Goal: Task Accomplishment & Management: Complete application form

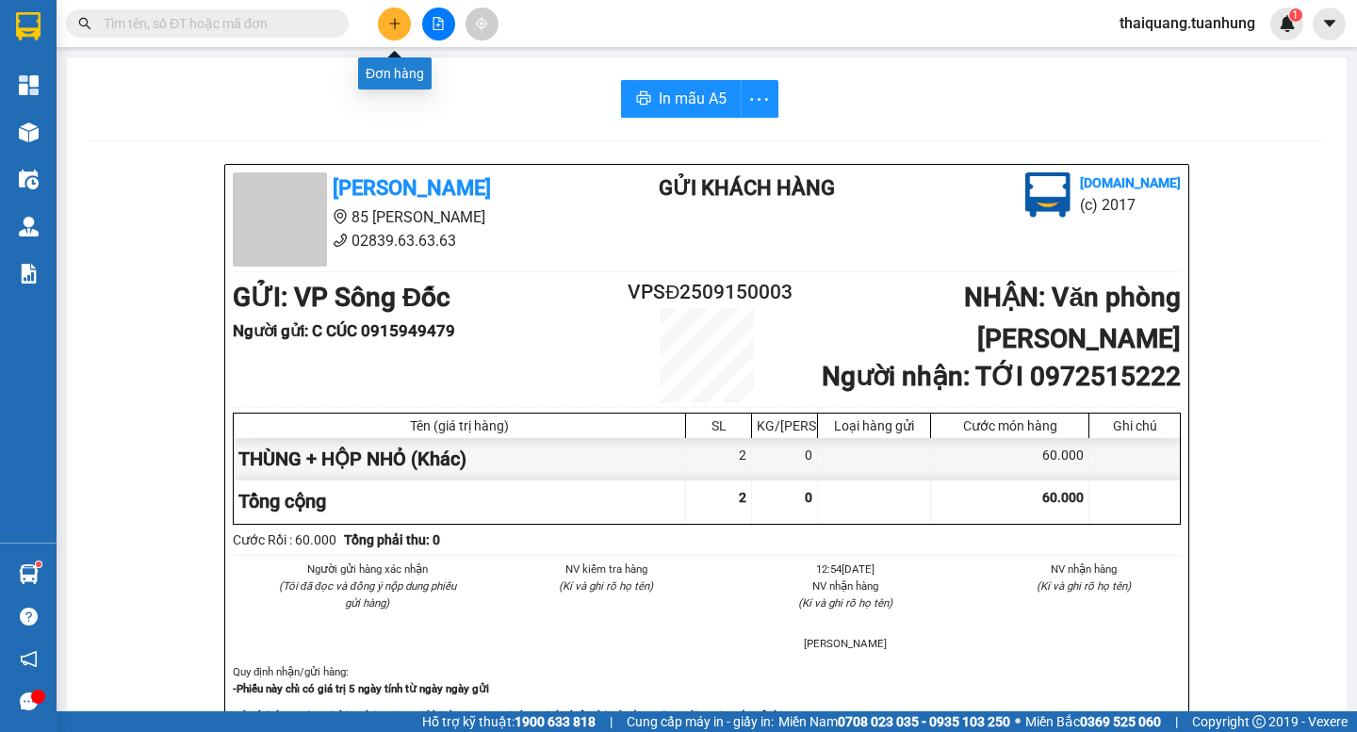
click at [386, 33] on button at bounding box center [394, 24] width 33 height 33
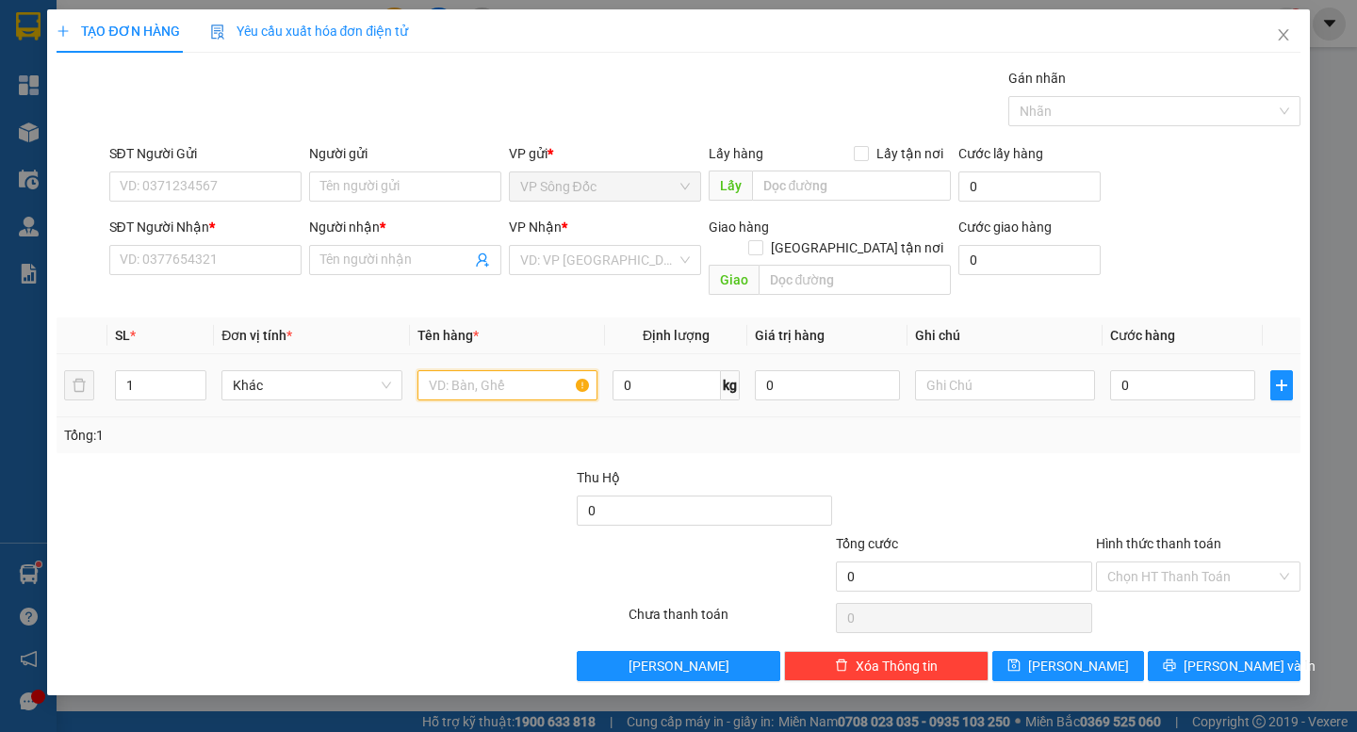
click at [545, 370] on input "text" at bounding box center [507, 385] width 180 height 30
type input "CỤC"
click at [235, 182] on input "SĐT Người Gửi" at bounding box center [205, 186] width 192 height 30
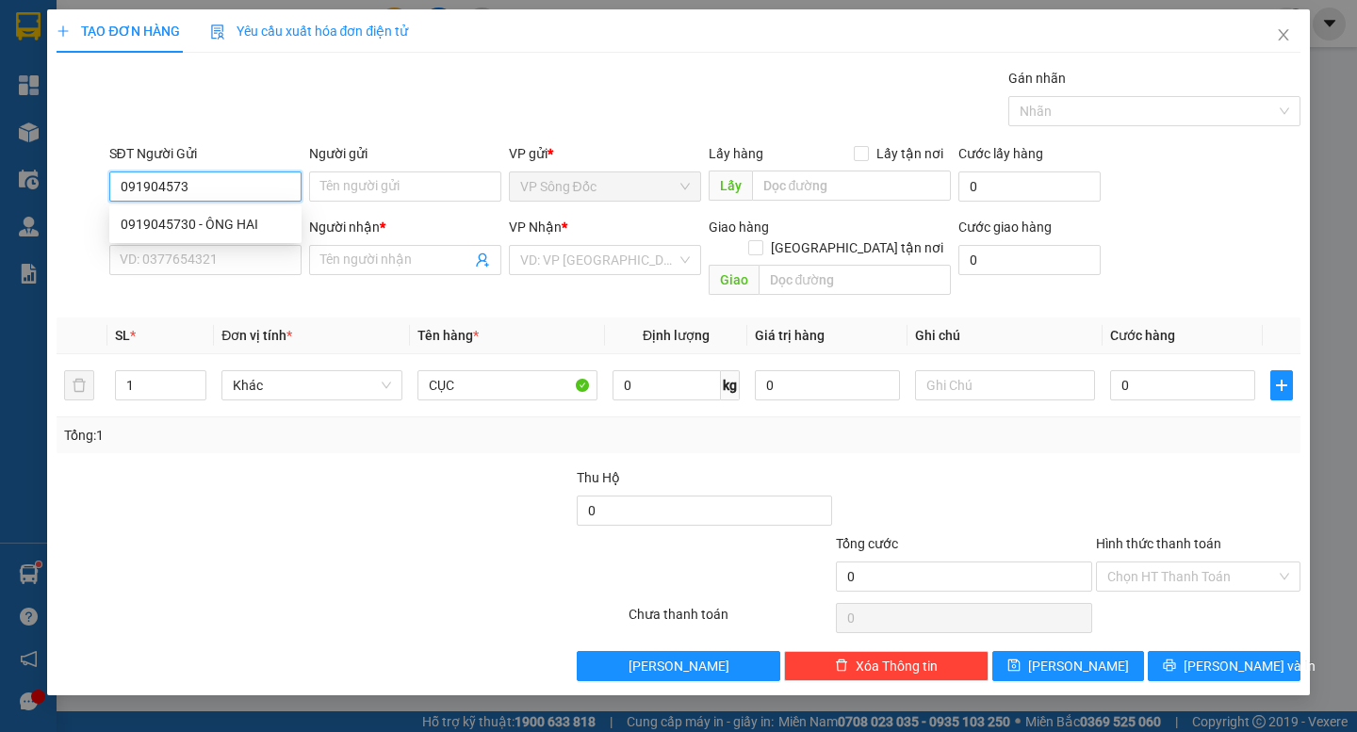
type input "0919045730"
click at [201, 229] on div "0919045730 - ÔNG HAI" at bounding box center [206, 224] width 170 height 21
type input "ÔNG HAI"
type input "0919045730"
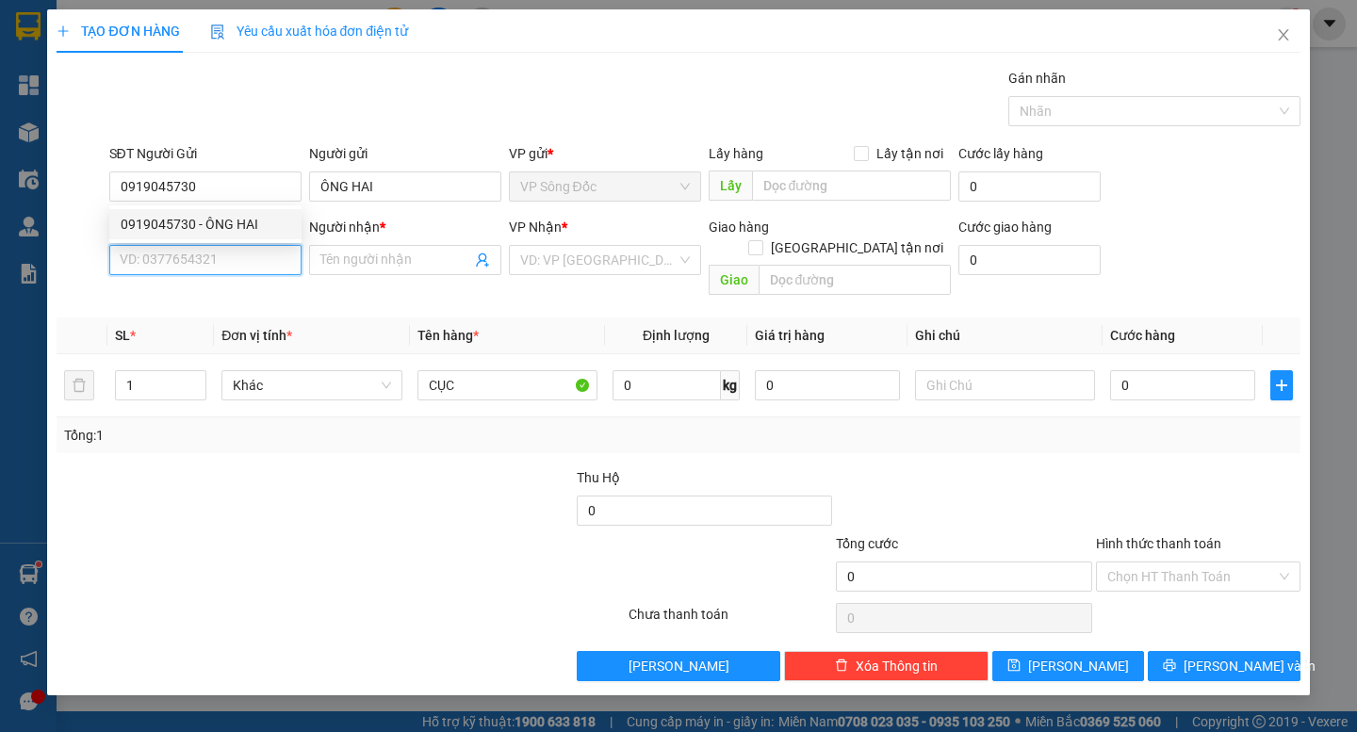
click at [200, 264] on input "SĐT Người Nhận *" at bounding box center [205, 260] width 192 height 30
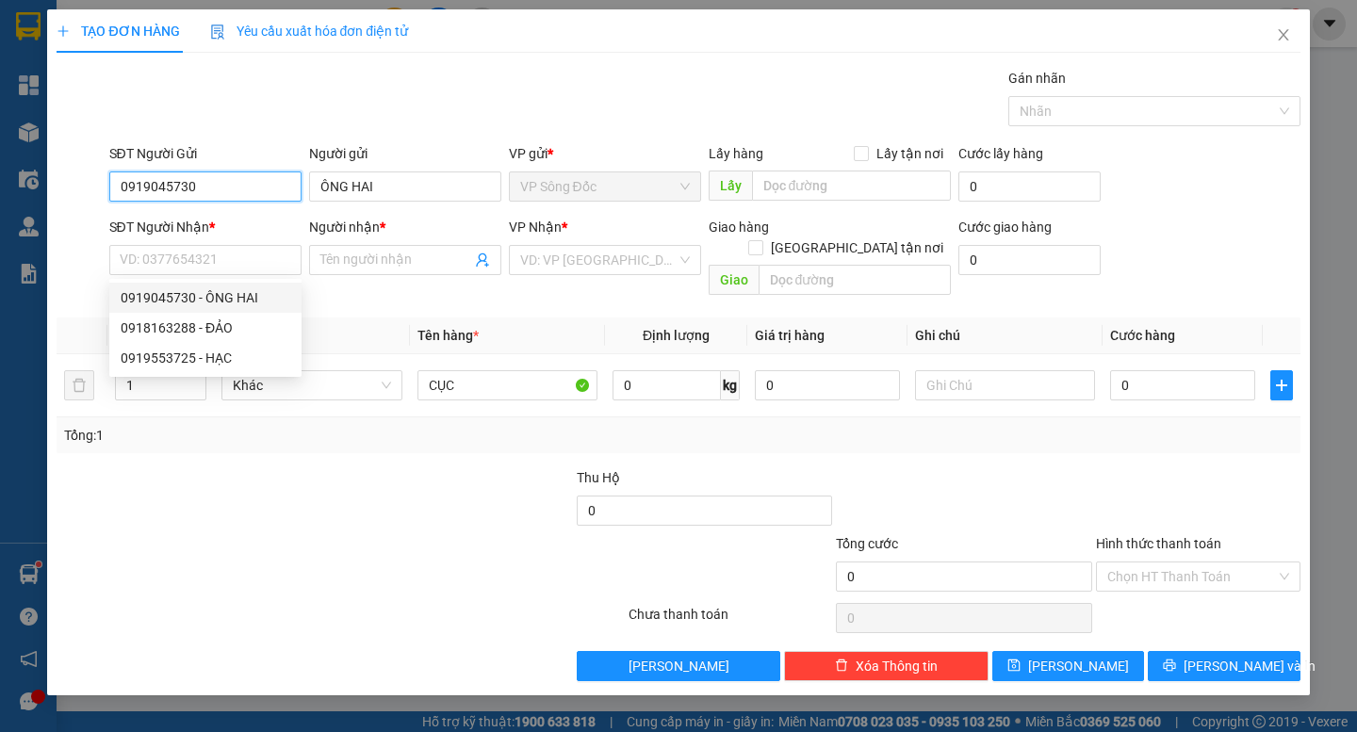
drag, startPoint x: 214, startPoint y: 188, endPoint x: 0, endPoint y: 211, distance: 215.2
click at [0, 211] on div "TẠO ĐƠN HÀNG Yêu cầu xuất hóa đơn điện tử Transit Pickup Surcharge Ids Transit …" at bounding box center [678, 366] width 1357 height 732
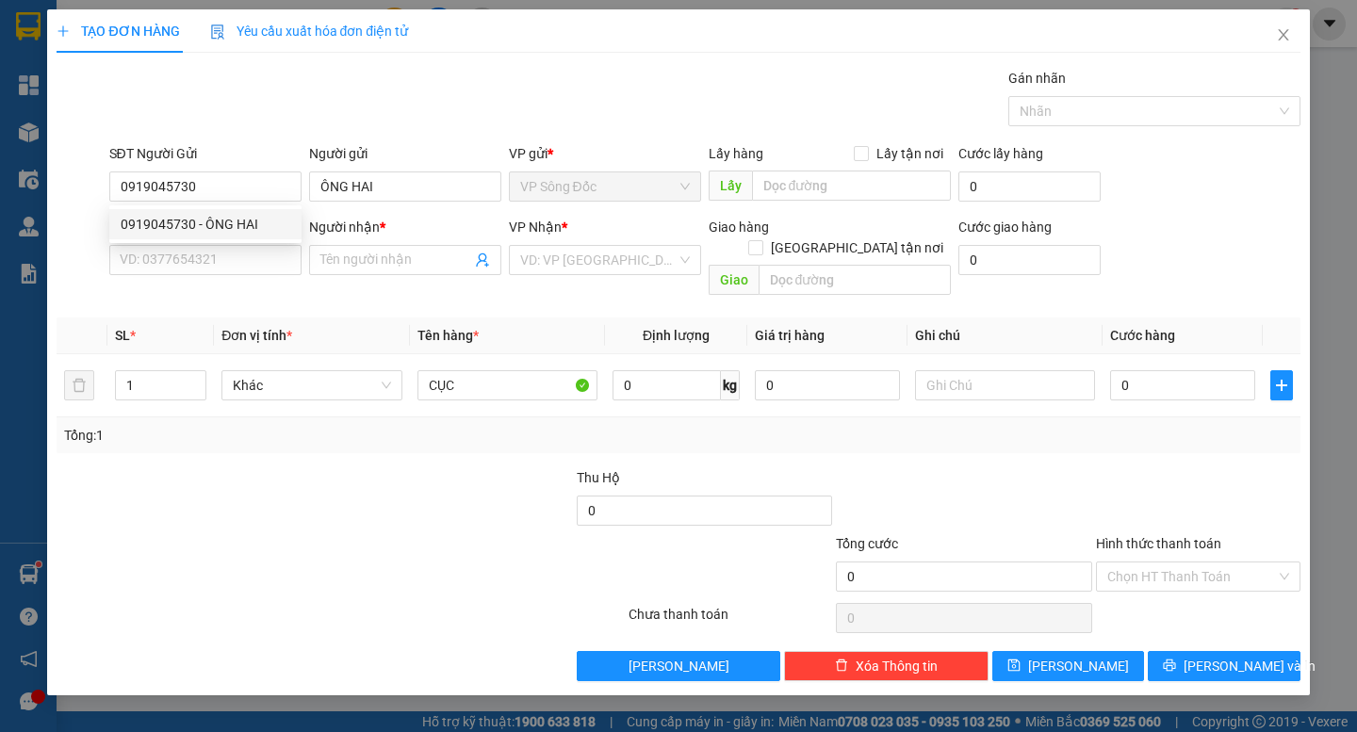
drag, startPoint x: 280, startPoint y: 517, endPoint x: 242, endPoint y: 316, distance: 205.1
click at [278, 533] on div at bounding box center [237, 566] width 364 height 66
click at [228, 267] on input "SĐT Người Nhận *" at bounding box center [205, 260] width 192 height 30
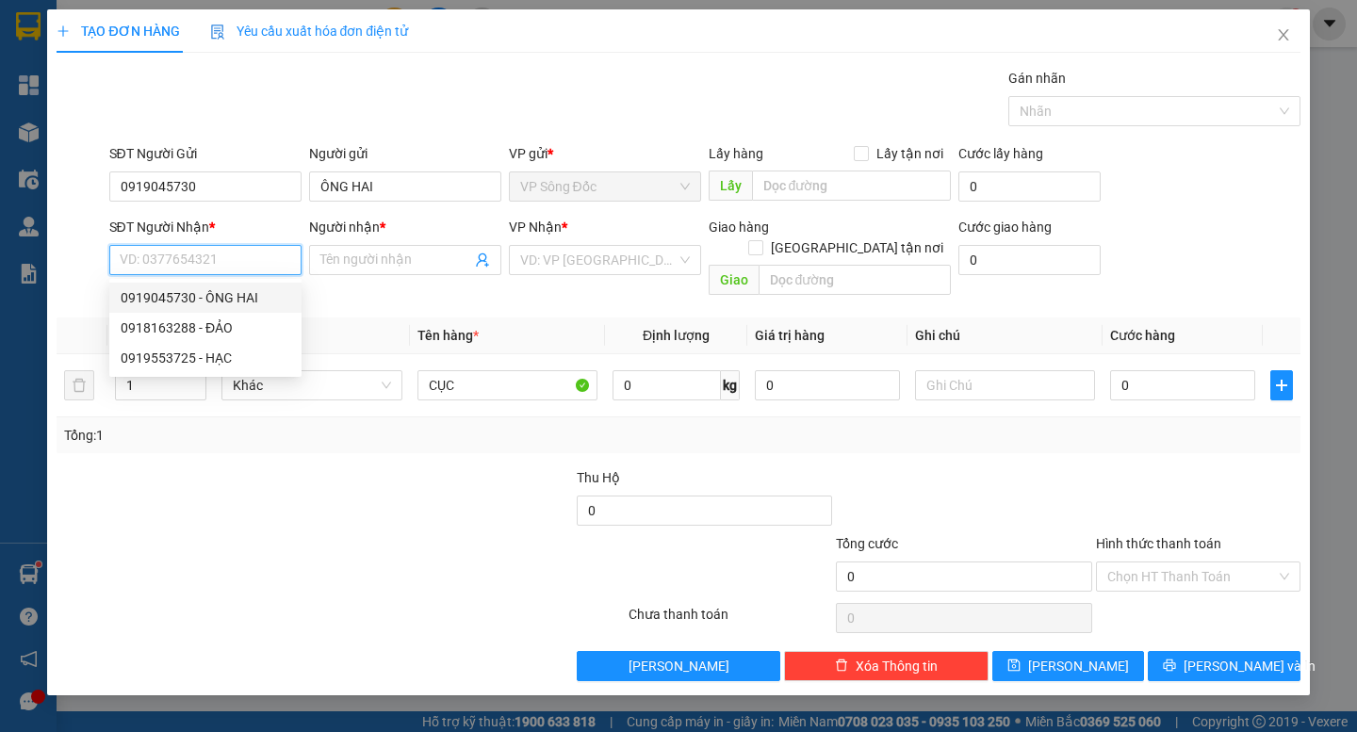
paste input "0919045730"
type input "0919045730"
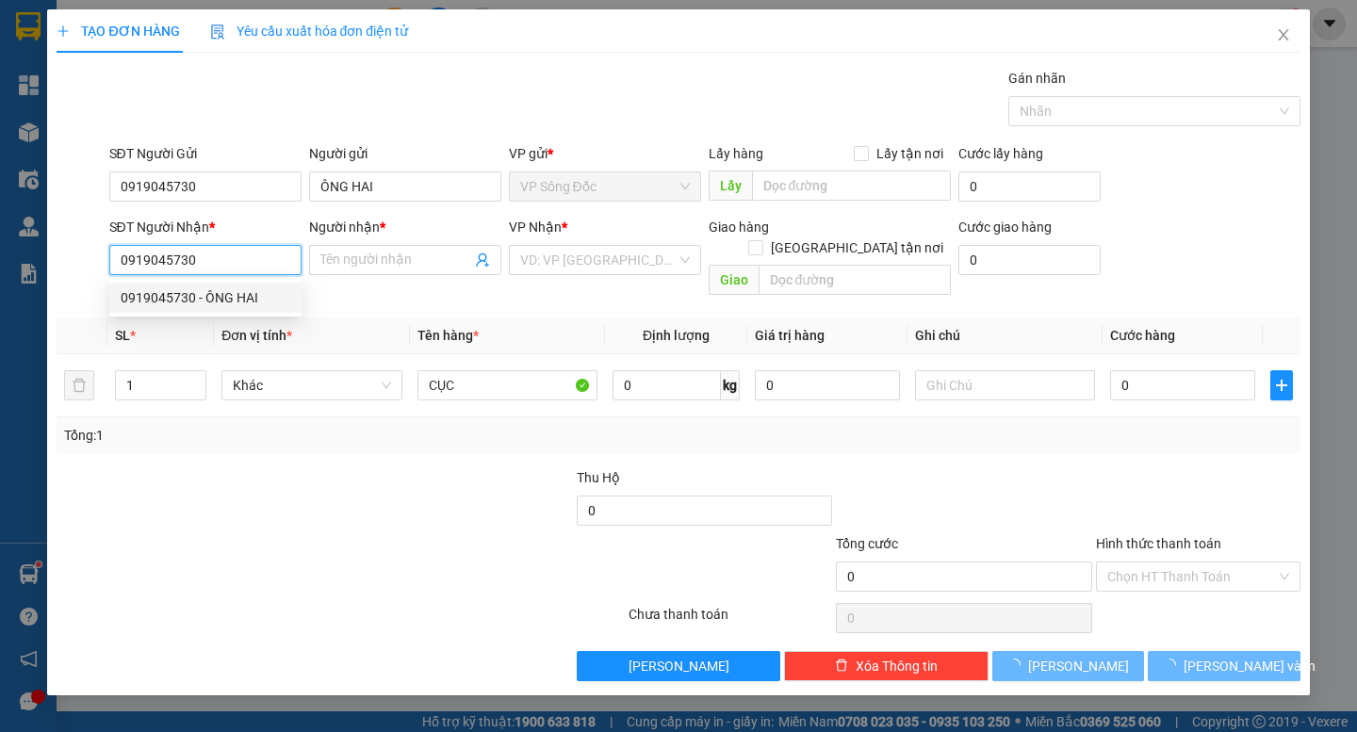
click at [245, 293] on div "0919045730 - ÔNG HAI" at bounding box center [206, 297] width 170 height 21
type input "ÔNG HAI"
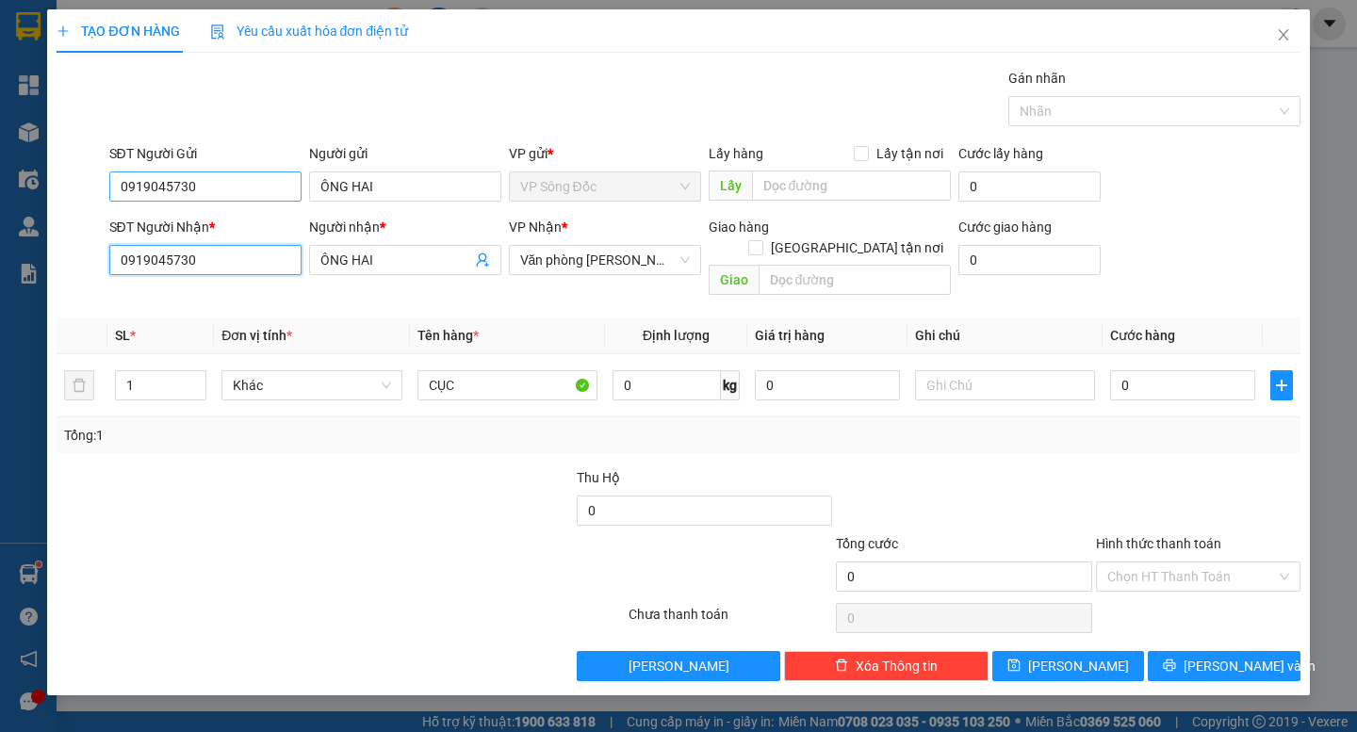
type input "0919045730"
drag, startPoint x: 217, startPoint y: 190, endPoint x: 80, endPoint y: 213, distance: 138.5
click at [80, 213] on form "SĐT Người Gửi 0919045730 Người gửi ÔNG HAI VP gửi * VP Sông Đốc Lấy hàng Lấy tậ…" at bounding box center [678, 223] width 1243 height 160
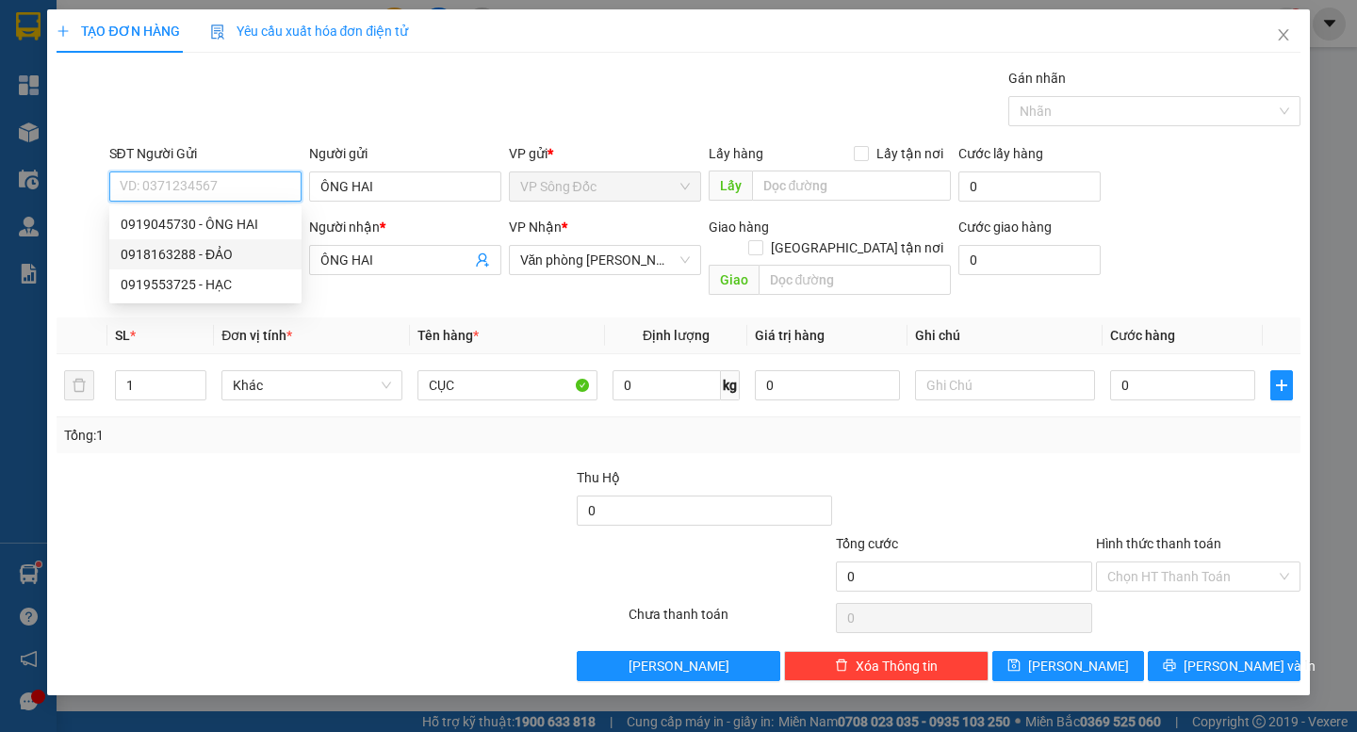
click at [223, 257] on div "0918163288 - ĐẢO" at bounding box center [206, 254] width 170 height 21
type input "0918163288"
type input "ĐẢO"
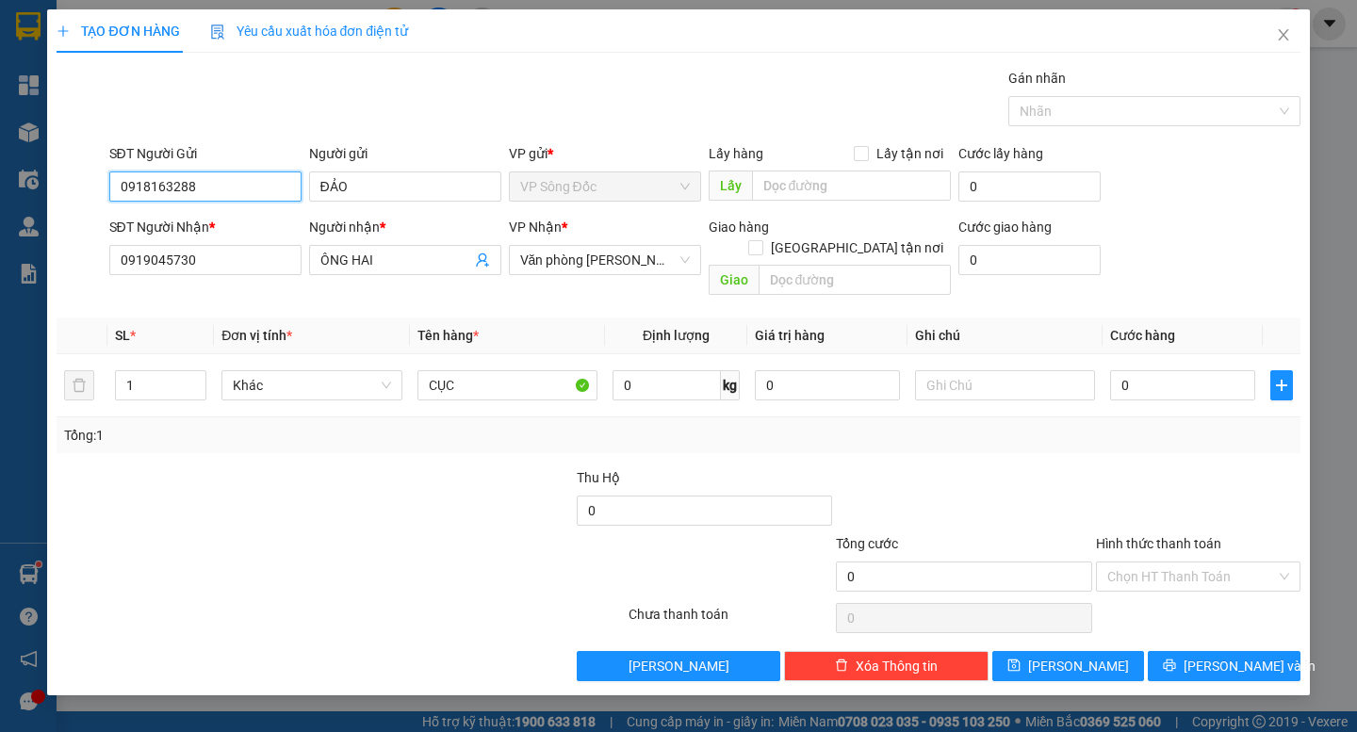
type input "0918163288"
click at [326, 467] on div at bounding box center [445, 500] width 260 height 66
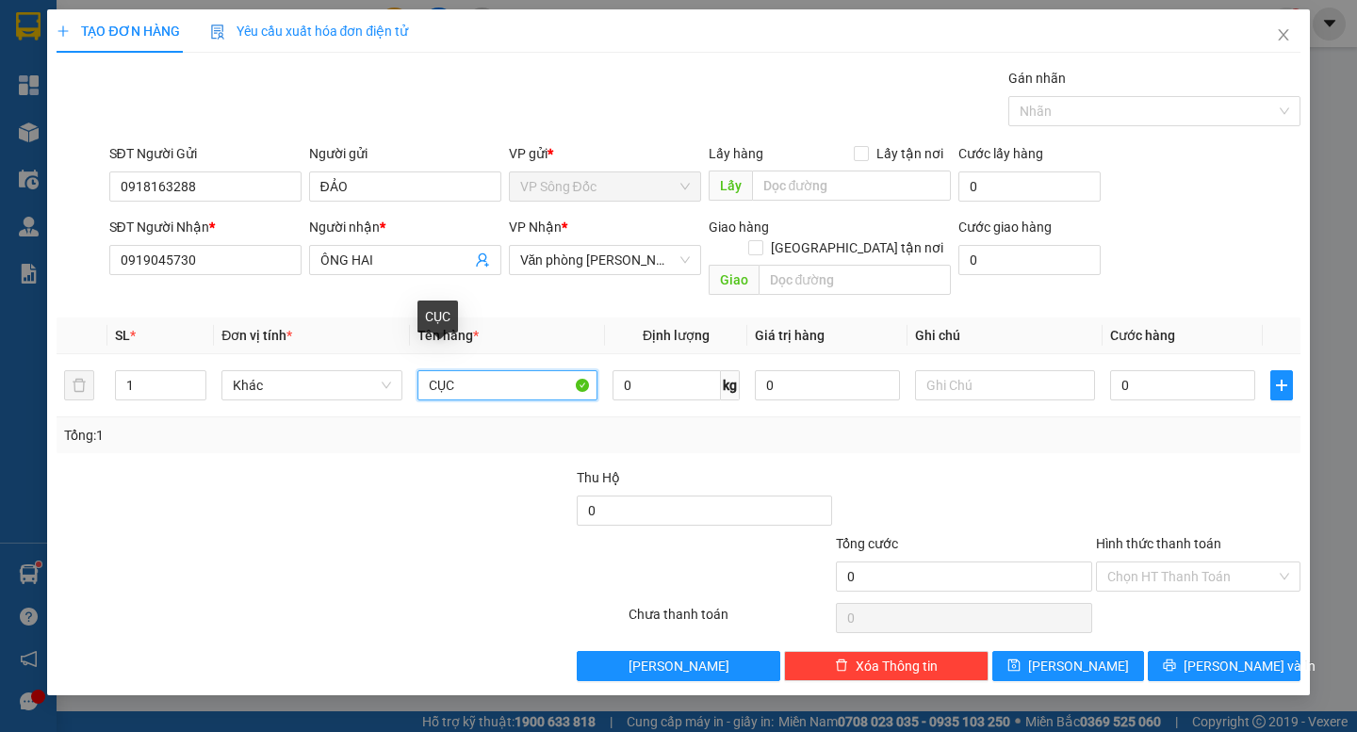
drag, startPoint x: 500, startPoint y: 377, endPoint x: 349, endPoint y: 406, distance: 154.5
click at [349, 406] on div "SL * Đơn vị tính * Tên hàng * Định lượng Giá trị hàng Ghi chú Cước hàng 1 Khác …" at bounding box center [678, 386] width 1243 height 136
click at [1162, 370] on input "0" at bounding box center [1182, 385] width 145 height 30
click at [251, 500] on div at bounding box center [185, 500] width 260 height 66
click at [505, 370] on input "BAO NHỎ" at bounding box center [507, 385] width 180 height 30
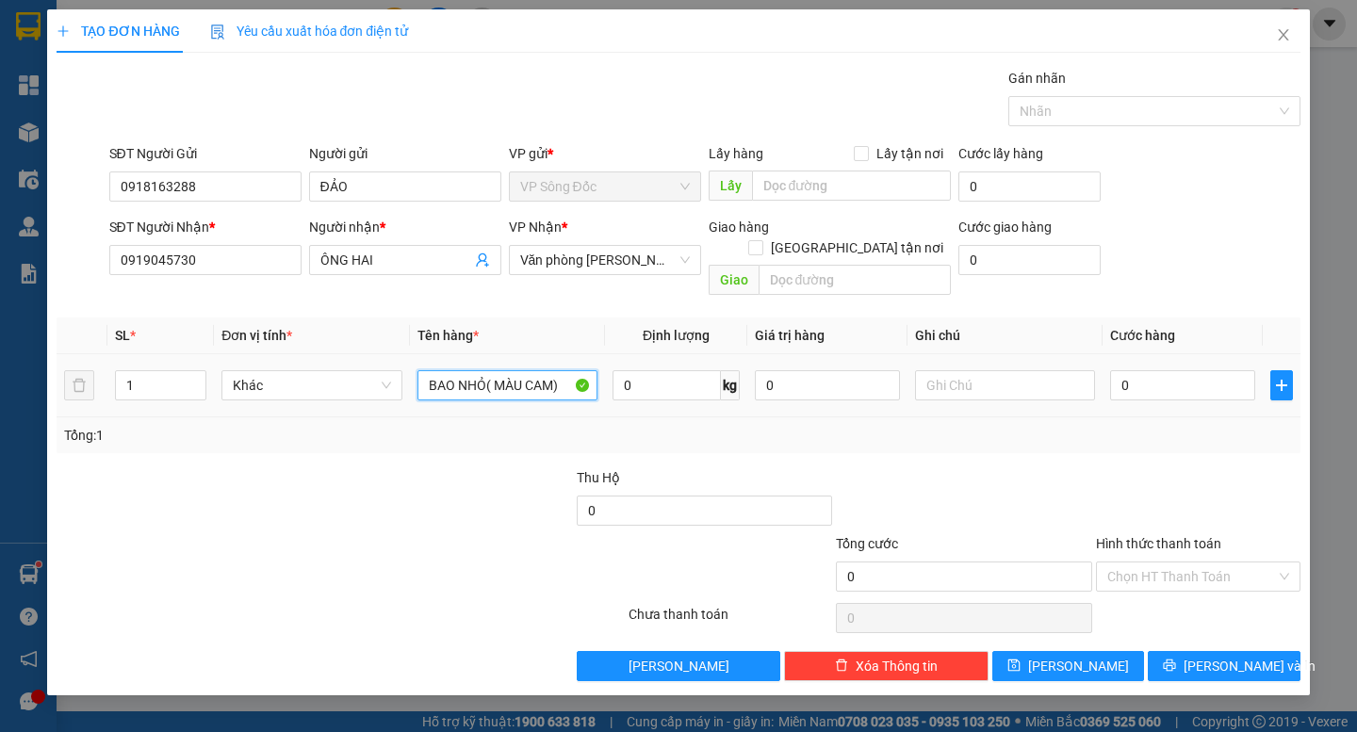
type input "BAO NHỎ( MÀU CAM)"
click at [1186, 367] on div "0" at bounding box center [1182, 386] width 145 height 38
type input "4"
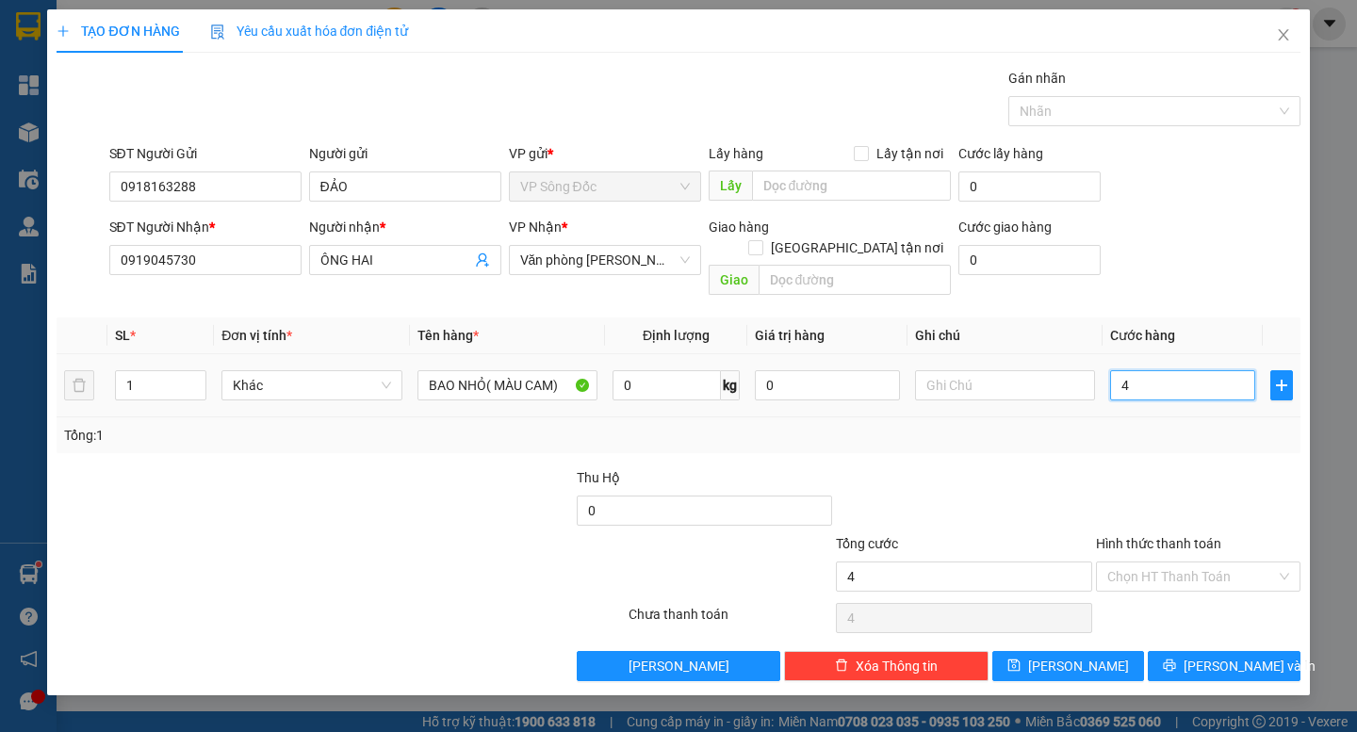
type input "40"
type input "40.000"
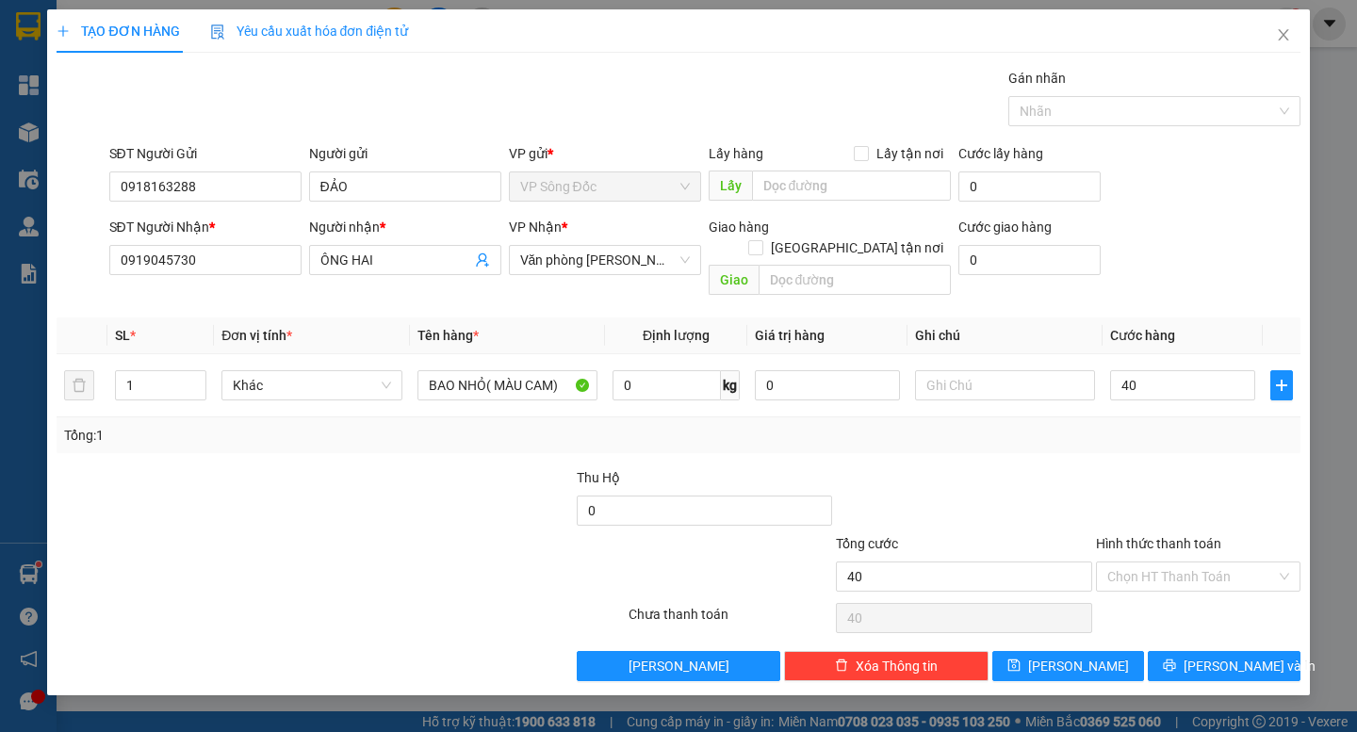
type input "40.000"
click at [1156, 425] on div "Tổng: 1" at bounding box center [678, 435] width 1228 height 21
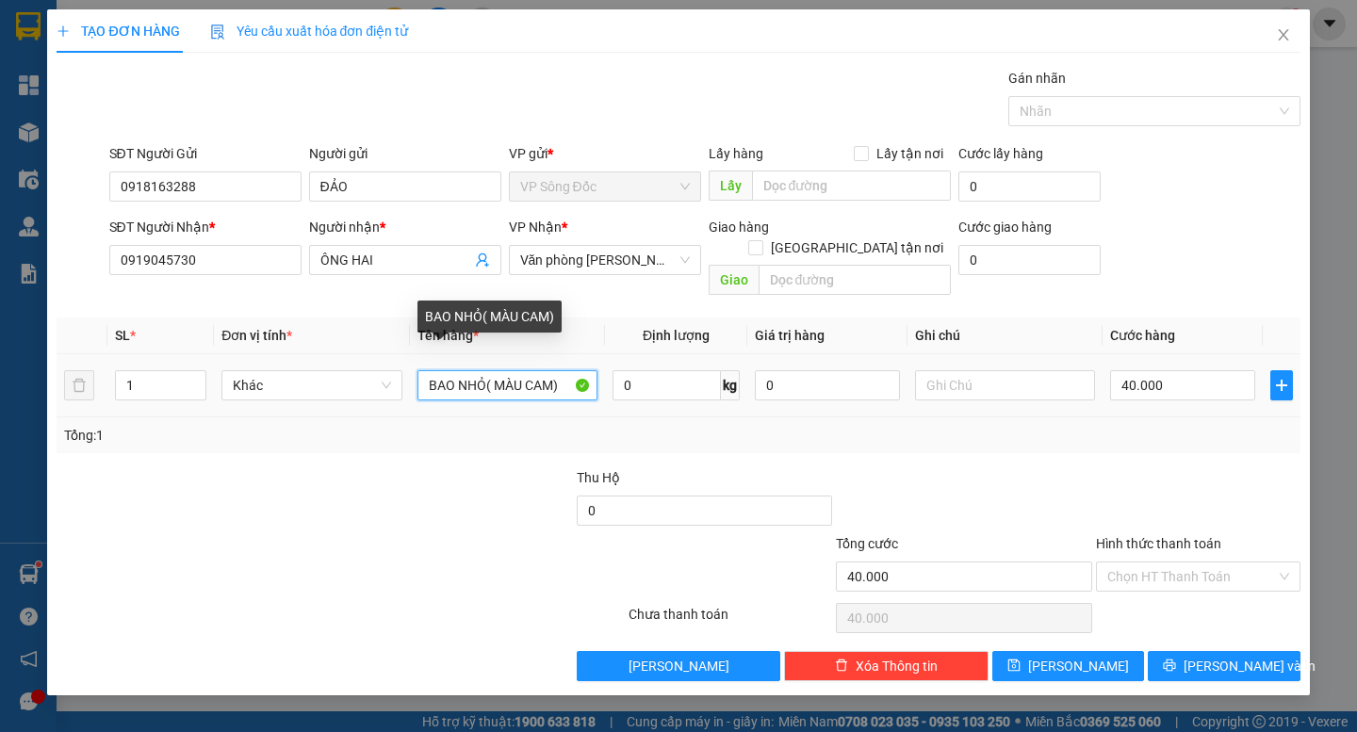
click at [454, 370] on input "BAO NHỎ( MÀU CAM)" at bounding box center [507, 385] width 180 height 30
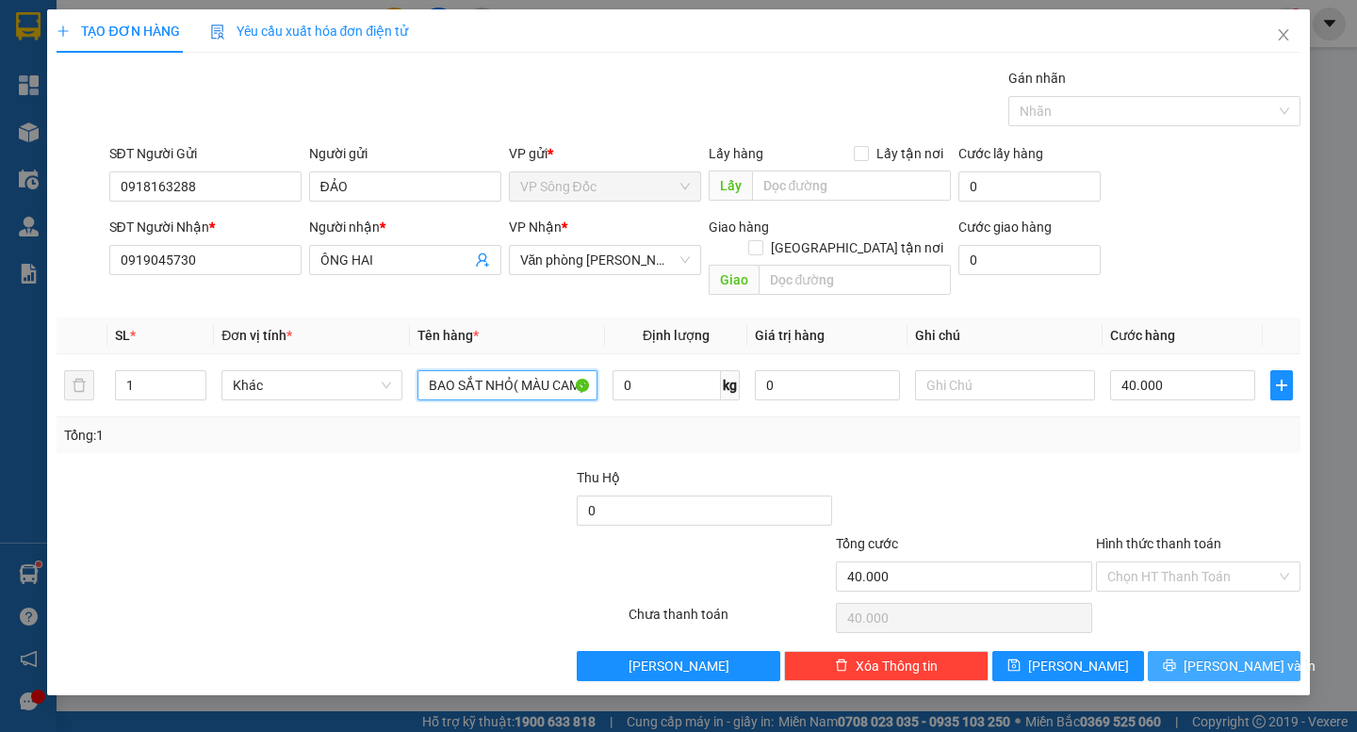
type input "BAO SẮT NHỎ( MÀU CAM)"
click at [1206, 651] on button "[PERSON_NAME] và In" at bounding box center [1224, 666] width 152 height 30
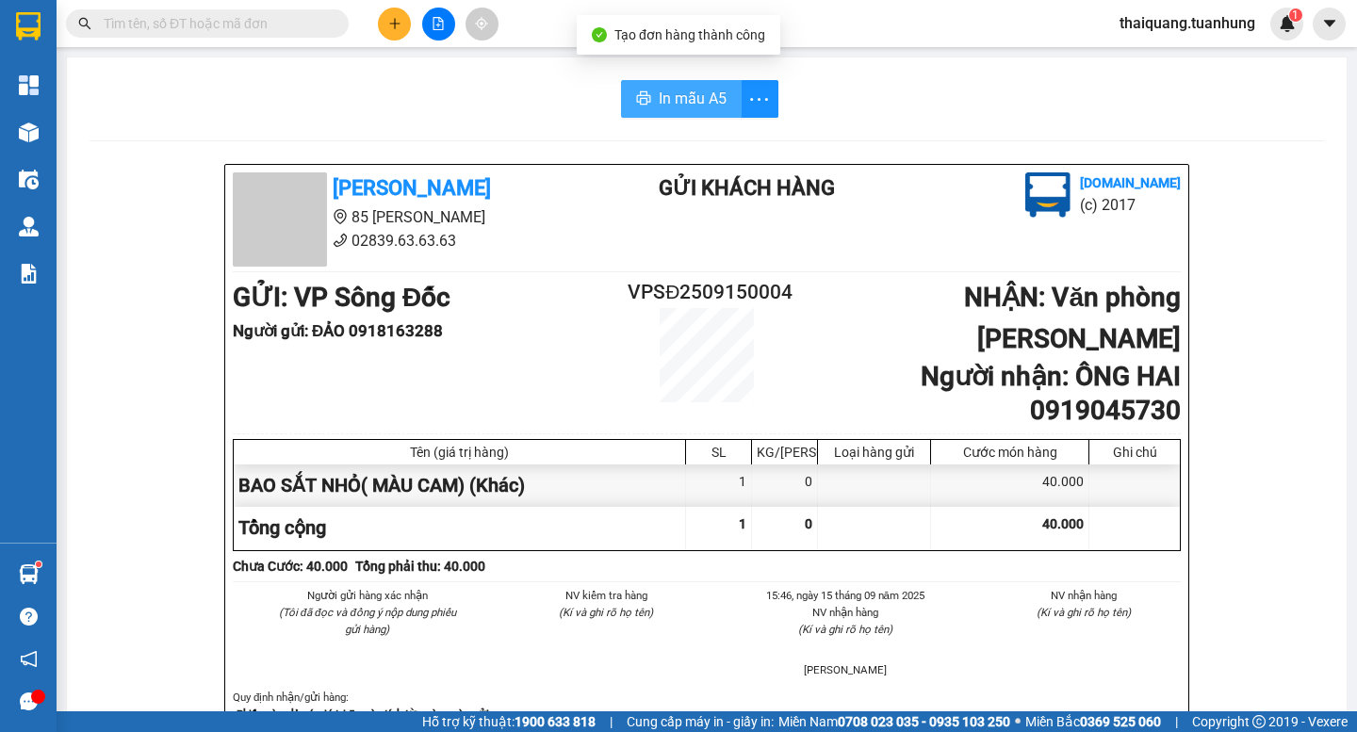
click at [684, 101] on span "In mẫu A5" at bounding box center [693, 99] width 68 height 24
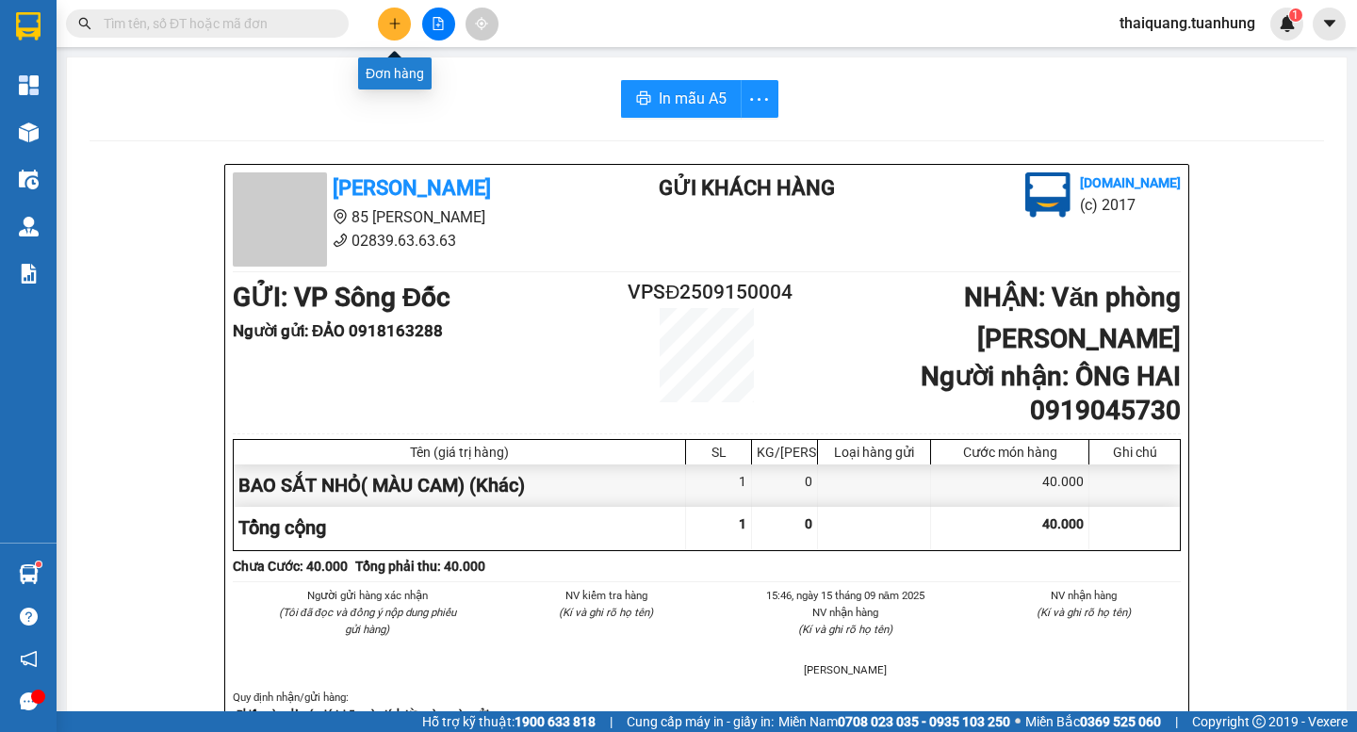
click at [394, 16] on button at bounding box center [394, 24] width 33 height 33
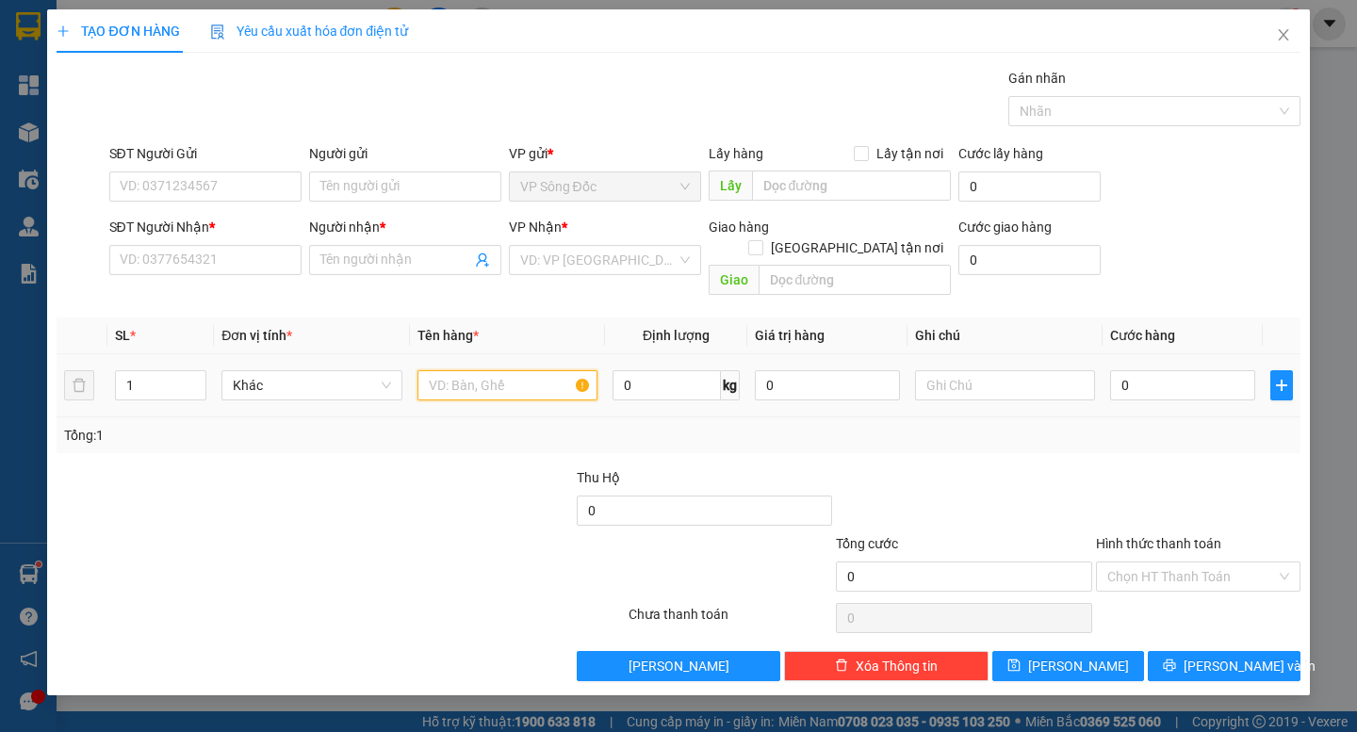
click at [492, 370] on input "text" at bounding box center [507, 385] width 180 height 30
type input "THÙNG"
click at [626, 266] on input "search" at bounding box center [598, 260] width 156 height 28
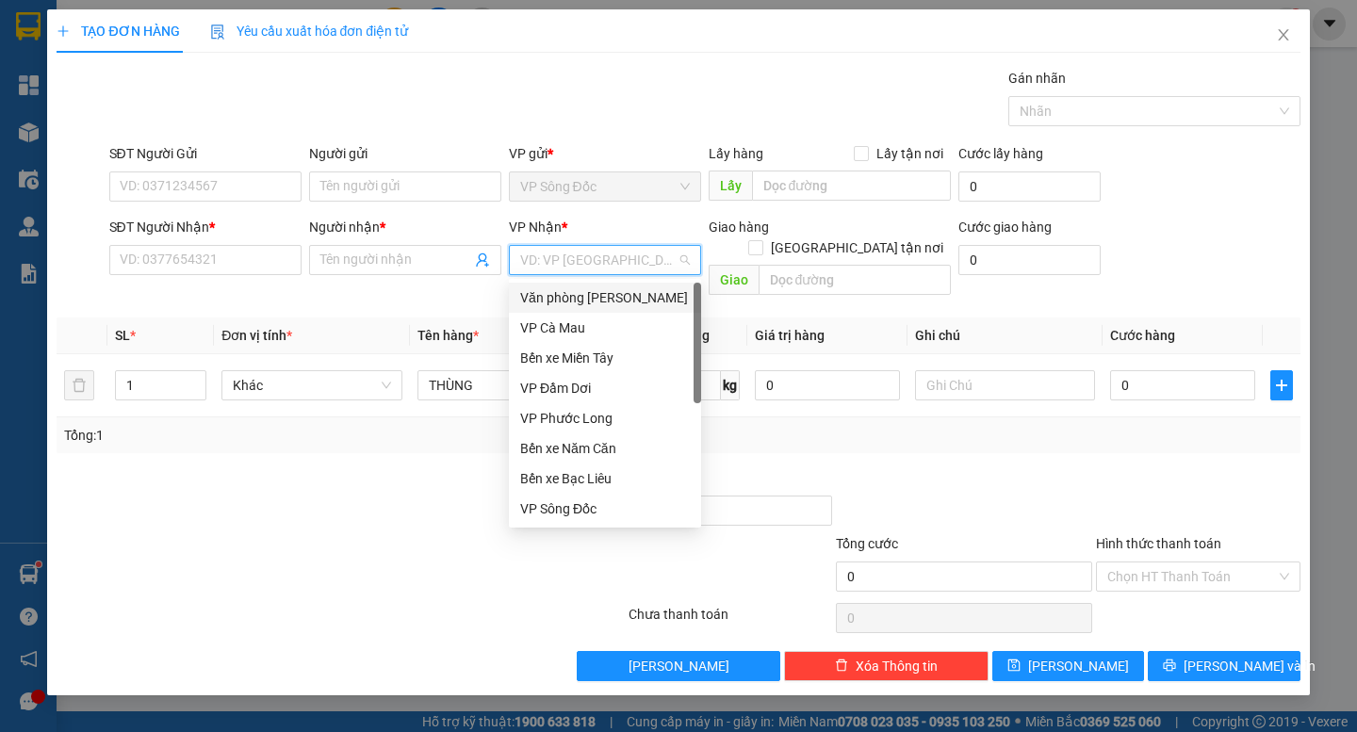
click at [632, 298] on div "Văn phòng [PERSON_NAME]" at bounding box center [605, 297] width 170 height 21
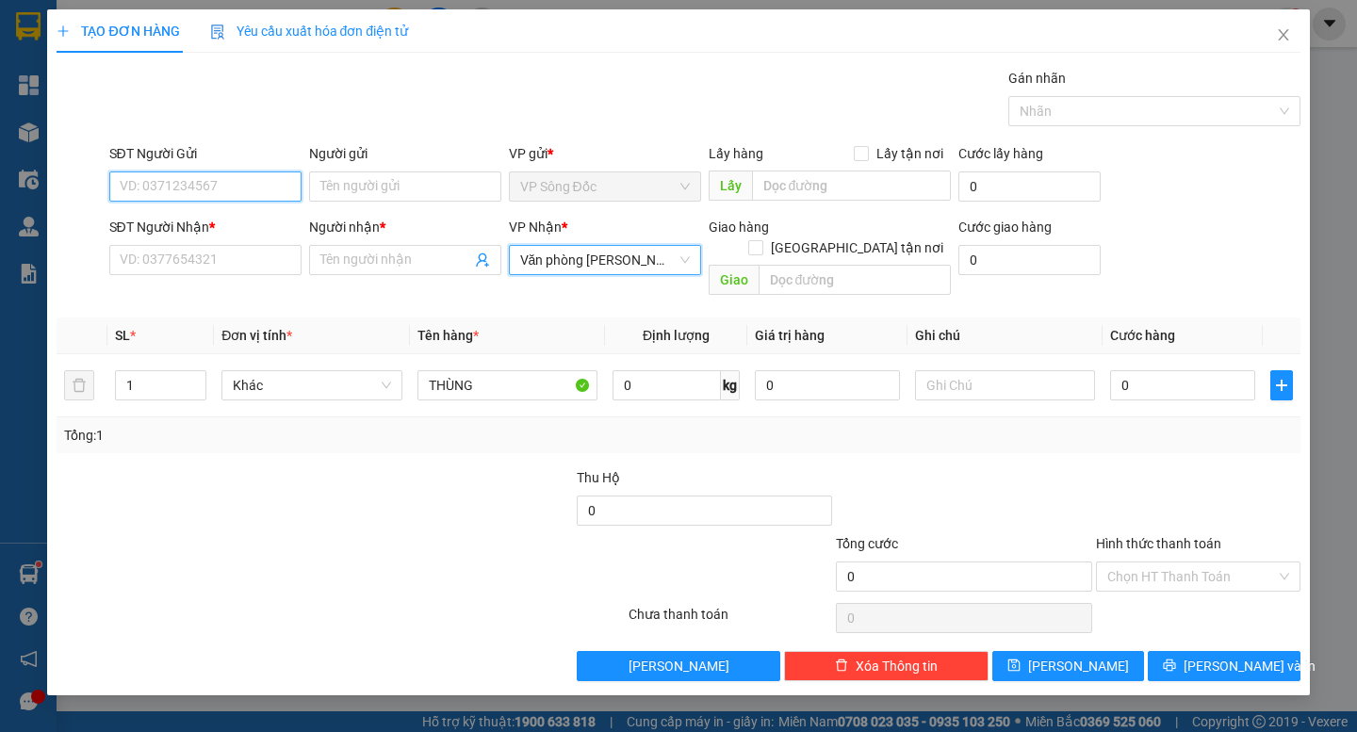
click at [224, 189] on input "SĐT Người Gửi" at bounding box center [205, 186] width 192 height 30
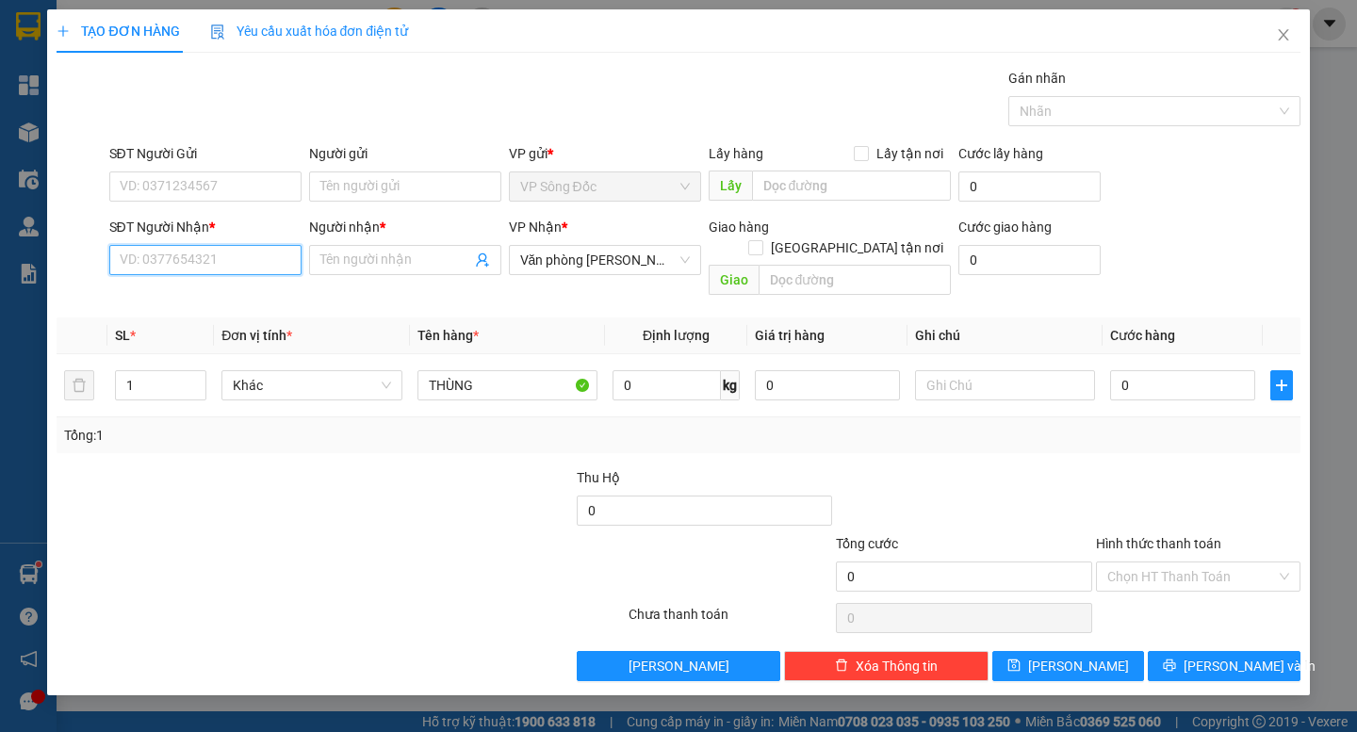
click at [228, 262] on input "SĐT Người Nhận *" at bounding box center [205, 260] width 192 height 30
type input "0938377672"
click at [209, 287] on div "0938377672 - NHƯ" at bounding box center [206, 297] width 170 height 21
type input "NHƯ"
type input "0938377672"
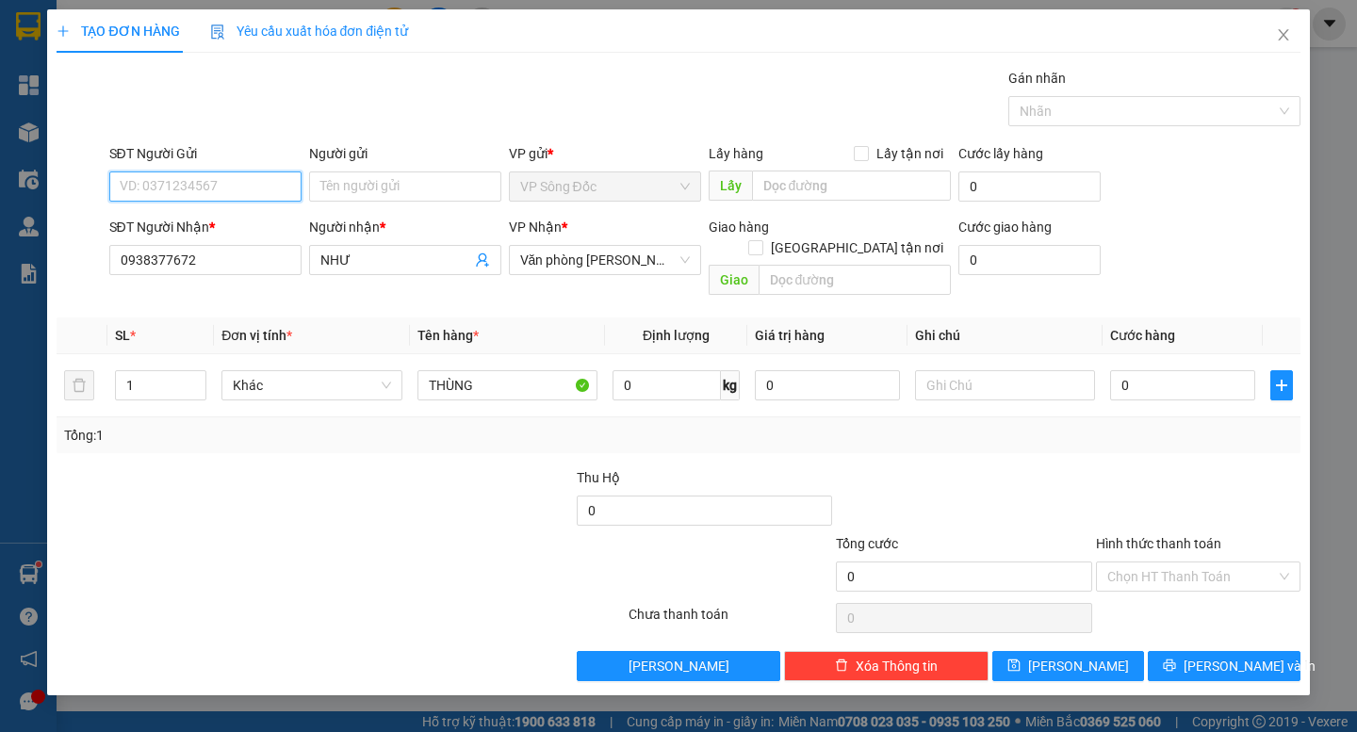
click at [237, 188] on input "SĐT Người Gửi" at bounding box center [205, 186] width 192 height 30
click at [239, 218] on div "0949635567 - BƯỚM" at bounding box center [206, 224] width 170 height 21
type input "0949635567"
type input "BƯỚM"
click at [1134, 370] on input "0" at bounding box center [1182, 385] width 145 height 30
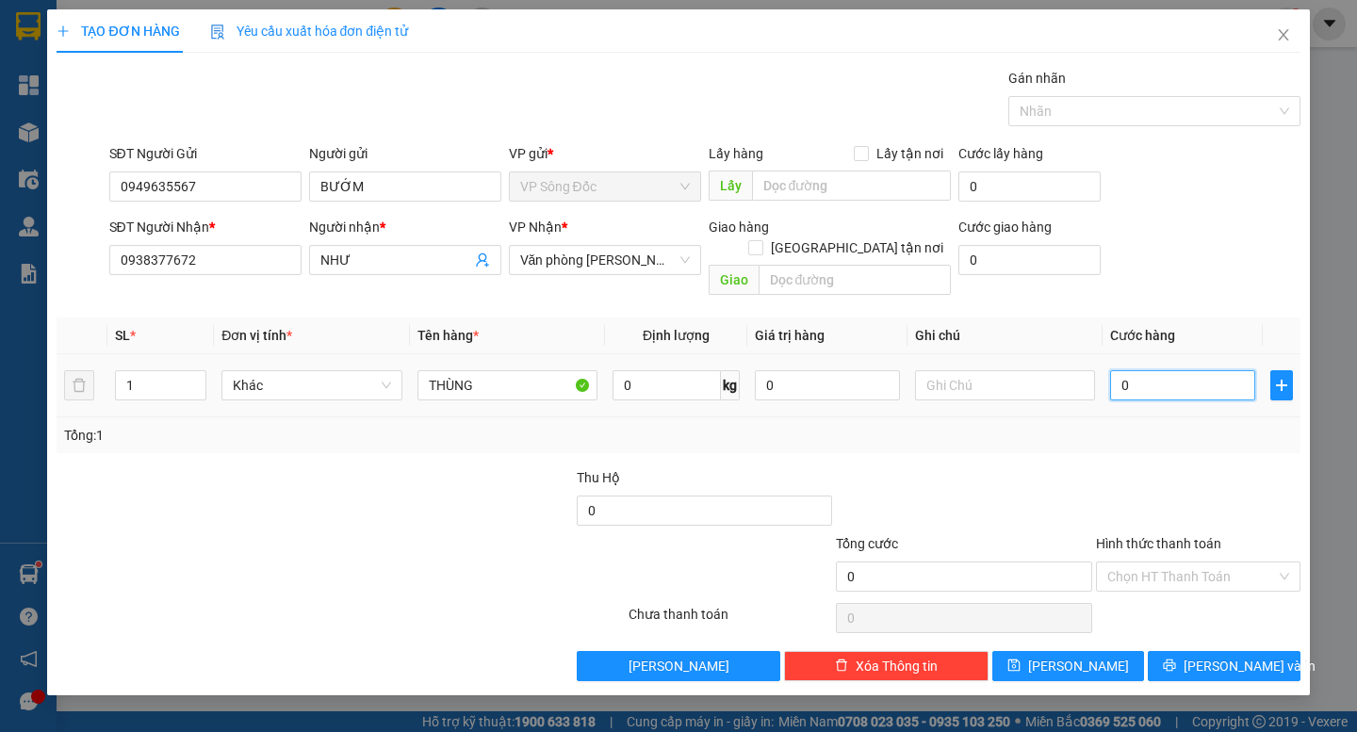
type input "3"
type input "30"
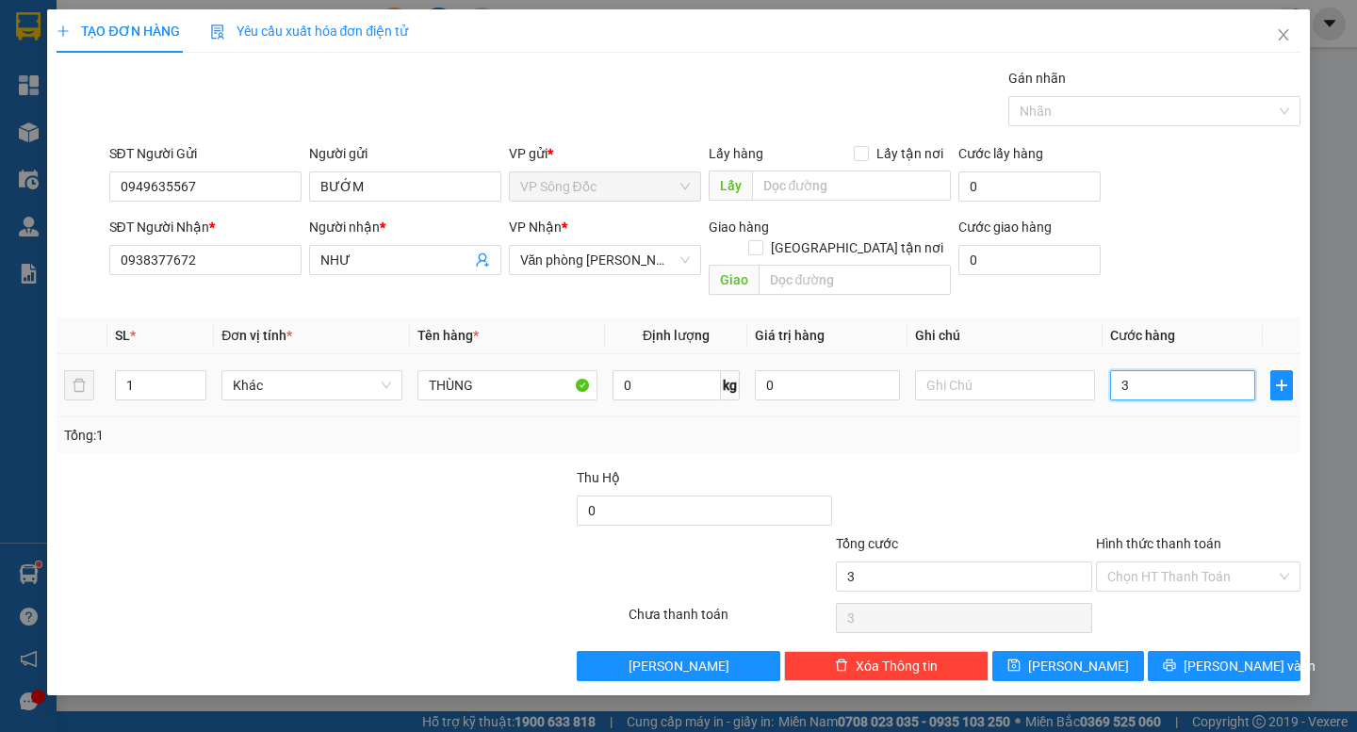
type input "30"
type input "30.000"
click at [1134, 442] on div "Transit Pickup Surcharge Ids Transit Deliver Surcharge Ids Transit Deliver Surc…" at bounding box center [678, 374] width 1243 height 613
drag, startPoint x: 1187, startPoint y: 568, endPoint x: 1197, endPoint y: 558, distance: 14.0
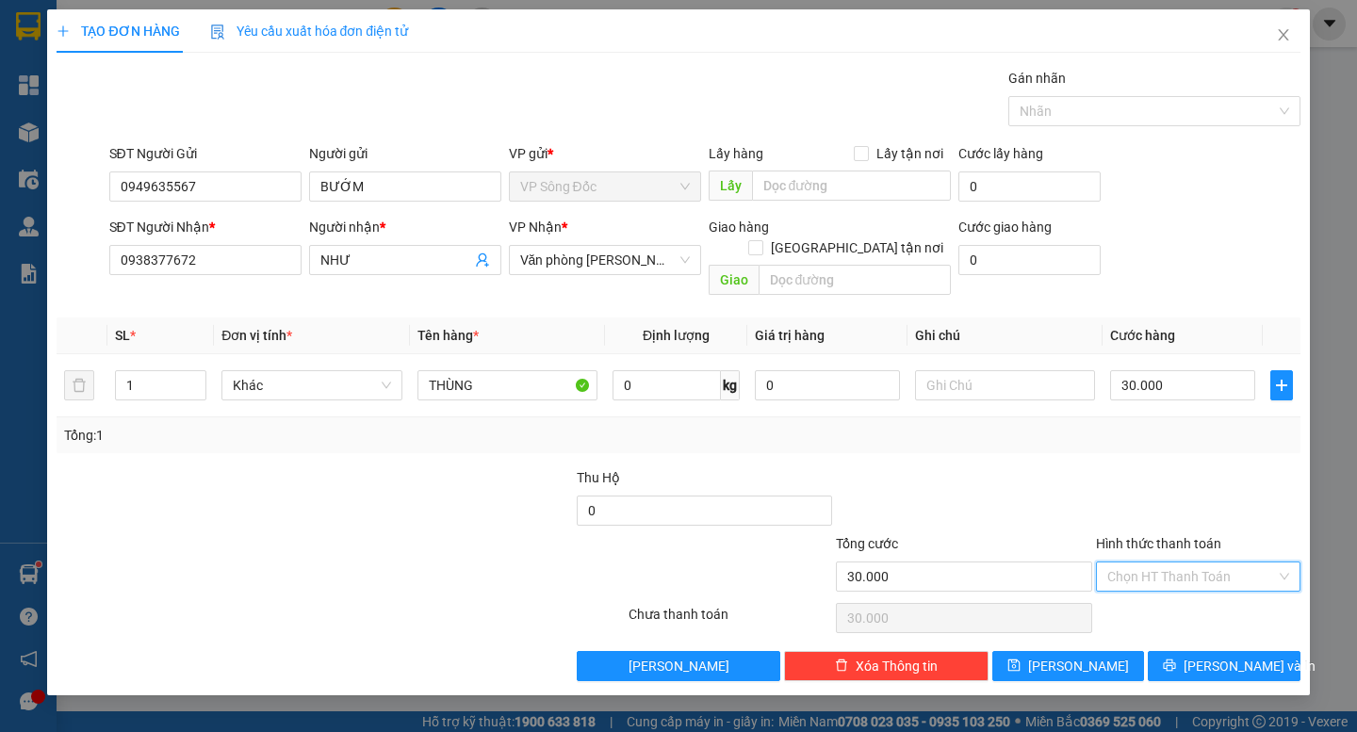
click at [1194, 563] on input "Hình thức thanh toán" at bounding box center [1191, 577] width 169 height 28
click at [1198, 590] on div "Tại văn phòng" at bounding box center [1198, 593] width 182 height 21
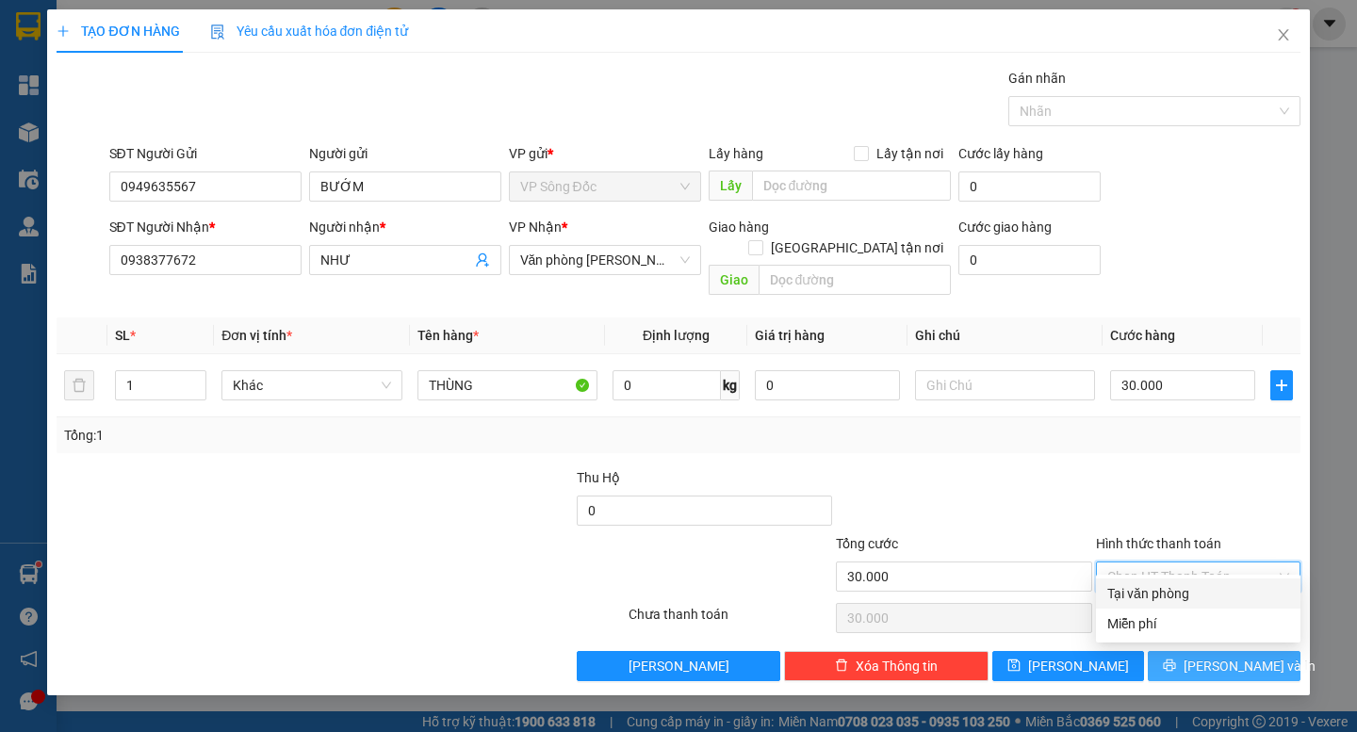
type input "0"
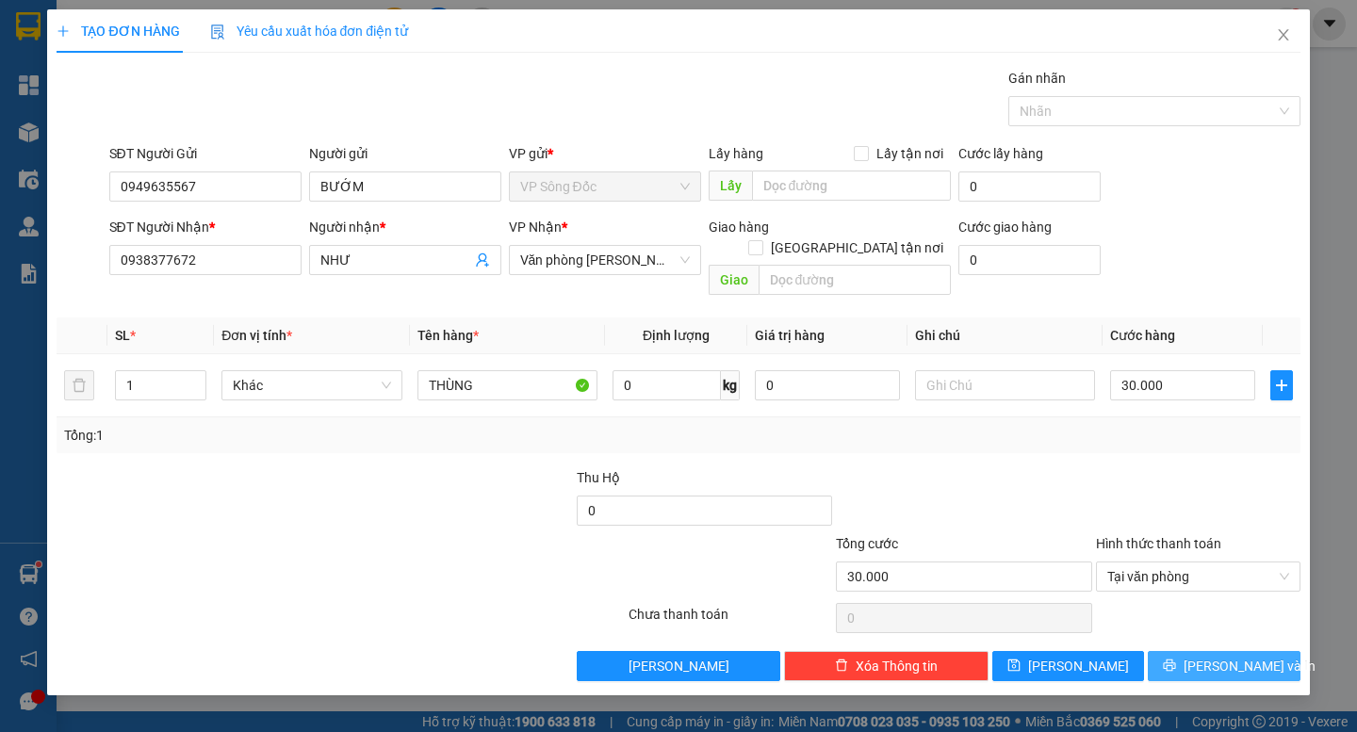
click at [1217, 656] on span "[PERSON_NAME] và In" at bounding box center [1249, 666] width 132 height 21
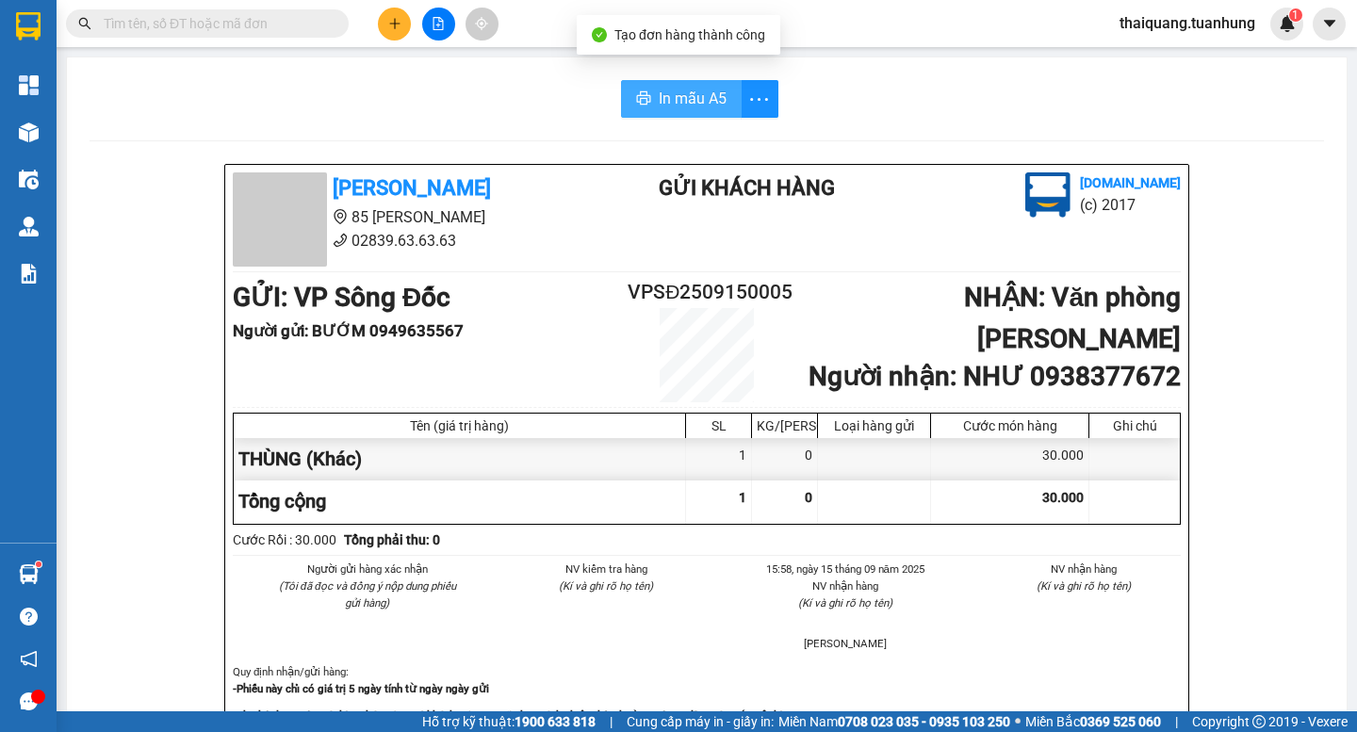
click at [716, 110] on span "In mẫu A5" at bounding box center [693, 99] width 68 height 24
click at [387, 30] on button at bounding box center [394, 24] width 33 height 33
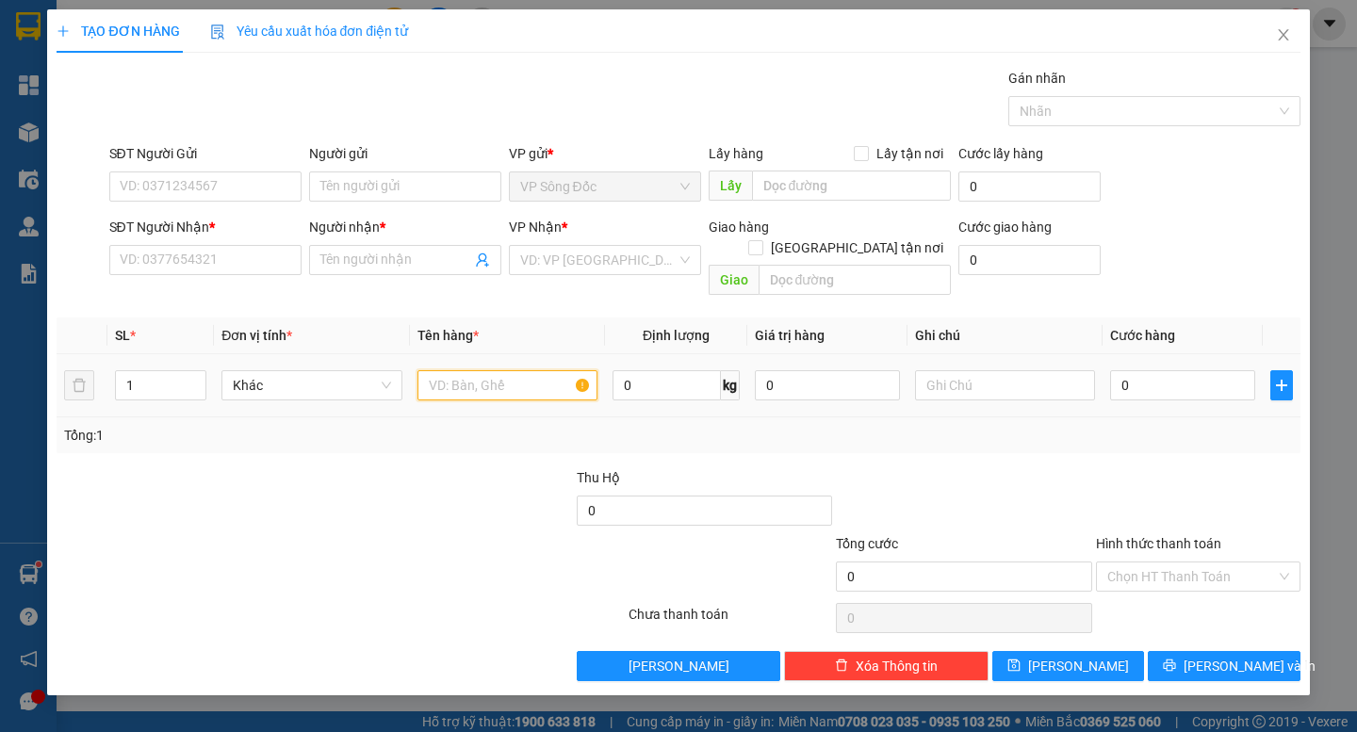
click at [478, 370] on input "text" at bounding box center [507, 385] width 180 height 30
type input "THÙNG"
click at [573, 253] on input "search" at bounding box center [598, 260] width 156 height 28
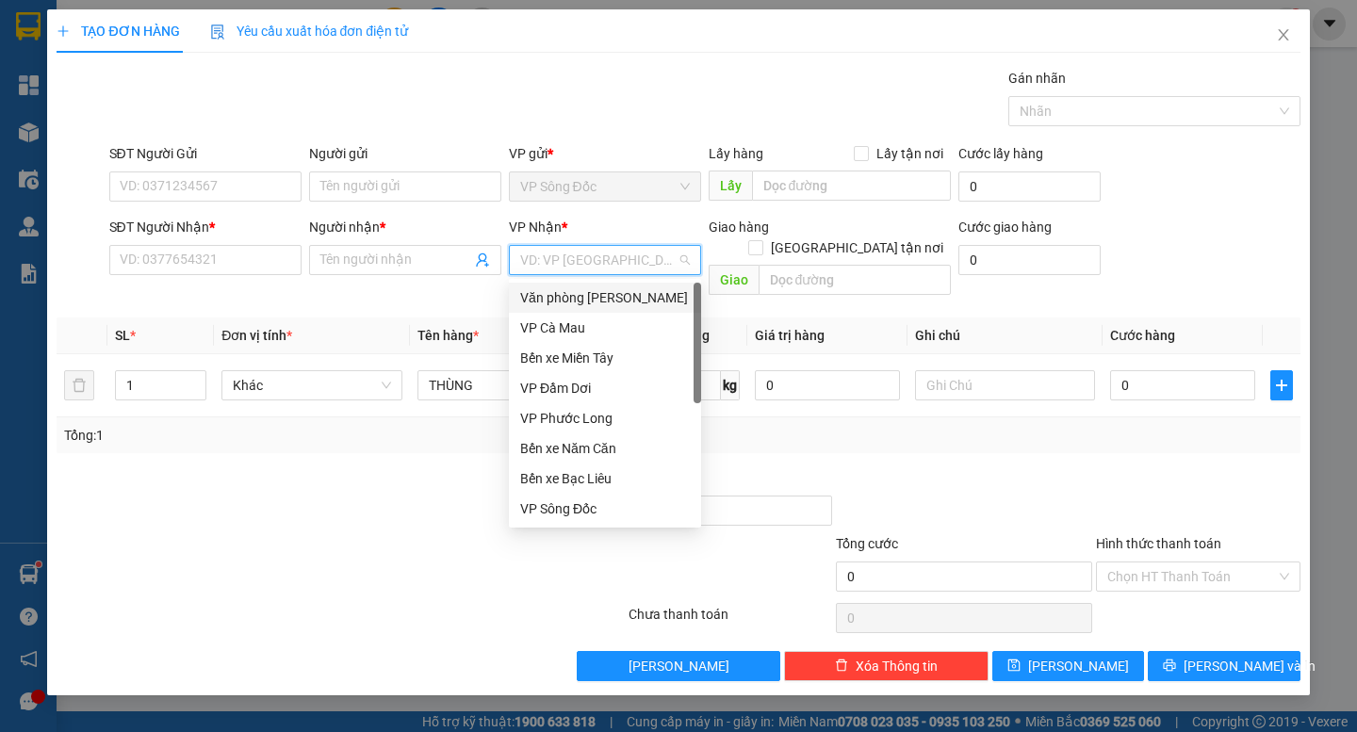
click at [638, 302] on div "Văn phòng [PERSON_NAME]" at bounding box center [605, 297] width 170 height 21
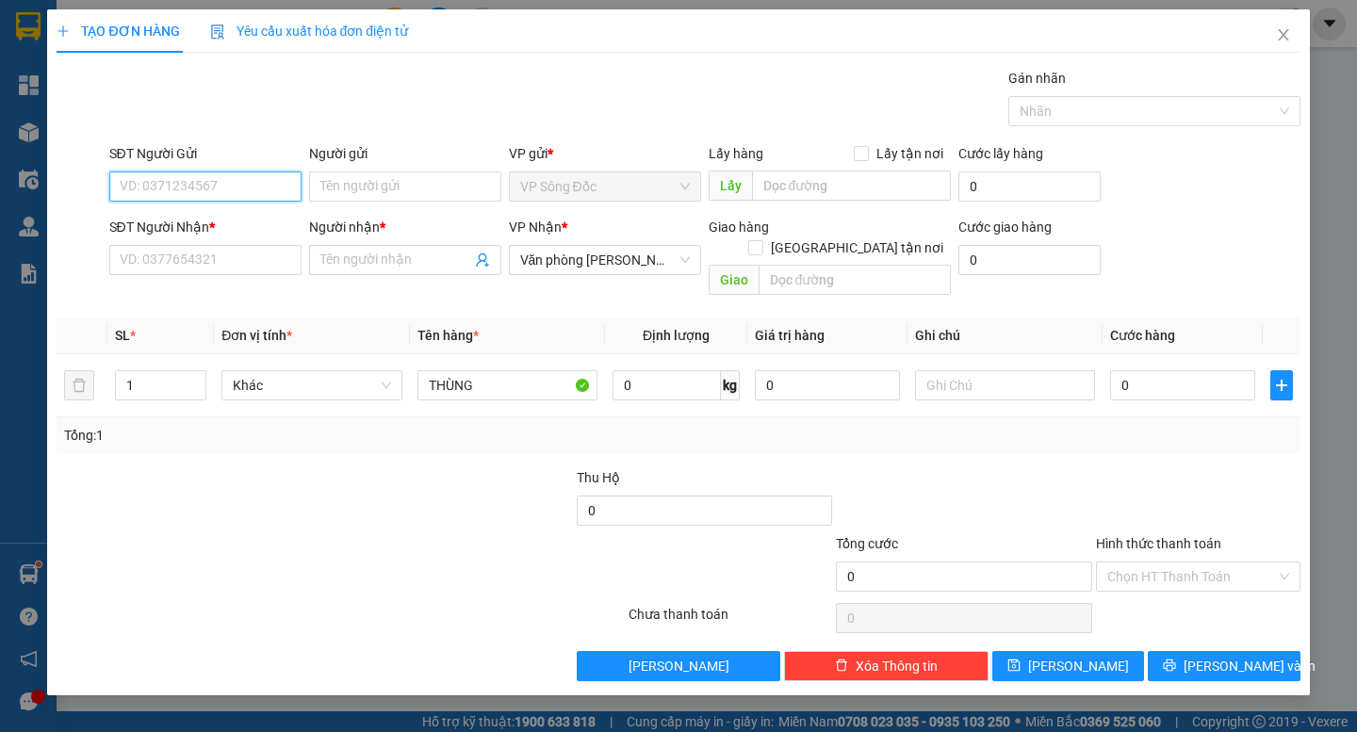
click at [224, 189] on input "SĐT Người Gửi" at bounding box center [205, 186] width 192 height 30
click at [224, 188] on input "SĐT Người Gửi" at bounding box center [205, 186] width 192 height 30
type input "0812407189"
click at [367, 190] on input "Người gửi" at bounding box center [405, 186] width 192 height 30
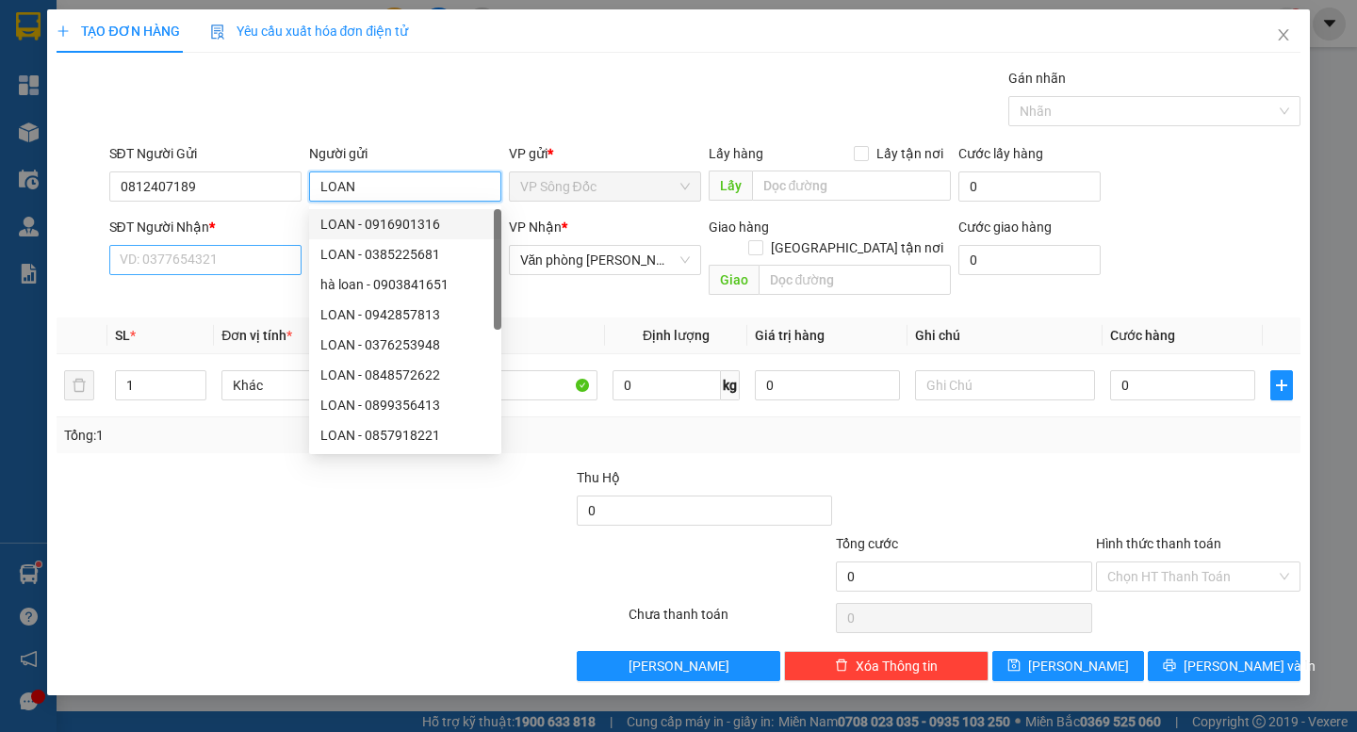
type input "LOAN"
click at [196, 265] on input "SĐT Người Nhận *" at bounding box center [205, 260] width 192 height 30
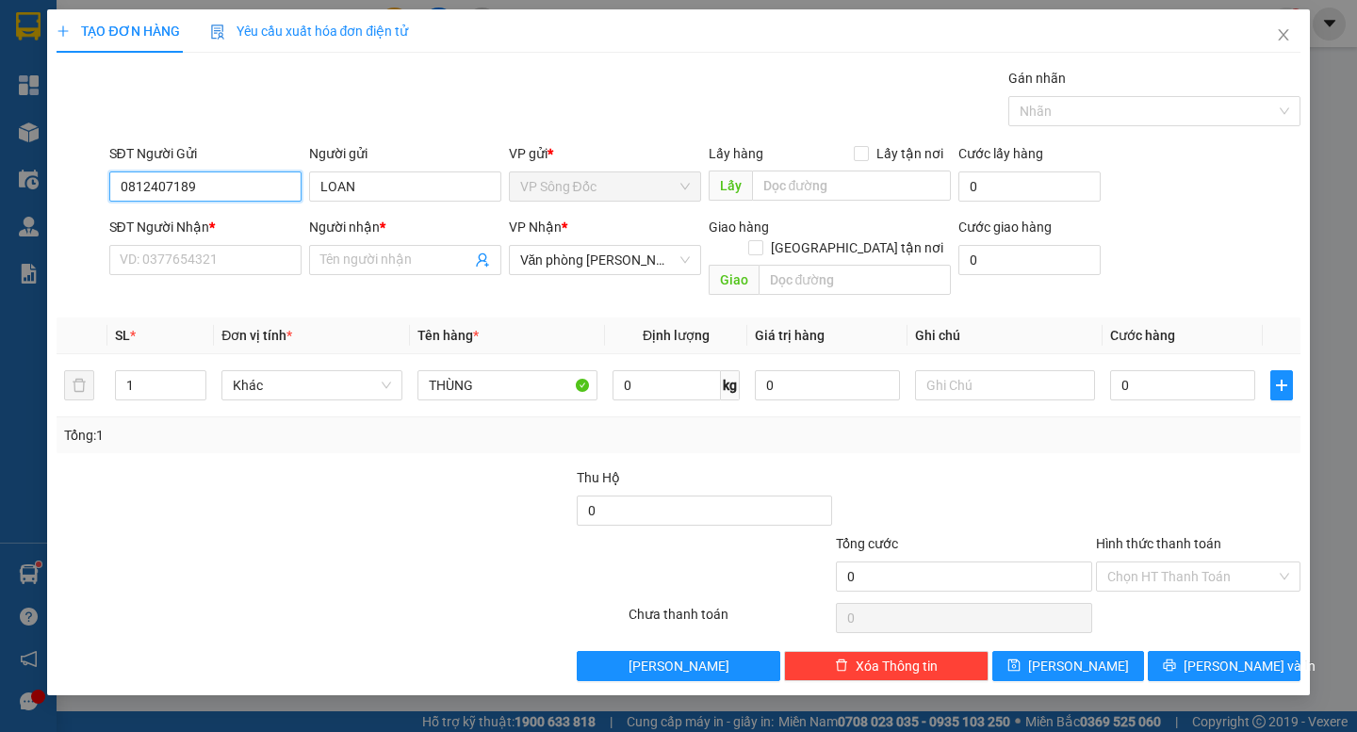
click at [157, 187] on input "0812407189" at bounding box center [205, 186] width 192 height 30
click at [196, 212] on div "0812107189 - LOAN" at bounding box center [205, 224] width 192 height 30
type input "0812107189"
click at [211, 262] on input "SĐT Người Nhận *" at bounding box center [205, 260] width 192 height 30
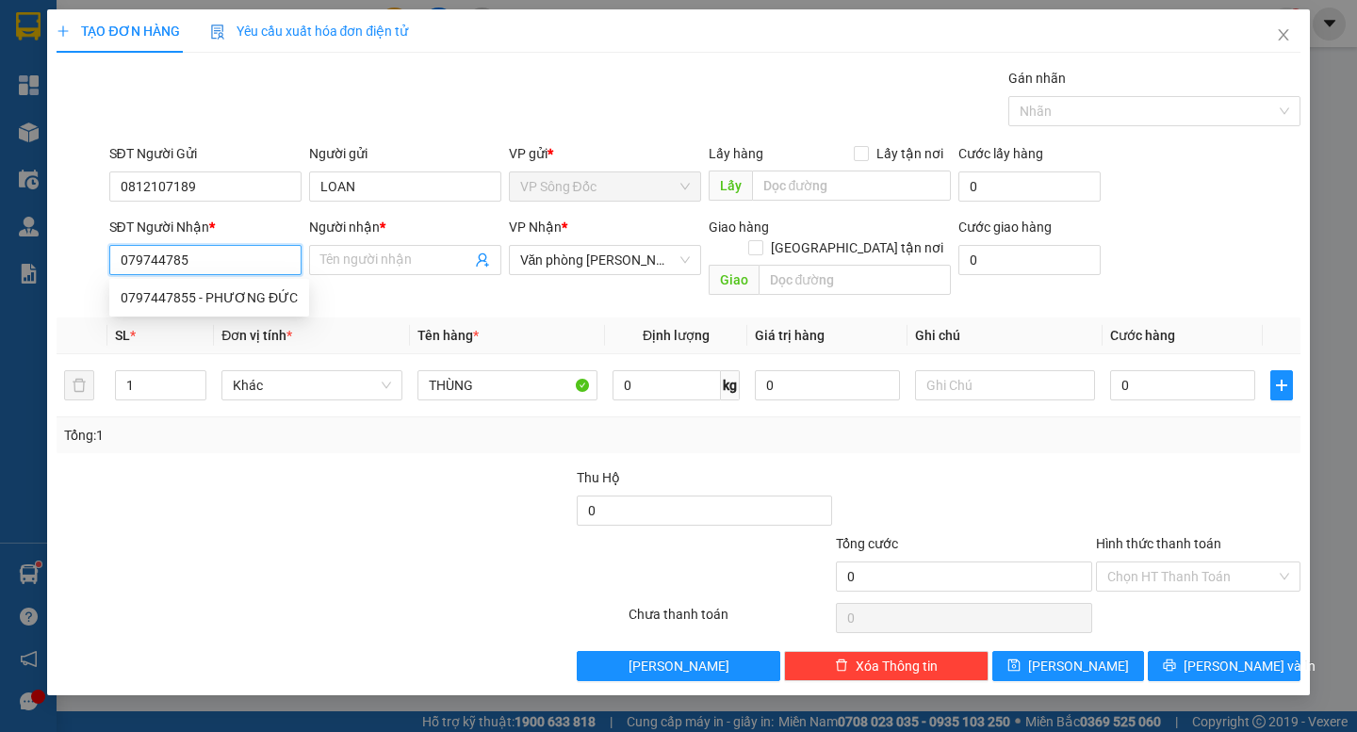
type input "0797447855"
click at [259, 297] on div "0797447855 - PHƯƠNG ĐỨC" at bounding box center [209, 297] width 177 height 21
type input "PHƯƠNG ĐỨC"
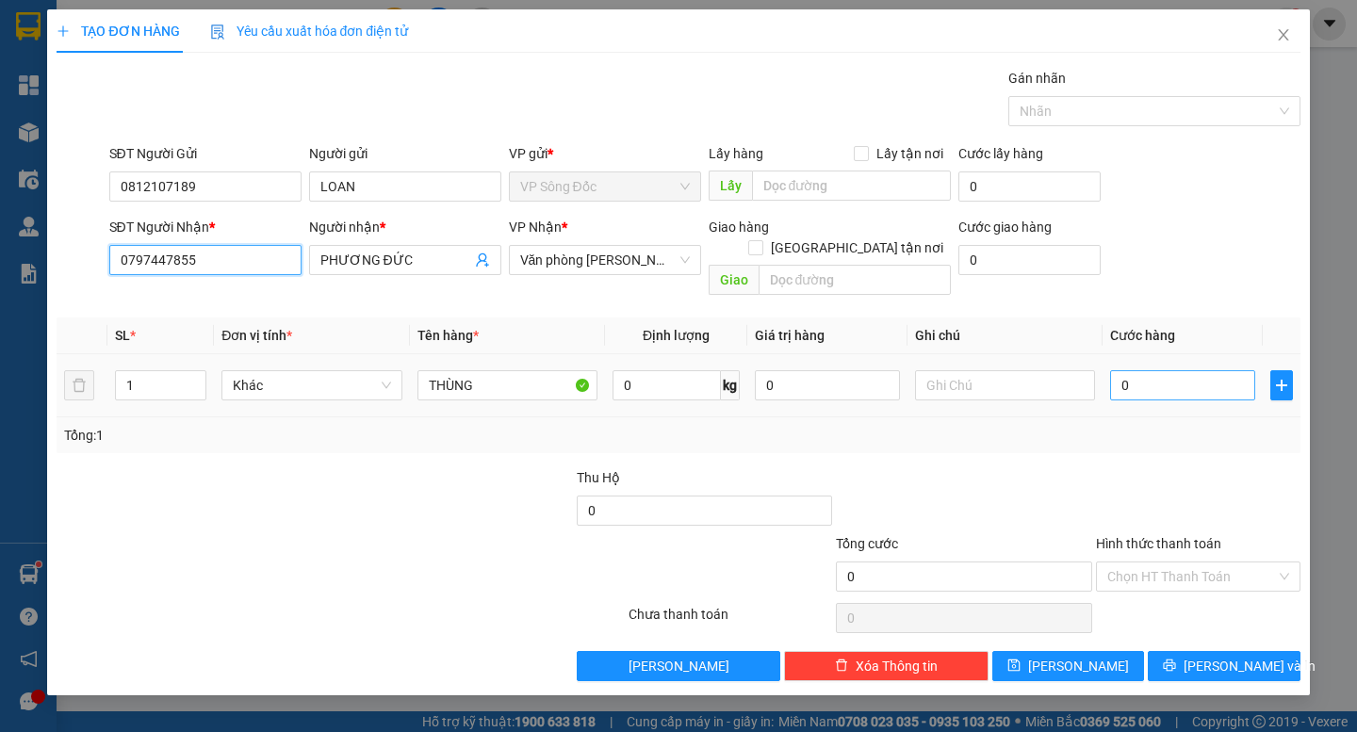
type input "0797447855"
click at [1153, 375] on input "0" at bounding box center [1182, 385] width 145 height 30
type input "4"
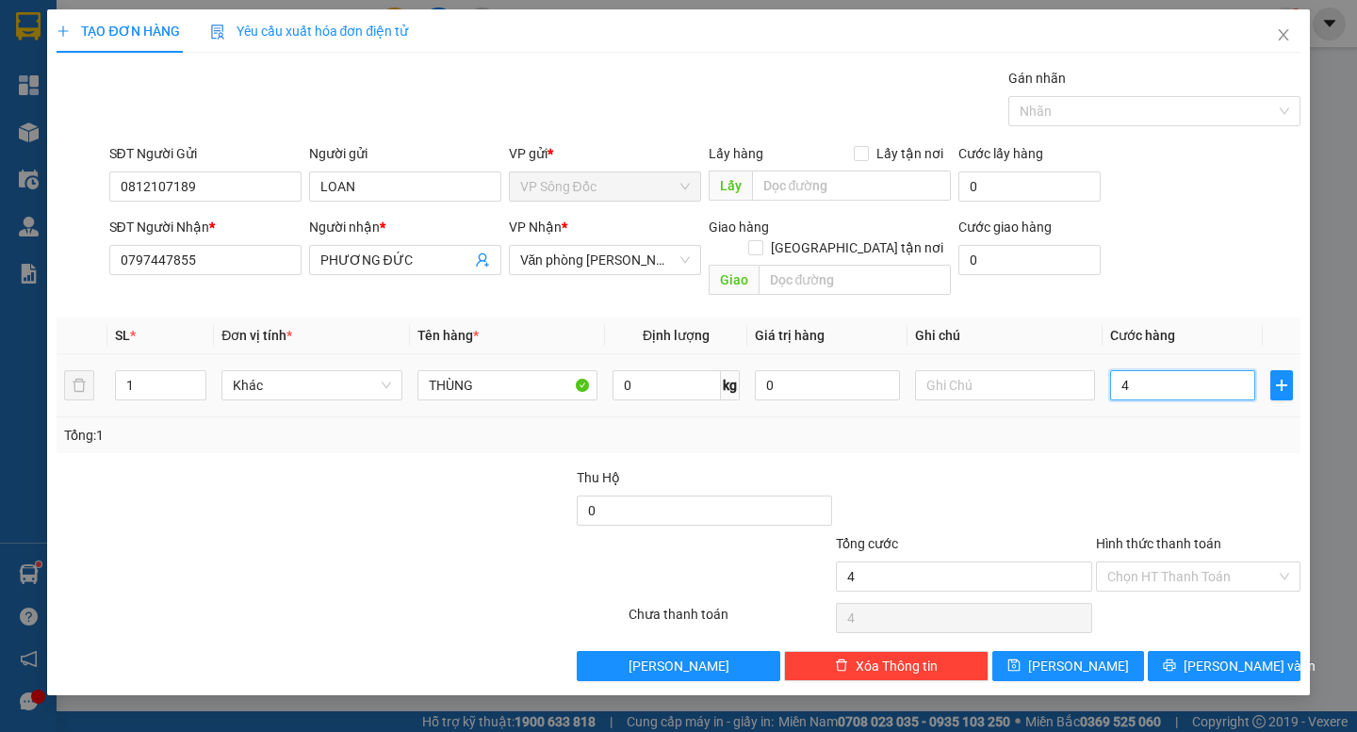
type input "40"
type input "40.000"
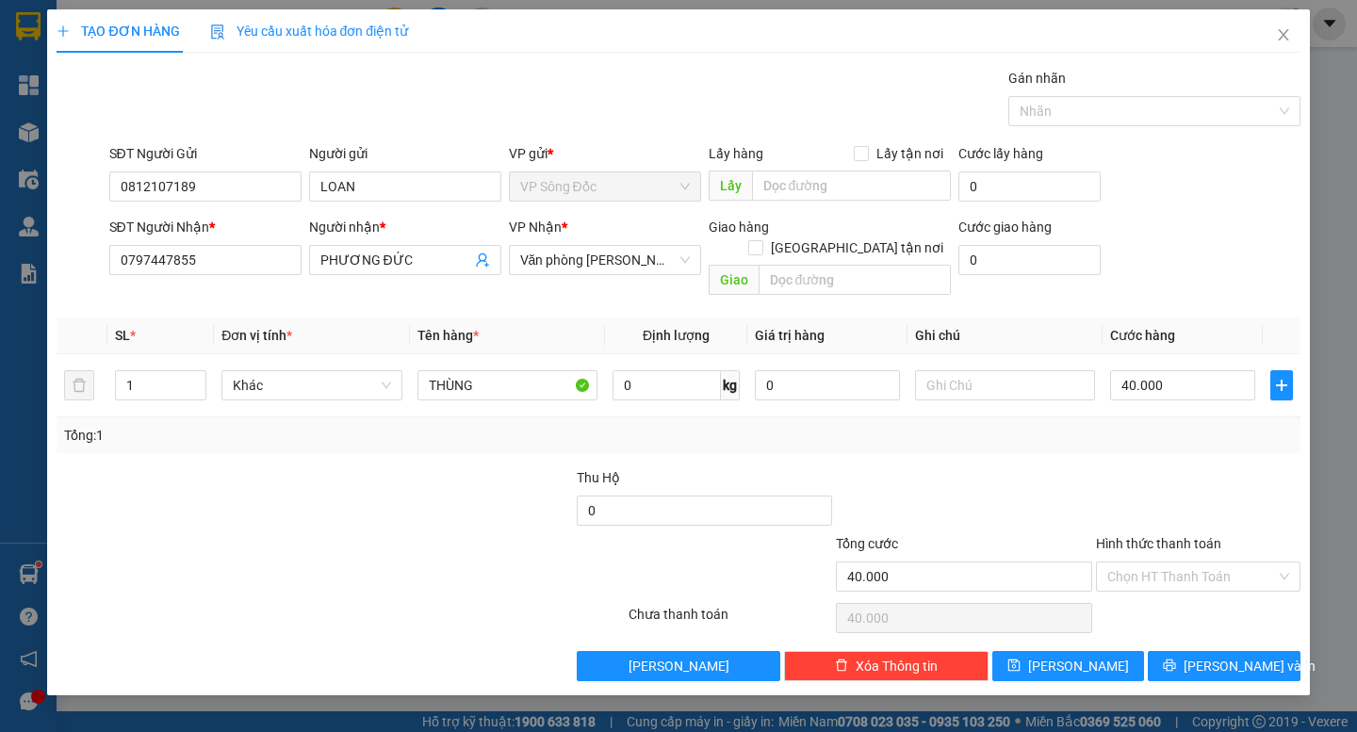
click at [1174, 467] on div at bounding box center [1198, 500] width 208 height 66
click at [1183, 563] on input "Hình thức thanh toán" at bounding box center [1191, 577] width 169 height 28
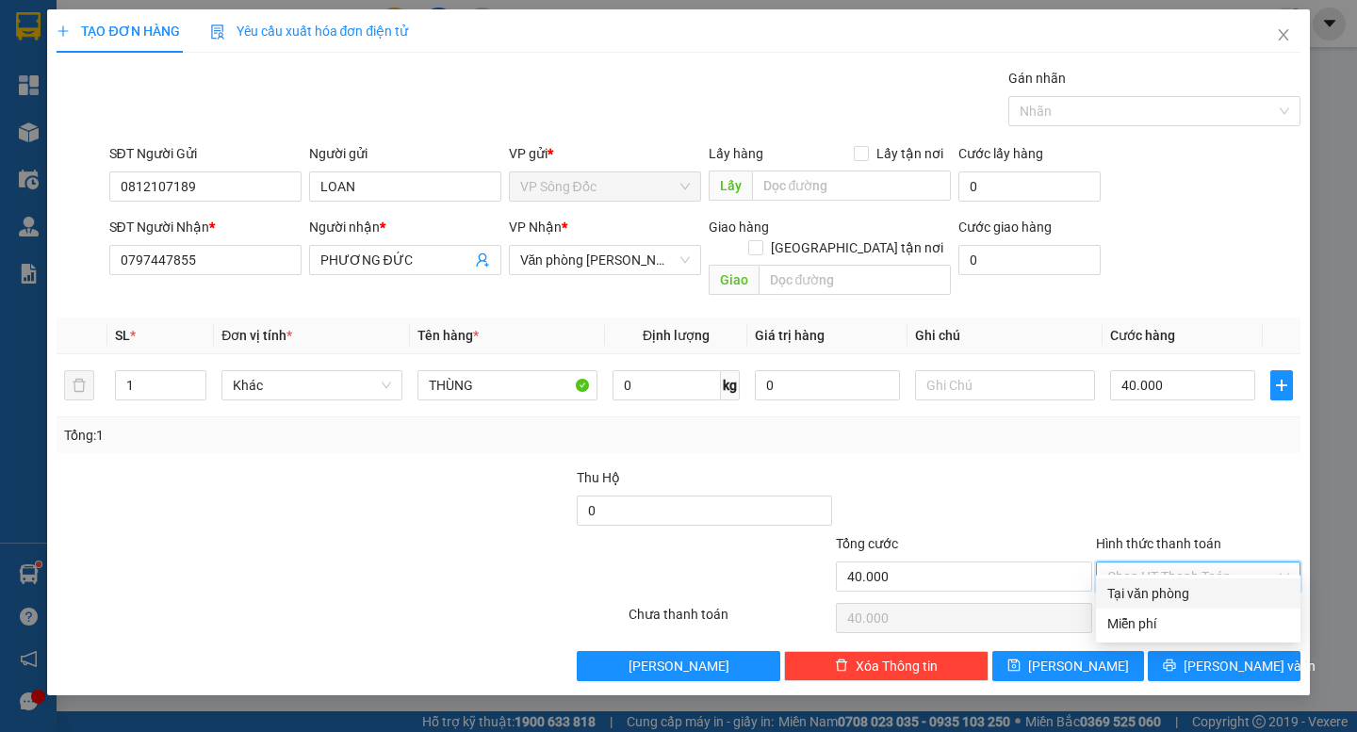
click at [1178, 595] on div "Tại văn phòng" at bounding box center [1198, 593] width 182 height 21
type input "0"
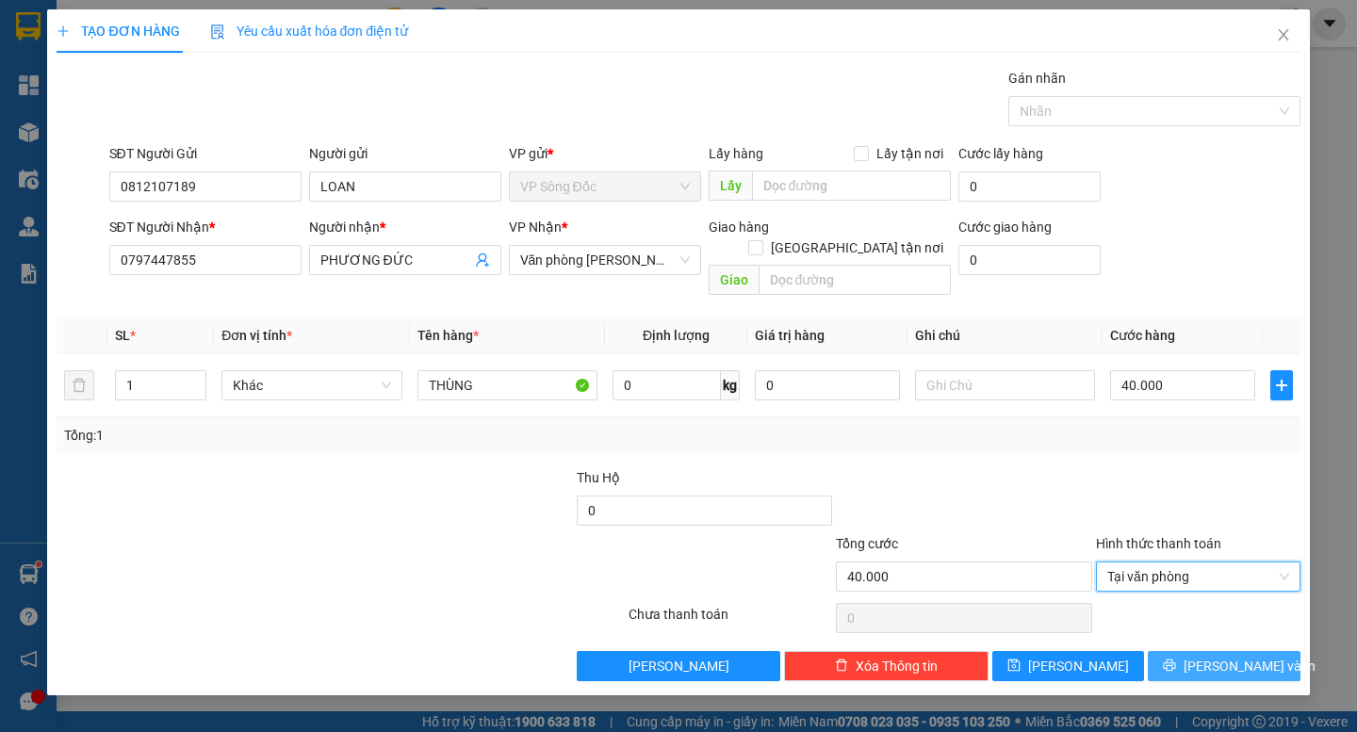
click at [1214, 656] on span "[PERSON_NAME] và In" at bounding box center [1249, 666] width 132 height 21
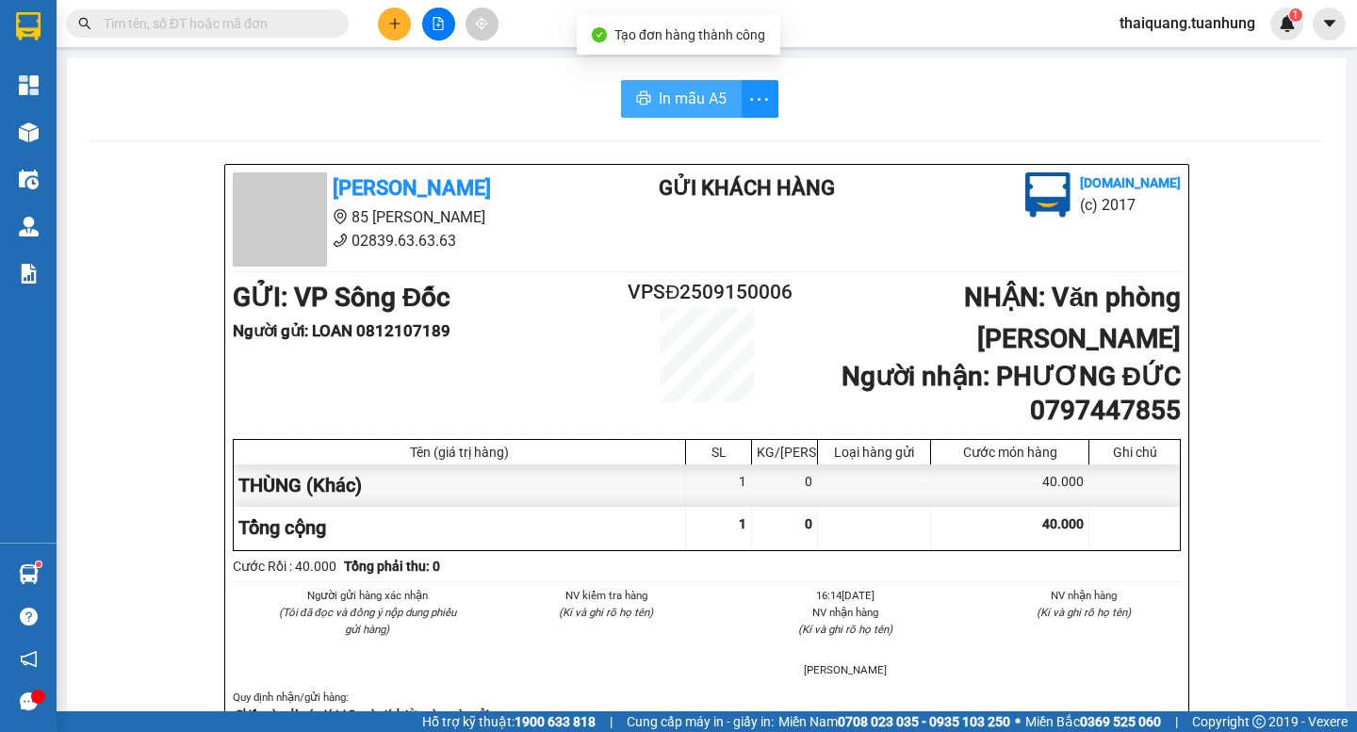
click at [700, 90] on span "In mẫu A5" at bounding box center [693, 99] width 68 height 24
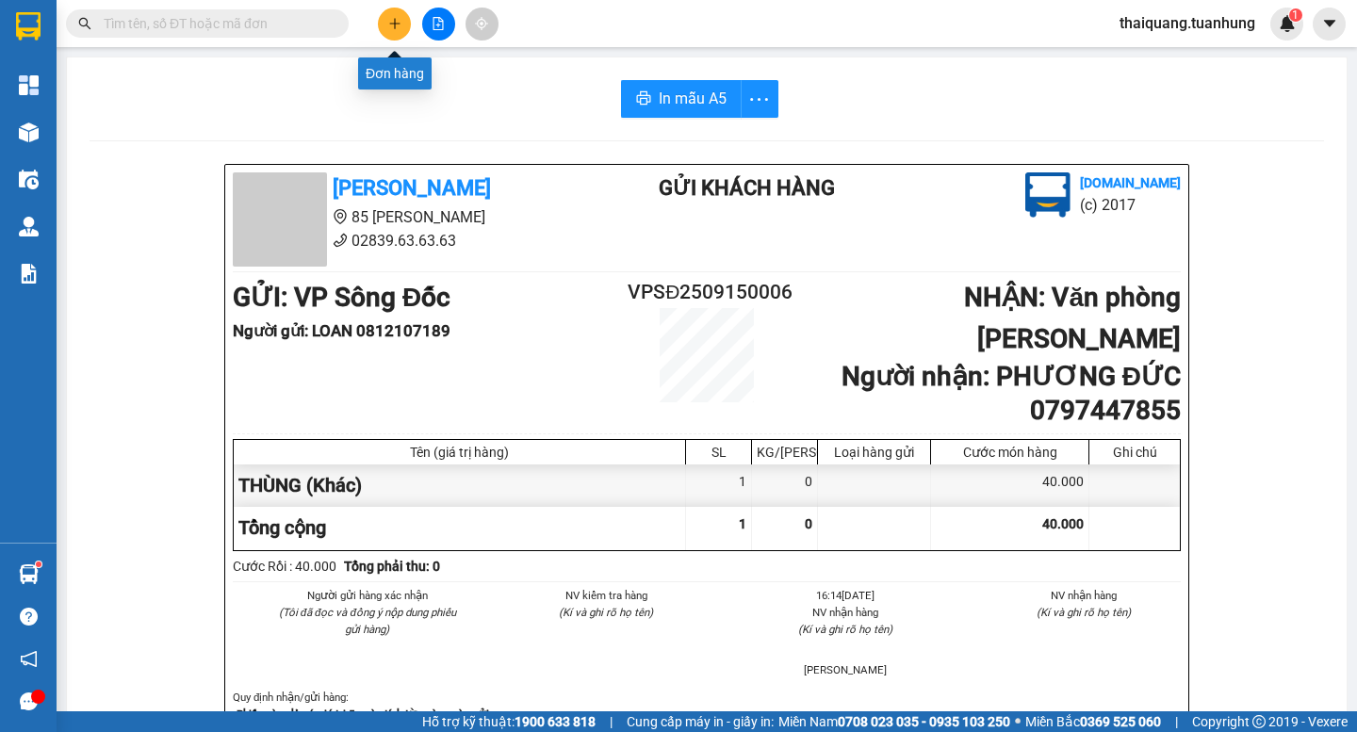
click at [394, 27] on icon "plus" at bounding box center [394, 23] width 13 height 13
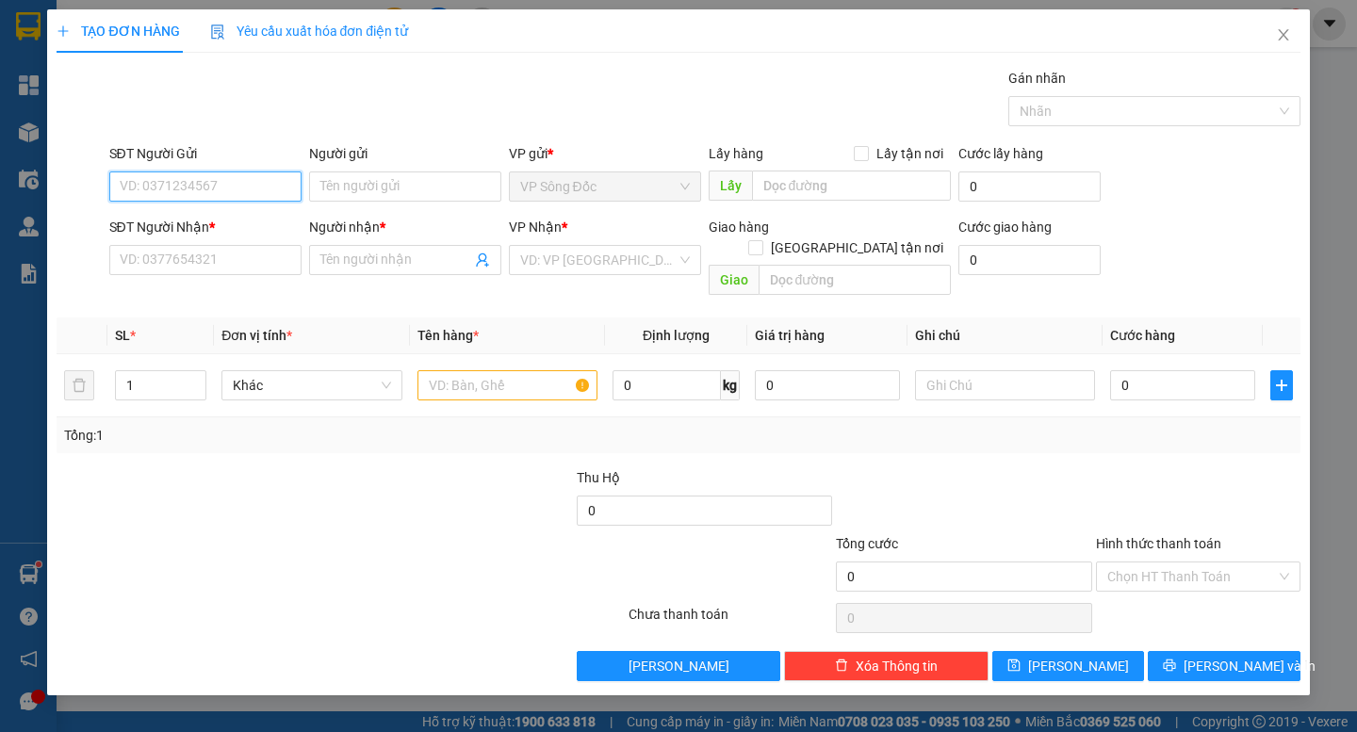
click at [205, 188] on input "SĐT Người Gửi" at bounding box center [205, 186] width 192 height 30
type input "0948339099"
click at [219, 221] on div "0948339099 - HẰNG" at bounding box center [206, 224] width 170 height 21
type input "HẰNG"
type input "0948339099"
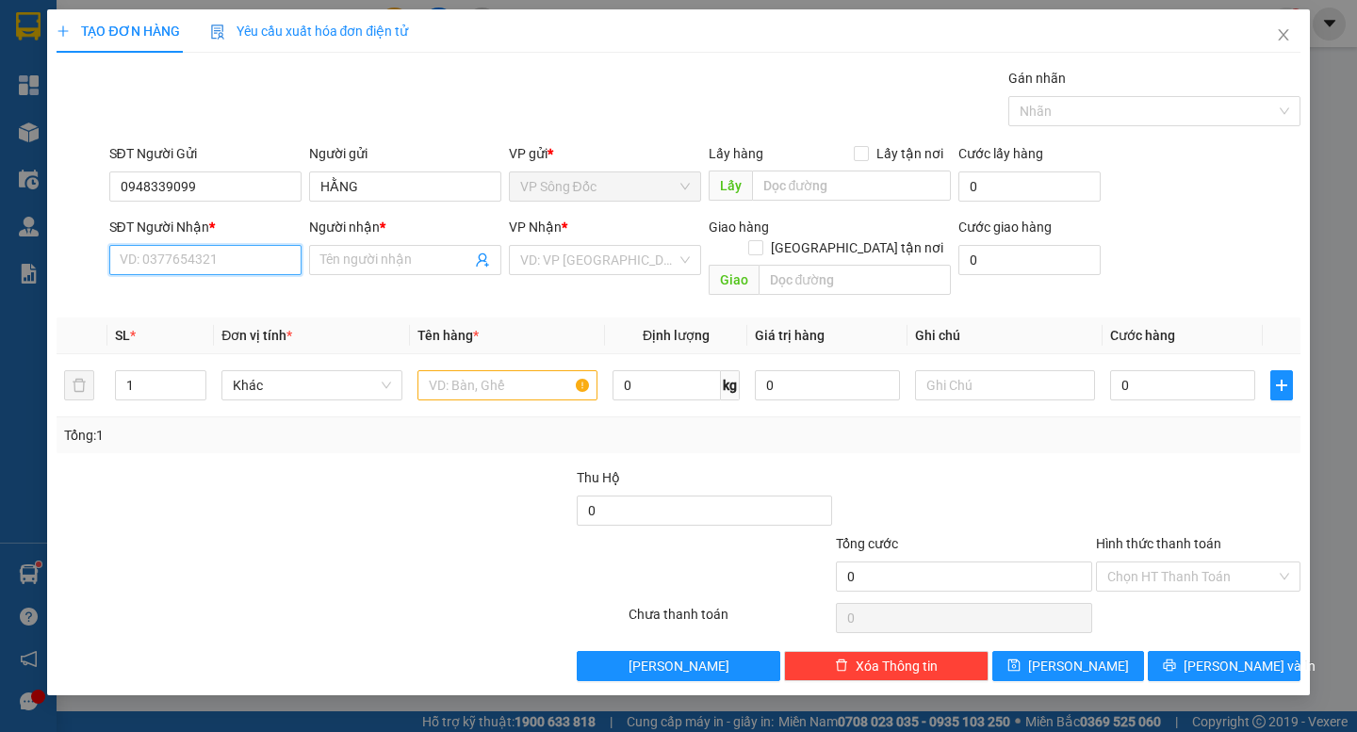
click at [225, 271] on input "SĐT Người Nhận *" at bounding box center [205, 260] width 192 height 30
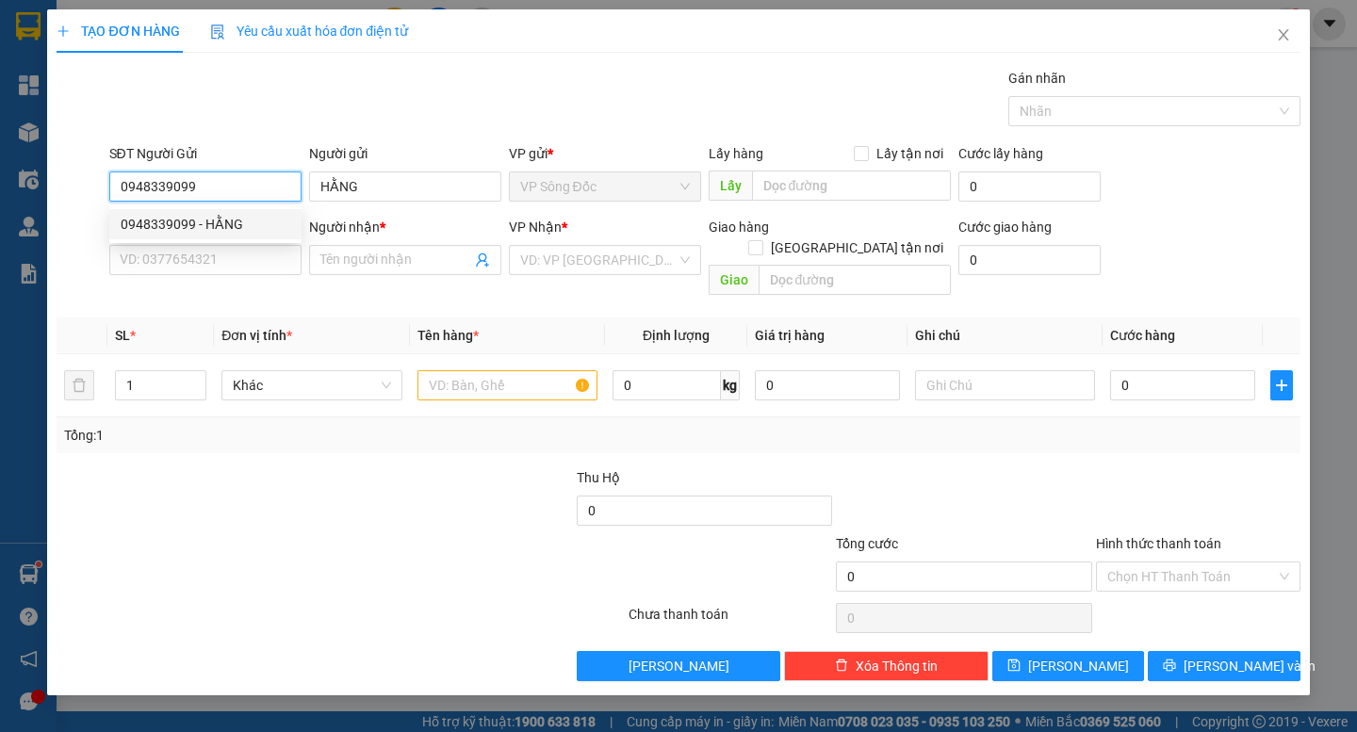
drag, startPoint x: 220, startPoint y: 191, endPoint x: 39, endPoint y: 203, distance: 182.2
click at [39, 203] on div "TẠO ĐƠN HÀNG Yêu cầu xuất hóa đơn điện tử Transit Pickup Surcharge Ids Transit …" at bounding box center [678, 366] width 1357 height 732
click at [242, 254] on input "SĐT Người Nhận *" at bounding box center [205, 260] width 192 height 30
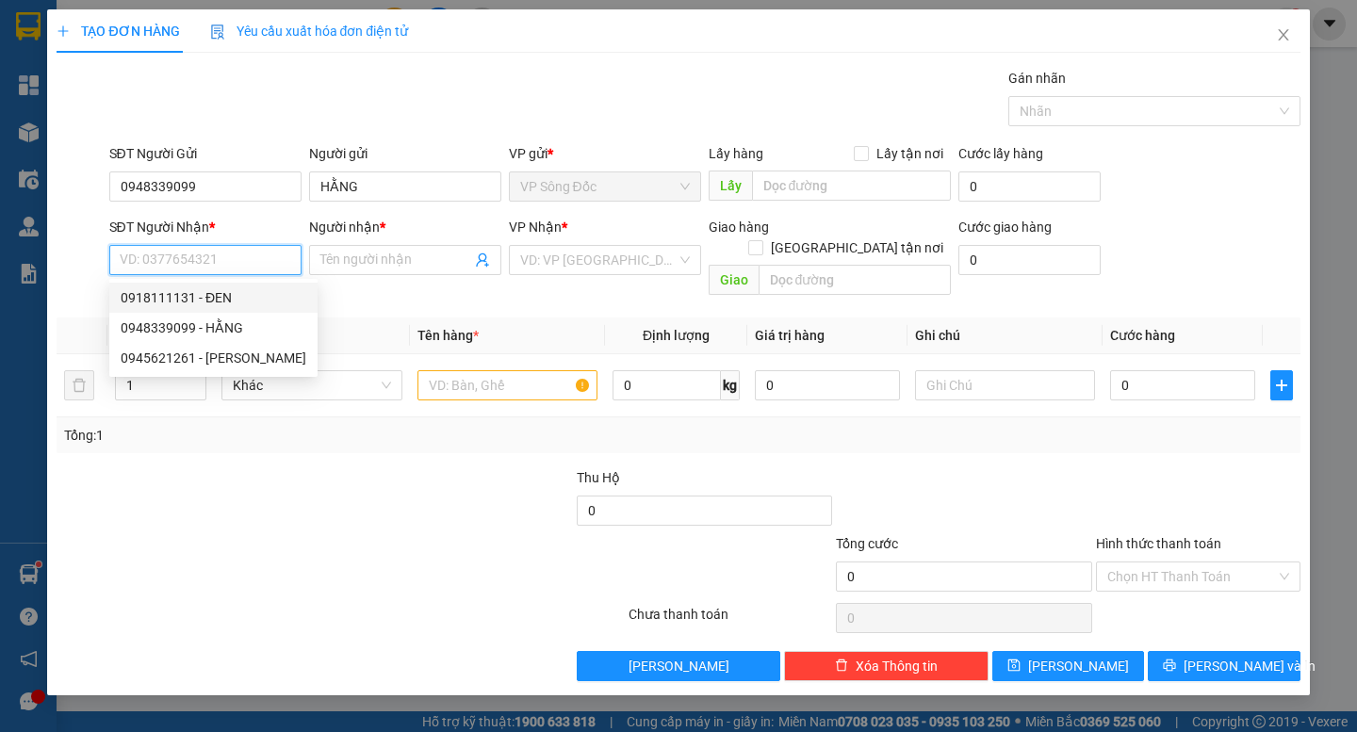
paste input "0948339099"
type input "0948339099"
click at [212, 299] on div "0948339099 - HẰNG" at bounding box center [206, 297] width 170 height 21
type input "HẰNG"
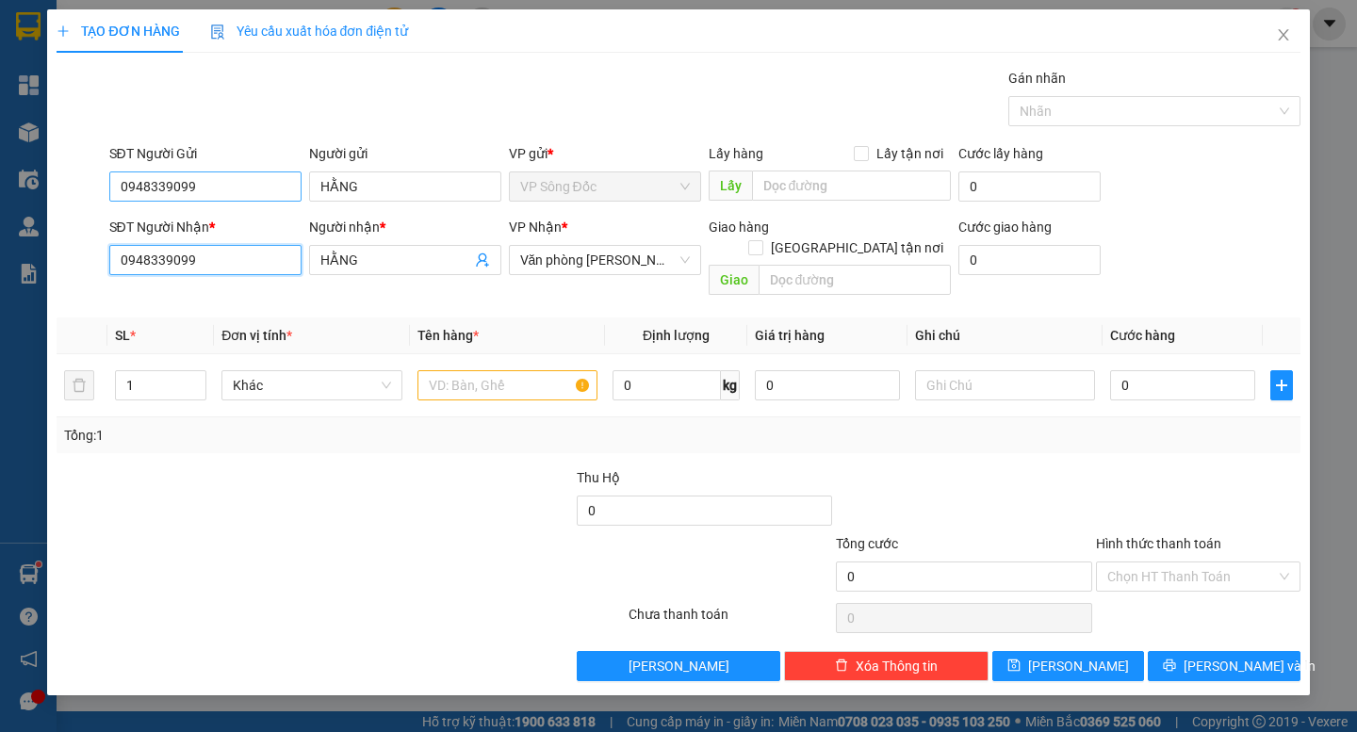
type input "0948339099"
drag, startPoint x: 219, startPoint y: 190, endPoint x: 70, endPoint y: 219, distance: 151.5
click at [70, 219] on form "SĐT Người Gửi 0948339099 0948339099 Người gửi HẰNG VP gửi * VP Sông Đốc Lấy hàn…" at bounding box center [678, 223] width 1243 height 160
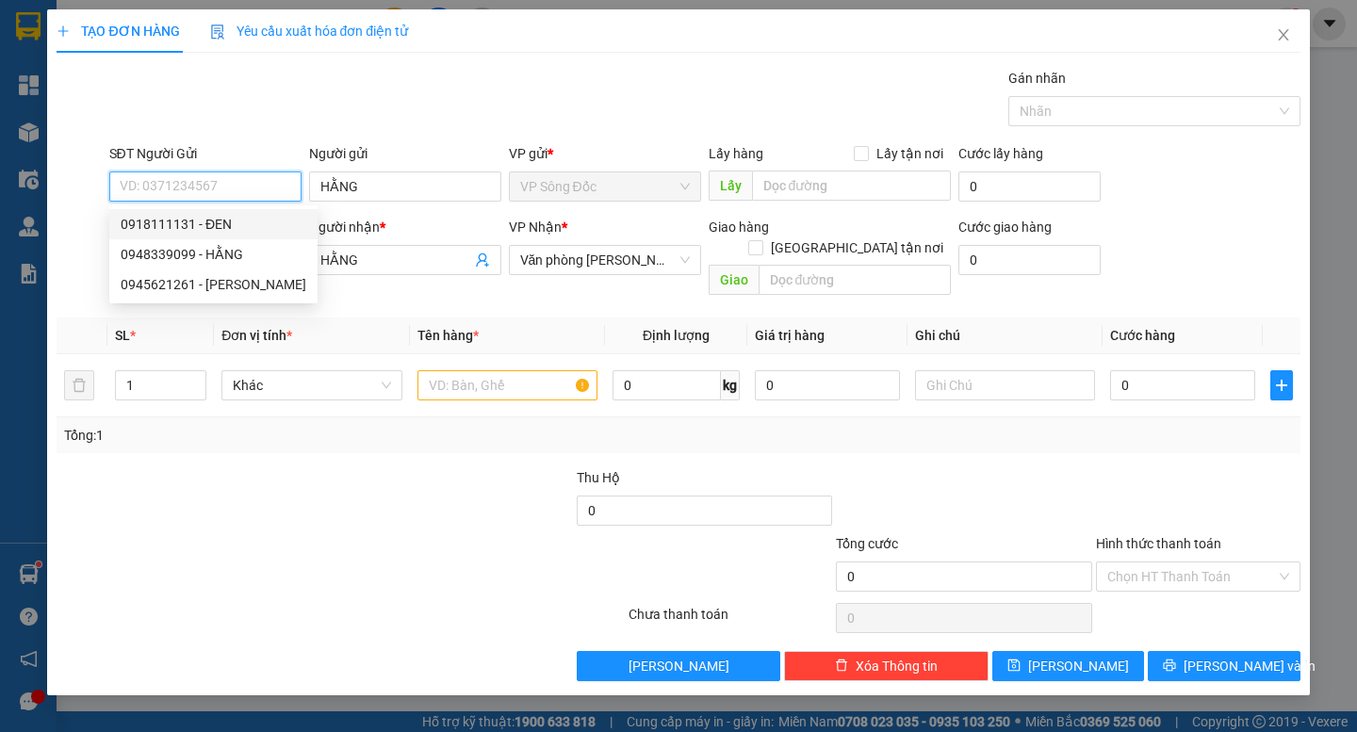
click at [217, 223] on div "0918111131 - ĐEN" at bounding box center [214, 224] width 186 height 21
type input "0918111131"
type input "ĐEN"
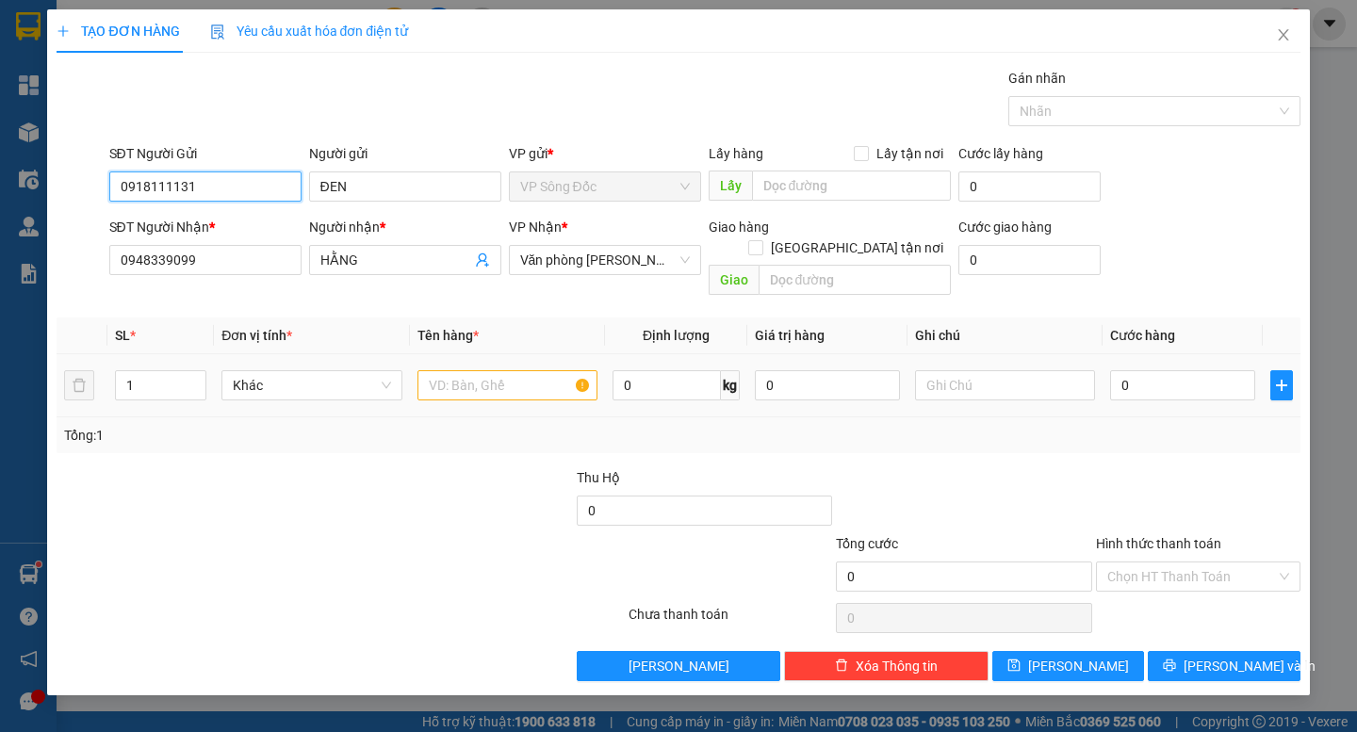
type input "0918111131"
click at [480, 370] on input "text" at bounding box center [507, 385] width 180 height 30
type input "THÙNG"
click at [457, 481] on div at bounding box center [445, 500] width 260 height 66
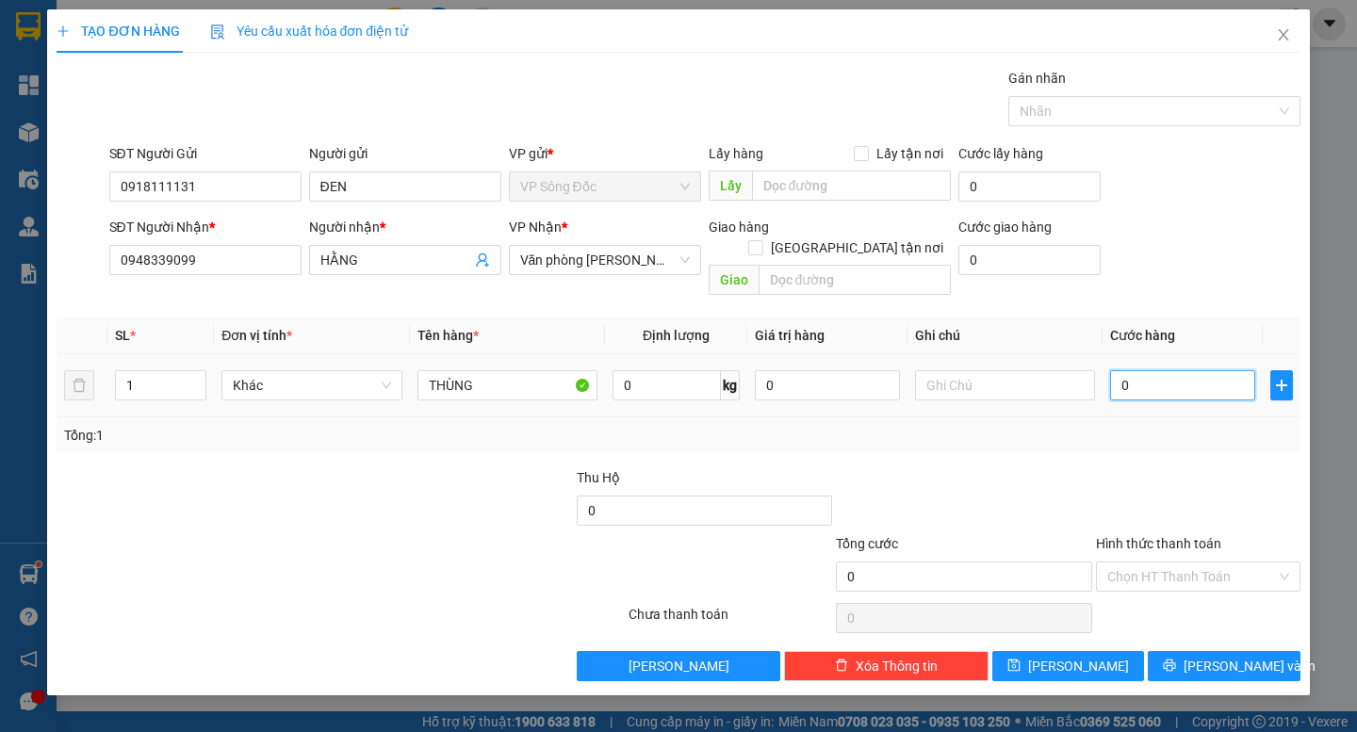
click at [1165, 370] on input "0" at bounding box center [1182, 385] width 145 height 30
type input "4"
type input "40"
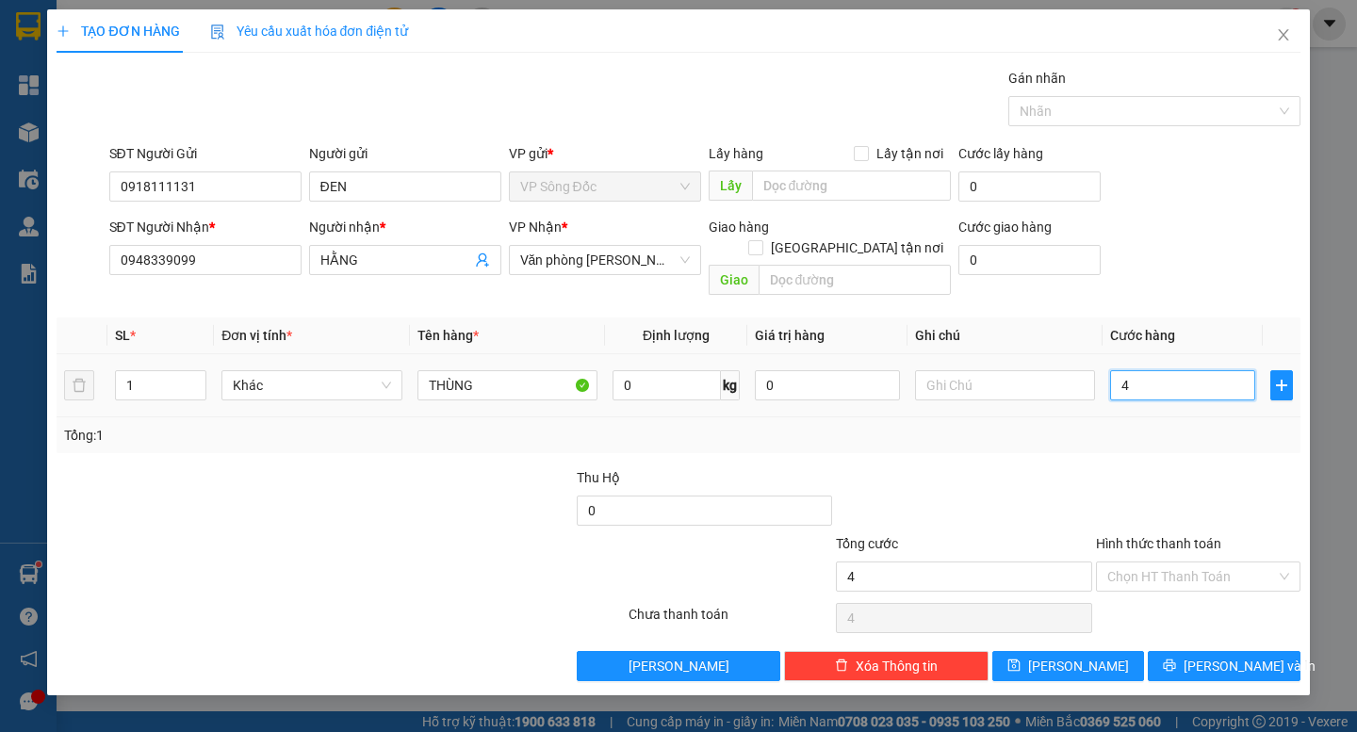
type input "40"
type input "40.000"
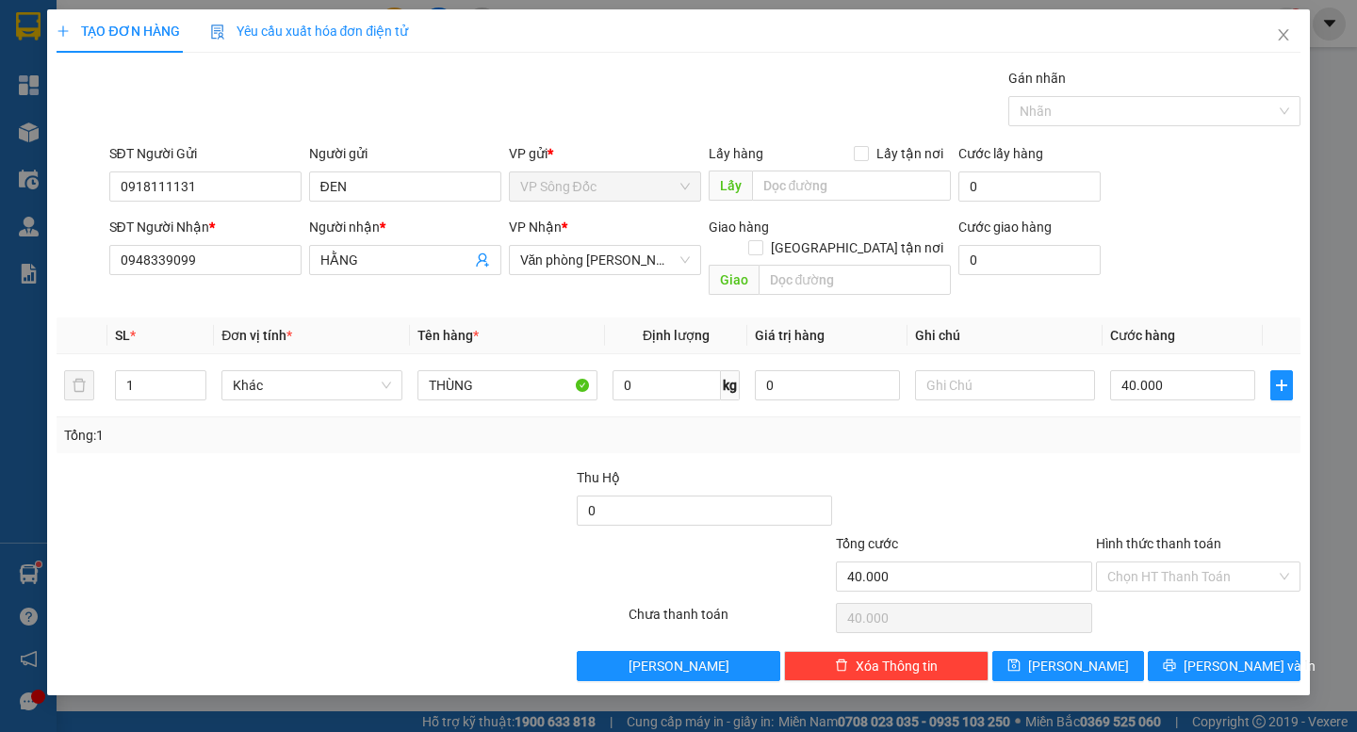
click at [1176, 425] on div "Tổng: 1" at bounding box center [678, 435] width 1228 height 21
click at [1213, 656] on span "[PERSON_NAME] và In" at bounding box center [1249, 666] width 132 height 21
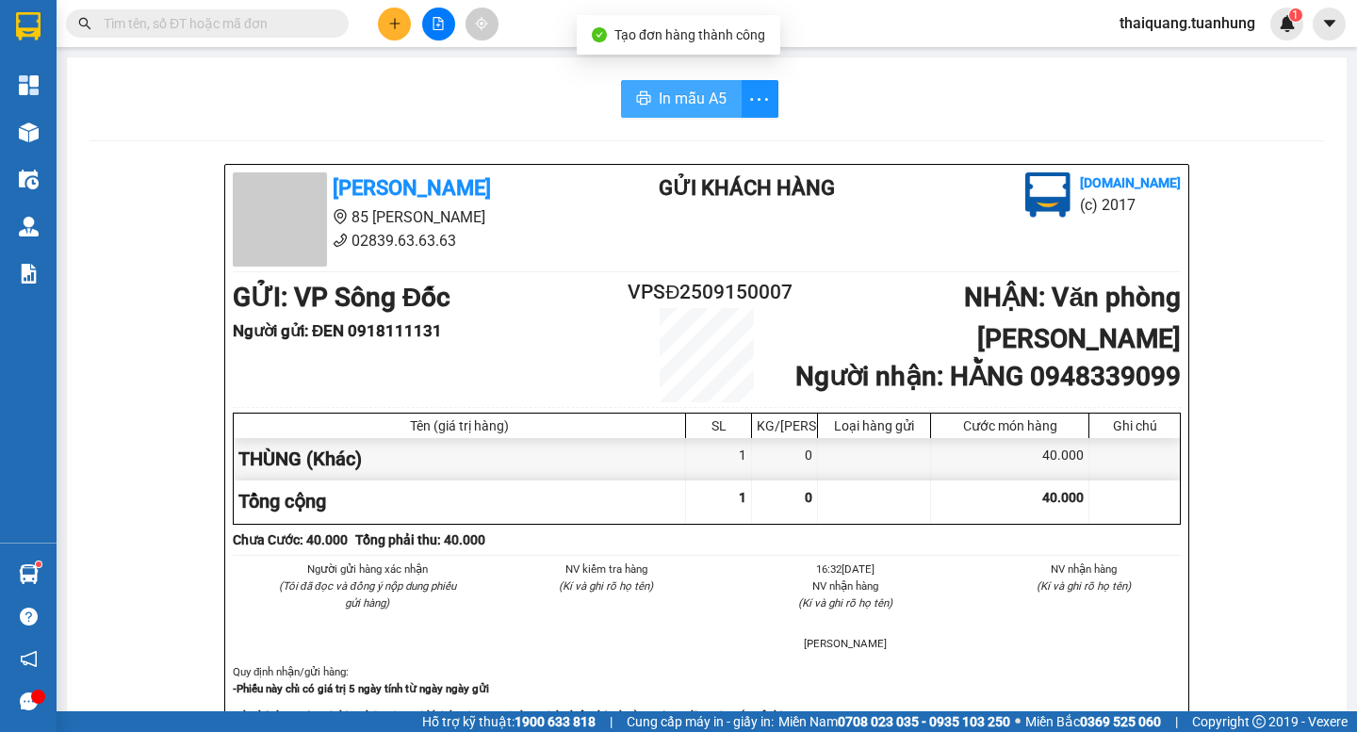
click at [713, 97] on span "In mẫu A5" at bounding box center [693, 99] width 68 height 24
click at [388, 13] on button at bounding box center [394, 24] width 33 height 33
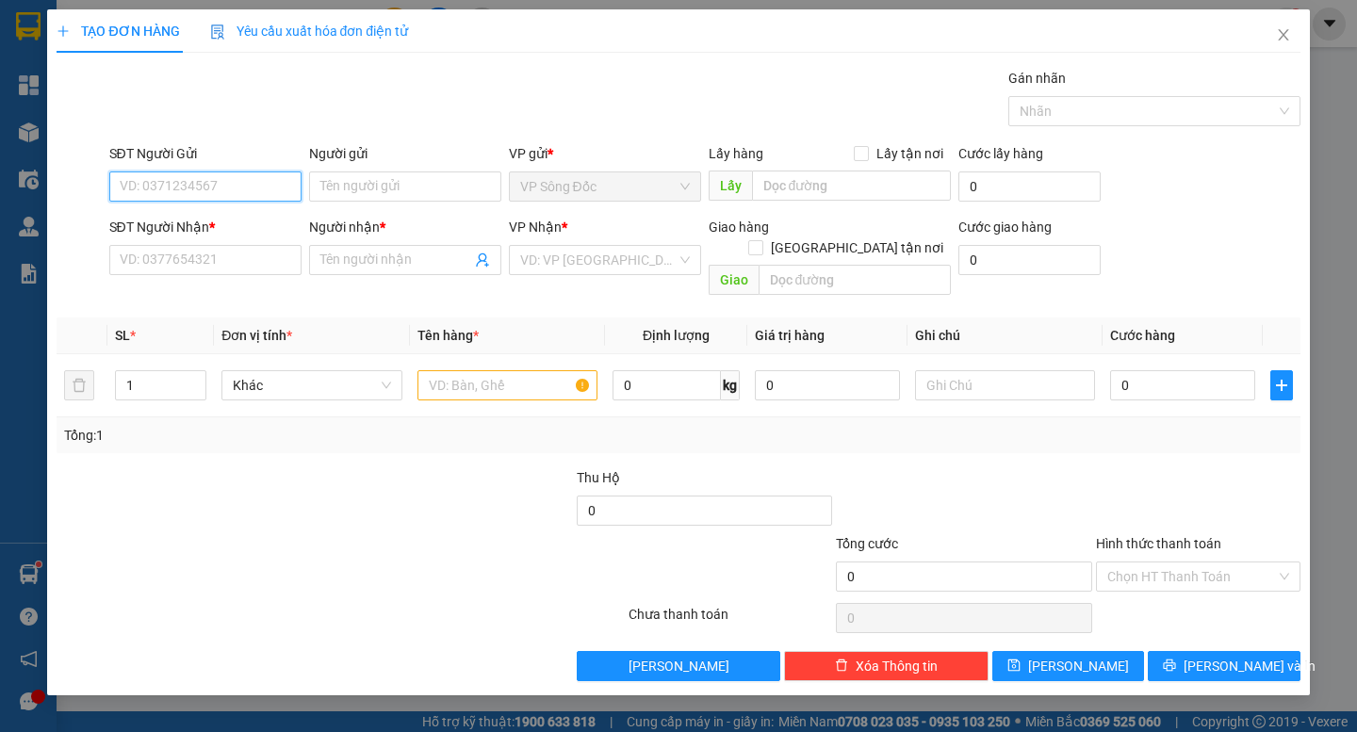
click at [190, 181] on input "SĐT Người Gửi" at bounding box center [205, 186] width 192 height 30
type input "0919092256"
click at [207, 230] on div "0919092256 - TRÌNH" at bounding box center [206, 224] width 170 height 21
type input "TRÌNH"
type input "0919092256"
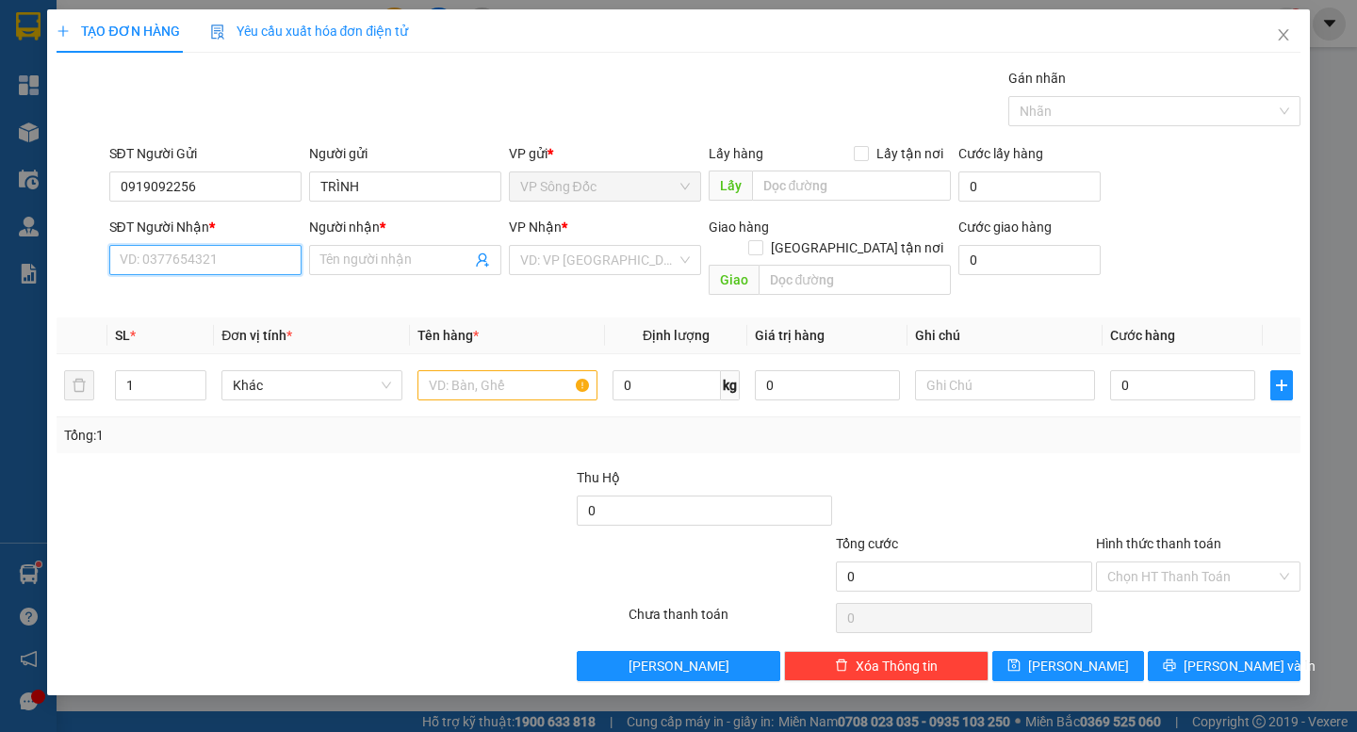
click at [237, 251] on input "SĐT Người Nhận *" at bounding box center [205, 260] width 192 height 30
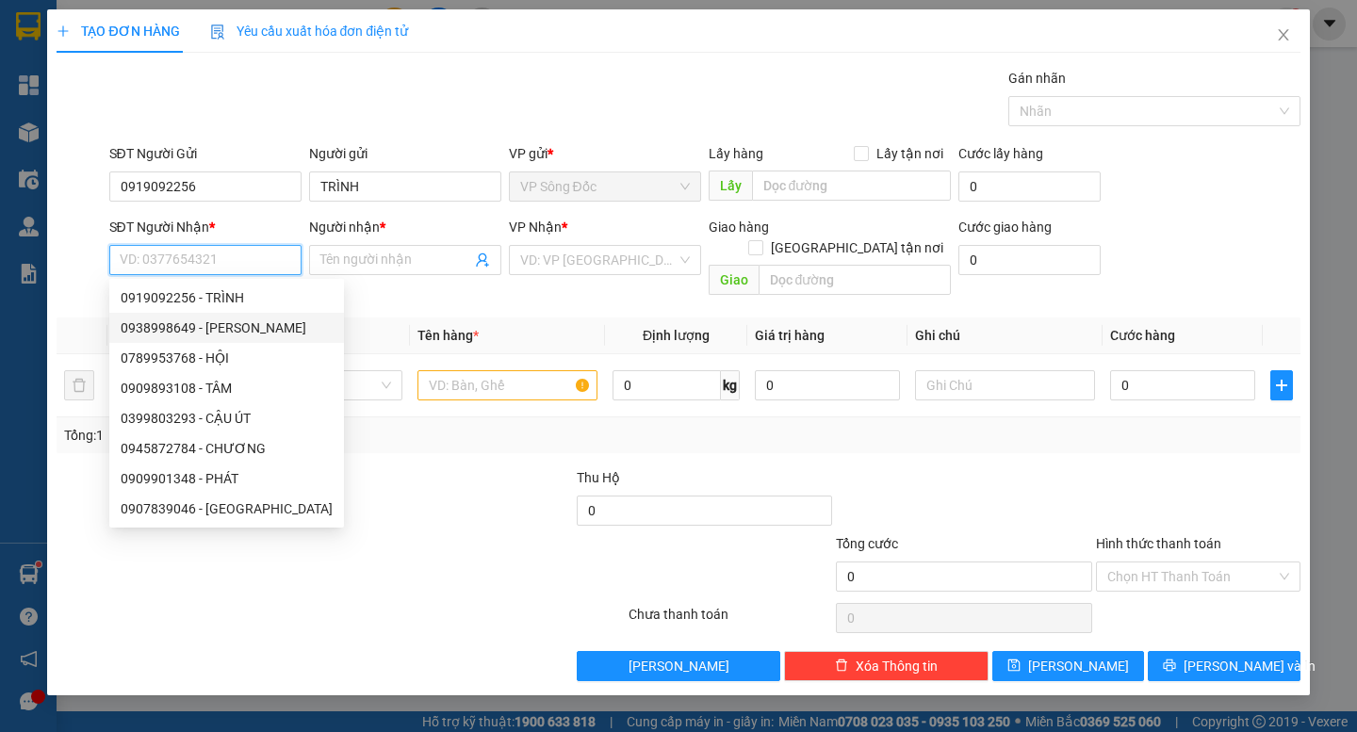
click at [211, 329] on div "0938998649 - [PERSON_NAME]" at bounding box center [227, 328] width 212 height 21
type input "0938998649"
type input "VÂN"
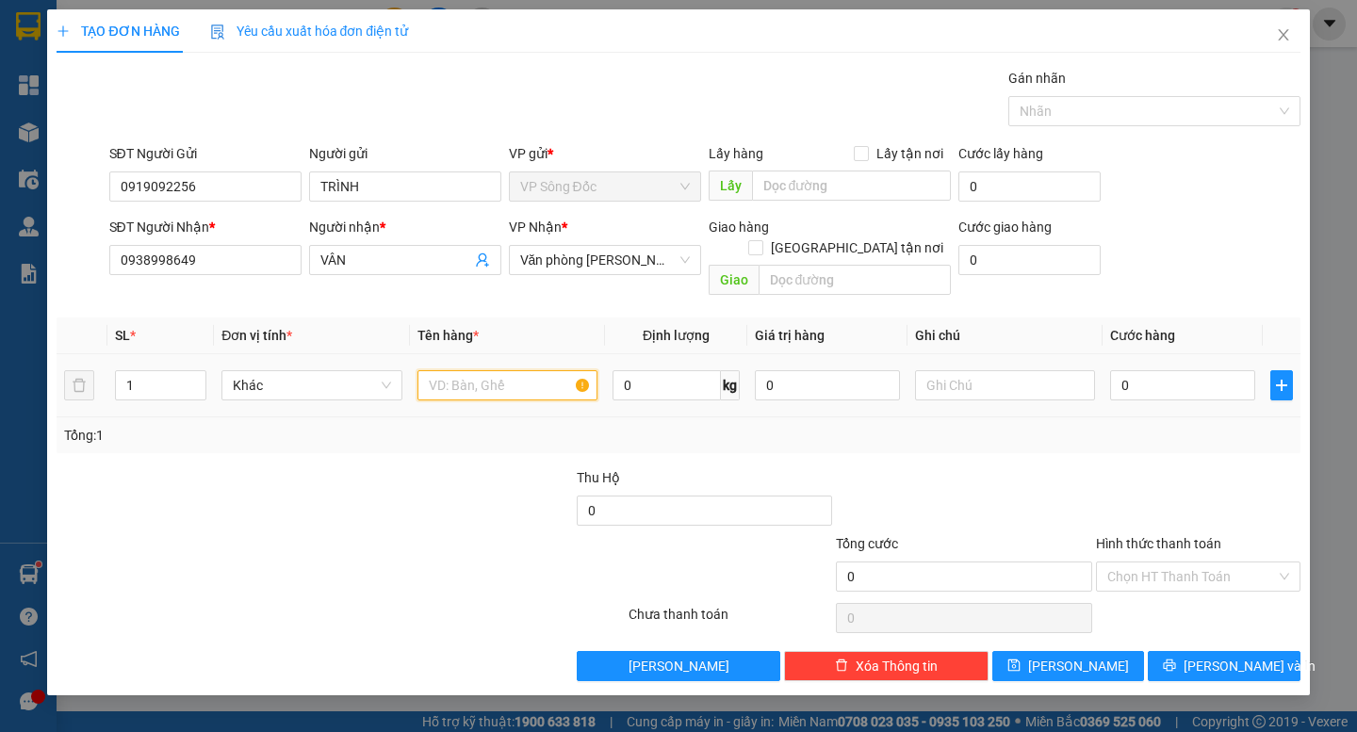
click at [457, 375] on input "text" at bounding box center [507, 385] width 180 height 30
type input "THÙNG"
click at [1184, 374] on input "0" at bounding box center [1182, 385] width 145 height 30
type input "9"
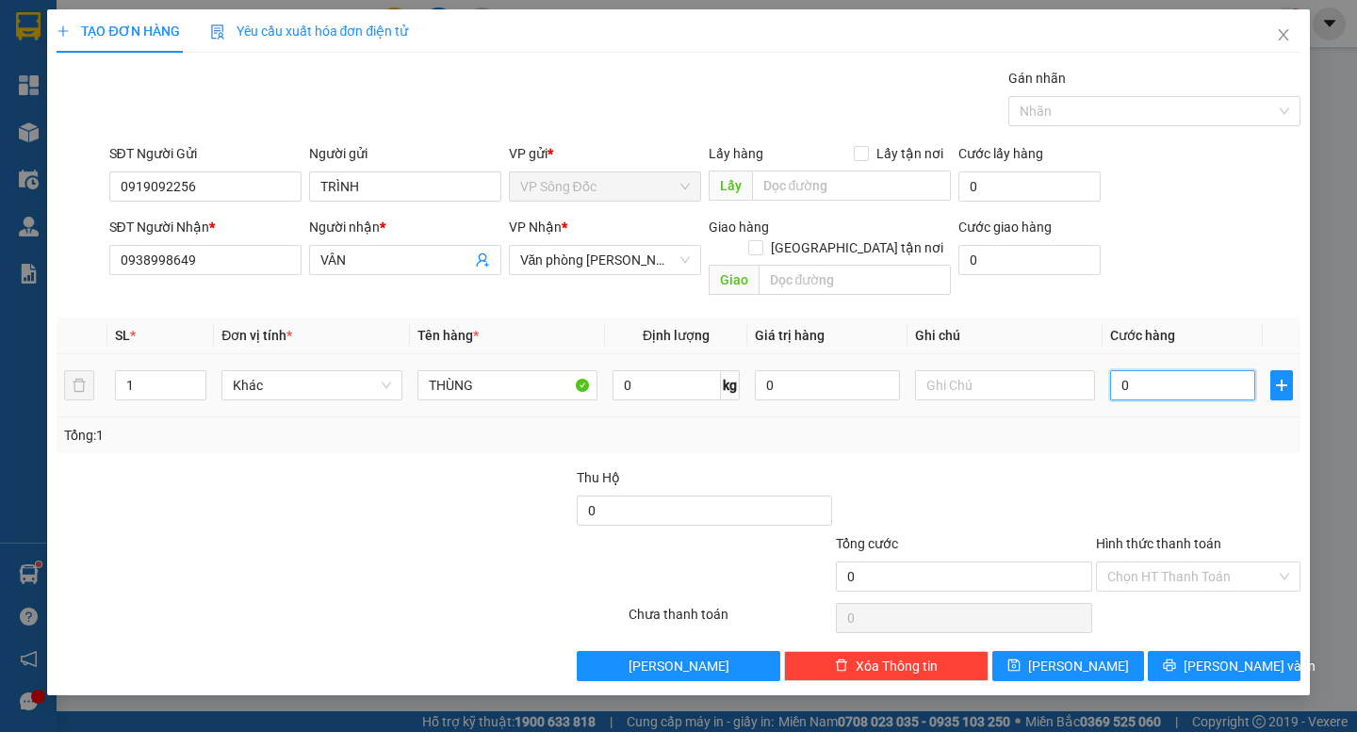
type input "9"
type input "90"
type input "90.000"
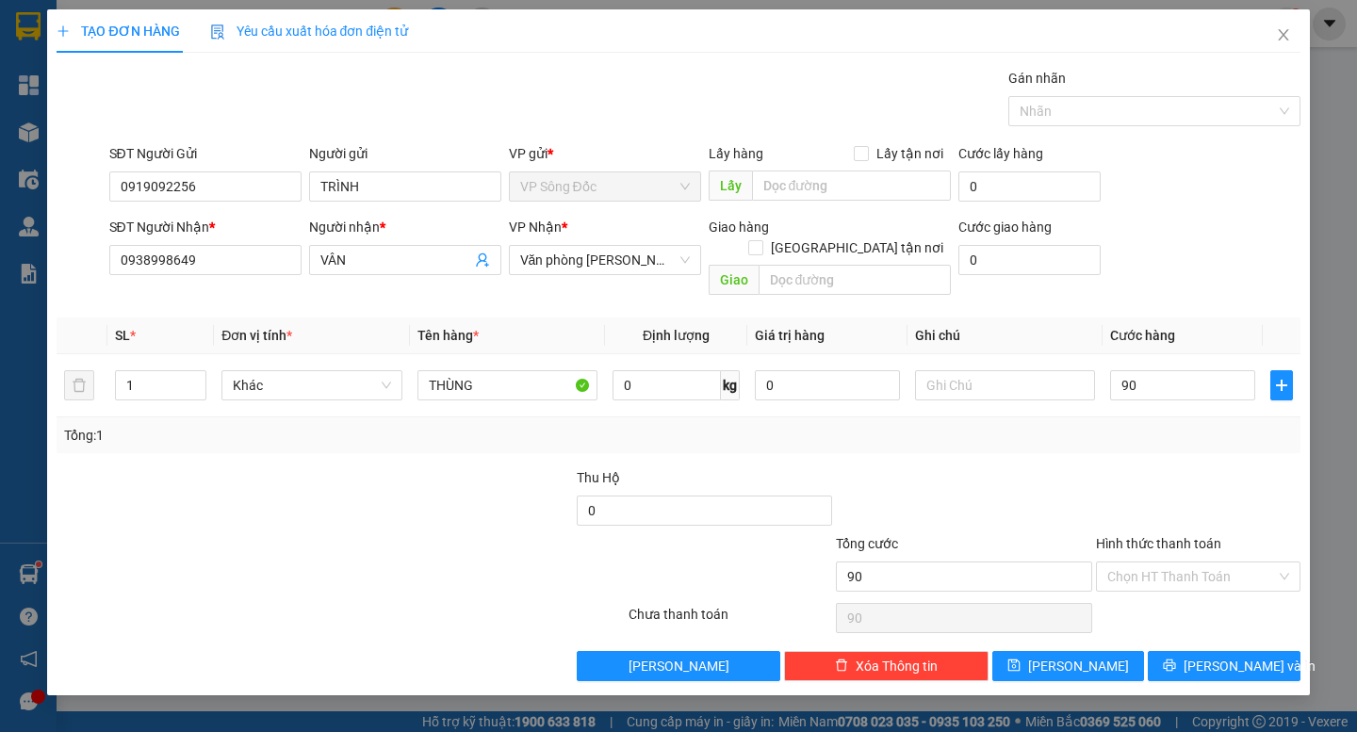
type input "90.000"
click at [1219, 427] on div "Tổng: 1" at bounding box center [678, 435] width 1243 height 36
click at [1207, 656] on span "[PERSON_NAME] và In" at bounding box center [1249, 666] width 132 height 21
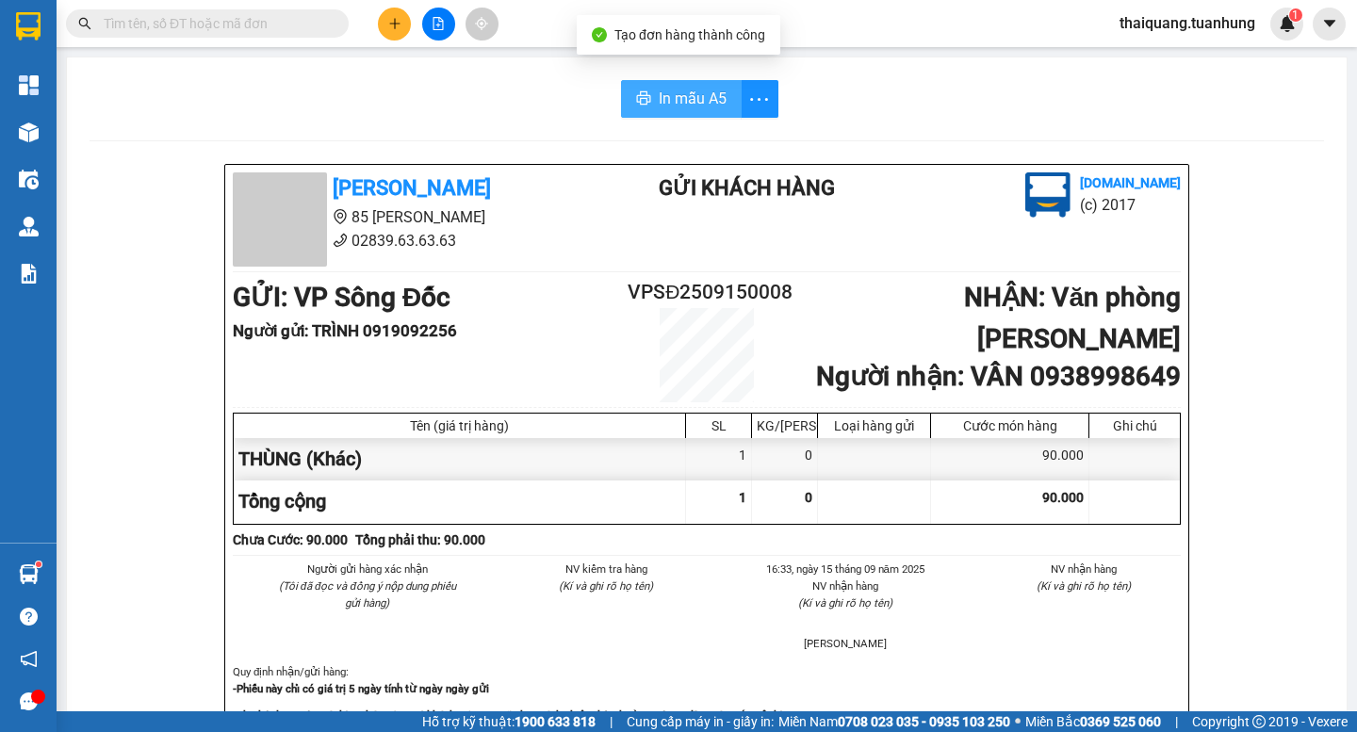
click at [714, 105] on span "In mẫu A5" at bounding box center [693, 99] width 68 height 24
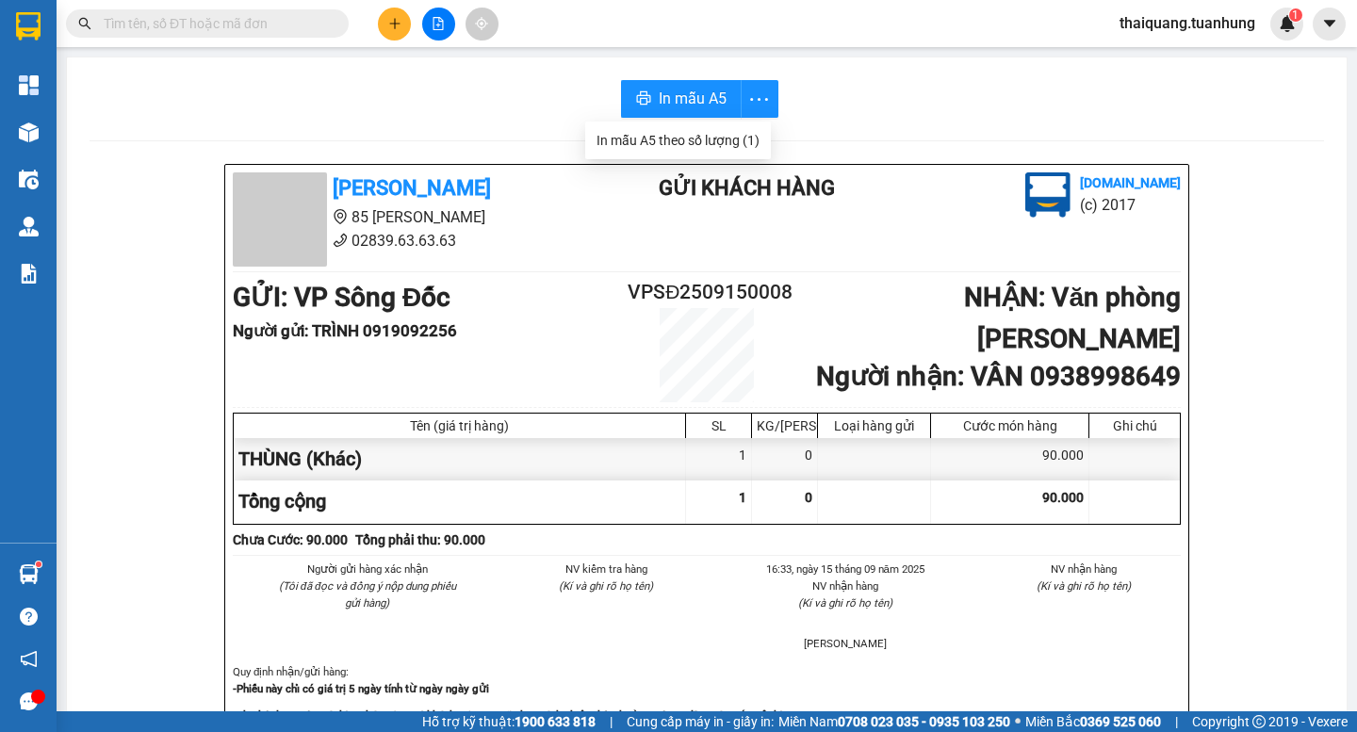
click at [299, 18] on input "text" at bounding box center [215, 23] width 222 height 21
click at [402, 27] on button at bounding box center [394, 24] width 33 height 33
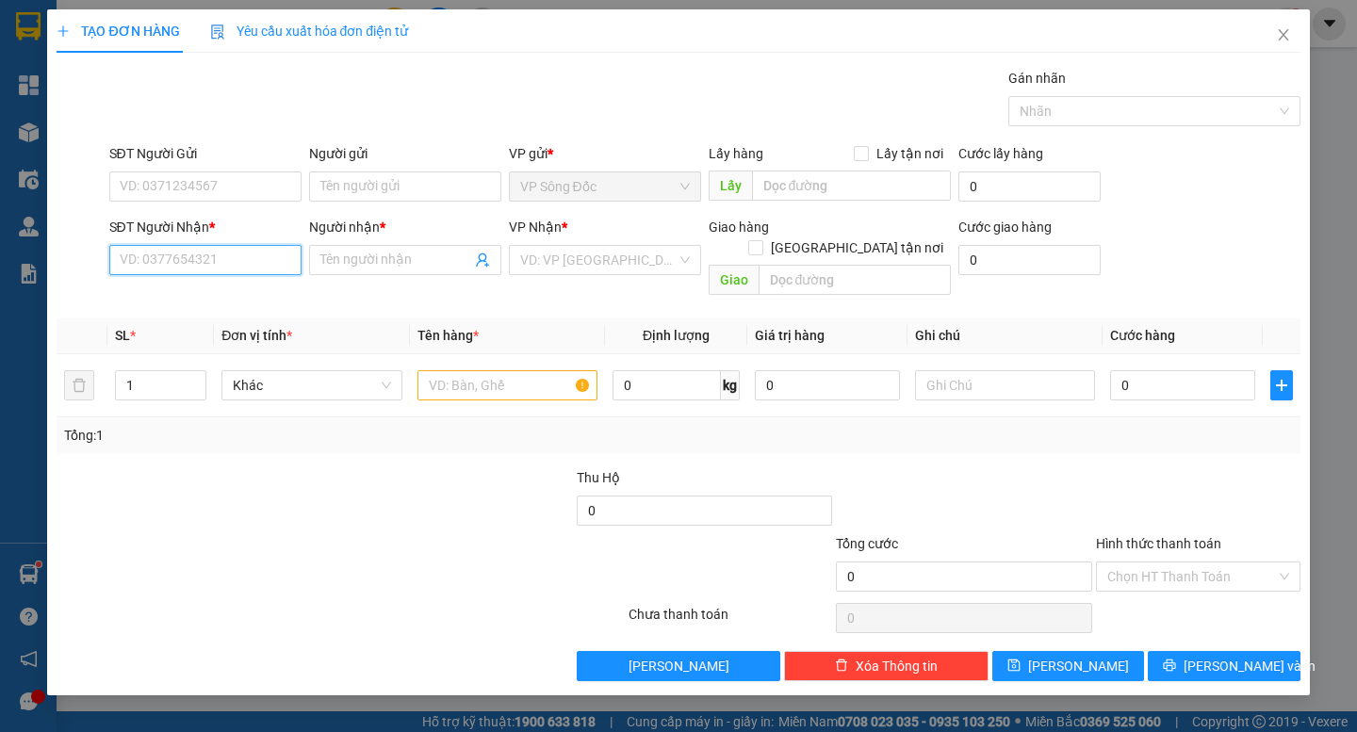
click at [262, 265] on input "SĐT Người Nhận *" at bounding box center [205, 260] width 192 height 30
click at [173, 298] on div "0834177868 - [PERSON_NAME]" at bounding box center [214, 297] width 186 height 21
type input "0834177868"
type input "THANH"
type input "0834177868"
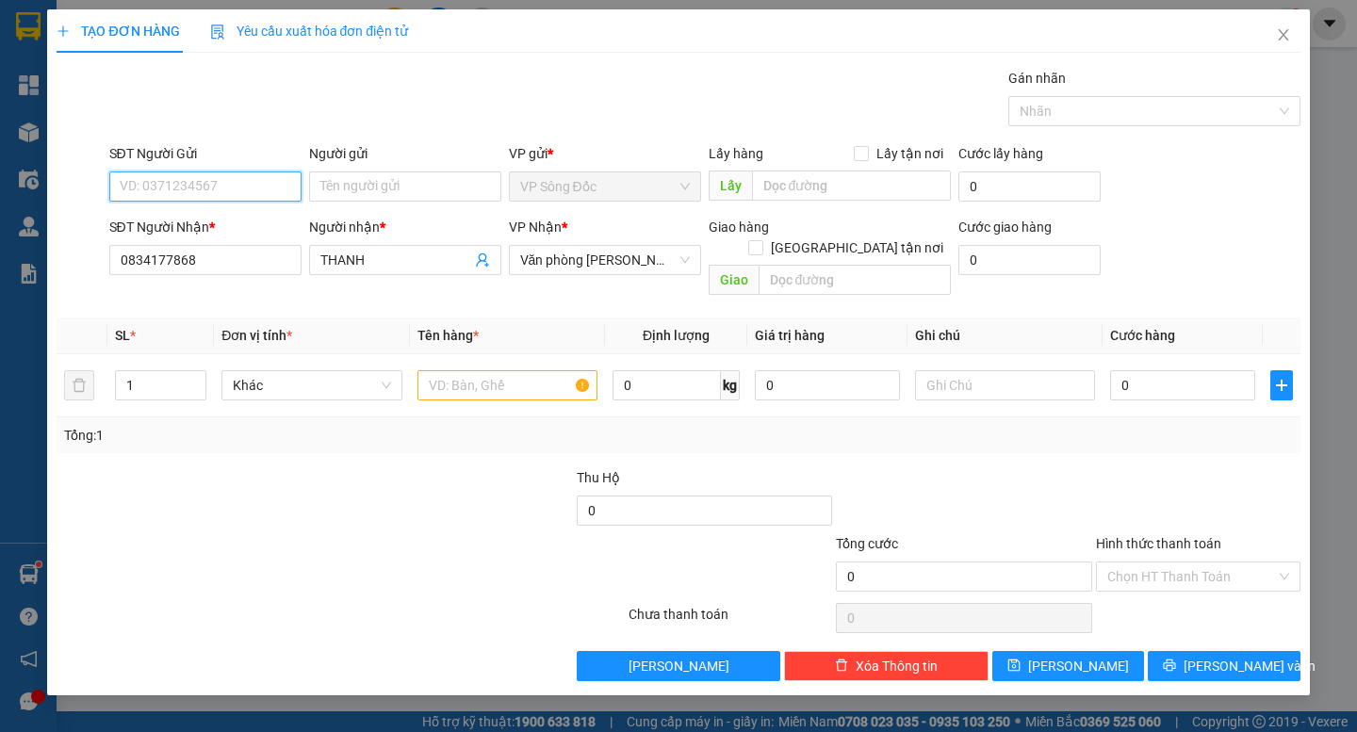
click at [207, 181] on input "SĐT Người Gửi" at bounding box center [205, 186] width 192 height 30
type input "0948472062"
click at [340, 191] on input "Người gửi" at bounding box center [405, 186] width 192 height 30
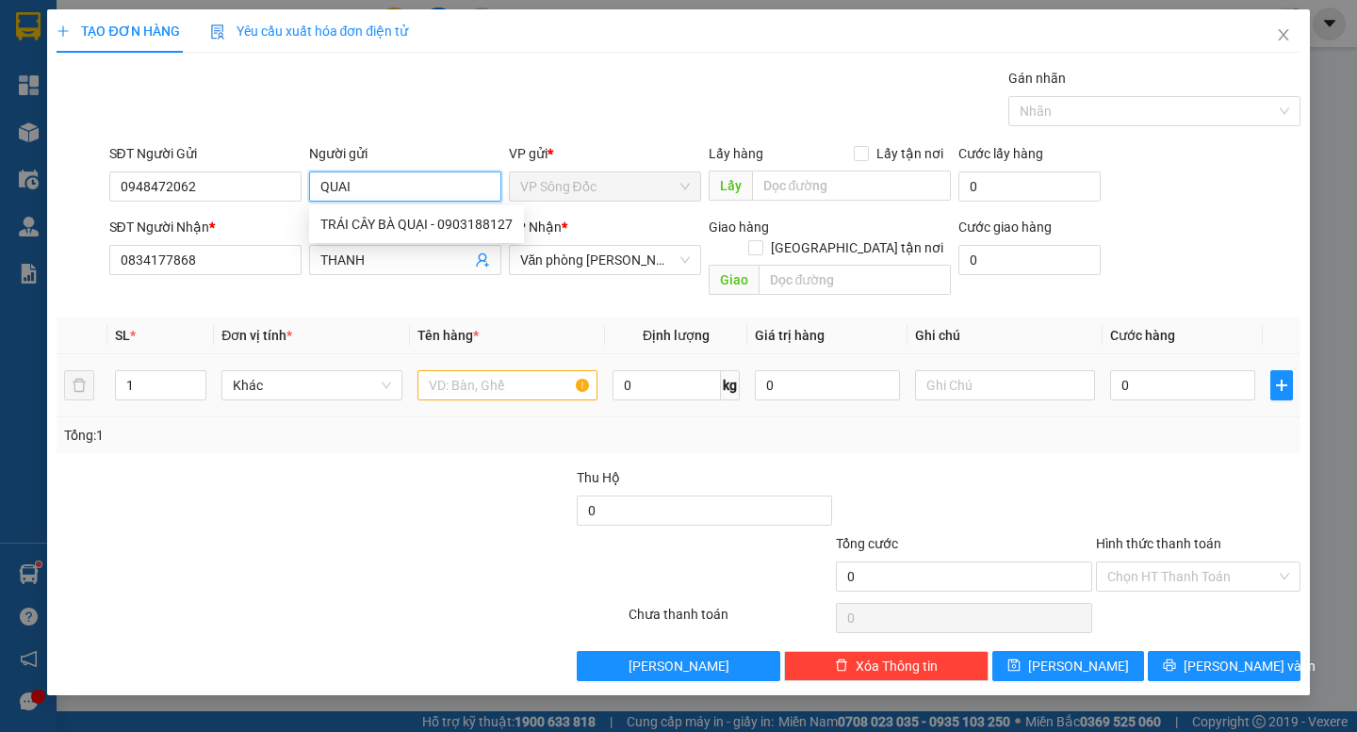
type input "QUAI"
click at [463, 372] on input "text" at bounding box center [507, 385] width 180 height 30
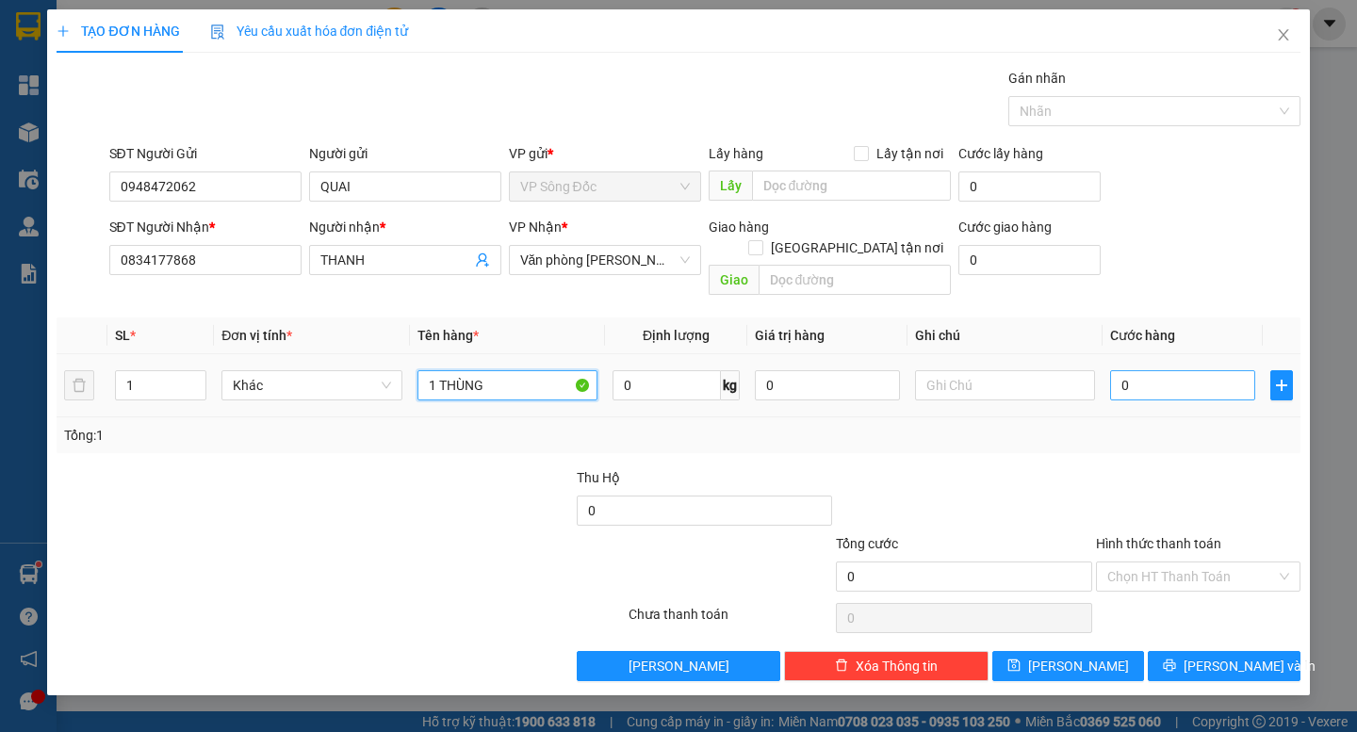
type input "1 THÙNG"
click at [1155, 370] on input "0" at bounding box center [1182, 385] width 145 height 30
type input "4"
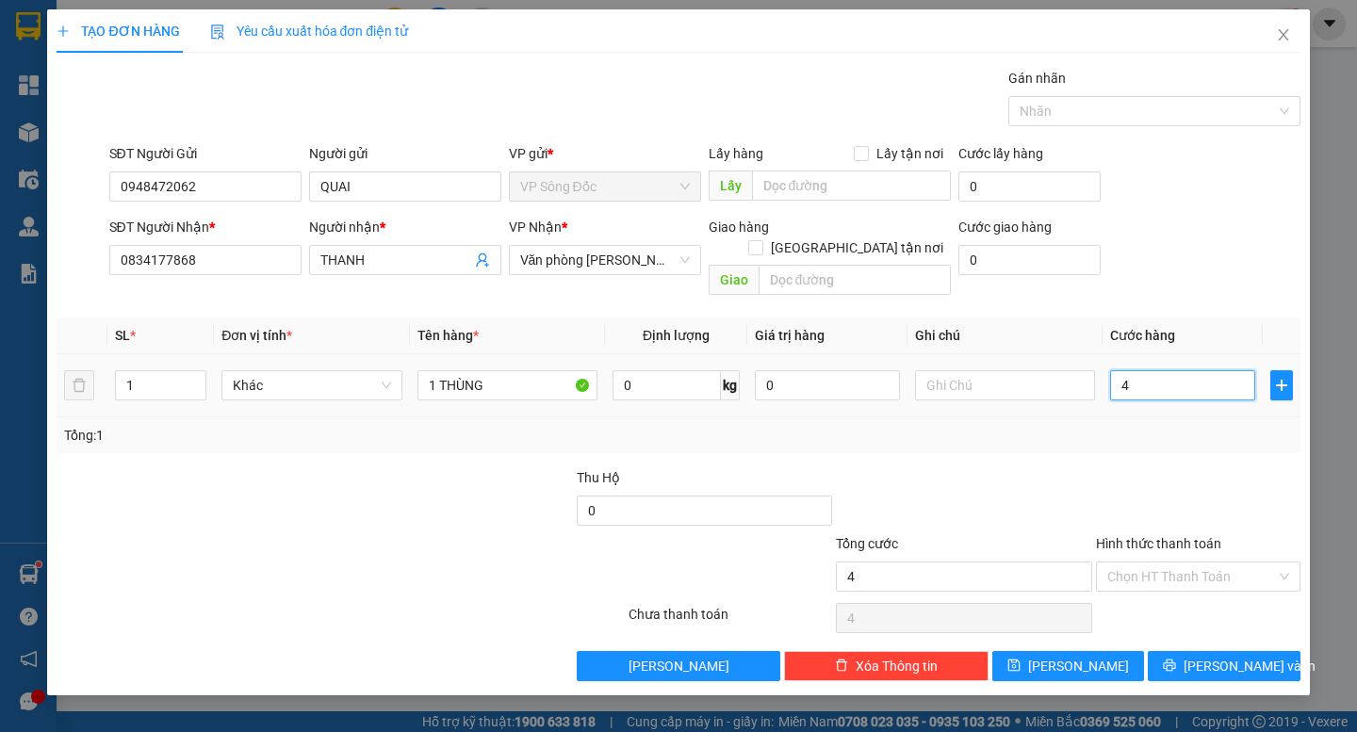
type input "40"
type input "40.000"
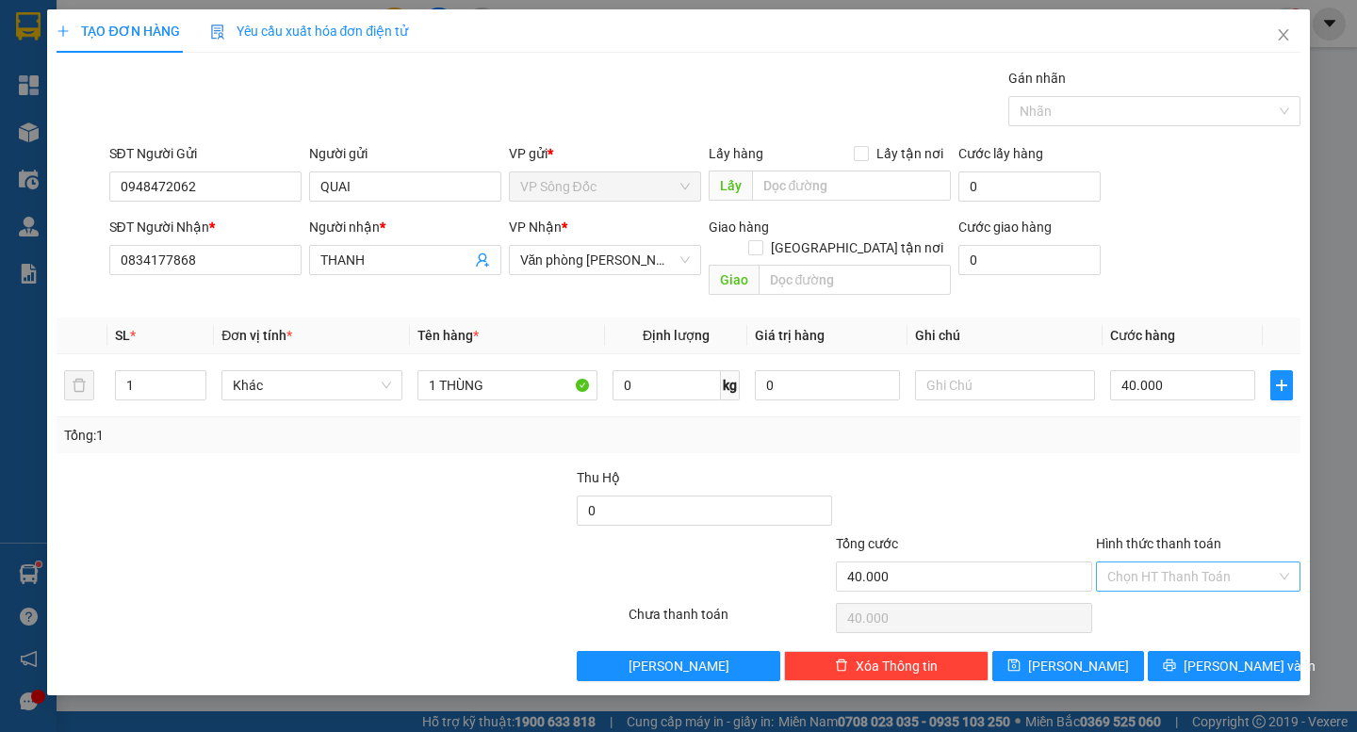
click at [1182, 563] on input "Hình thức thanh toán" at bounding box center [1191, 577] width 169 height 28
click at [1149, 590] on div "Tại văn phòng" at bounding box center [1198, 593] width 182 height 21
type input "0"
click at [1176, 659] on span "printer" at bounding box center [1169, 666] width 13 height 15
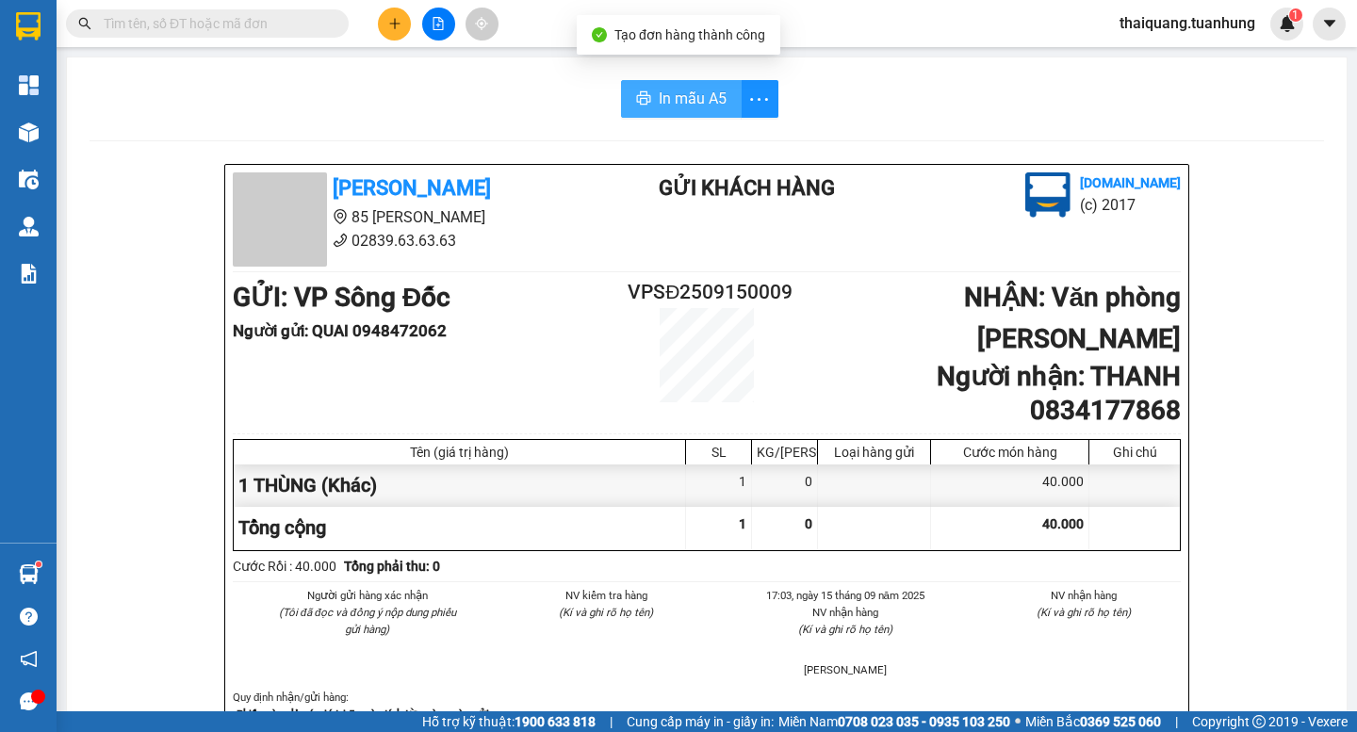
click at [670, 106] on span "In mẫu A5" at bounding box center [693, 99] width 68 height 24
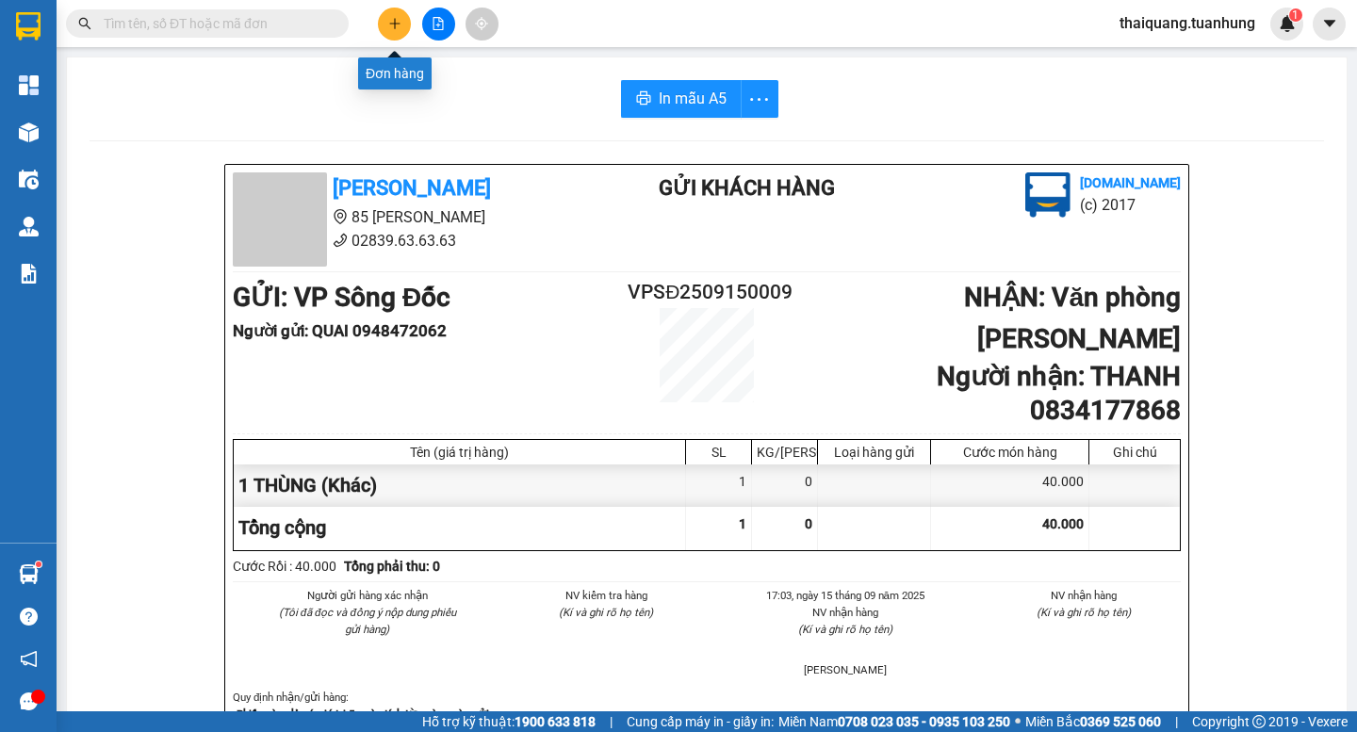
click at [400, 21] on icon "plus" at bounding box center [394, 23] width 13 height 13
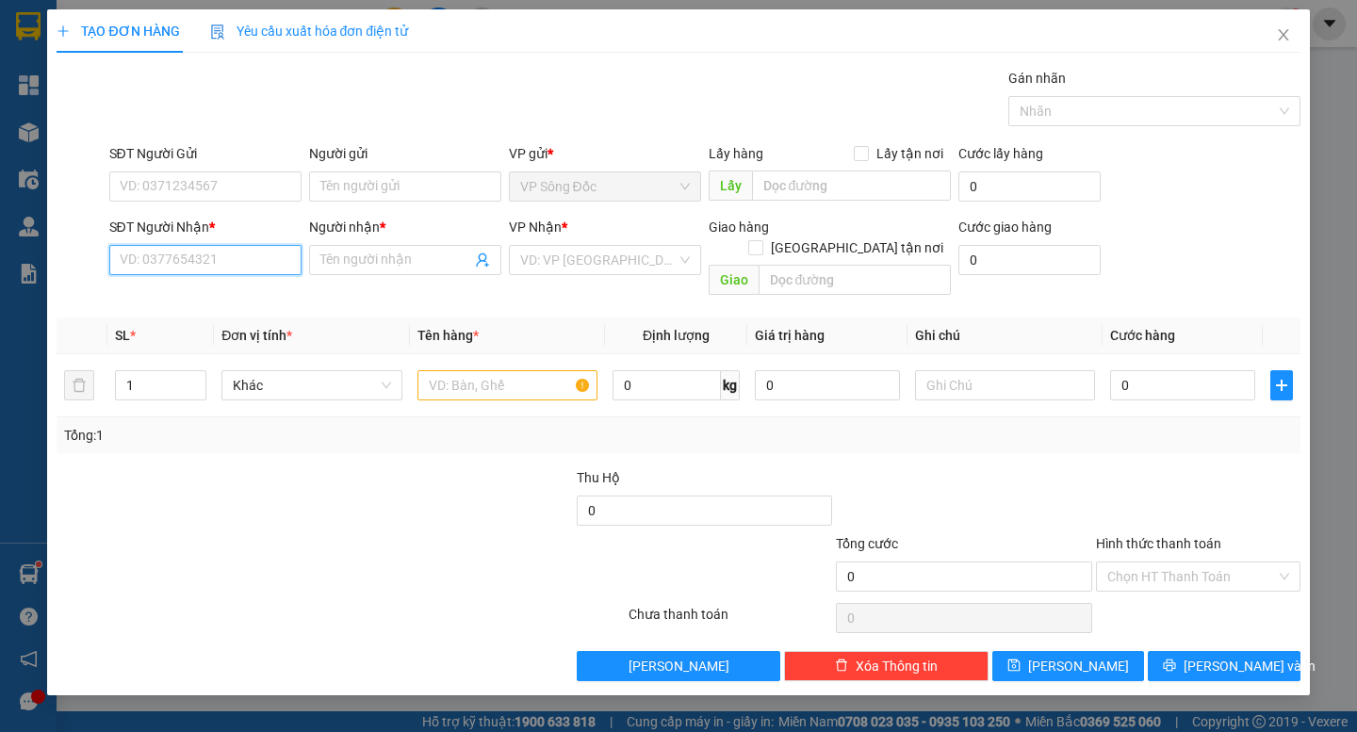
click at [214, 263] on input "SĐT Người Nhận *" at bounding box center [205, 260] width 192 height 30
type input "0919598277"
click at [224, 290] on div "0919598277 - [PERSON_NAME]" at bounding box center [214, 297] width 186 height 21
type input "[PERSON_NAME]"
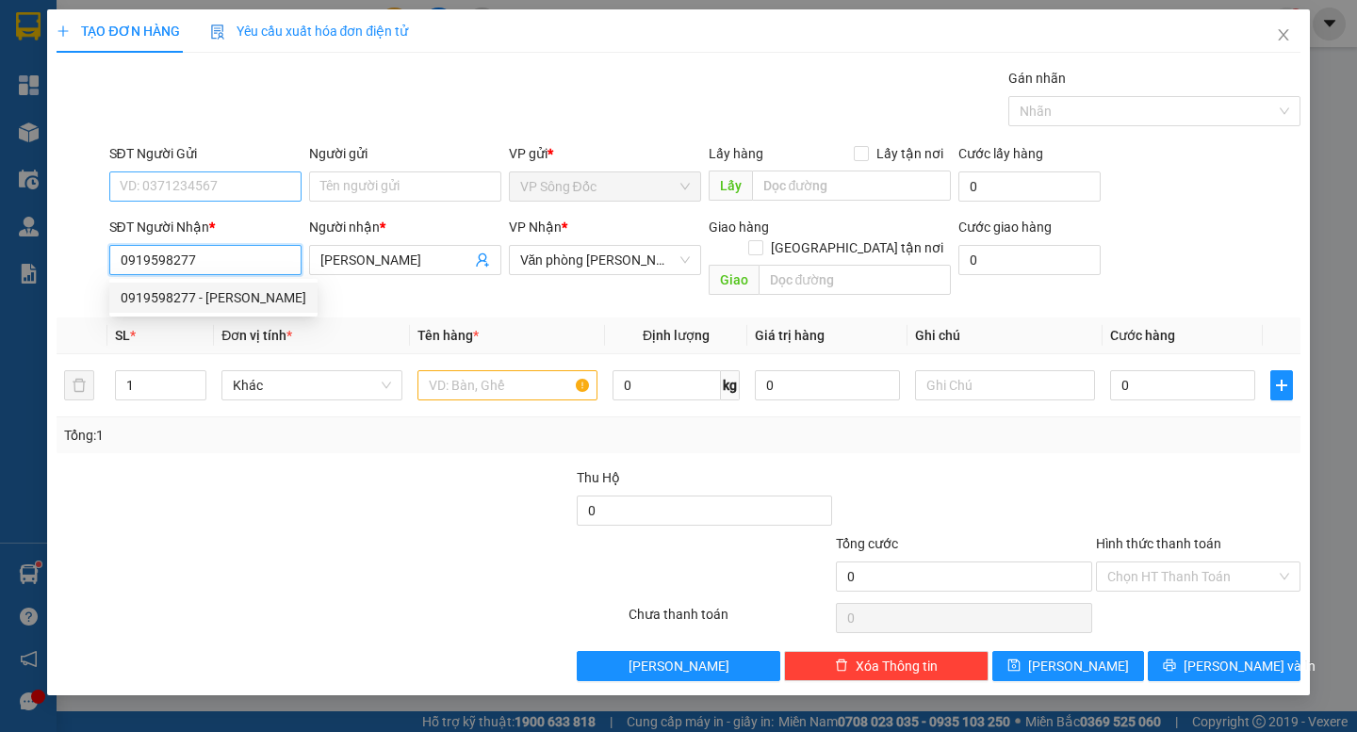
type input "0919598277"
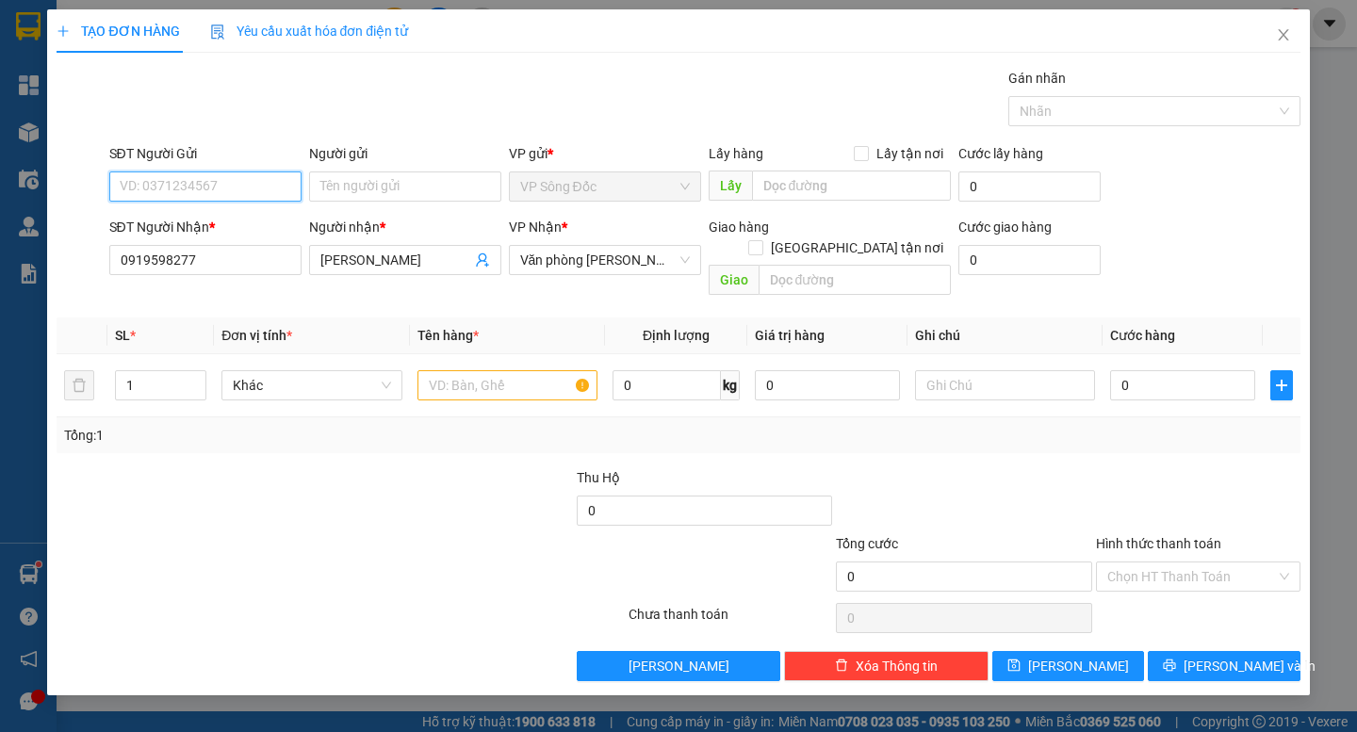
click at [190, 184] on input "SĐT Người Gửi" at bounding box center [205, 186] width 192 height 30
type input "0865907068"
click at [400, 192] on input "Người gửi" at bounding box center [405, 186] width 192 height 30
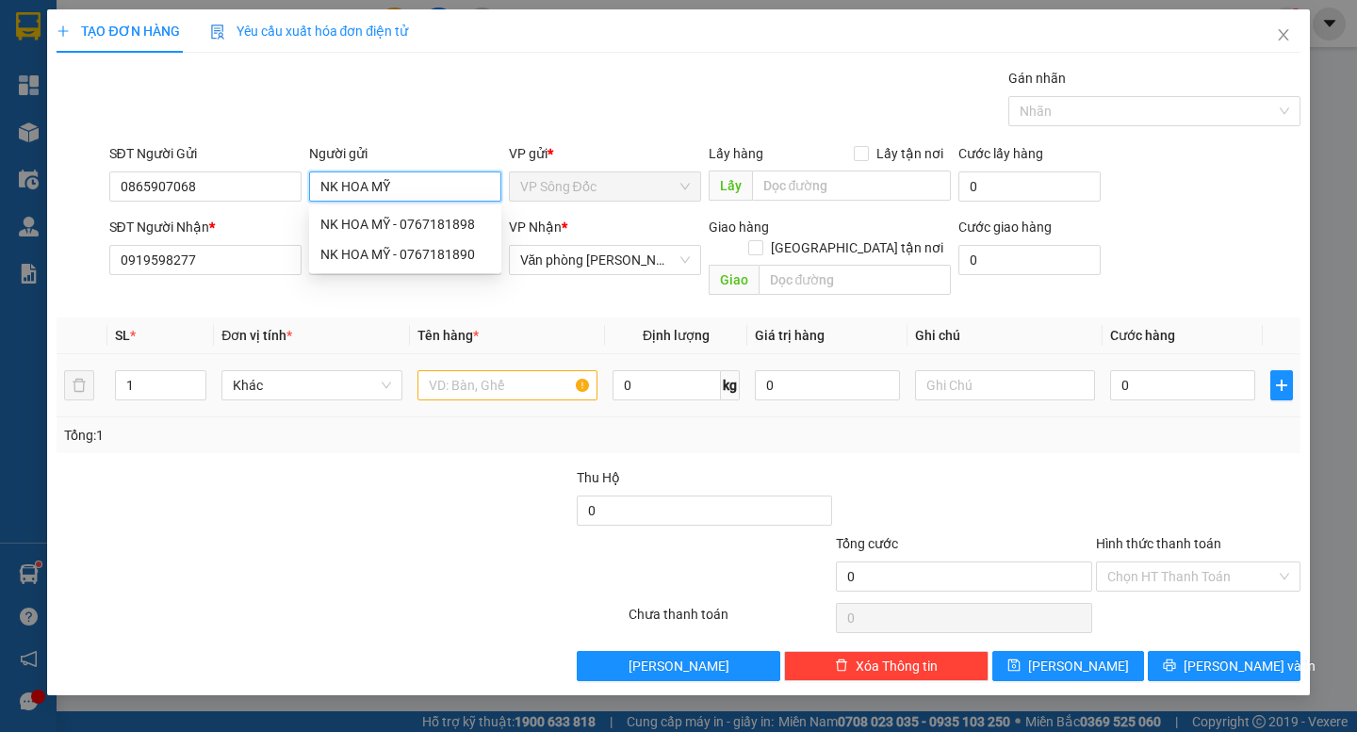
type input "NK HOA MỸ"
click at [480, 372] on input "text" at bounding box center [507, 385] width 180 height 30
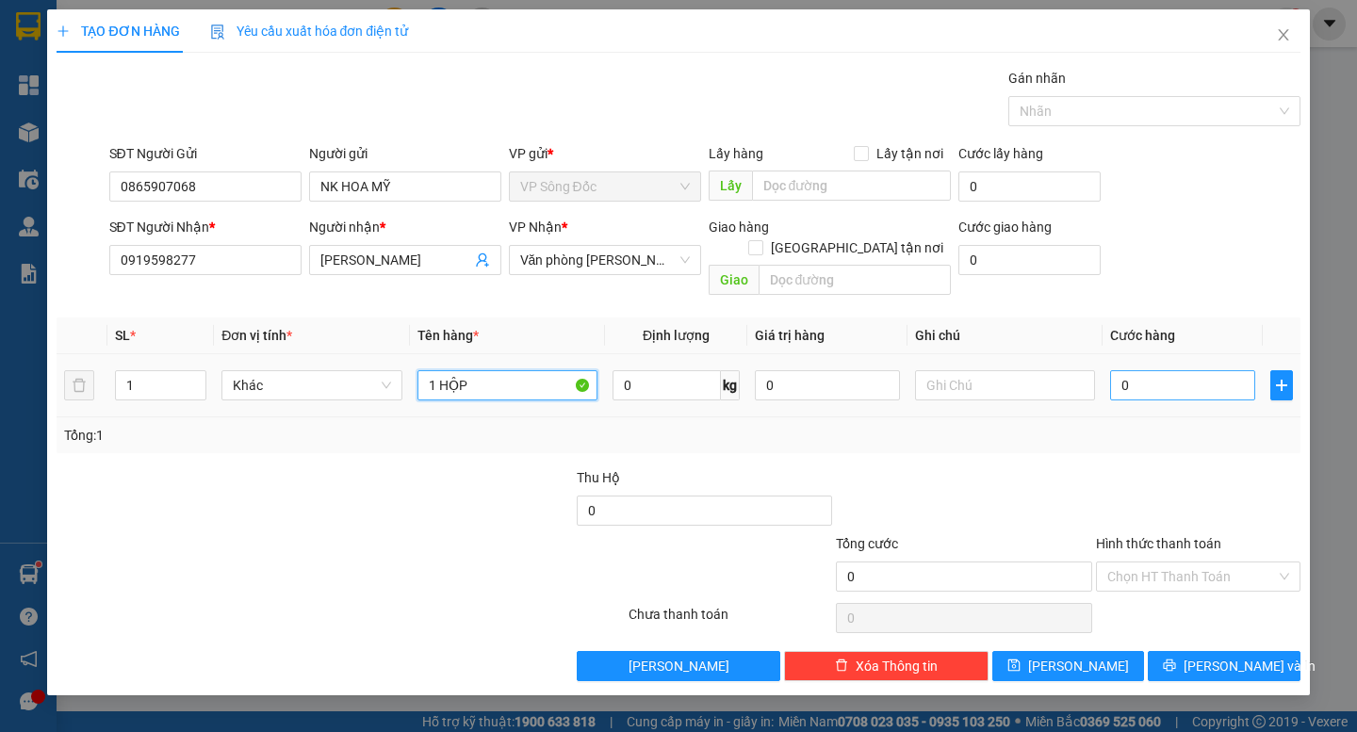
type input "1 HỘP"
click at [1201, 373] on input "0" at bounding box center [1182, 385] width 145 height 30
type input "3"
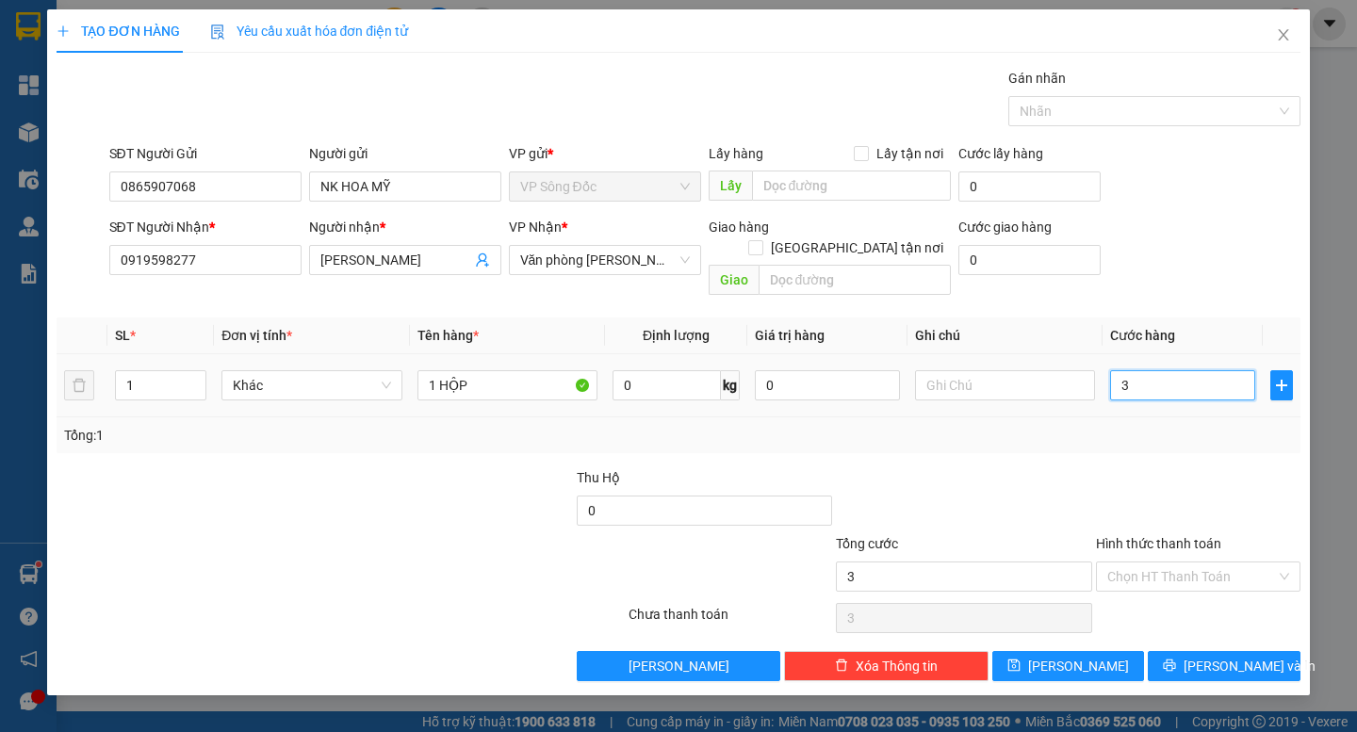
type input "30"
type input "300"
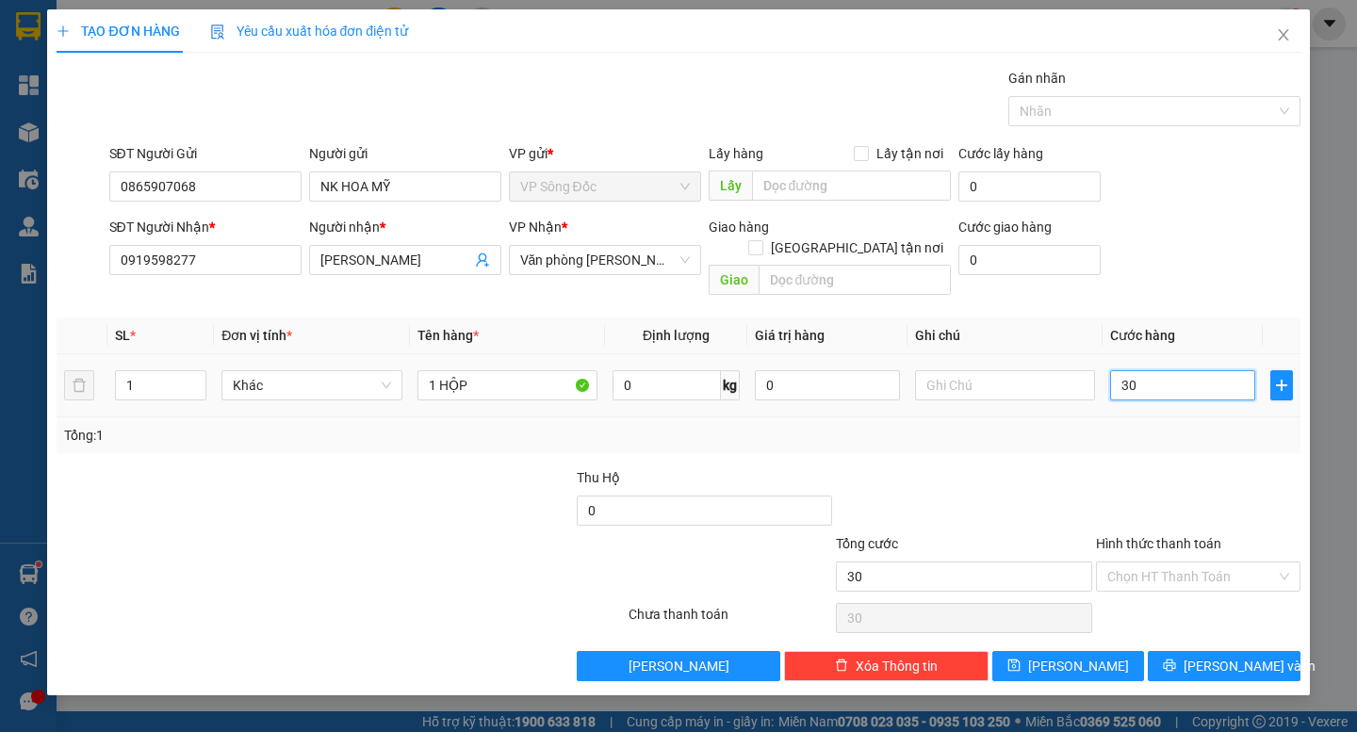
type input "300"
type input "3.000"
type input "30.000"
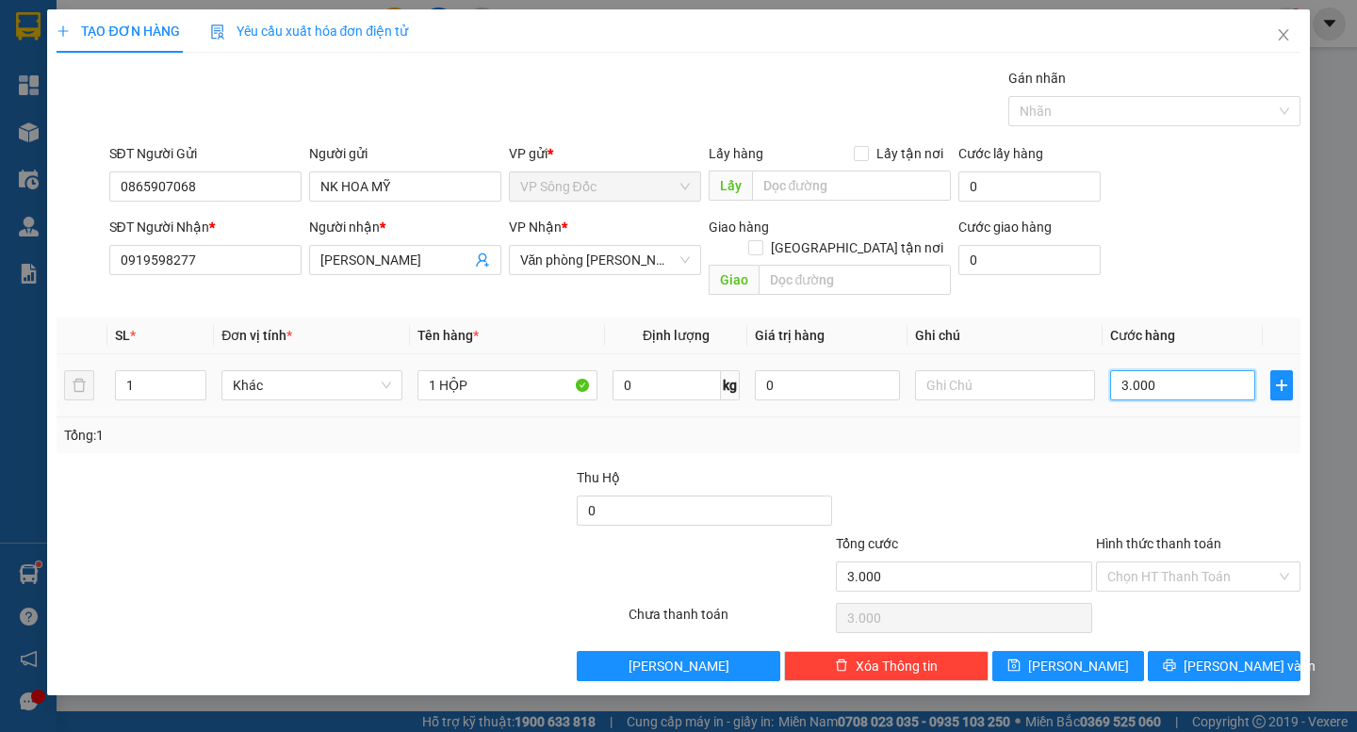
type input "30.000"
click at [1223, 656] on span "[PERSON_NAME] và In" at bounding box center [1249, 666] width 132 height 21
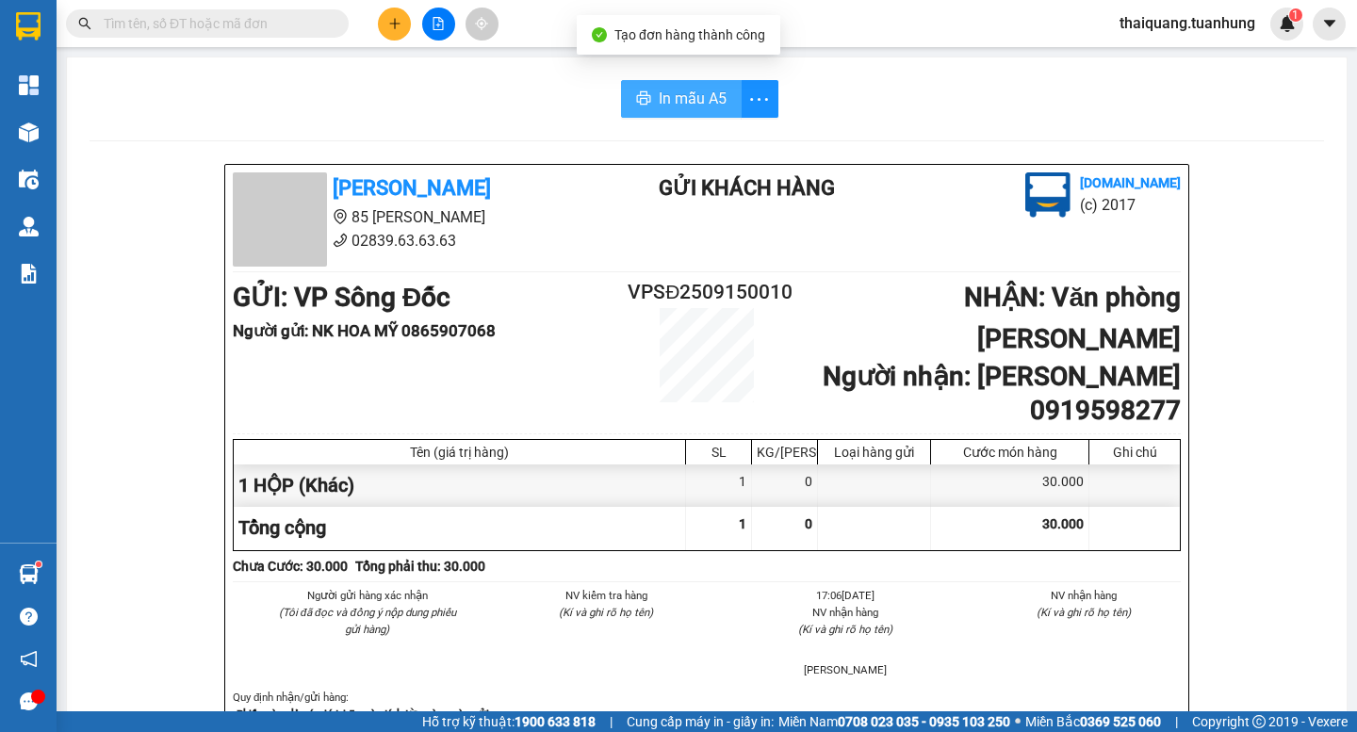
click at [661, 94] on span "In mẫu A5" at bounding box center [693, 99] width 68 height 24
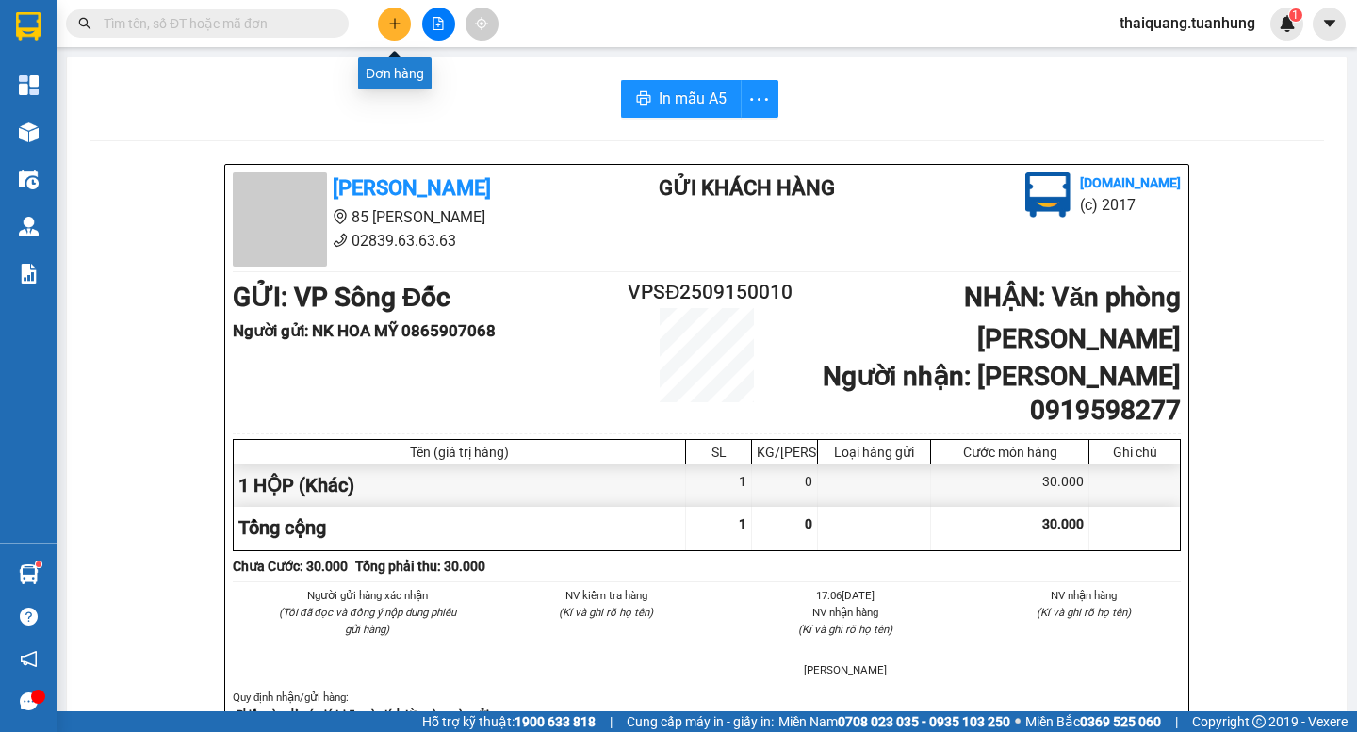
click at [388, 29] on icon "plus" at bounding box center [394, 23] width 13 height 13
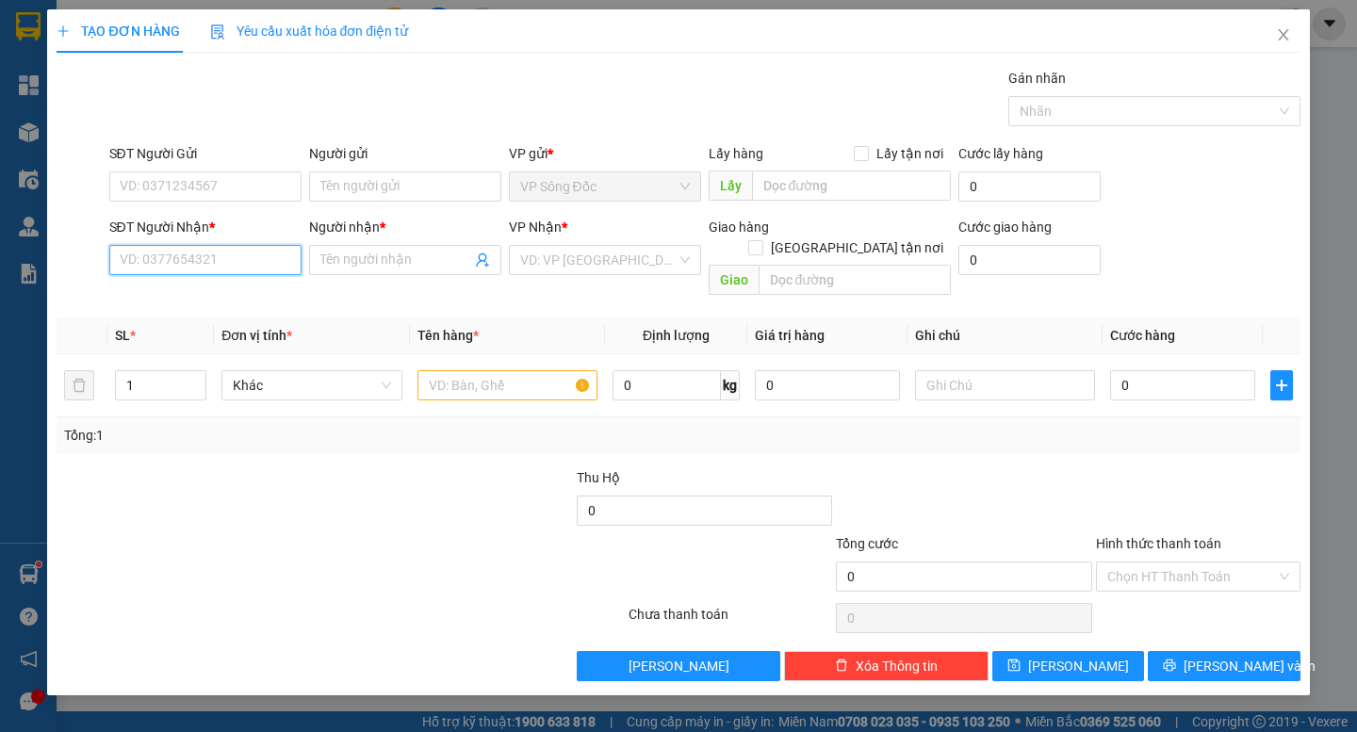
click at [200, 263] on input "SĐT Người Nhận *" at bounding box center [205, 260] width 192 height 30
type input "0919598277"
click at [220, 301] on div "0919598277 - [PERSON_NAME]" at bounding box center [214, 297] width 186 height 21
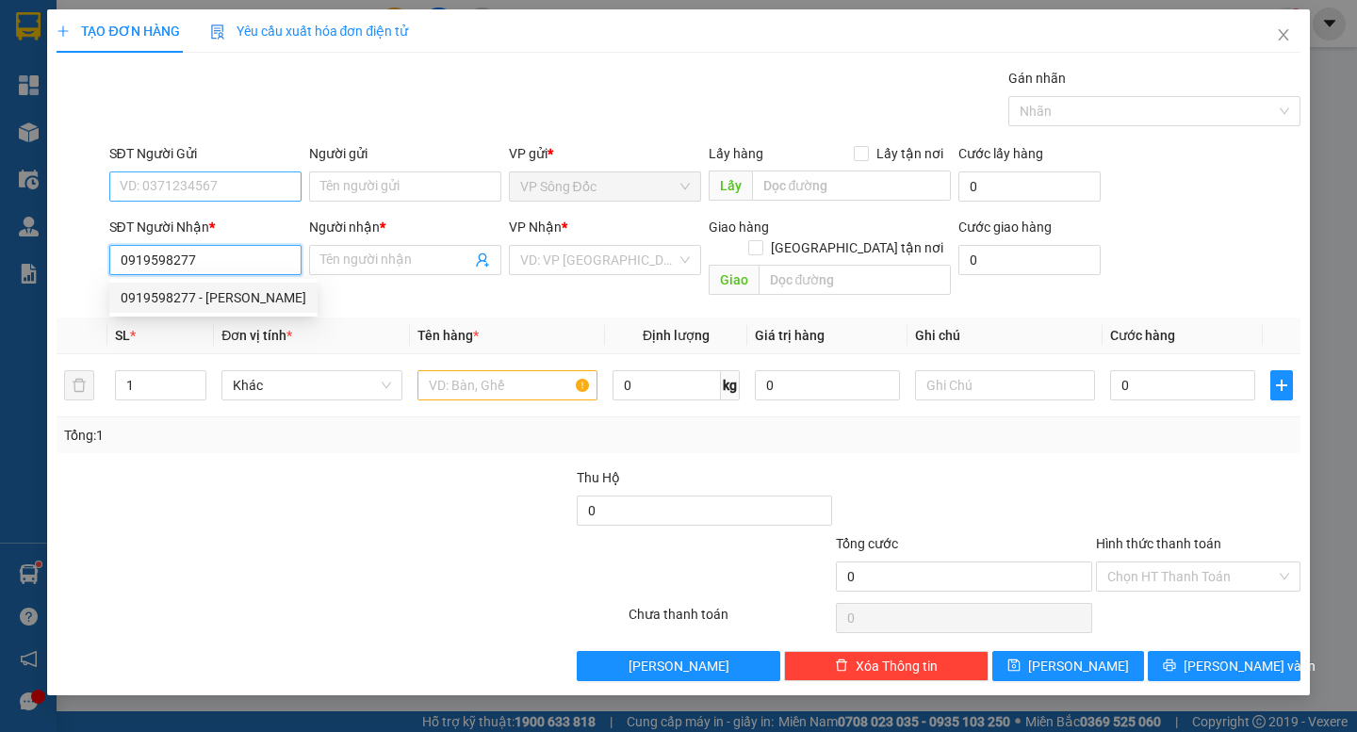
type input "[PERSON_NAME]"
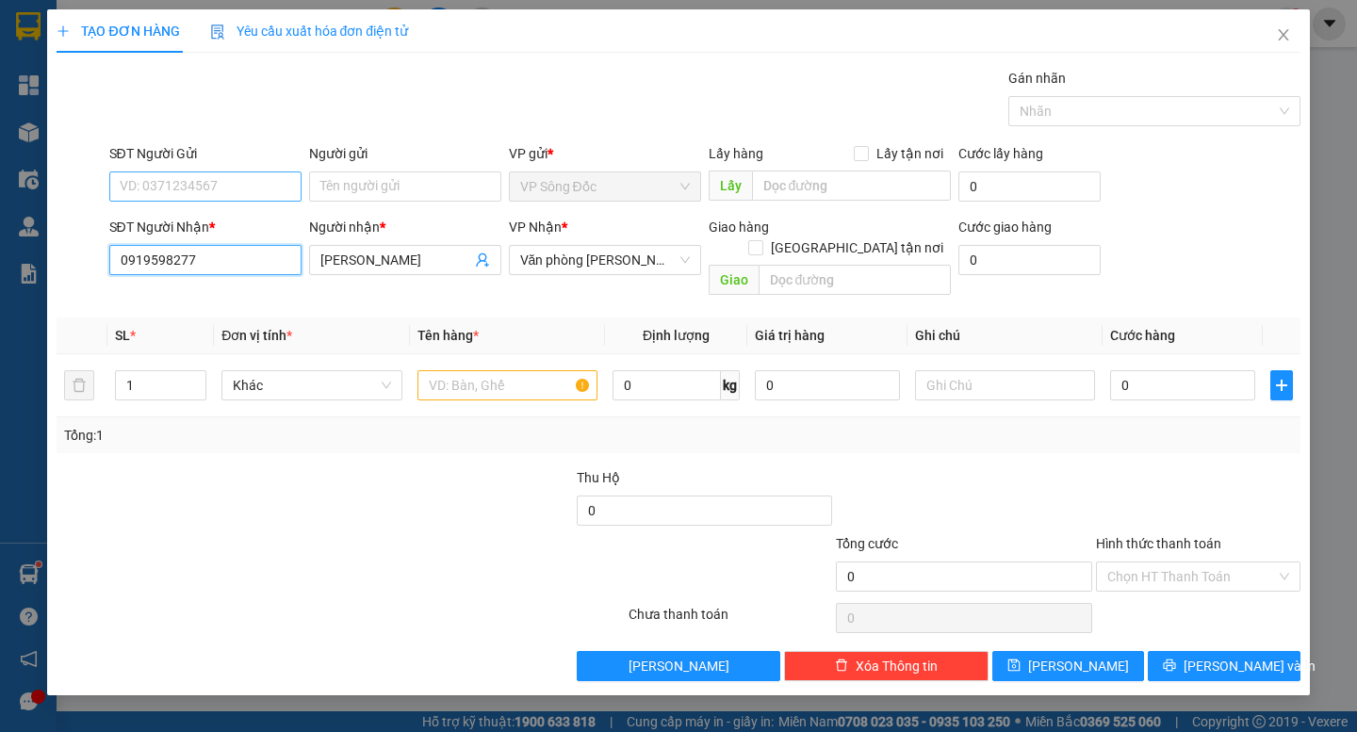
type input "0919598277"
click at [239, 191] on input "SĐT Người Gửi" at bounding box center [205, 186] width 192 height 30
type input "0865384068"
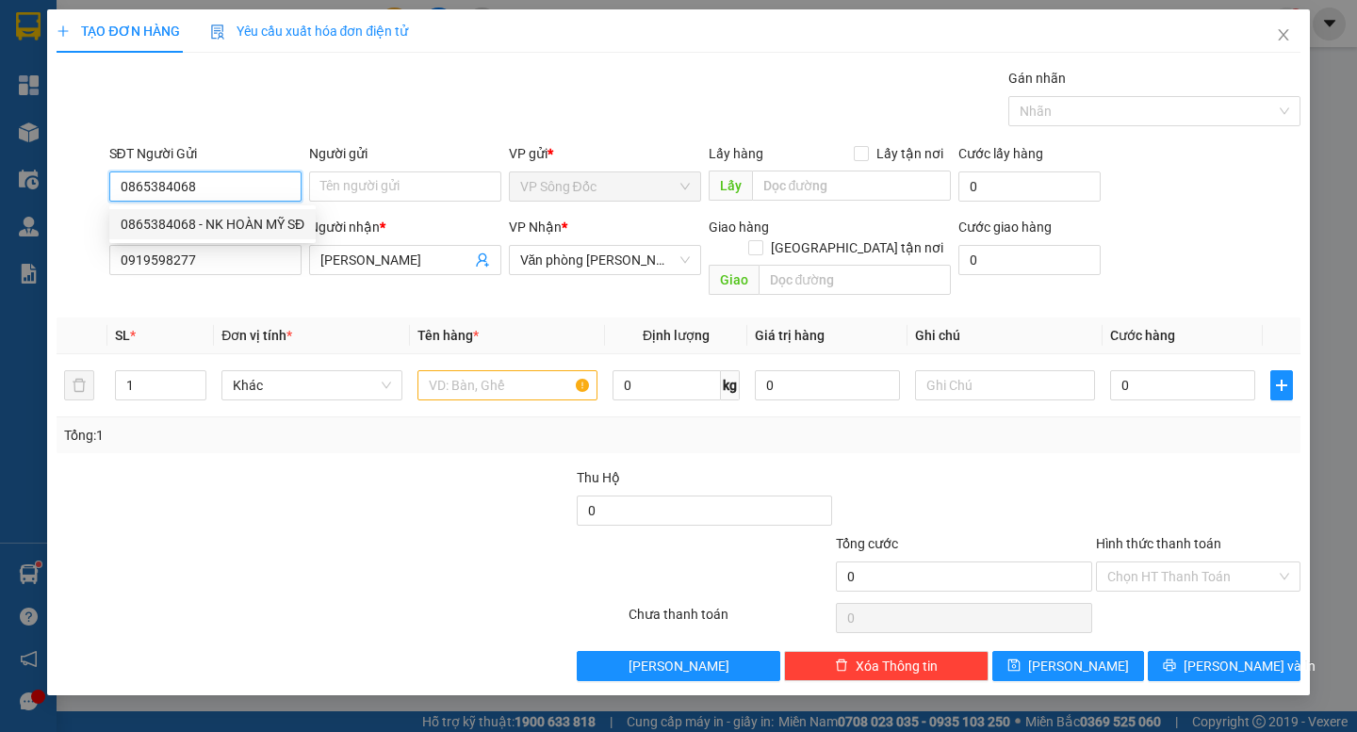
click at [248, 233] on div "0865384068 - NK HOÀN MỸ SĐ" at bounding box center [213, 224] width 184 height 21
type input "NK HOÀN MỸ SĐ"
type input "0865384068"
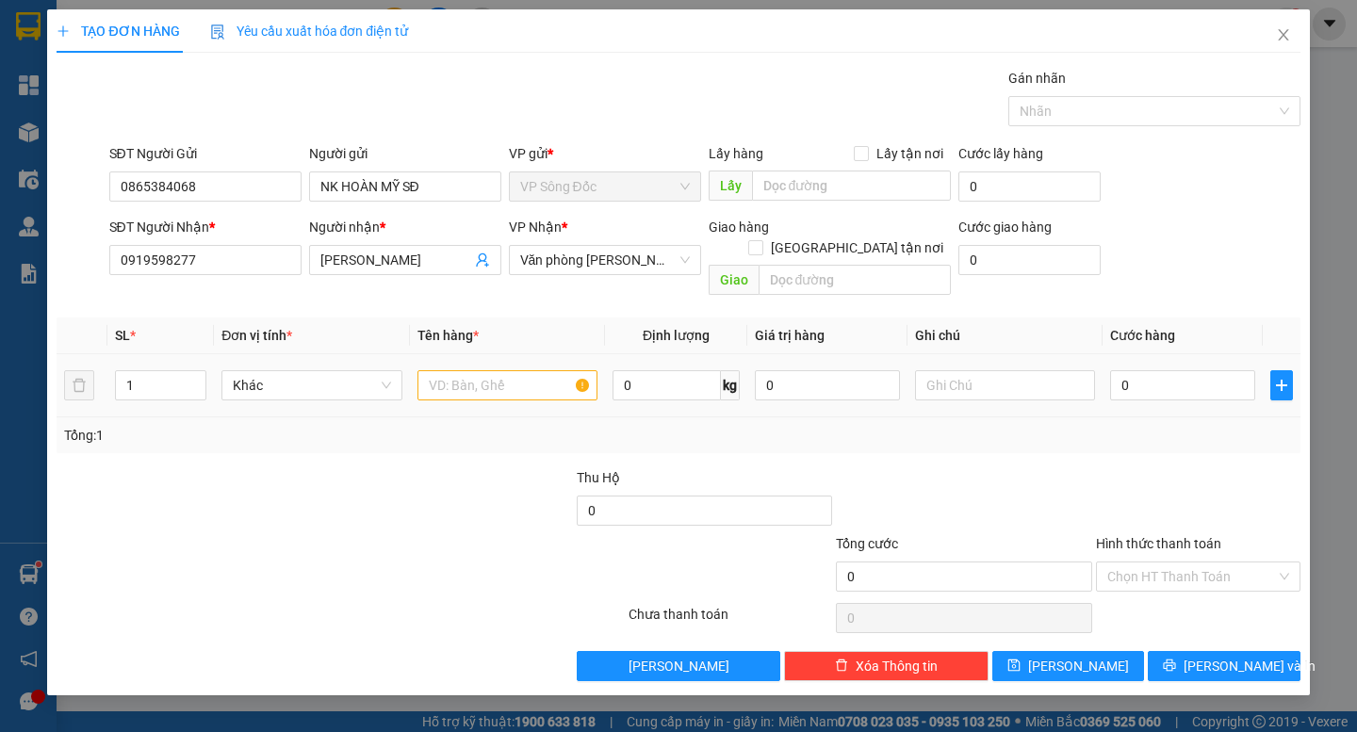
click at [466, 381] on div at bounding box center [507, 386] width 180 height 38
click at [470, 372] on input "text" at bounding box center [507, 385] width 180 height 30
type input "1 HỘP"
click at [1171, 378] on input "0" at bounding box center [1182, 385] width 145 height 30
type input "3"
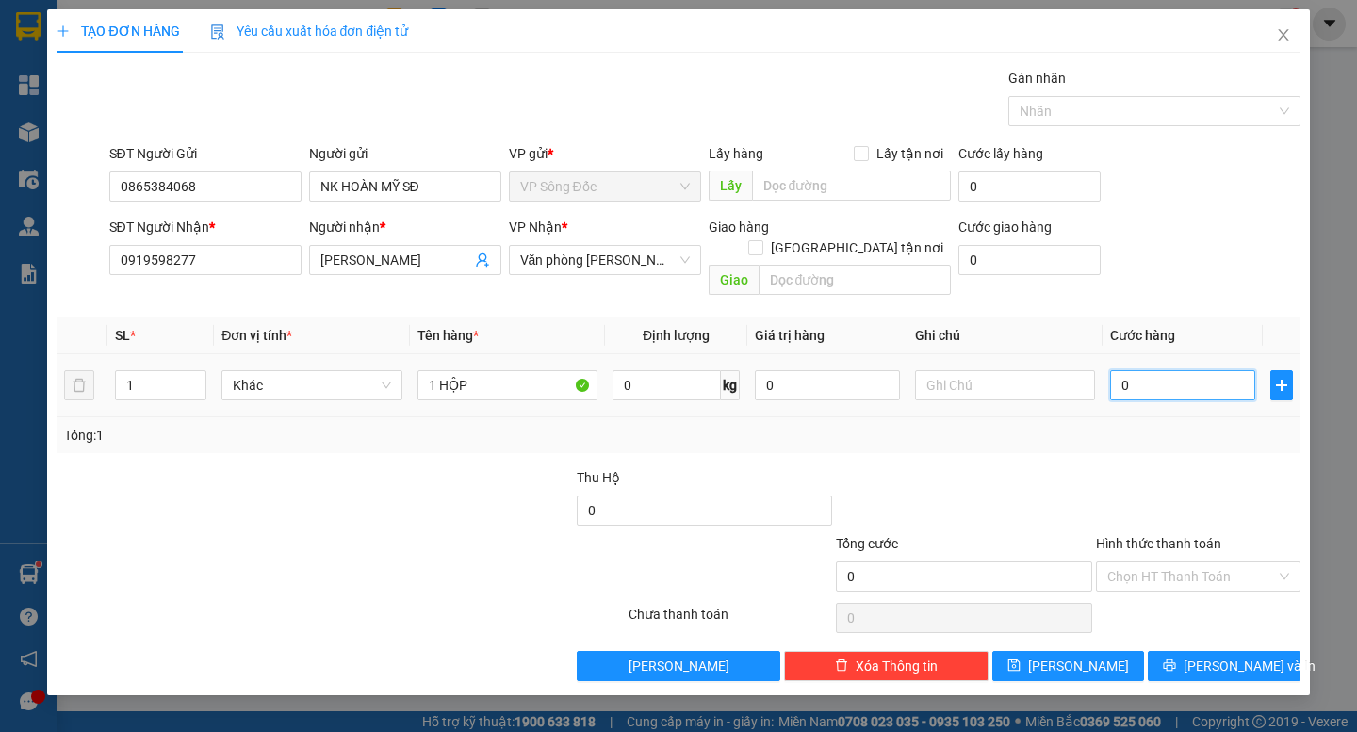
type input "3"
type input "30"
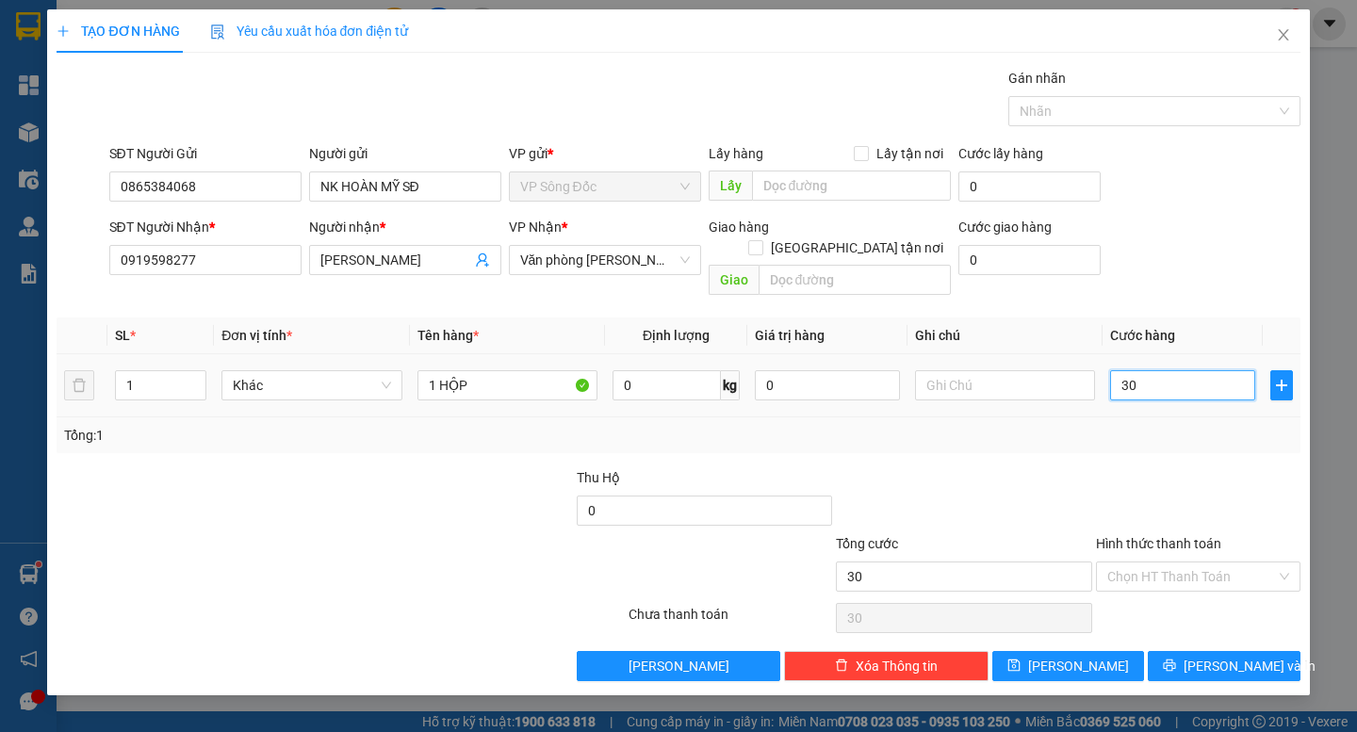
type input "300"
type input "3.000"
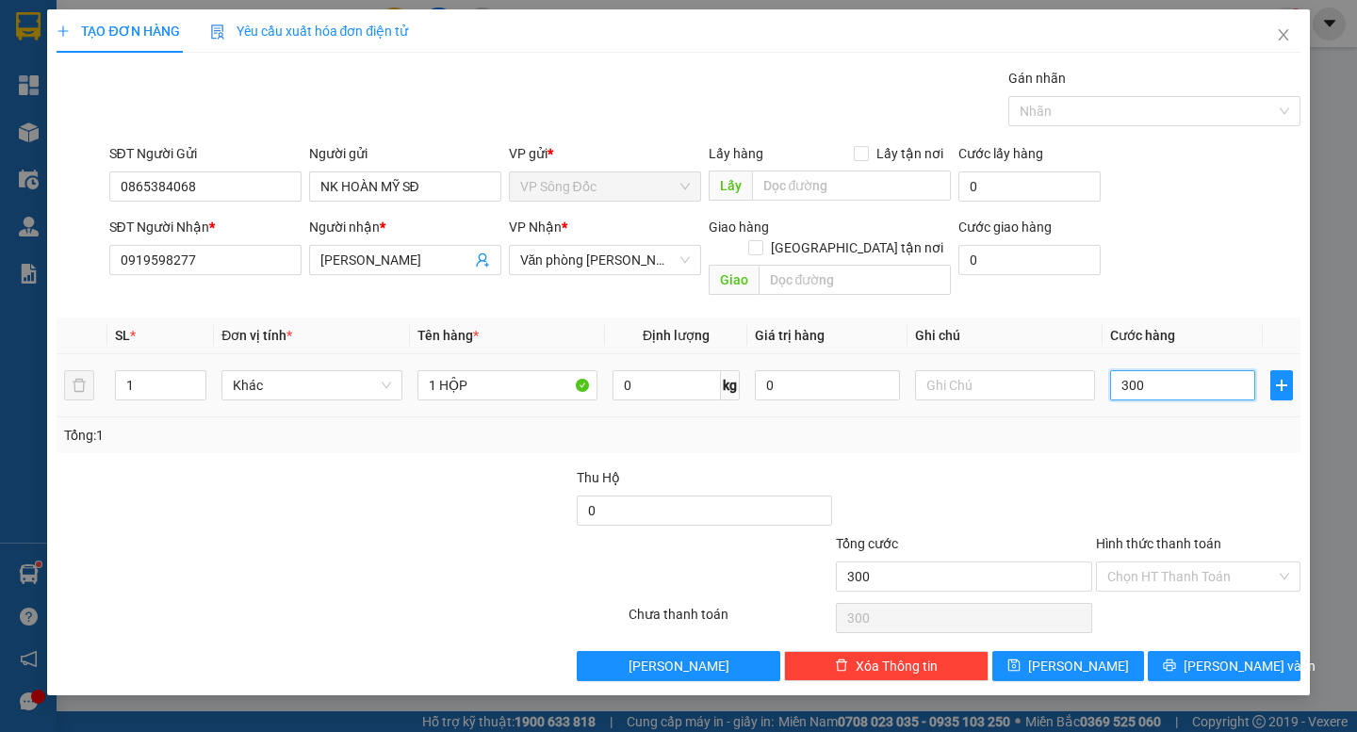
type input "3.000"
type input "30.000"
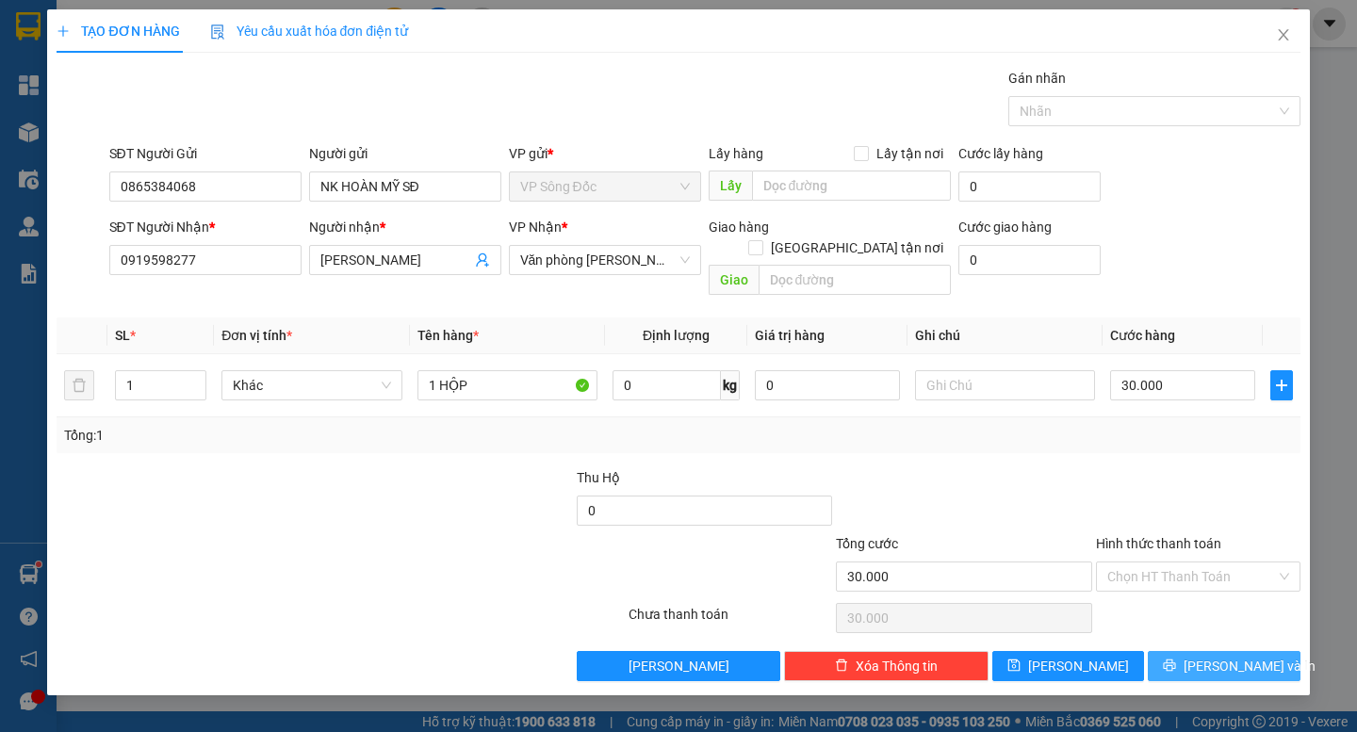
click at [1176, 660] on icon "printer" at bounding box center [1170, 666] width 12 height 12
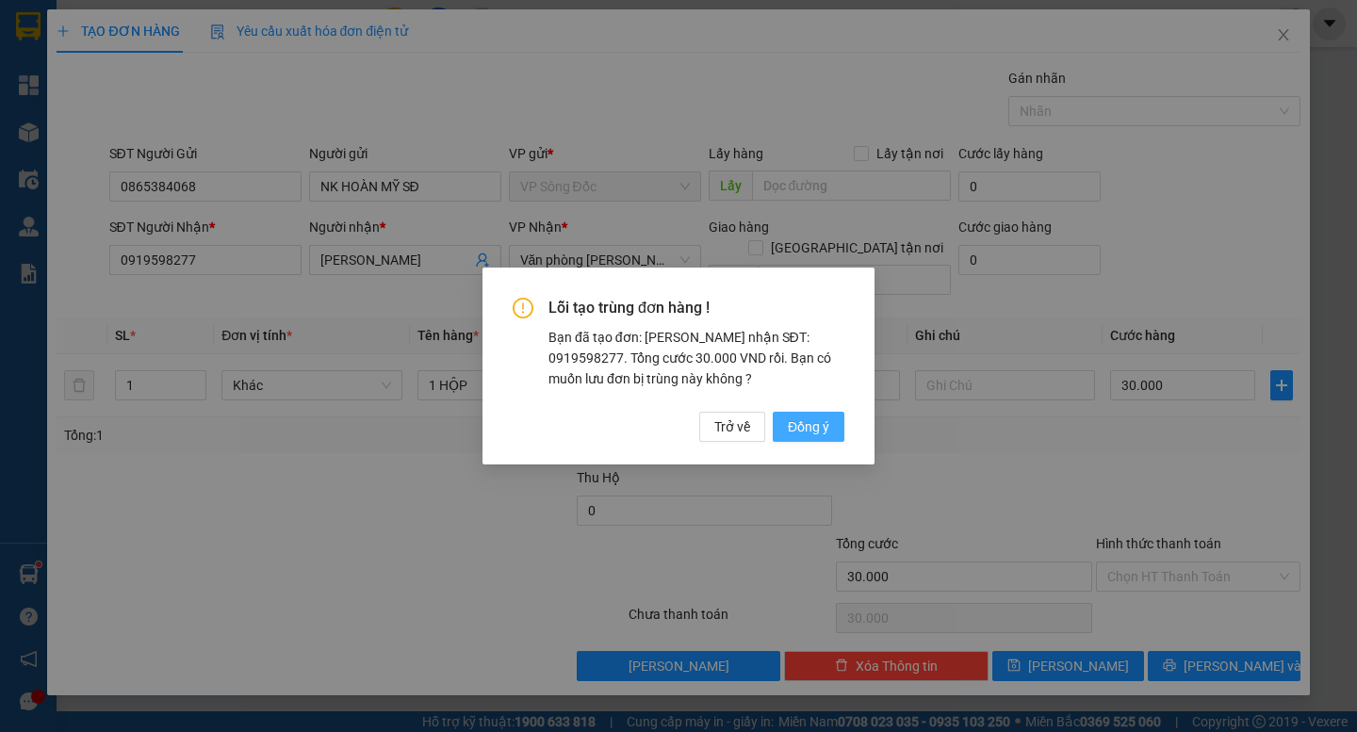
click at [817, 424] on span "Đồng ý" at bounding box center [808, 426] width 41 height 21
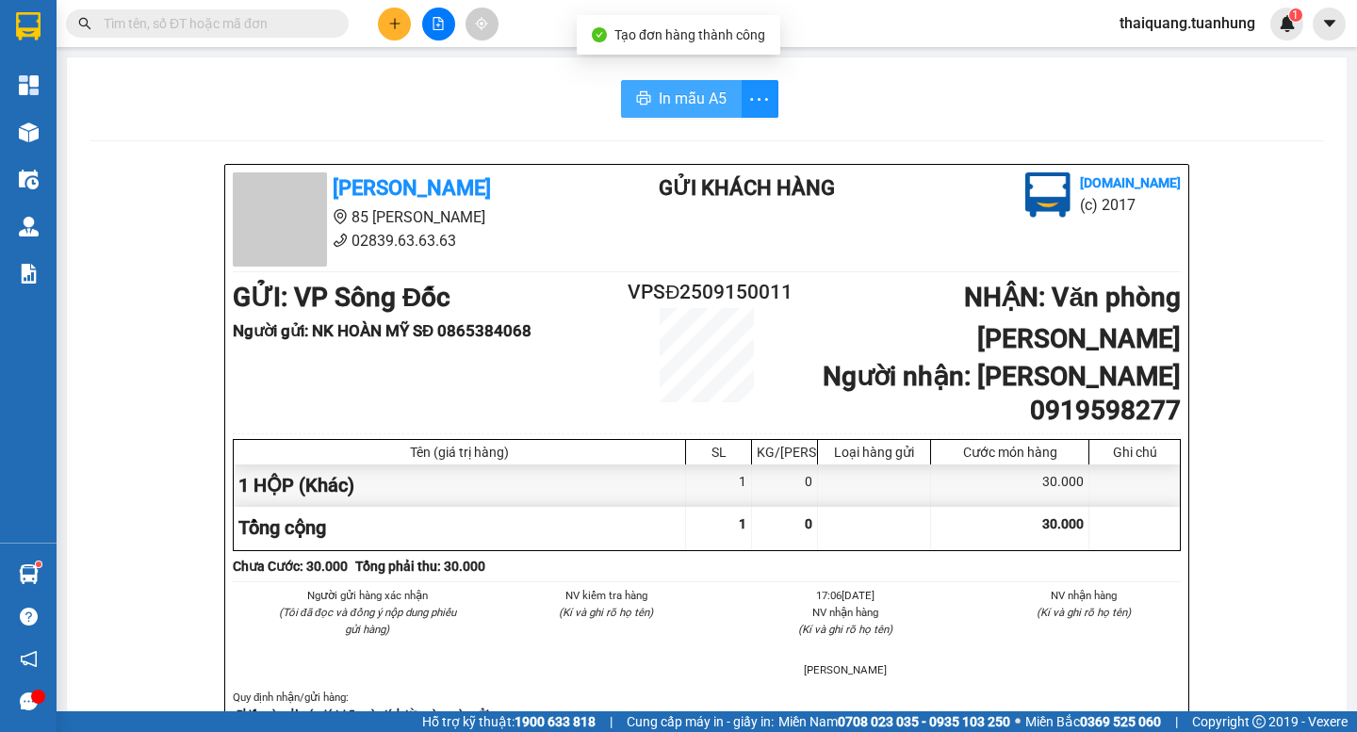
click at [671, 91] on span "In mẫu A5" at bounding box center [693, 99] width 68 height 24
click at [397, 26] on icon "plus" at bounding box center [394, 23] width 13 height 13
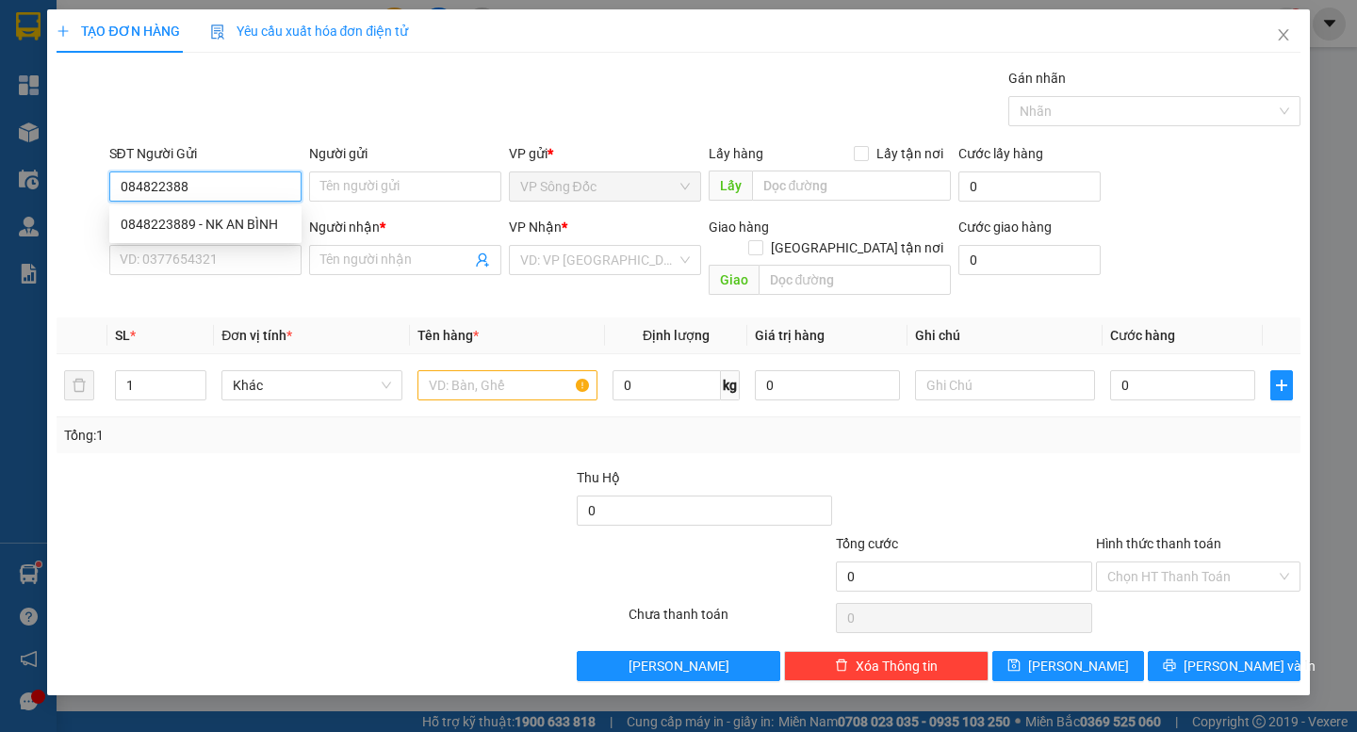
type input "0848223889"
click at [240, 214] on div "0848223889 - NK AN BÌNH" at bounding box center [206, 224] width 170 height 21
type input "NK AN BÌNH"
type input "0848223889"
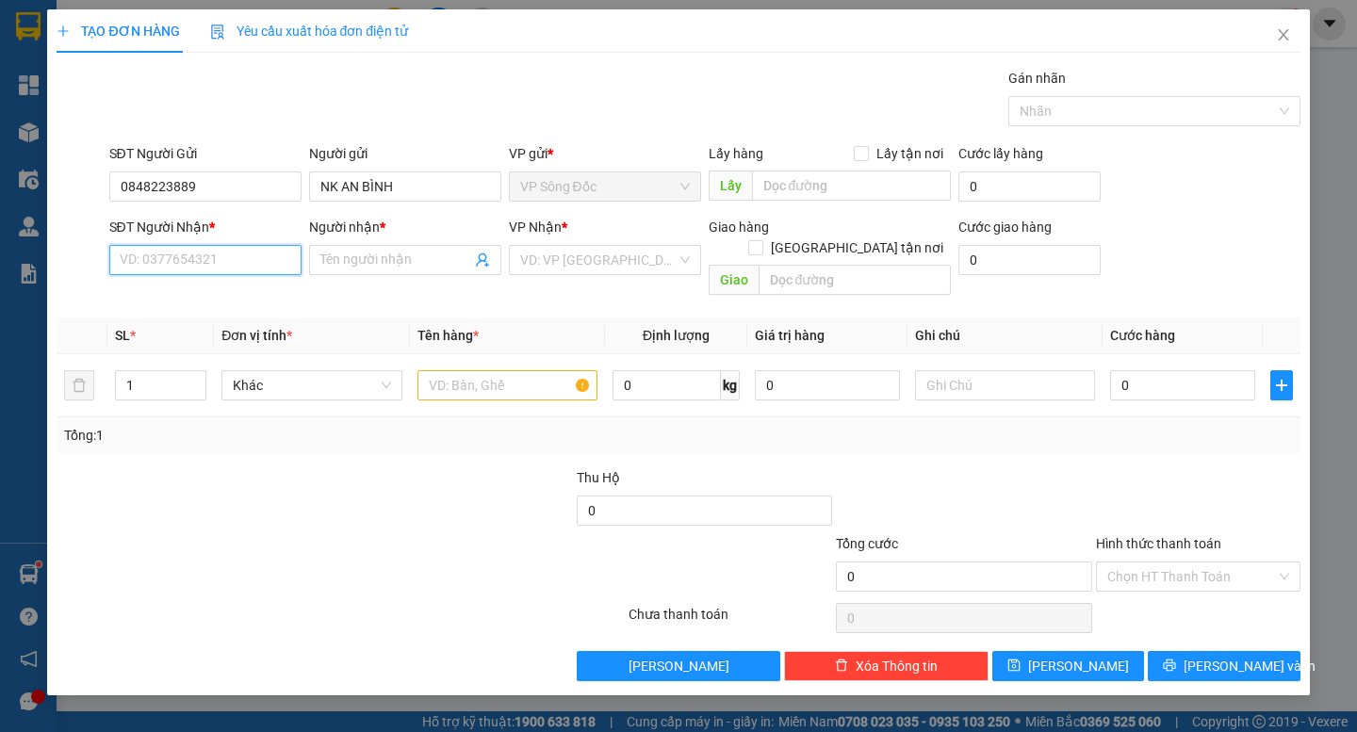
click at [248, 264] on input "SĐT Người Nhận *" at bounding box center [205, 260] width 192 height 30
click at [240, 299] on div "0917656674 - [PERSON_NAME]" at bounding box center [214, 297] width 186 height 21
type input "0917656674"
type input "[PERSON_NAME]"
click at [438, 370] on input "text" at bounding box center [507, 385] width 180 height 30
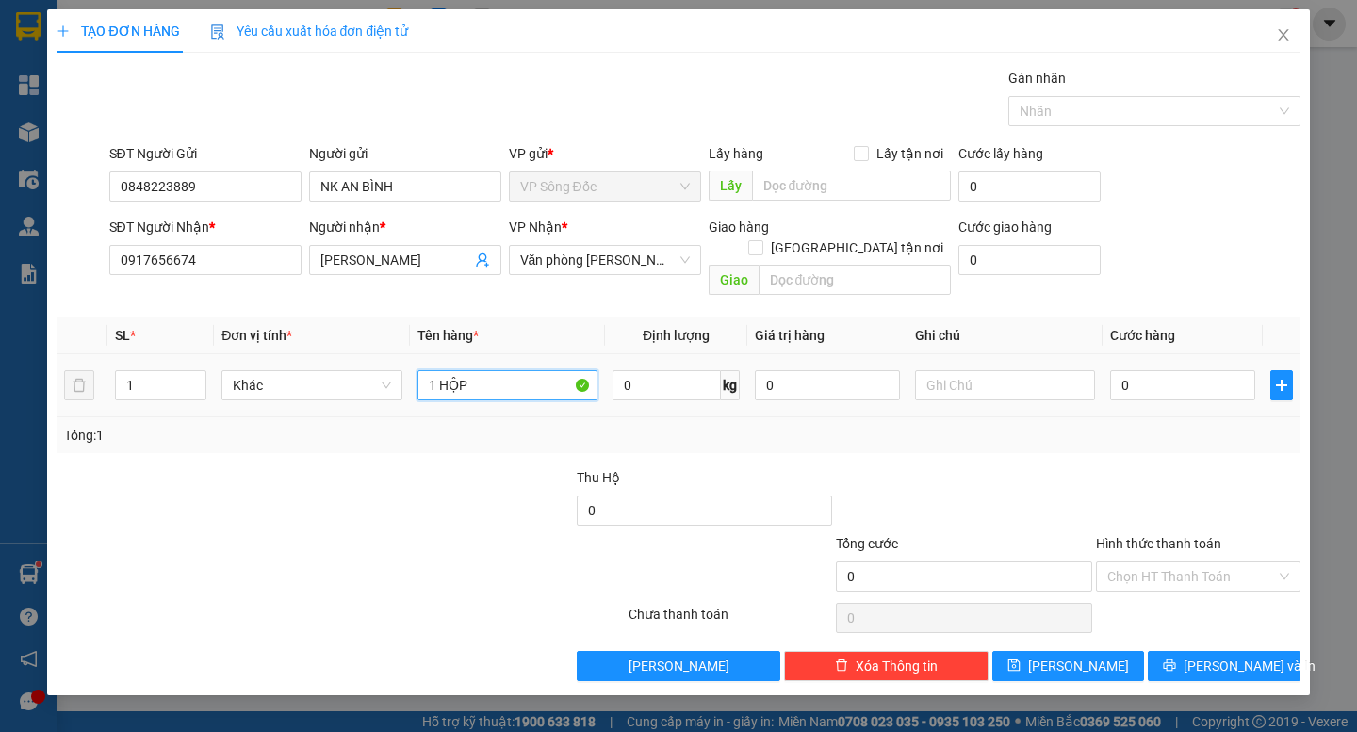
type input "1 HỘP"
type input "3"
type input "30"
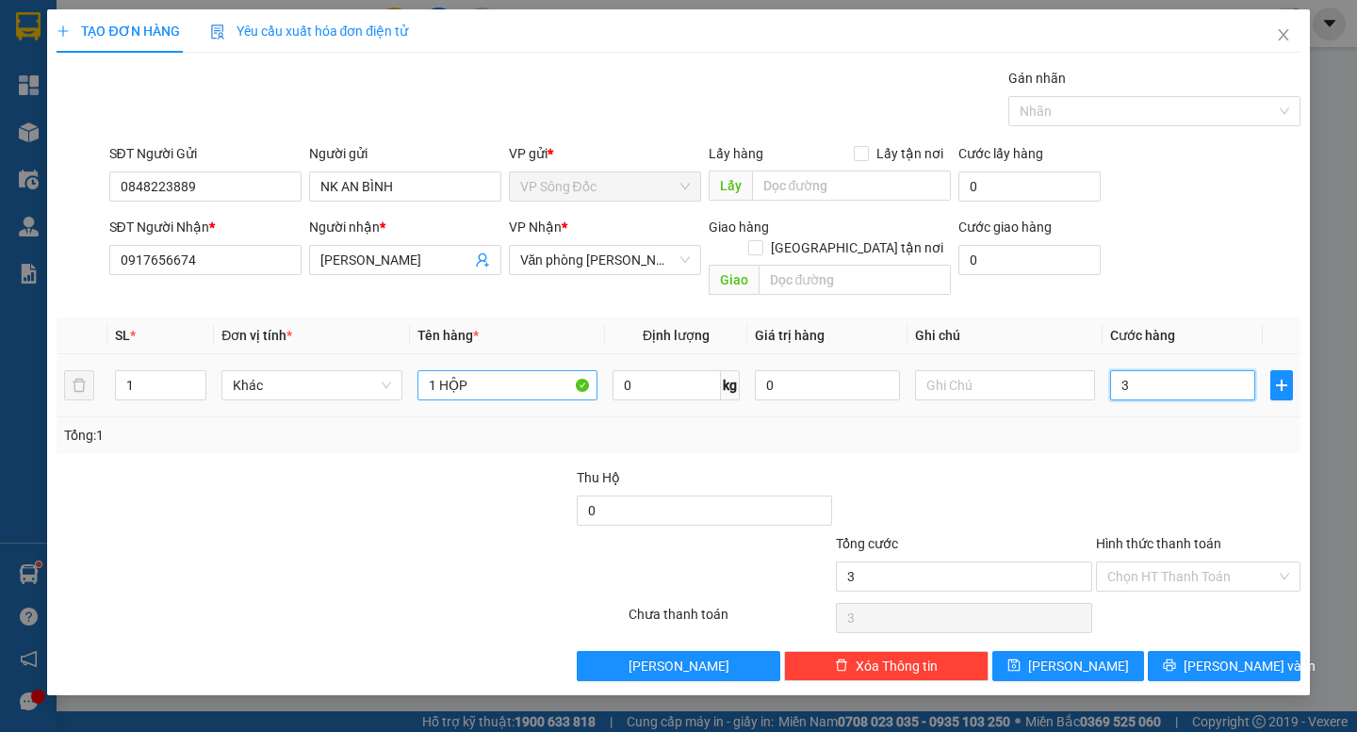
type input "30"
type input "30.000"
click at [1198, 563] on input "Hình thức thanh toán" at bounding box center [1191, 577] width 169 height 28
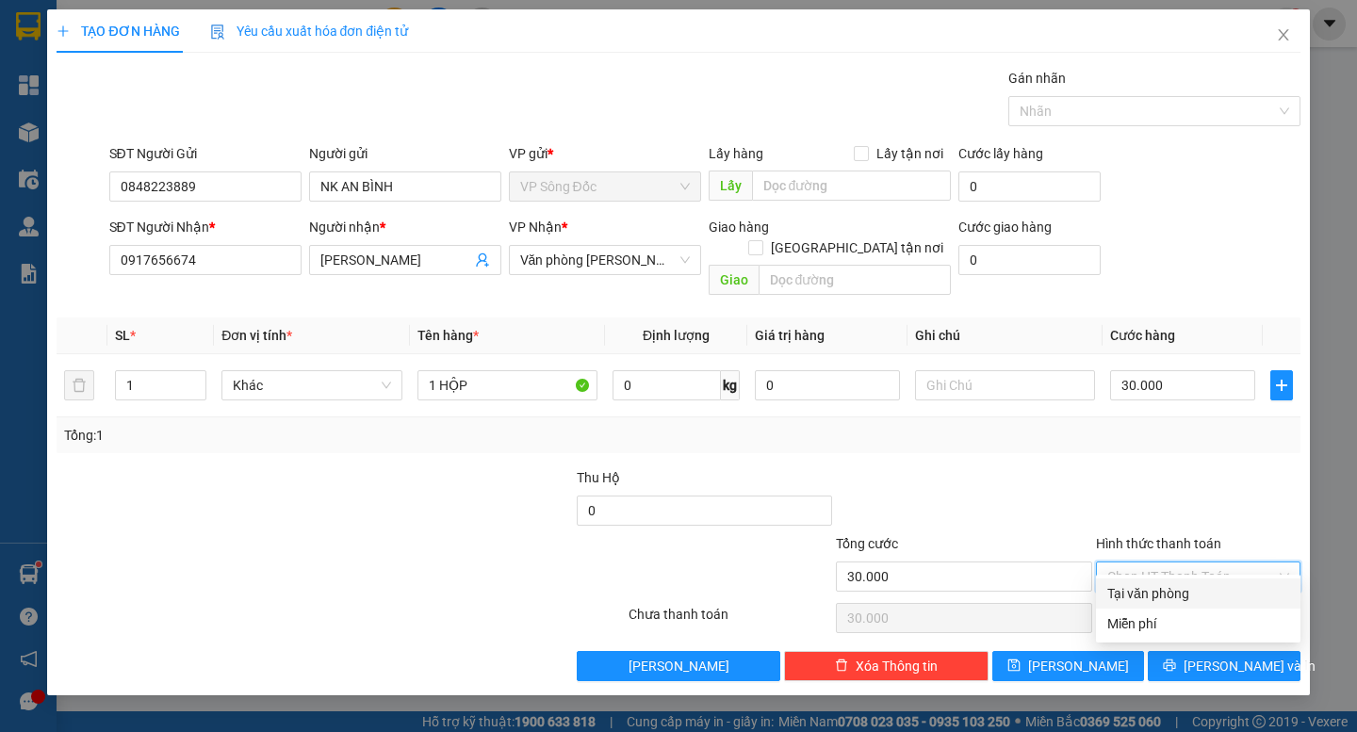
click at [1148, 595] on div "Tại văn phòng" at bounding box center [1198, 593] width 182 height 21
type input "0"
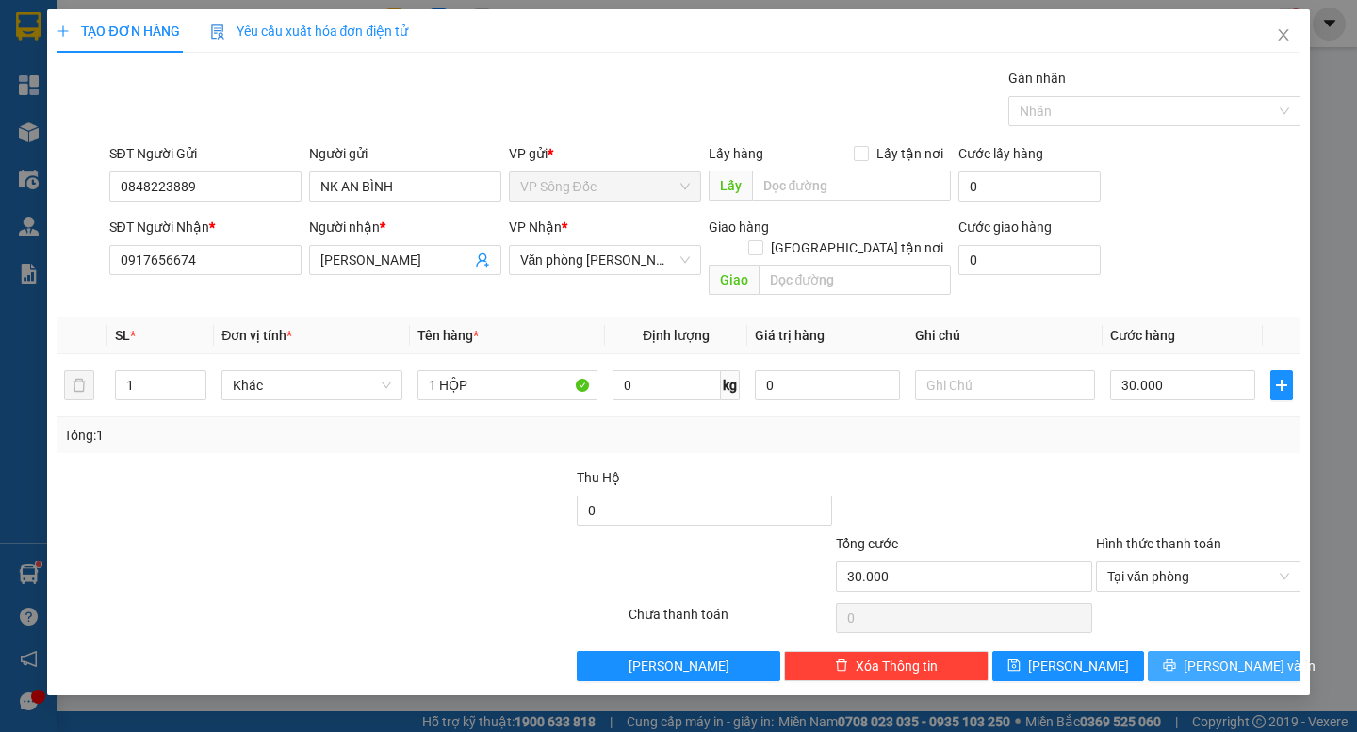
click at [1212, 656] on span "[PERSON_NAME] và In" at bounding box center [1249, 666] width 132 height 21
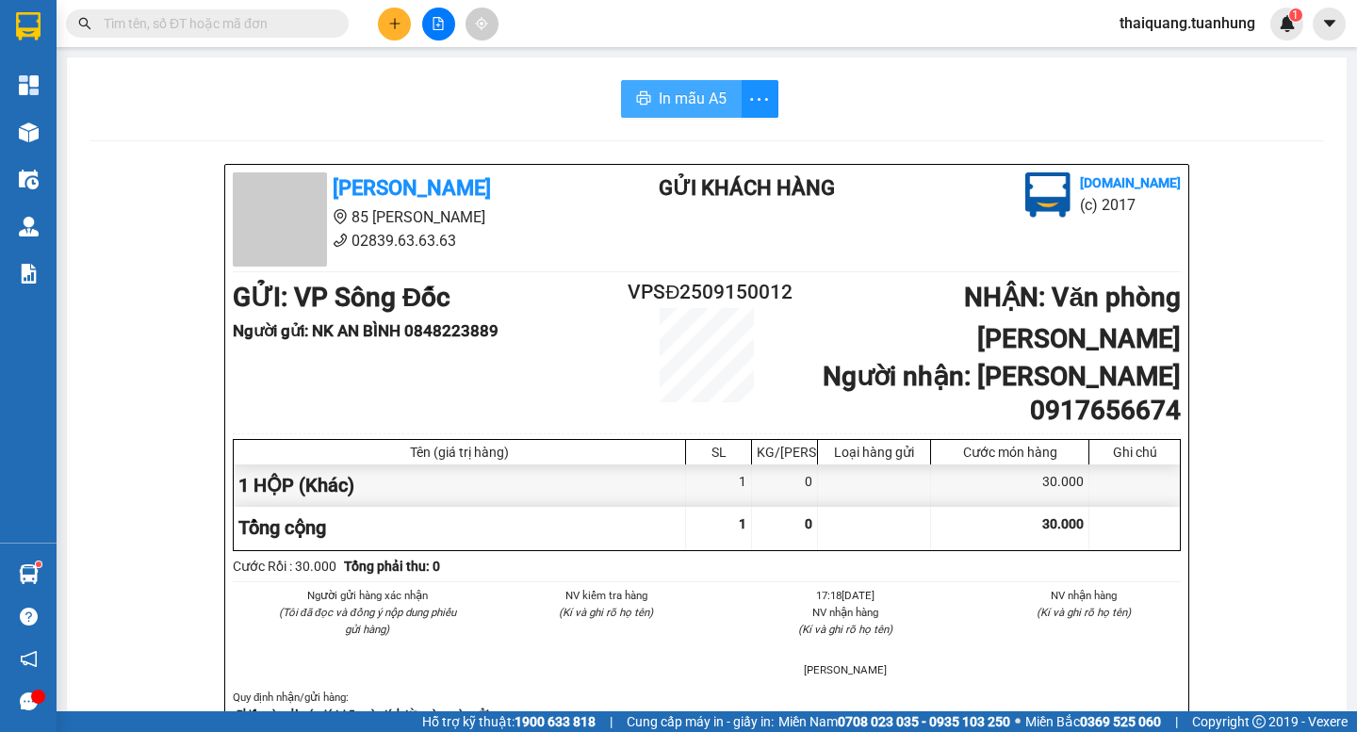
click at [681, 99] on span "In mẫu A5" at bounding box center [693, 99] width 68 height 24
click at [383, 32] on button at bounding box center [394, 24] width 33 height 33
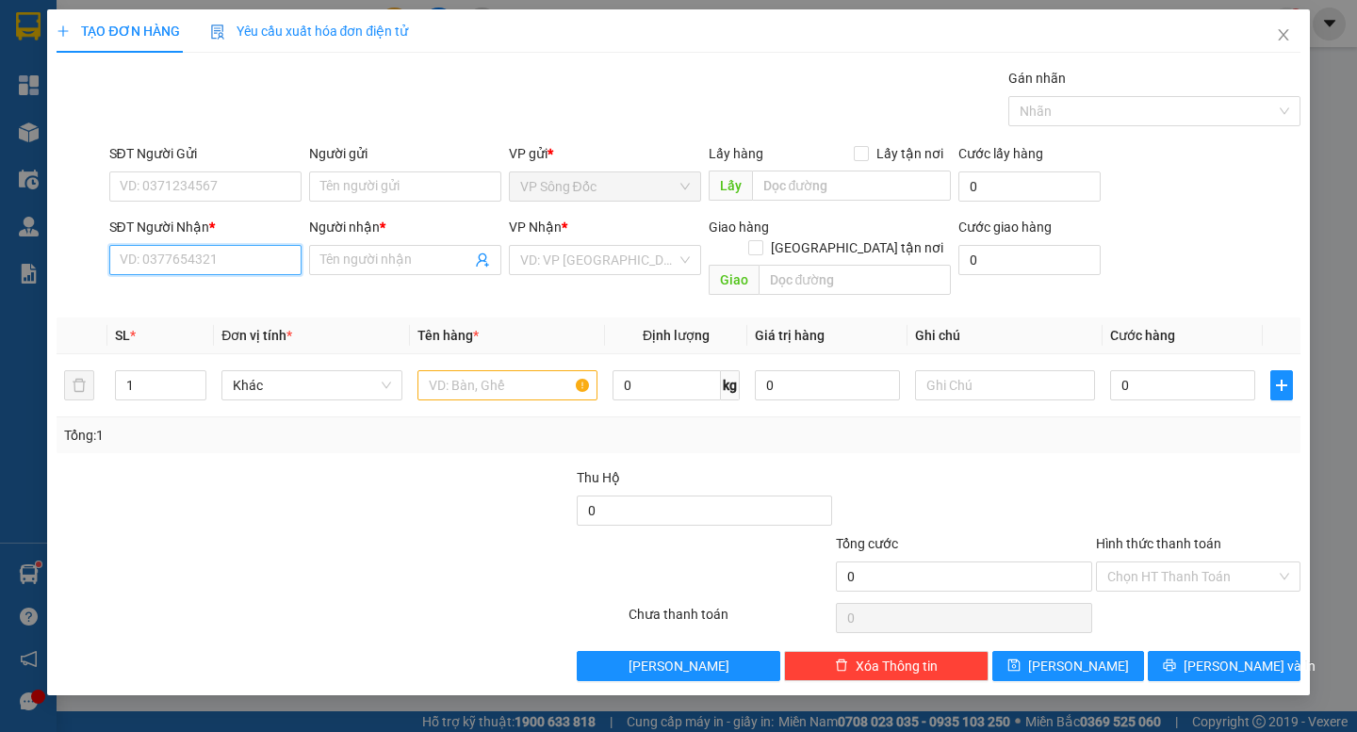
click at [153, 271] on input "SĐT Người Nhận *" at bounding box center [205, 260] width 192 height 30
type input "0905049299"
click at [206, 306] on div "0905049299 - PHƯỚC" at bounding box center [206, 297] width 170 height 21
type input "PHƯỚC"
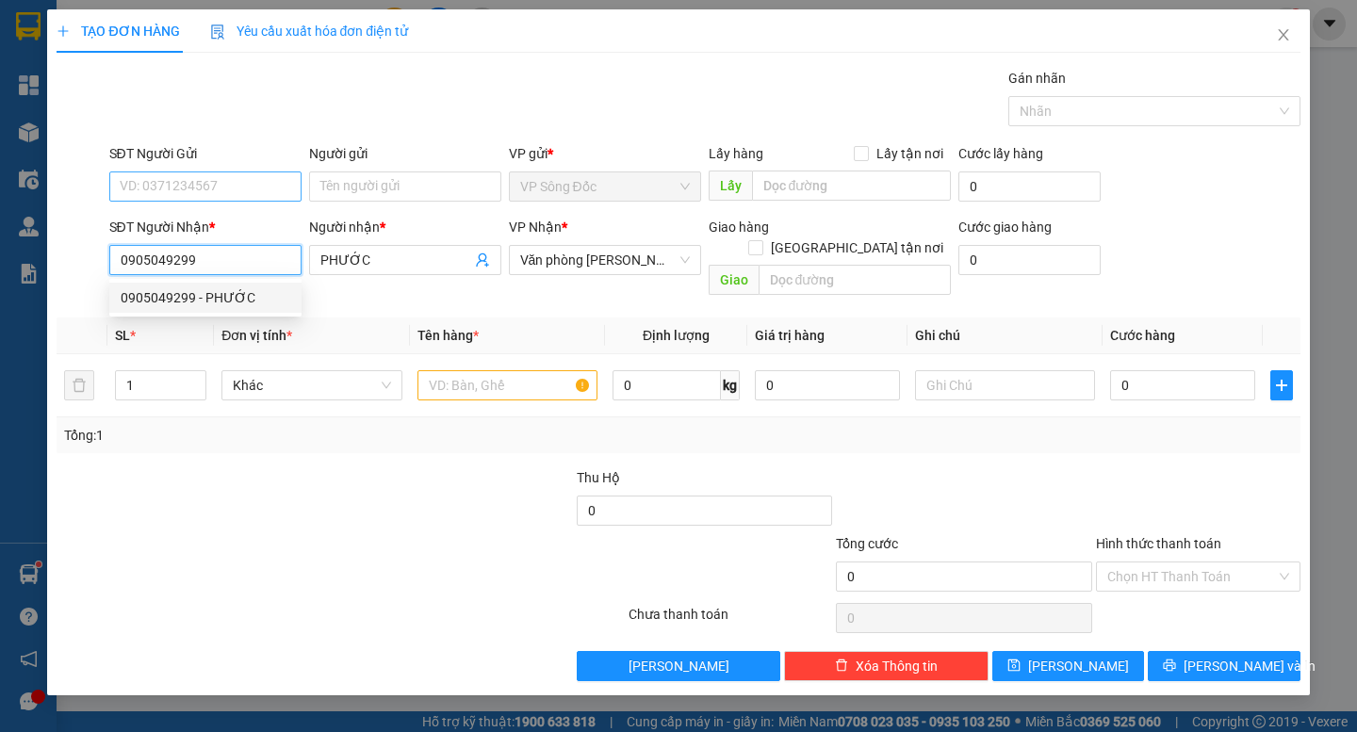
type input "0905049299"
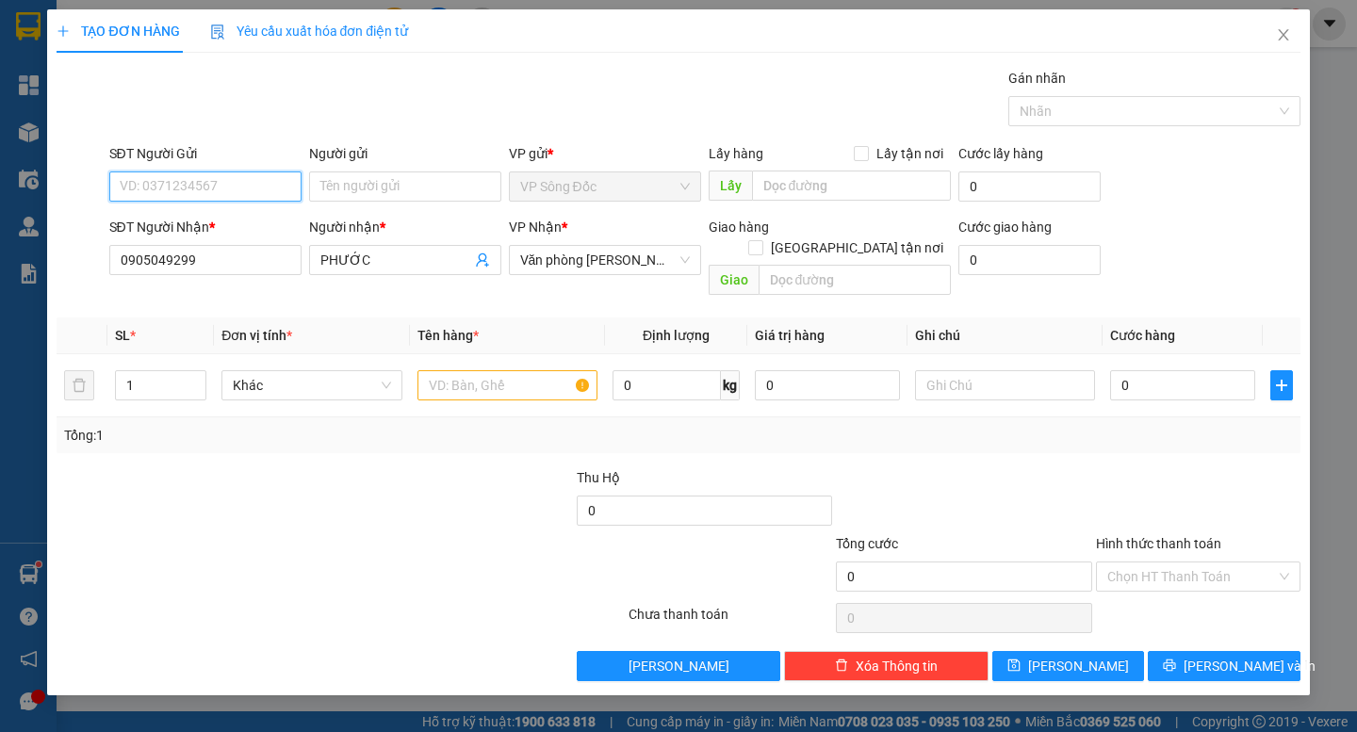
click at [214, 185] on input "SĐT Người Gửi" at bounding box center [205, 186] width 192 height 30
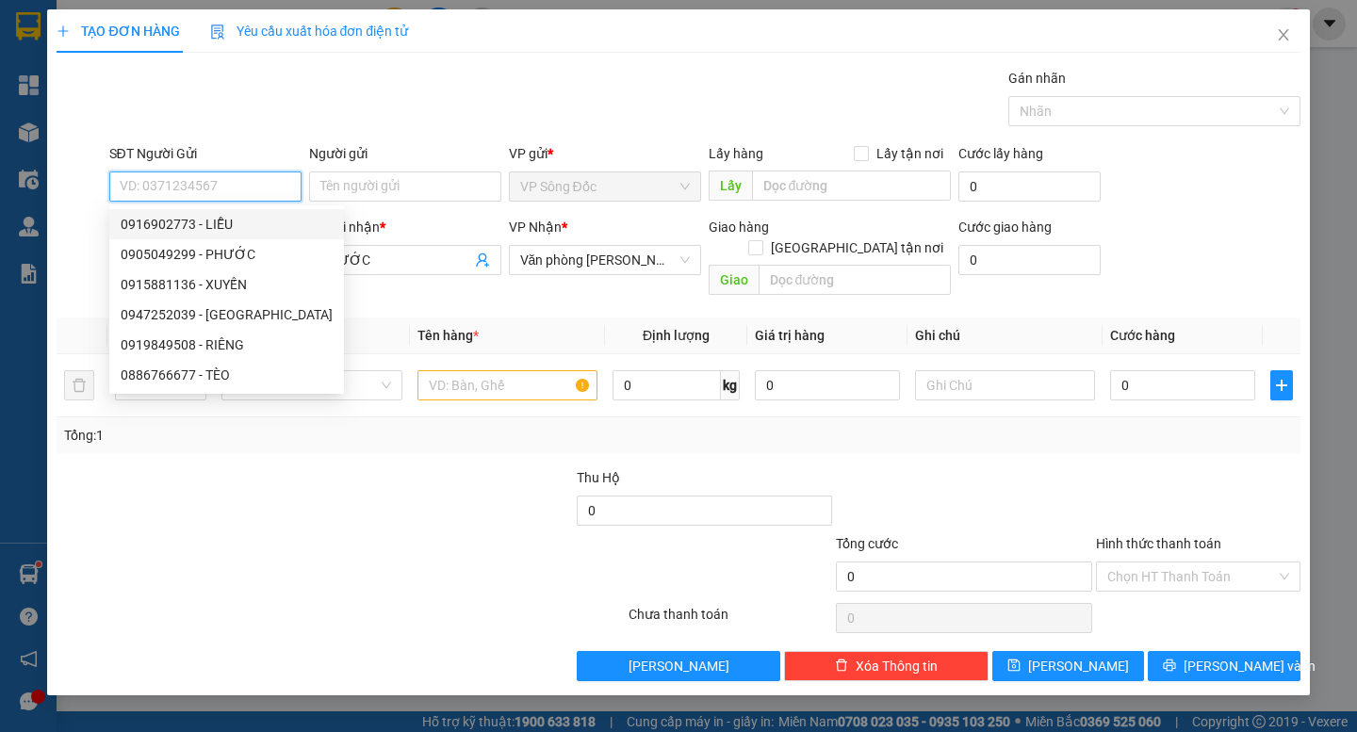
click at [212, 230] on div "0916902773 - LIỄU" at bounding box center [227, 224] width 212 height 21
type input "0916902773"
type input "LIỄU"
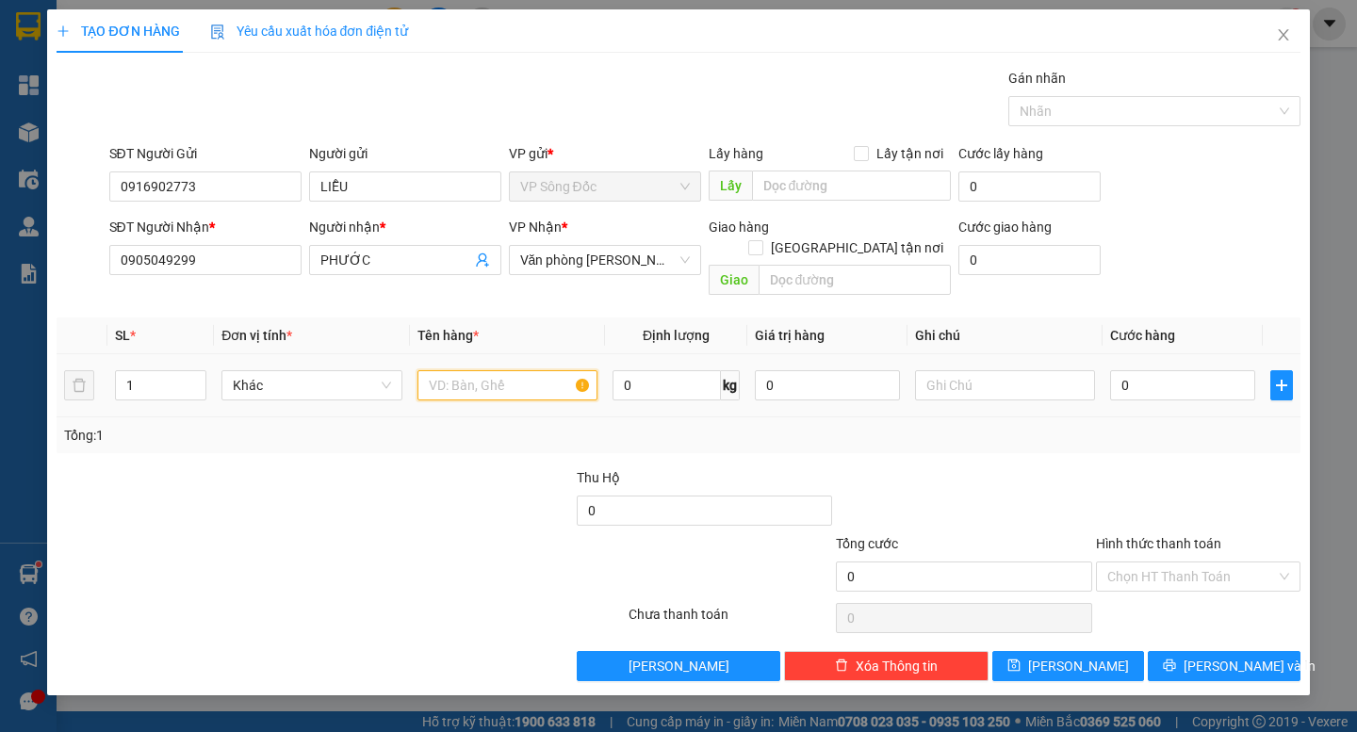
click at [482, 372] on input "text" at bounding box center [507, 385] width 180 height 30
type input "1 THÙNG"
drag, startPoint x: 1140, startPoint y: 375, endPoint x: 1143, endPoint y: 363, distance: 12.6
click at [1141, 373] on input "0" at bounding box center [1182, 385] width 145 height 30
type input "5"
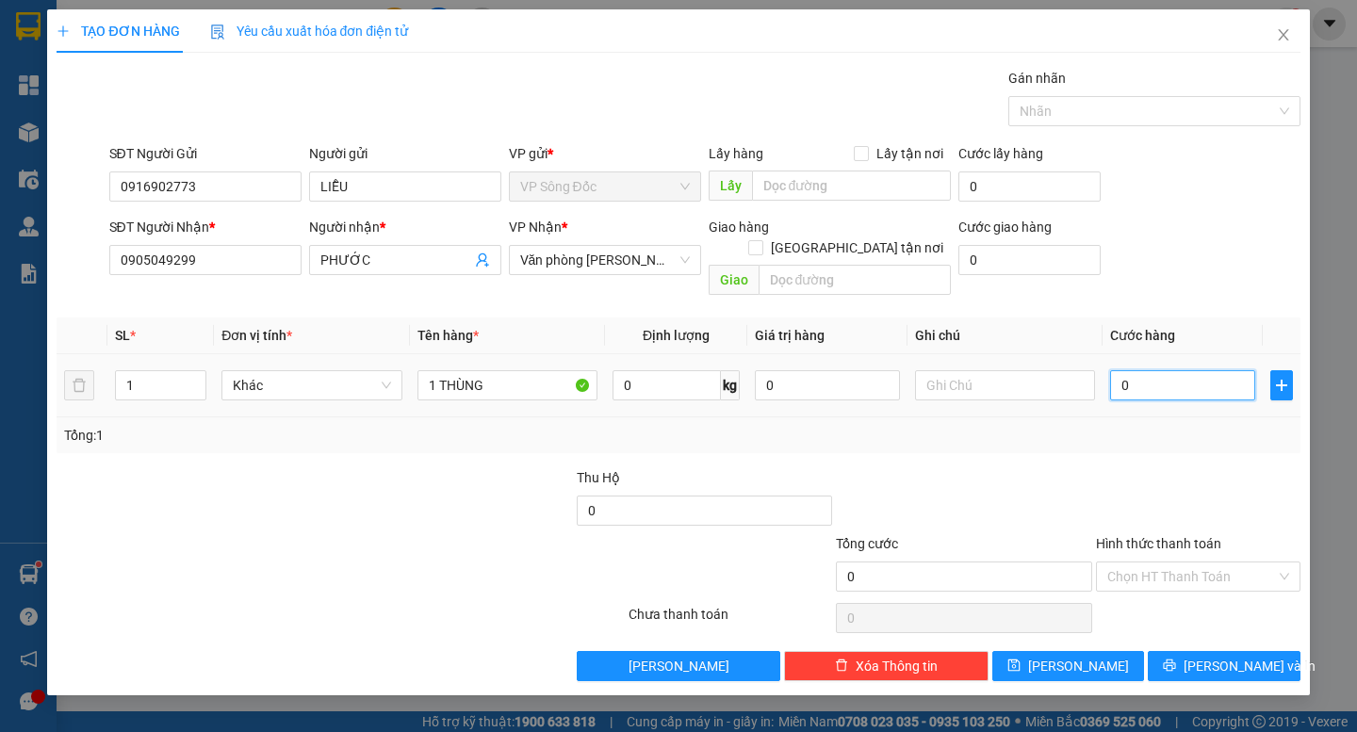
type input "5"
type input "50"
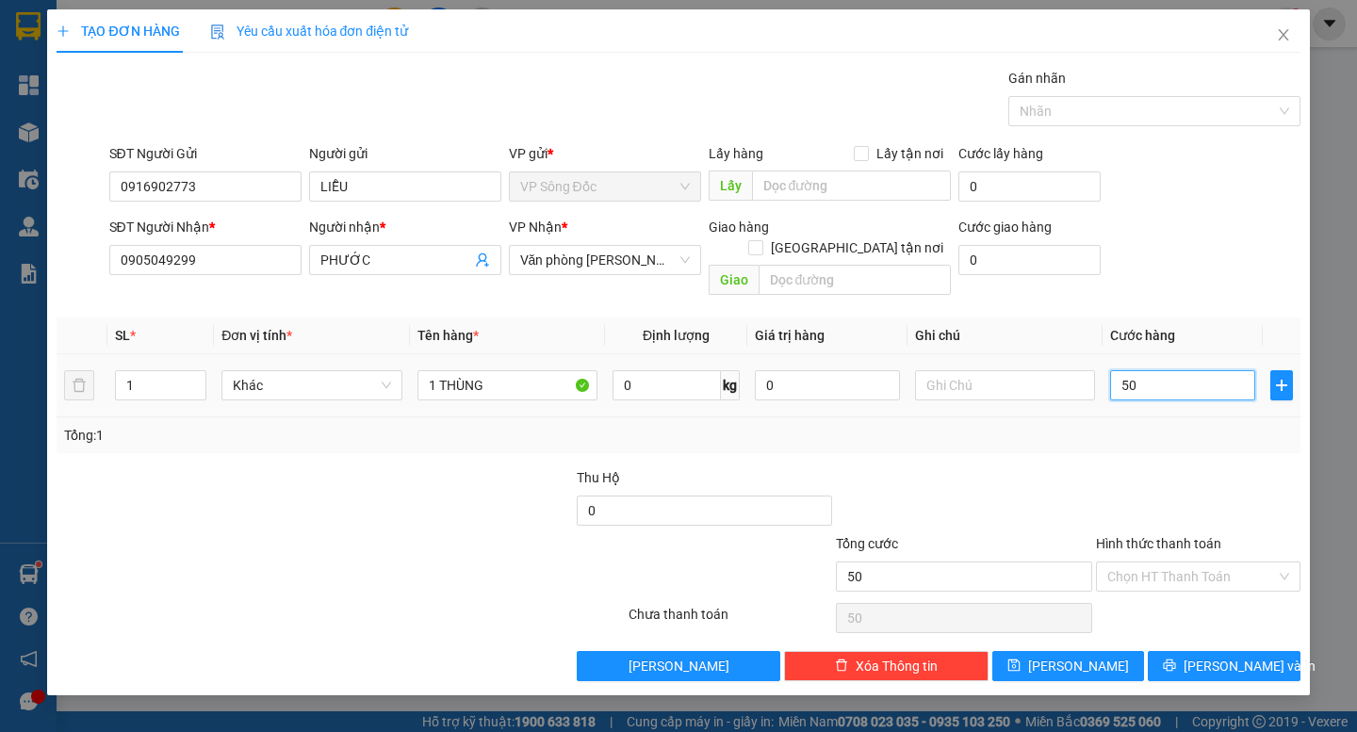
type input "500"
type input "5.000"
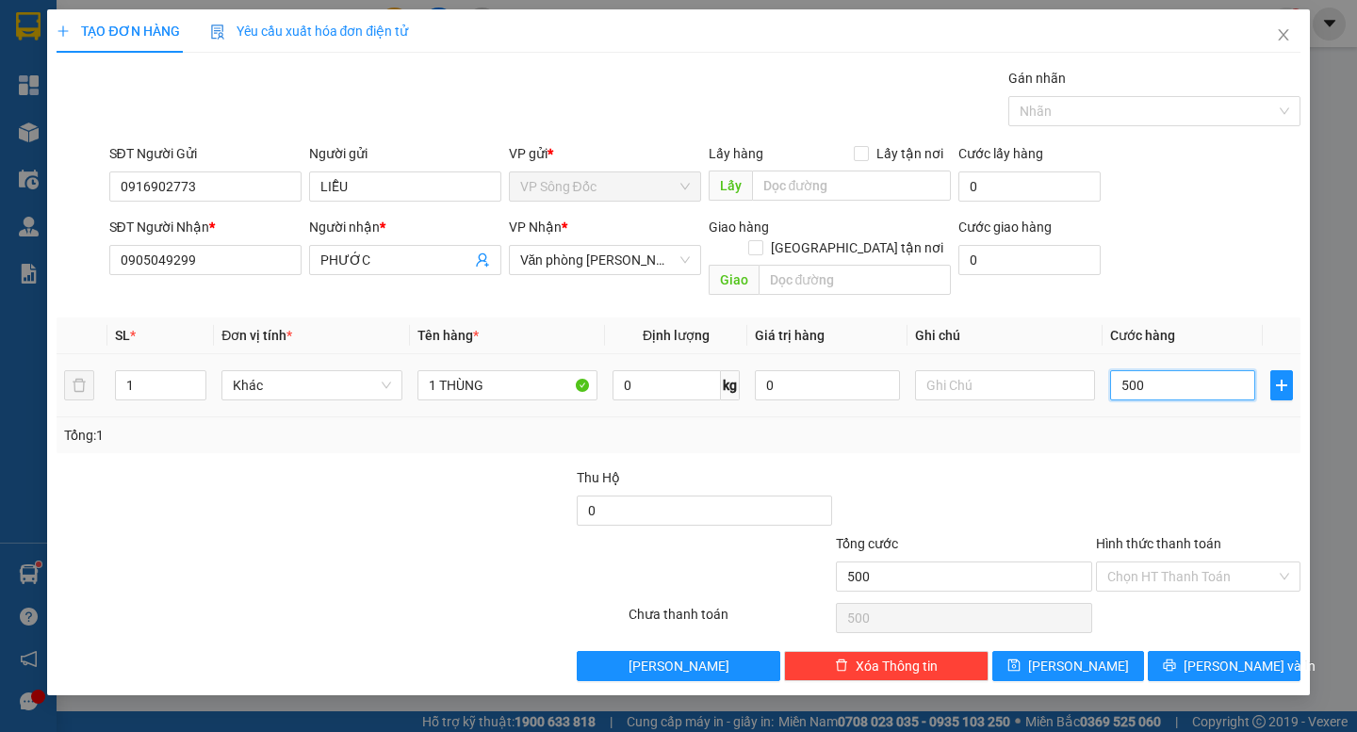
type input "5.000"
type input "50.000"
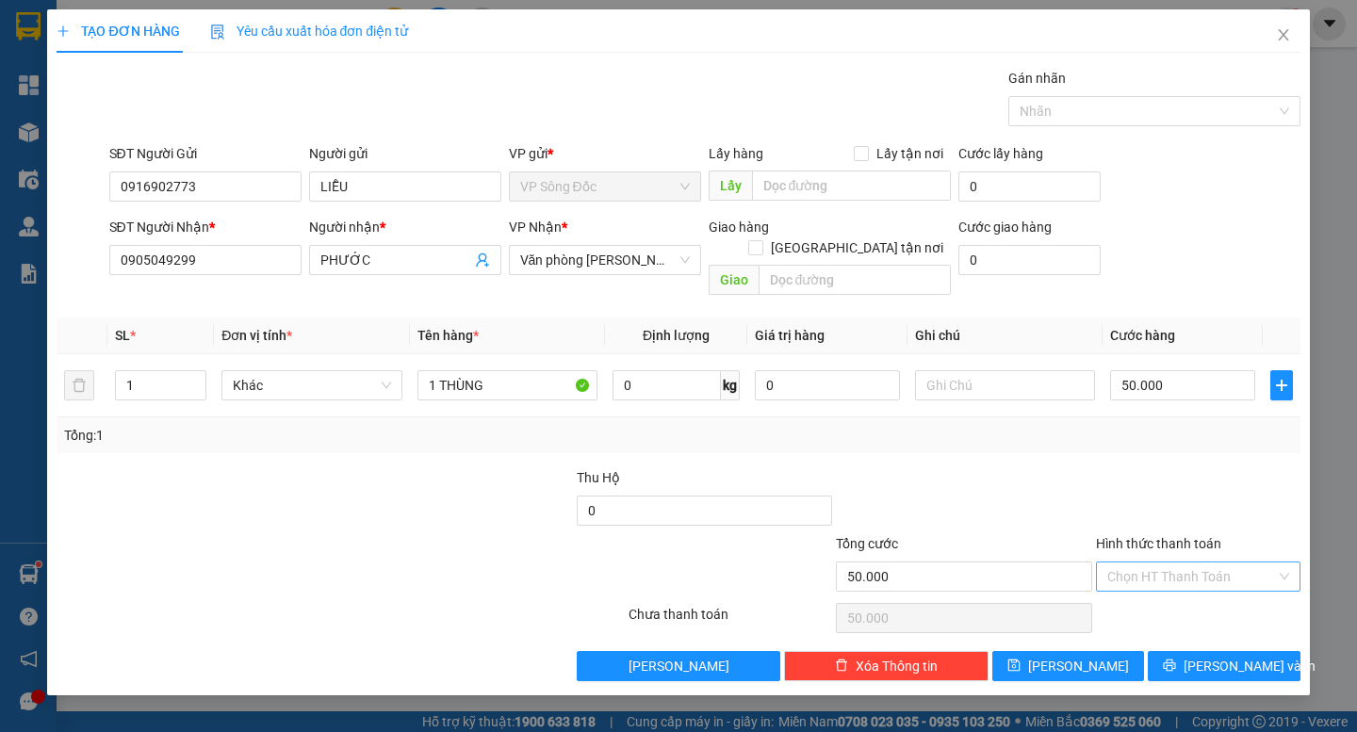
click at [1197, 563] on input "Hình thức thanh toán" at bounding box center [1191, 577] width 169 height 28
drag, startPoint x: 1148, startPoint y: 592, endPoint x: 1199, endPoint y: 606, distance: 52.8
click at [1149, 593] on div "Tại văn phòng" at bounding box center [1198, 593] width 182 height 21
type input "0"
click at [1205, 651] on button "[PERSON_NAME] và In" at bounding box center [1224, 666] width 152 height 30
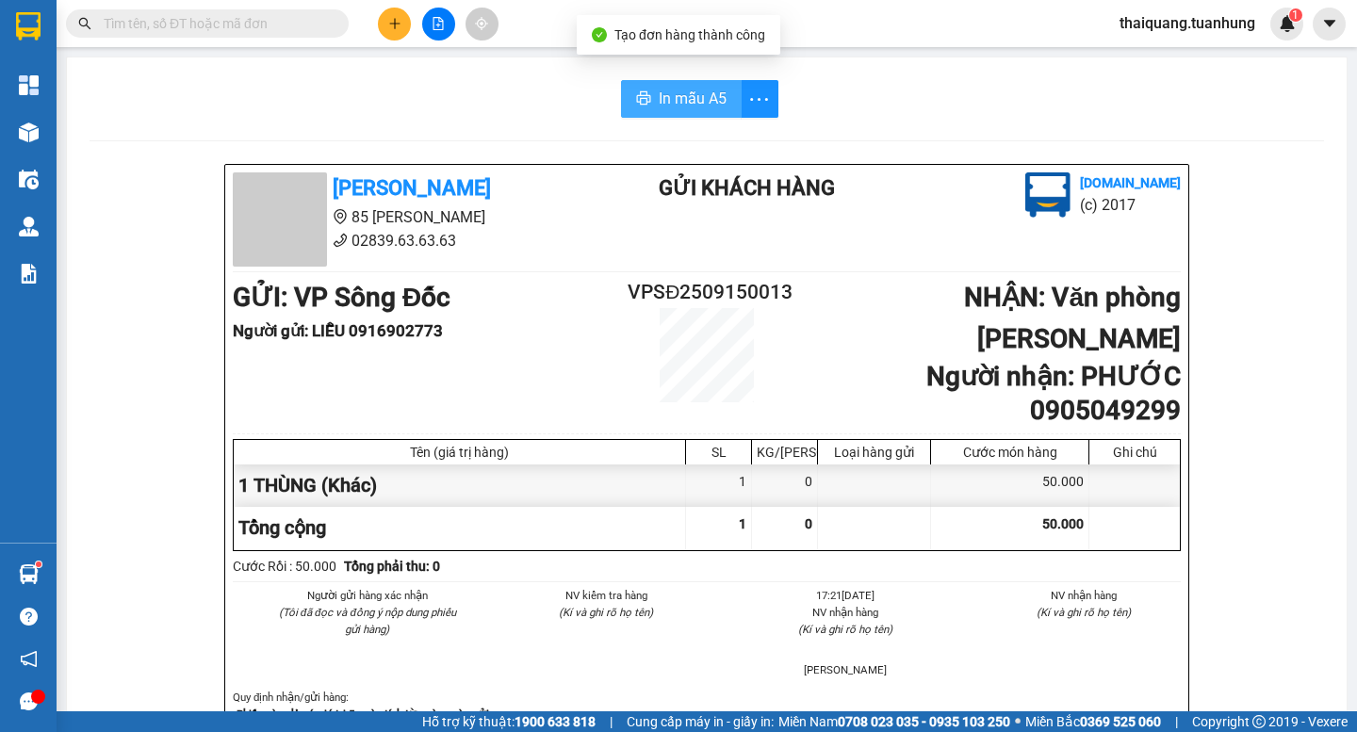
click at [627, 93] on button "In mẫu A5" at bounding box center [681, 99] width 121 height 38
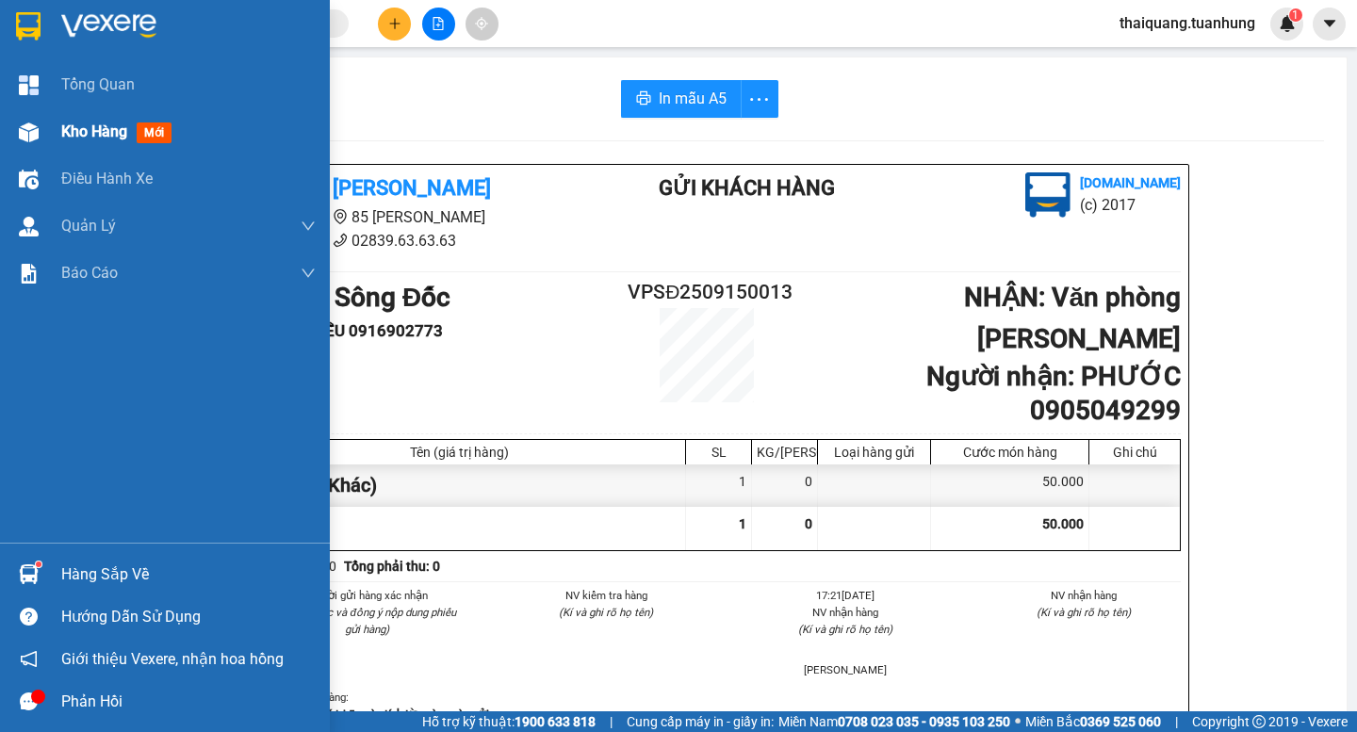
click at [75, 133] on span "Kho hàng" at bounding box center [94, 131] width 66 height 18
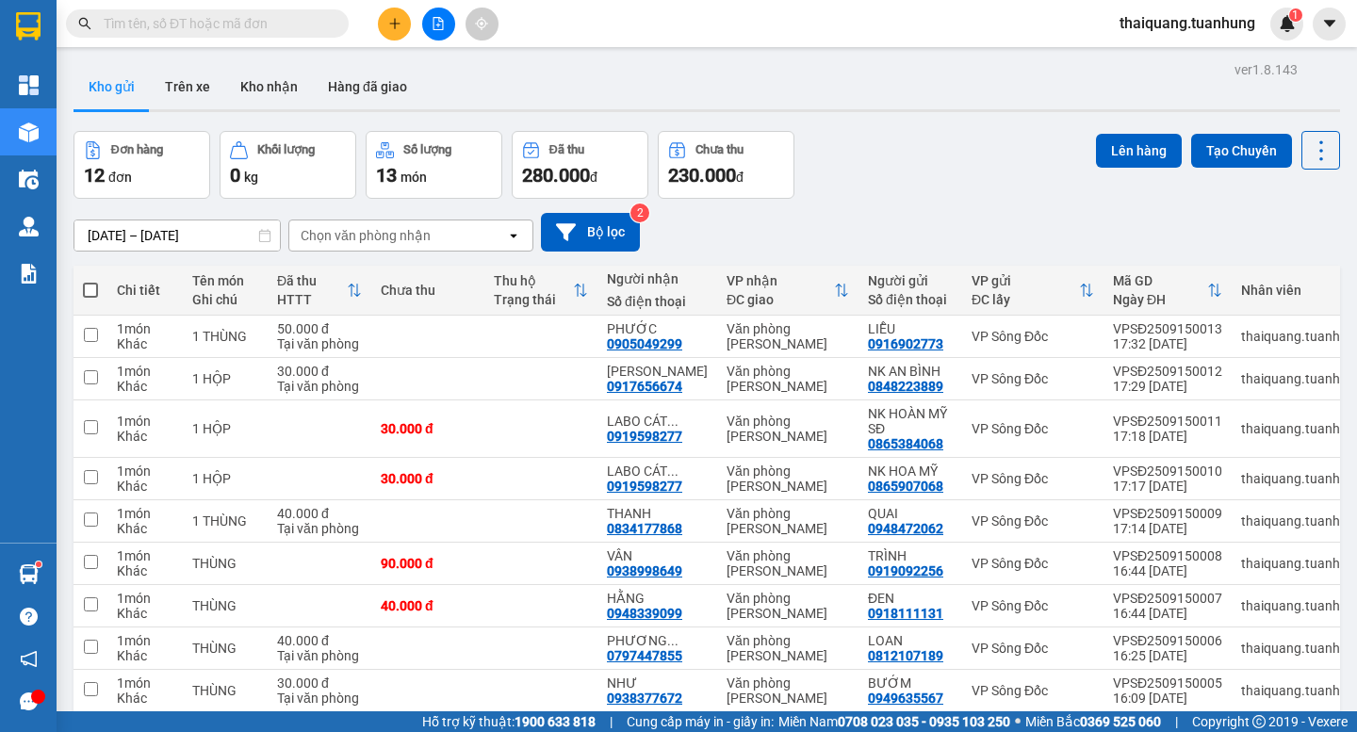
click at [901, 144] on div "Đơn hàng 12 đơn Khối lượng 0 kg Số lượng 13 món Đã thu 280.000 đ Chưa thu 230.0…" at bounding box center [706, 165] width 1266 height 68
click at [386, 17] on button at bounding box center [394, 24] width 33 height 33
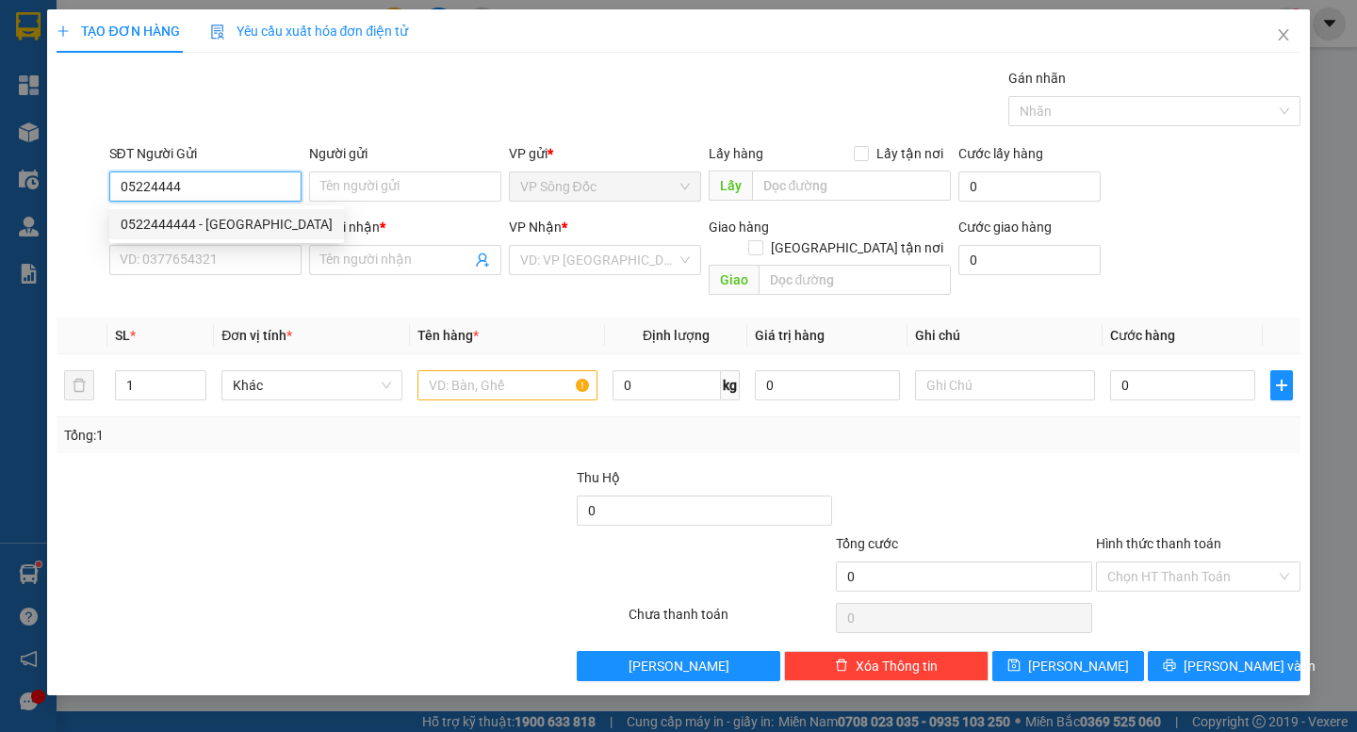
click at [219, 217] on div "0522444444 - [GEOGRAPHIC_DATA]" at bounding box center [227, 224] width 212 height 21
type input "0522444444"
type input "MỸ"
type input "0522444444"
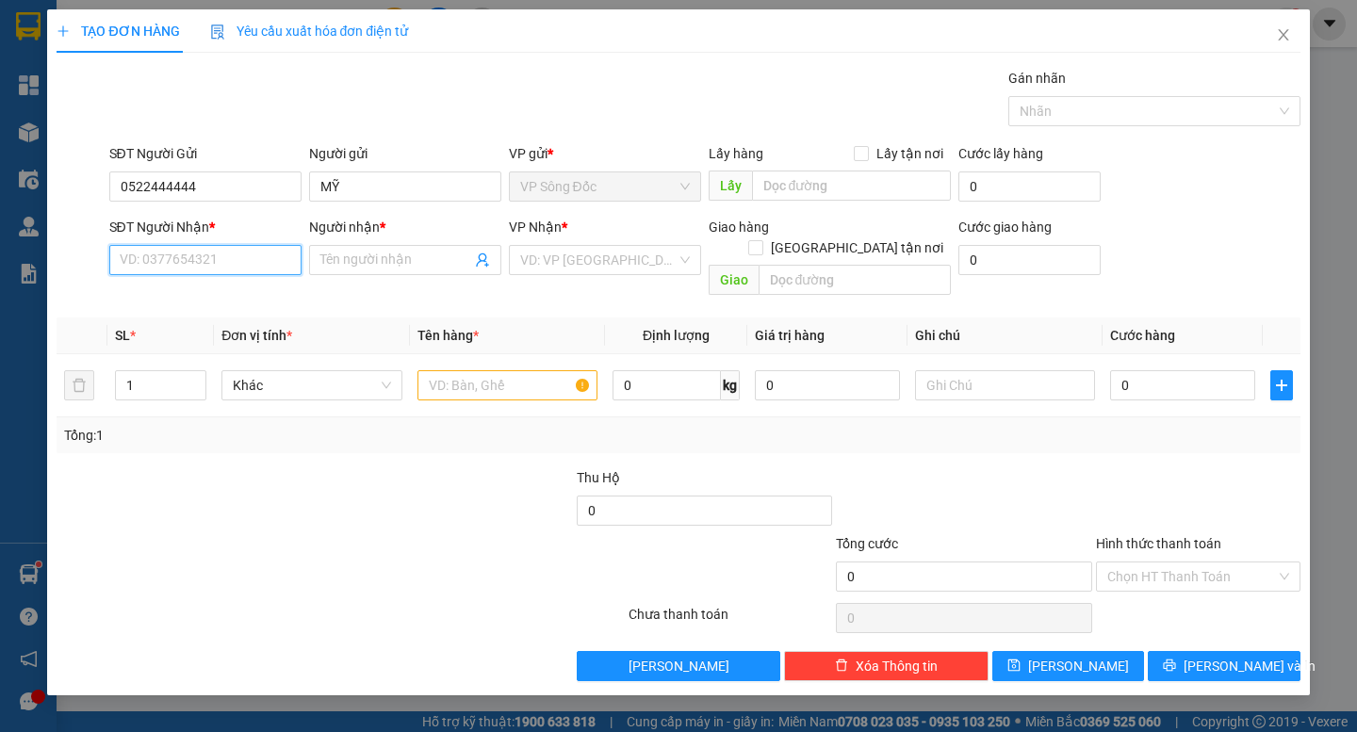
click at [230, 267] on input "SĐT Người Nhận *" at bounding box center [205, 260] width 192 height 30
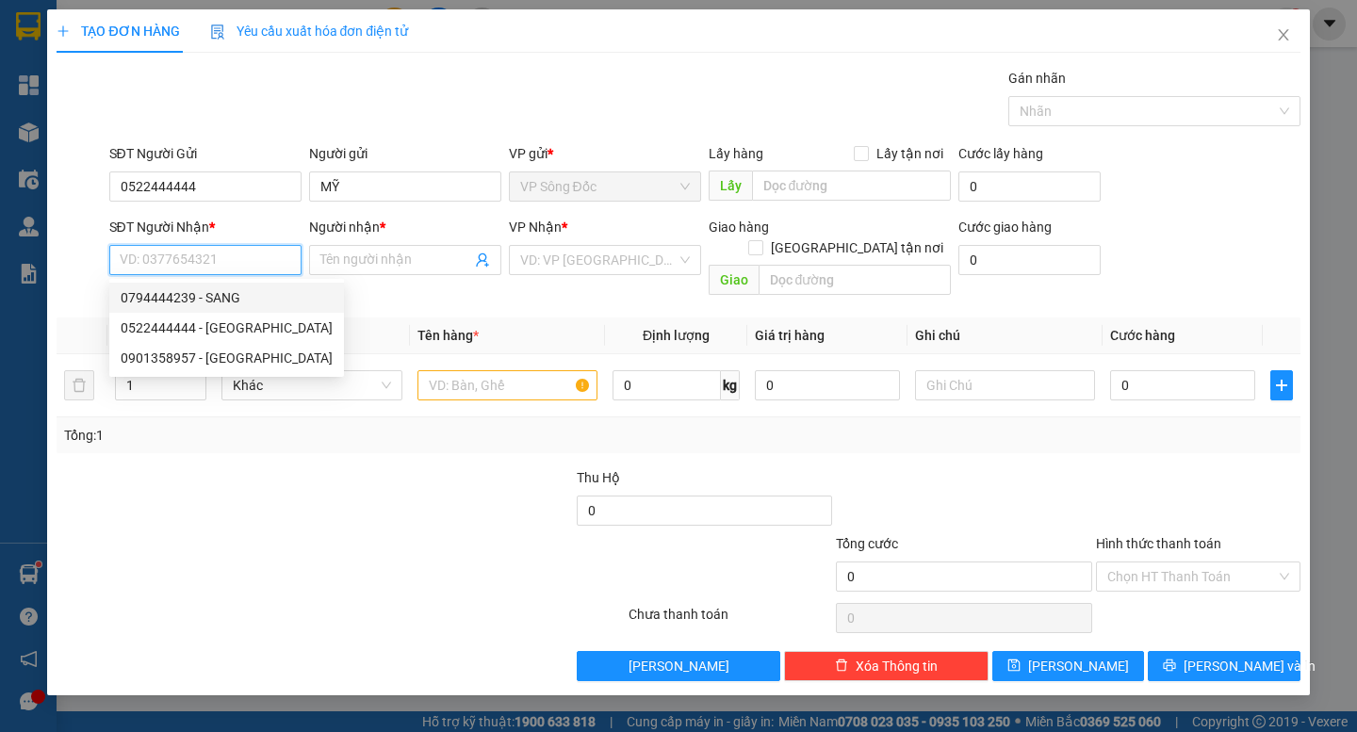
click at [217, 300] on div "0794444239 - SANG" at bounding box center [227, 297] width 212 height 21
type input "0794444239"
type input "SANG"
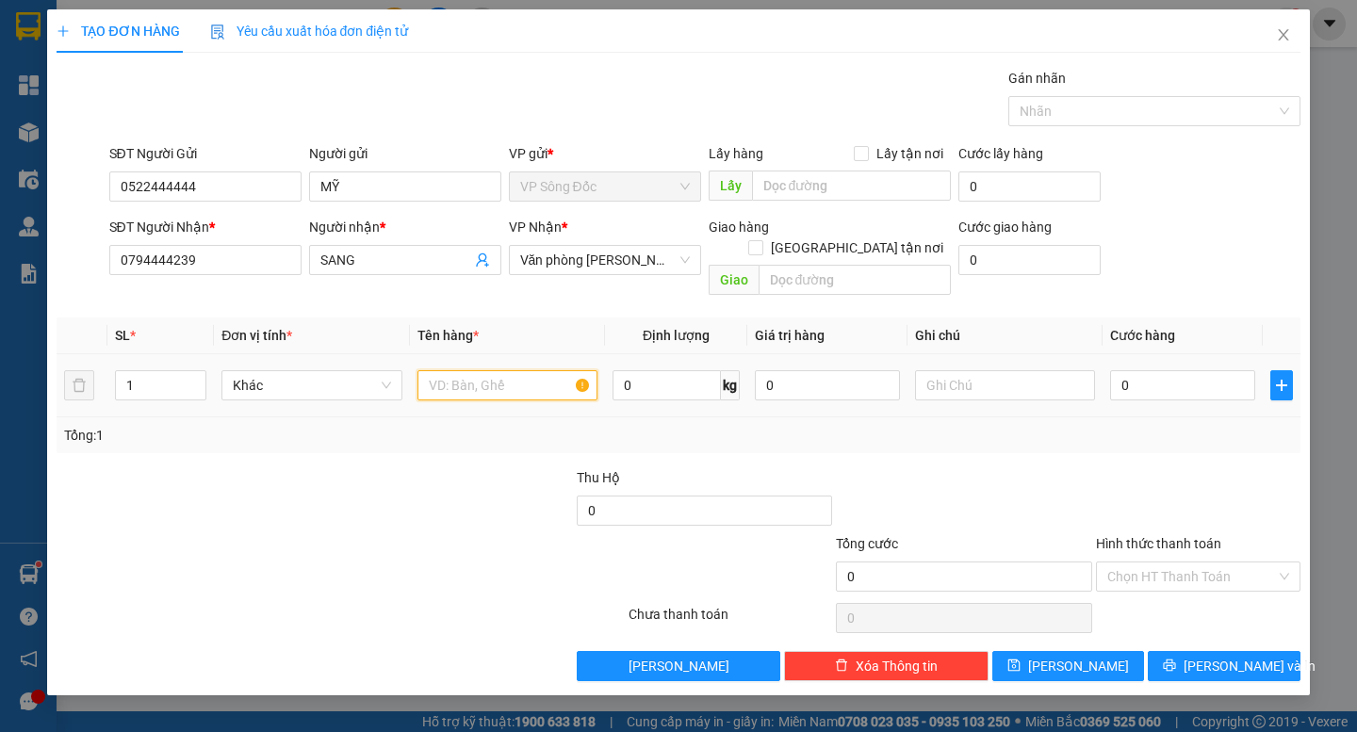
click at [504, 370] on input "text" at bounding box center [507, 385] width 180 height 30
type input "5 THÙNG"
click at [1193, 383] on div "0" at bounding box center [1182, 386] width 145 height 38
click at [1192, 375] on input "0" at bounding box center [1182, 385] width 145 height 30
type input "5"
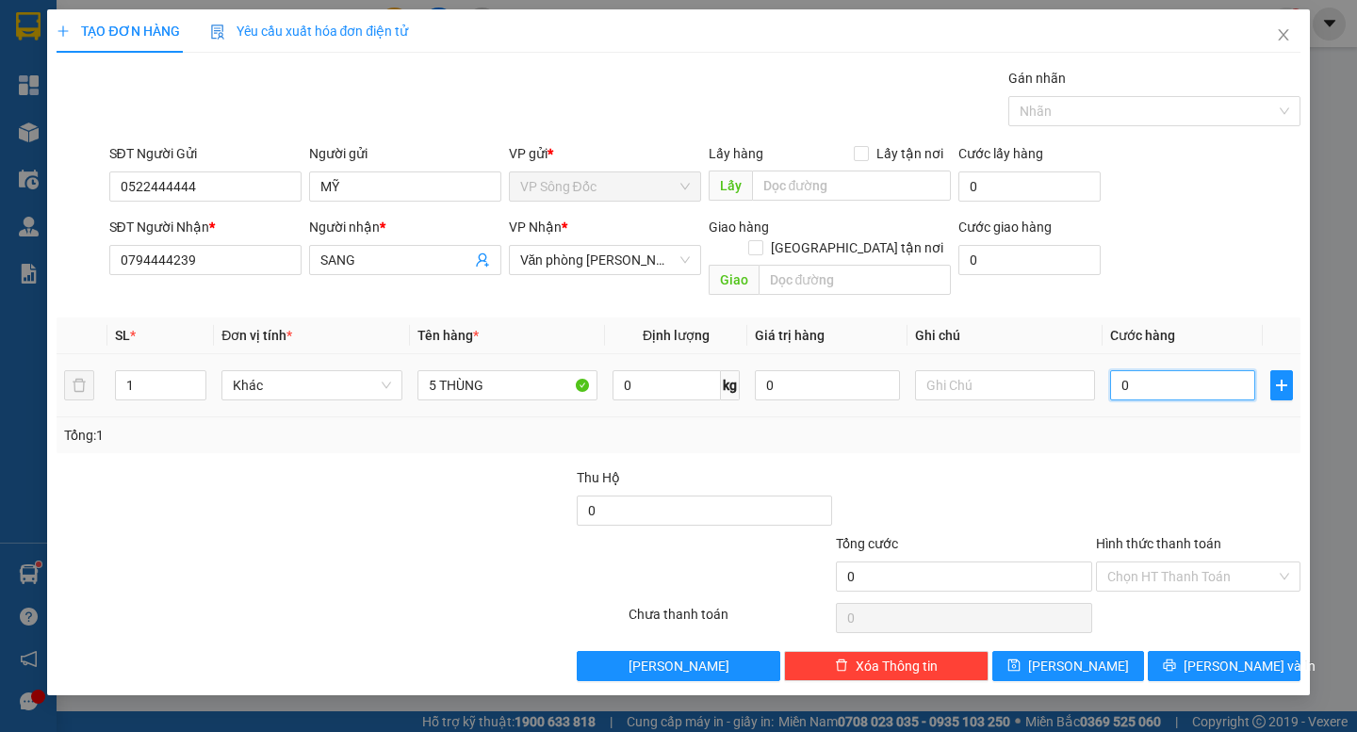
type input "5"
type input "50"
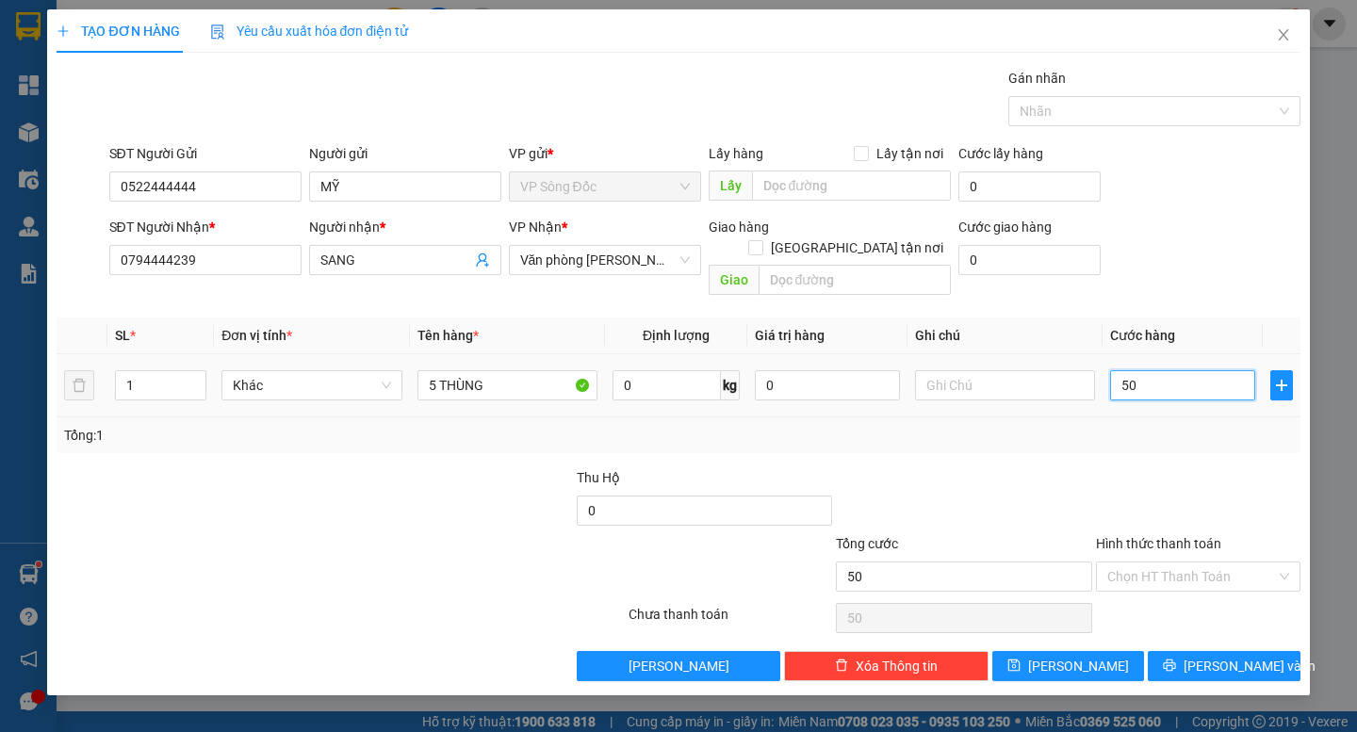
type input "500"
type input "5.000"
click at [1205, 599] on div "Chọn HT Thanh Toán" at bounding box center [1198, 618] width 208 height 38
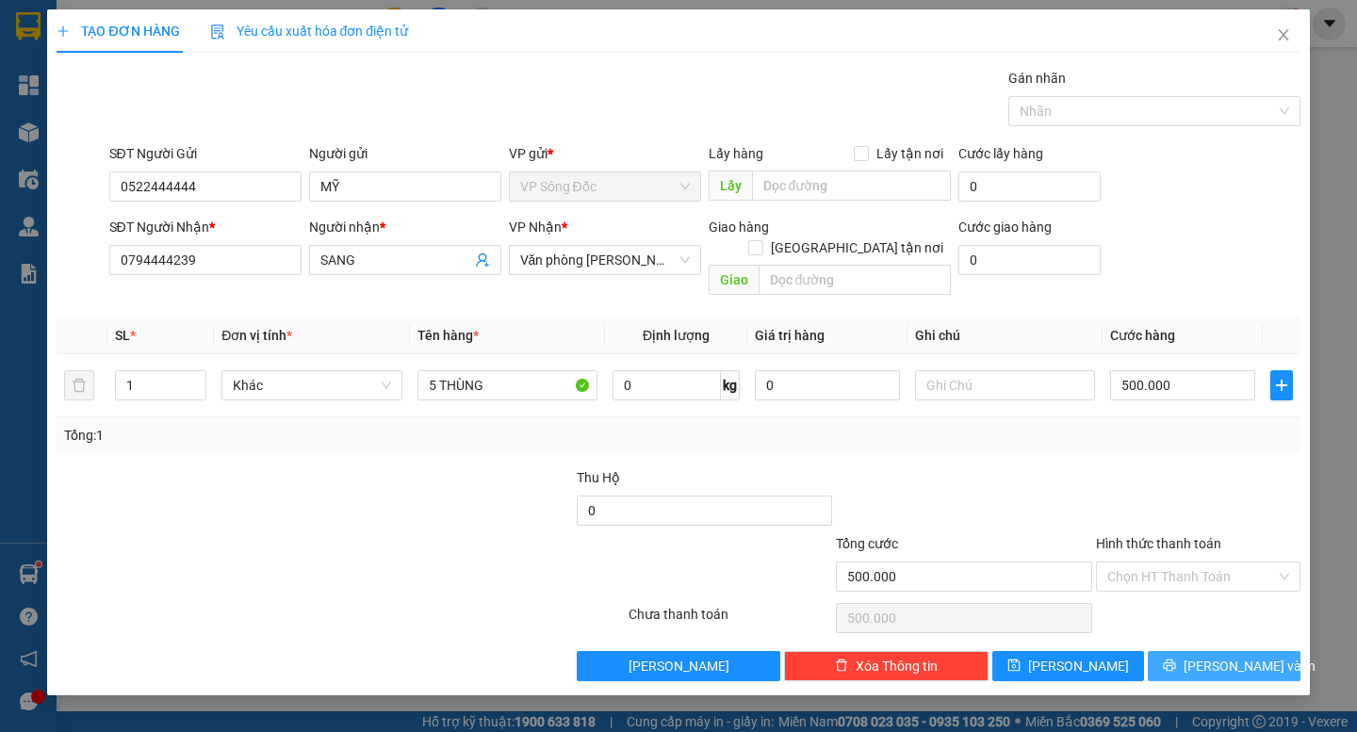
click at [1210, 656] on span "[PERSON_NAME] và In" at bounding box center [1249, 666] width 132 height 21
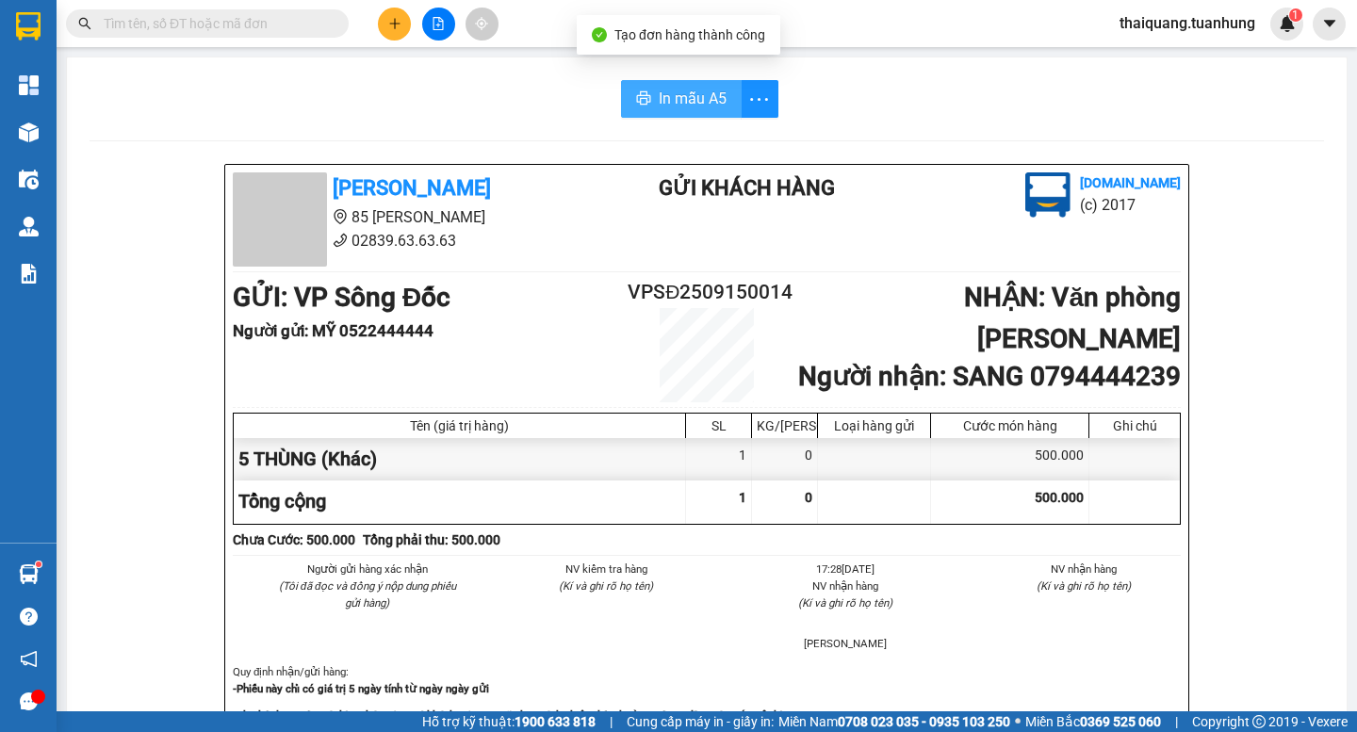
click at [685, 100] on span "In mẫu A5" at bounding box center [693, 99] width 68 height 24
click at [708, 103] on span "In mẫu A5" at bounding box center [693, 99] width 68 height 24
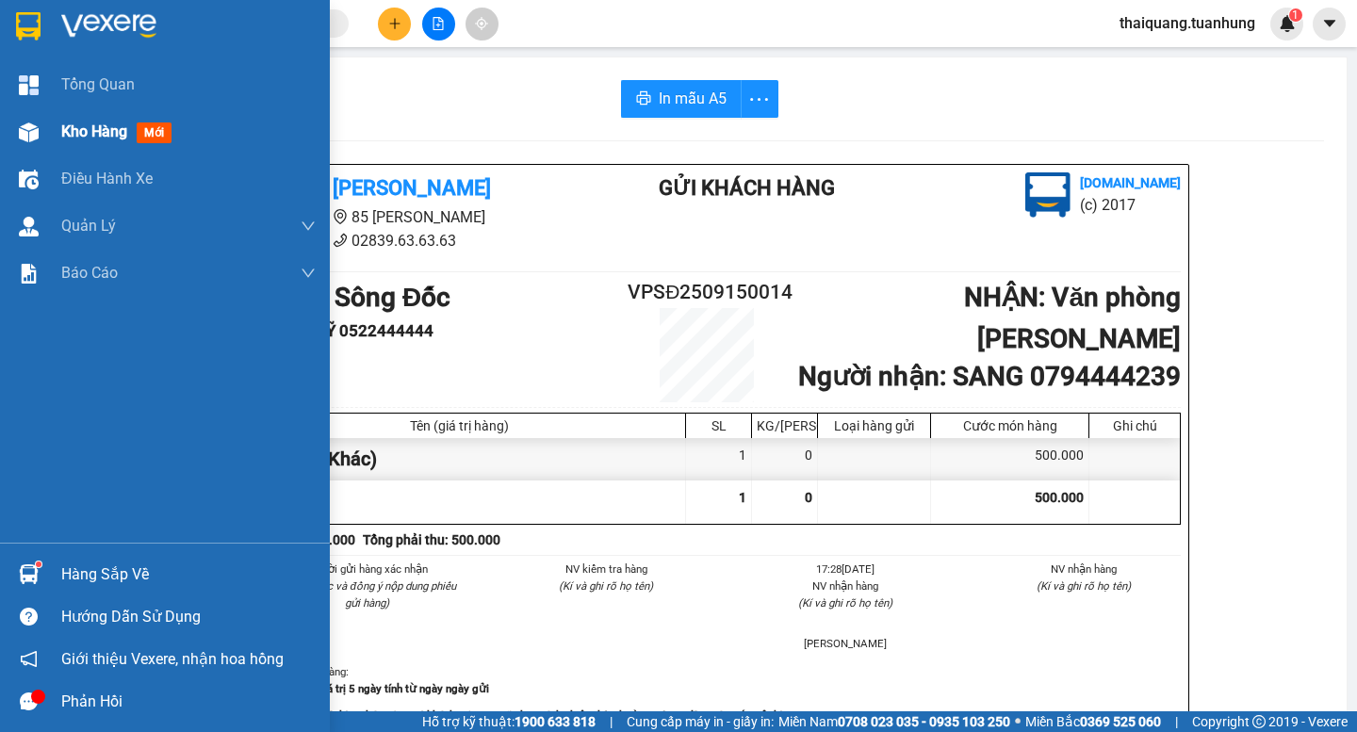
click at [68, 126] on span "Kho hàng" at bounding box center [94, 131] width 66 height 18
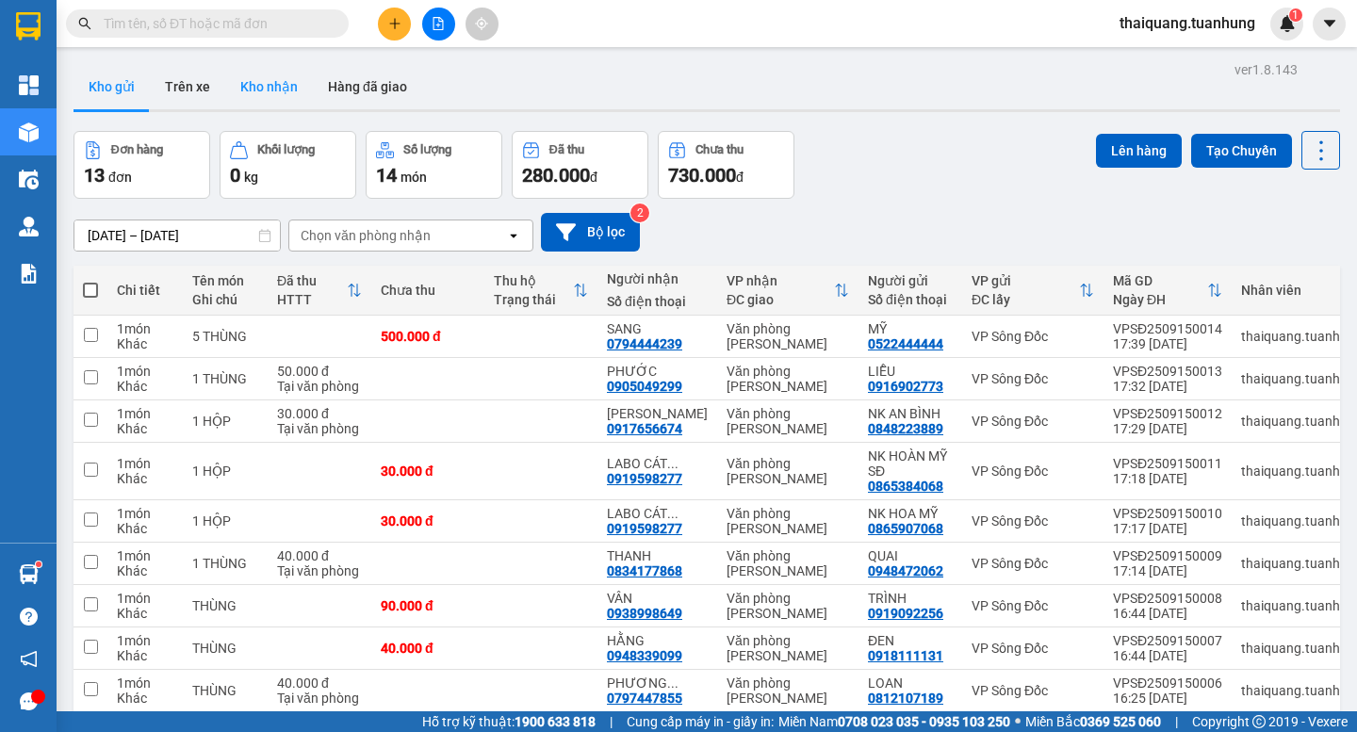
click at [302, 86] on button "Kho nhận" at bounding box center [269, 86] width 88 height 45
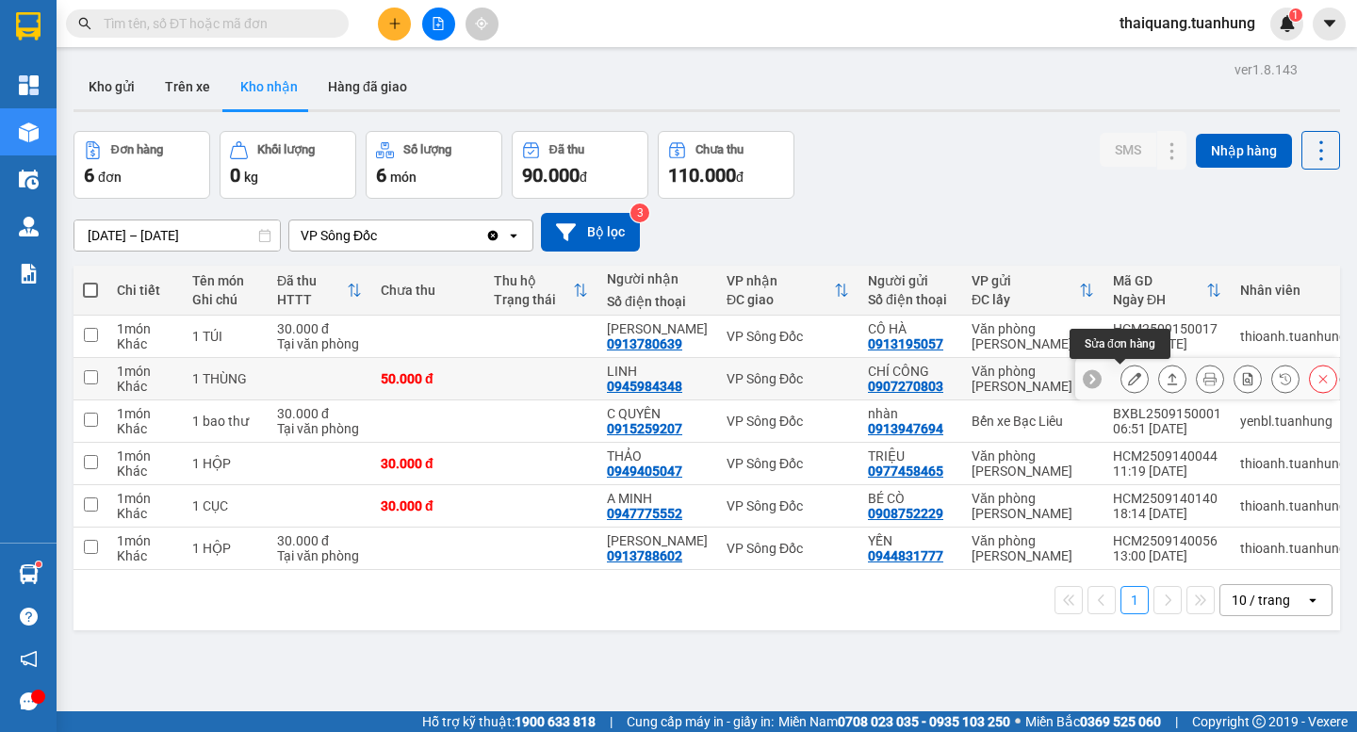
click at [1125, 386] on button at bounding box center [1134, 379] width 26 height 33
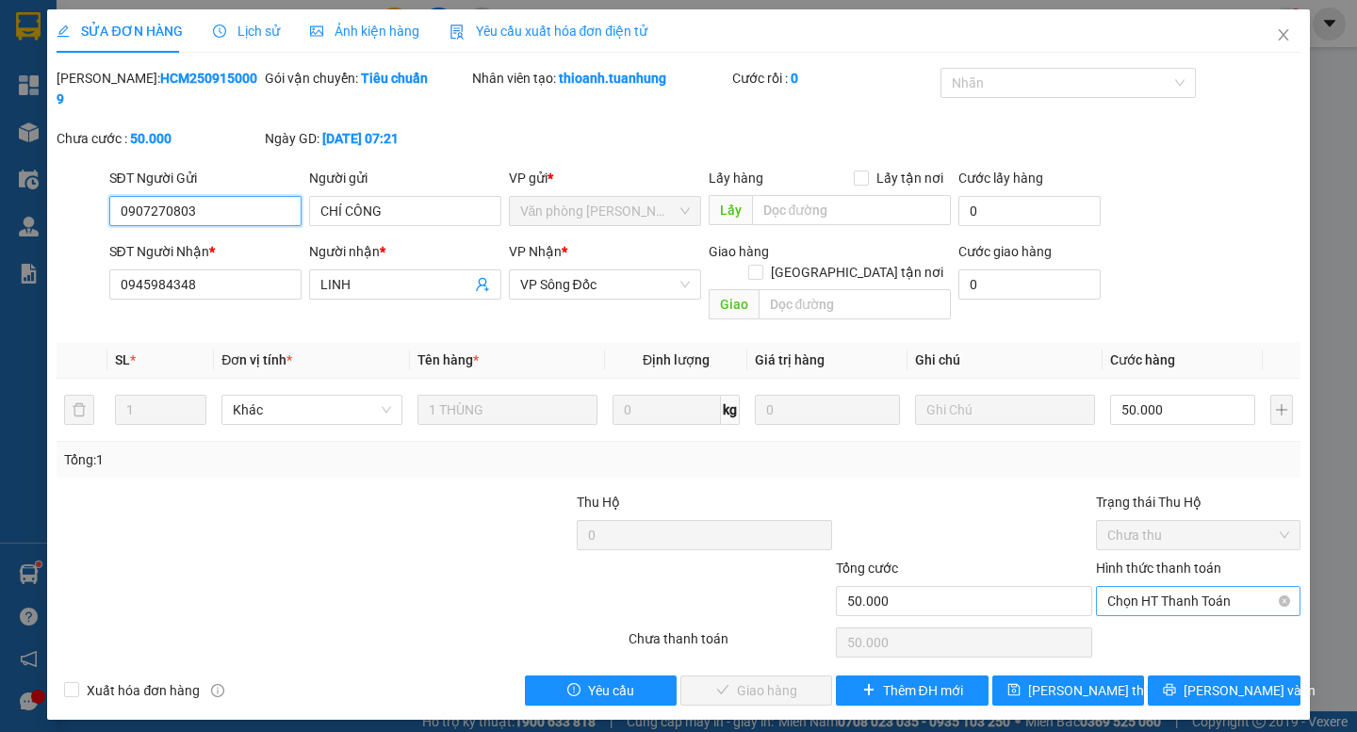
click at [1186, 587] on span "Chọn HT Thanh Toán" at bounding box center [1198, 601] width 182 height 28
click at [1155, 602] on div "Tại văn phòng" at bounding box center [1198, 597] width 182 height 21
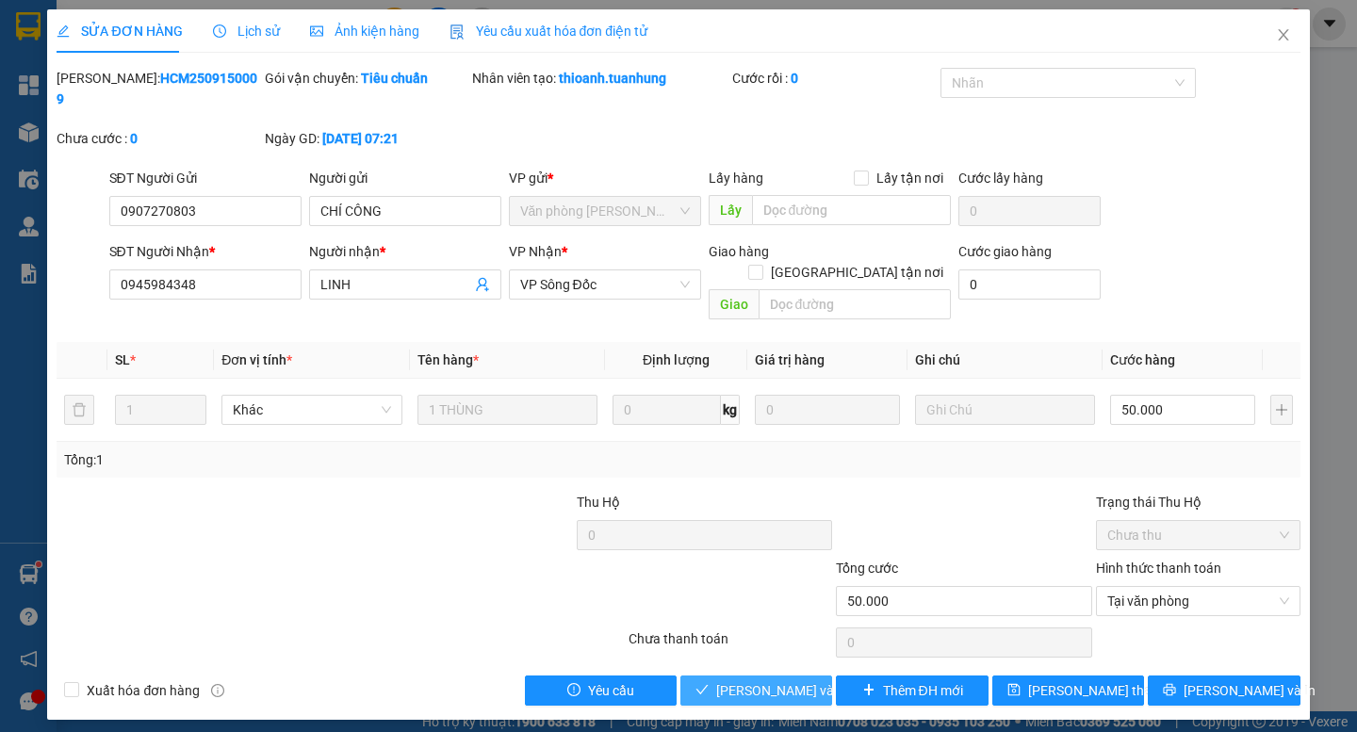
click at [800, 680] on span "[PERSON_NAME] và Giao hàng" at bounding box center [806, 690] width 181 height 21
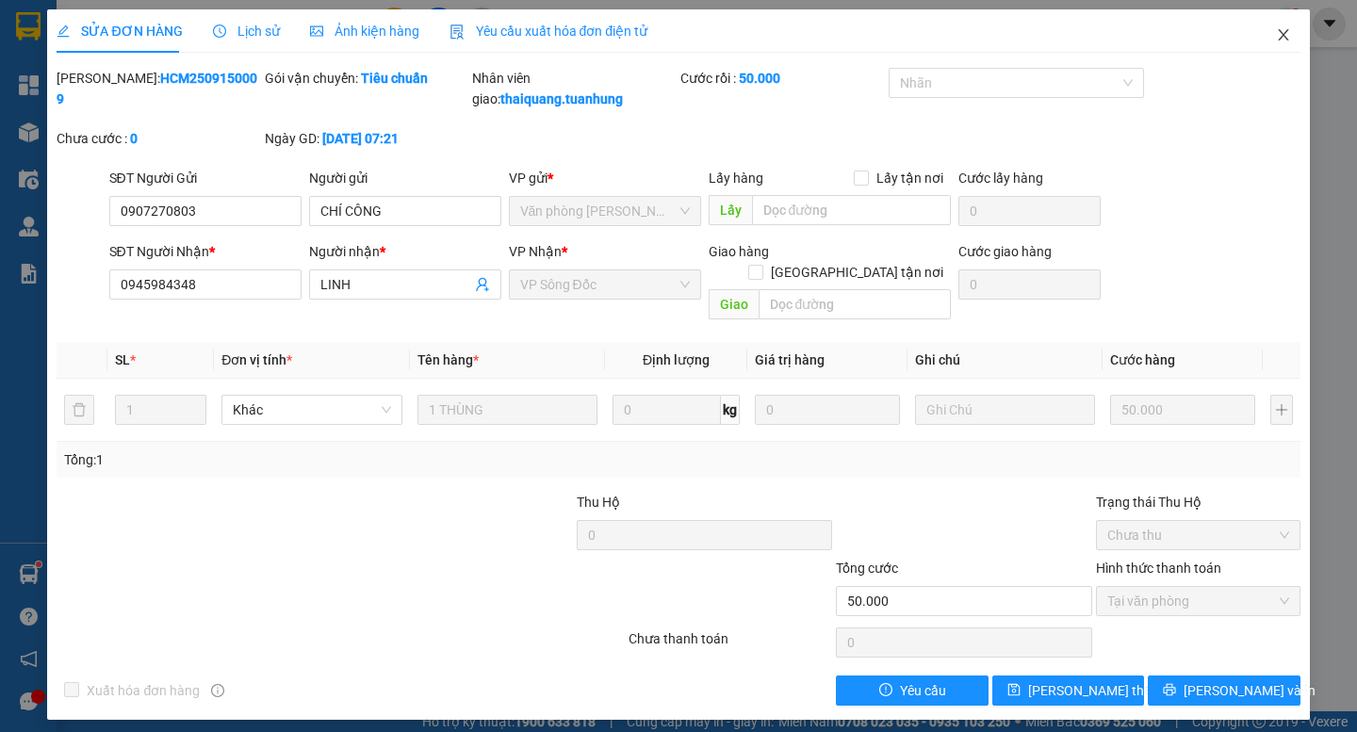
click at [1282, 36] on icon "close" at bounding box center [1283, 34] width 10 height 11
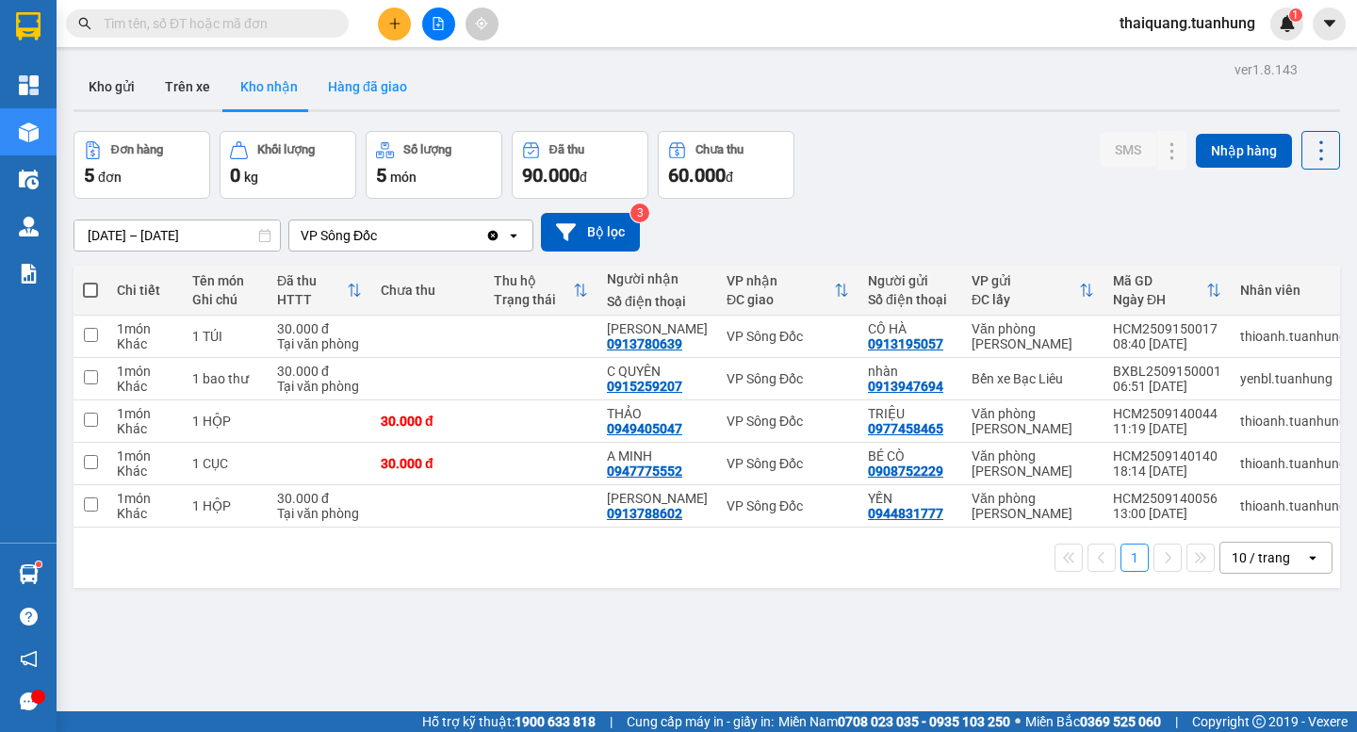
click at [386, 79] on button "Hàng đã giao" at bounding box center [367, 86] width 109 height 45
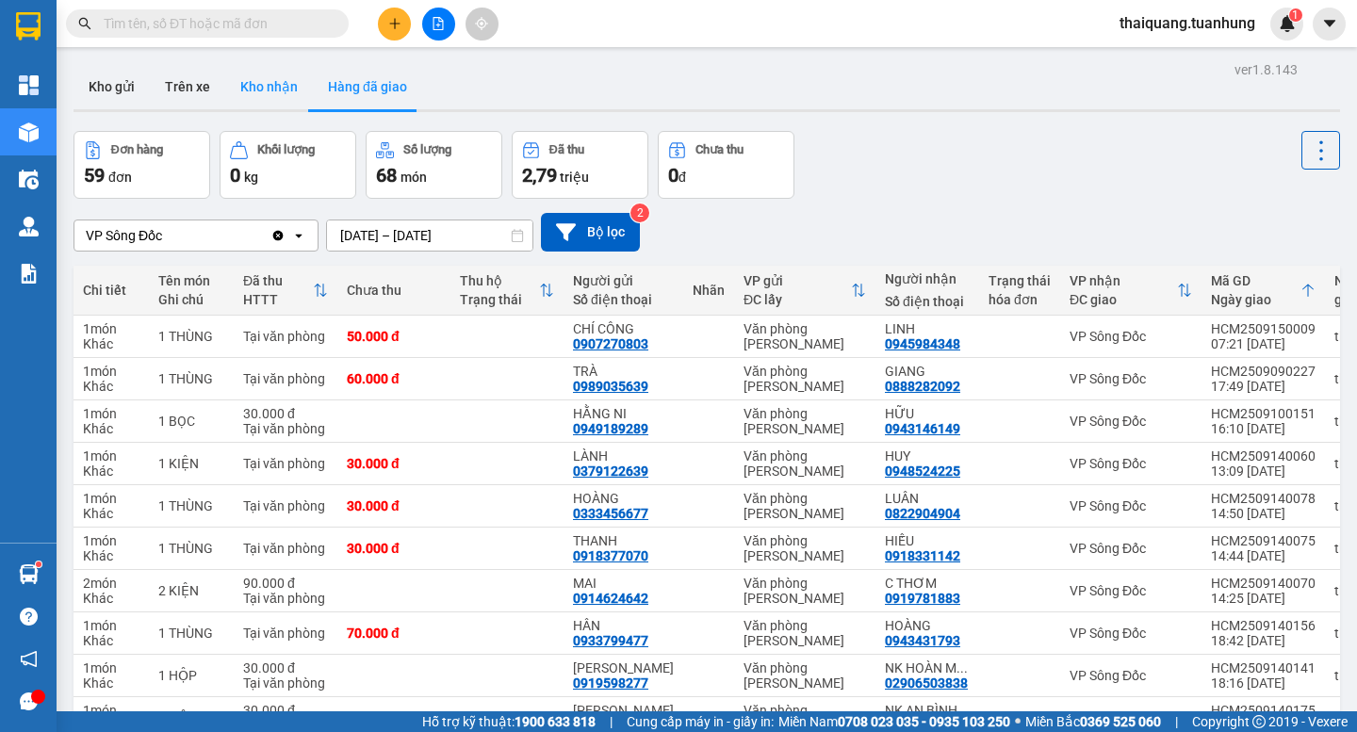
click at [278, 81] on button "Kho nhận" at bounding box center [269, 86] width 88 height 45
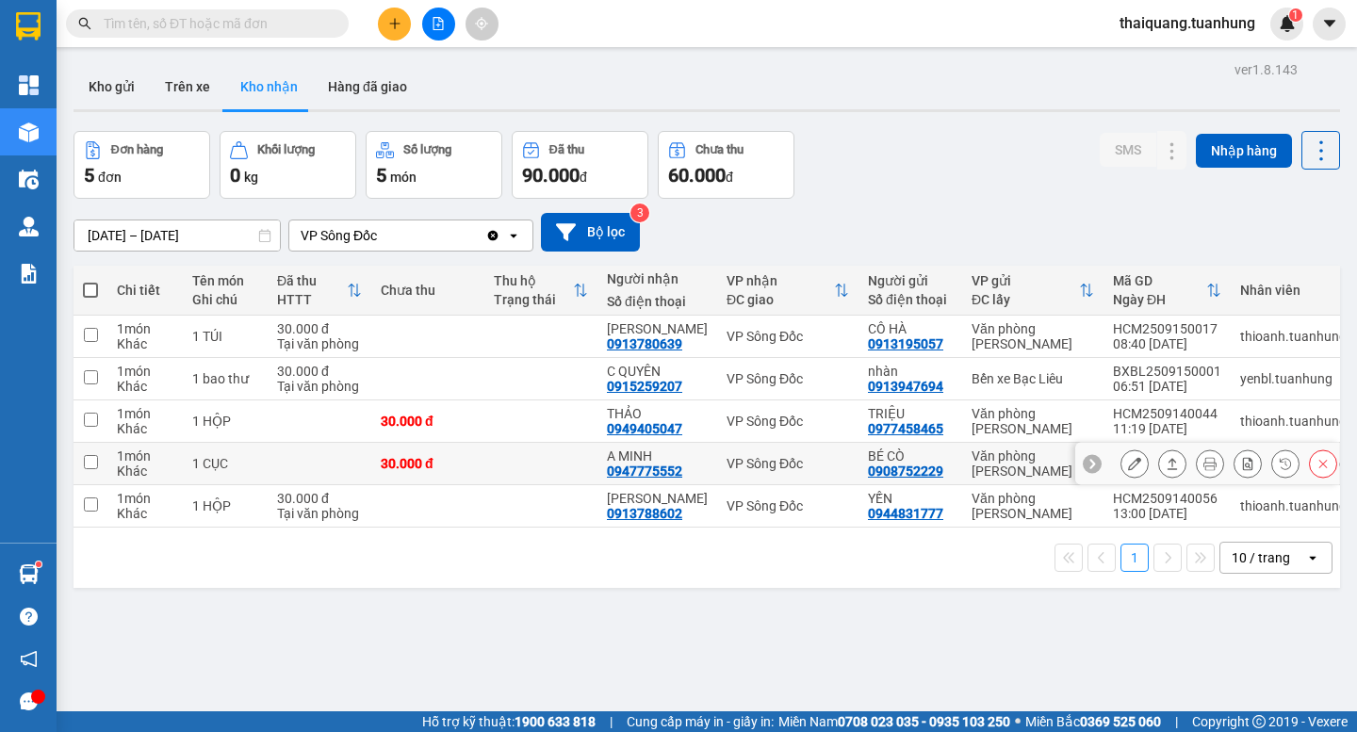
click at [1121, 463] on button at bounding box center [1134, 464] width 26 height 33
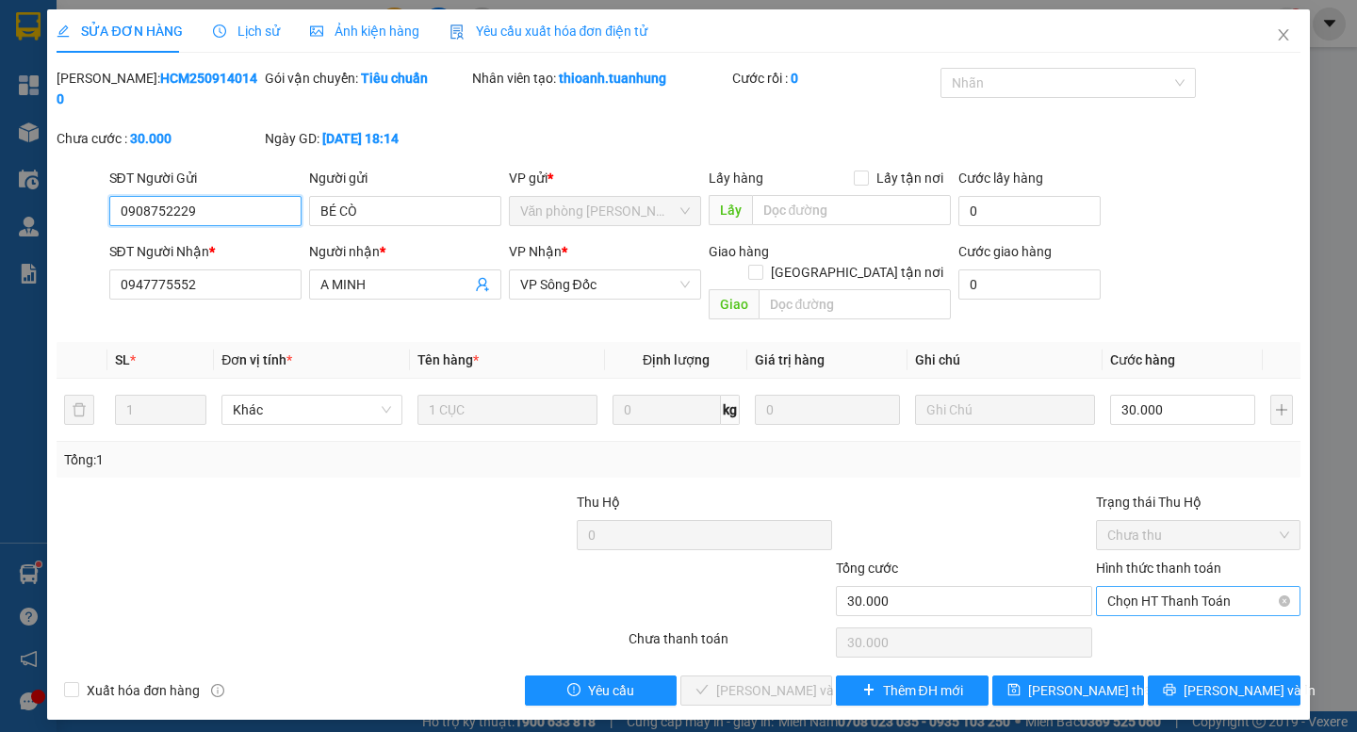
click at [1202, 587] on span "Chọn HT Thanh Toán" at bounding box center [1198, 601] width 182 height 28
click at [1204, 589] on div "Tại văn phòng" at bounding box center [1198, 597] width 182 height 21
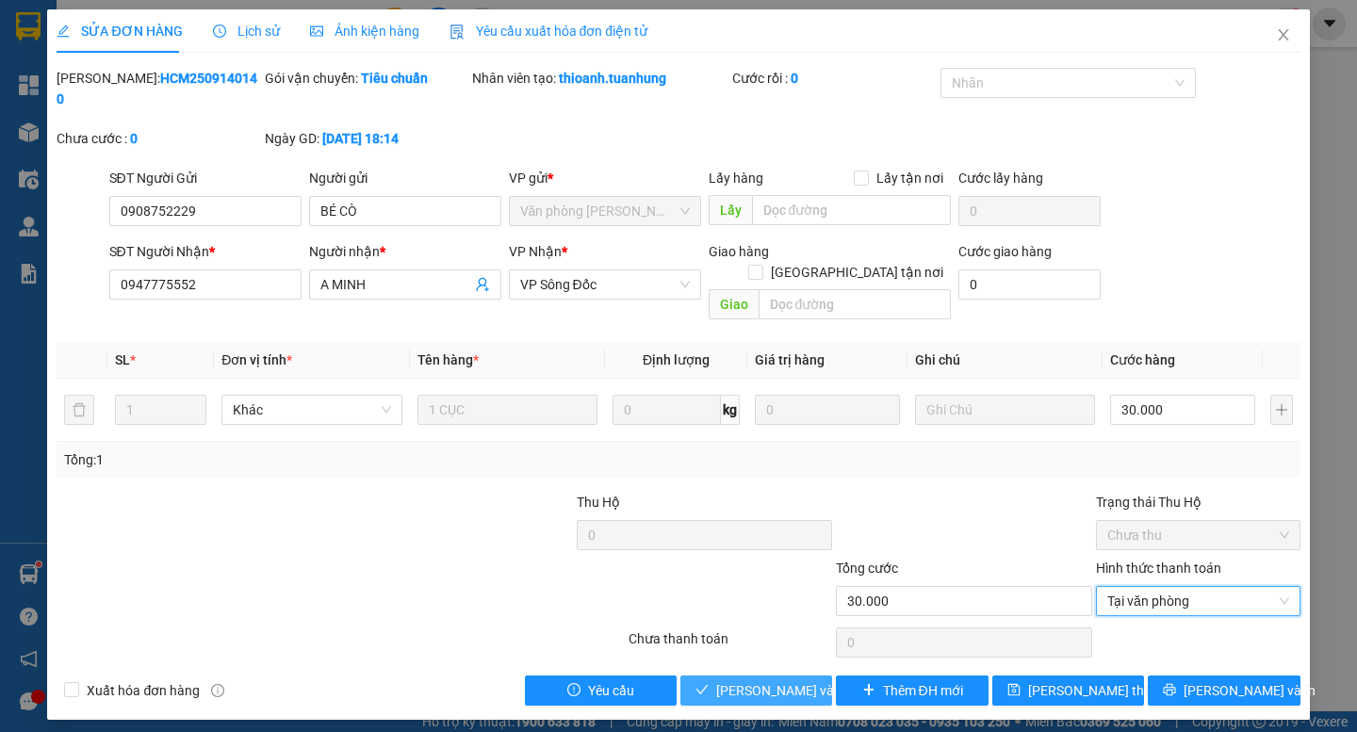
click at [782, 680] on span "[PERSON_NAME] và Giao hàng" at bounding box center [806, 690] width 181 height 21
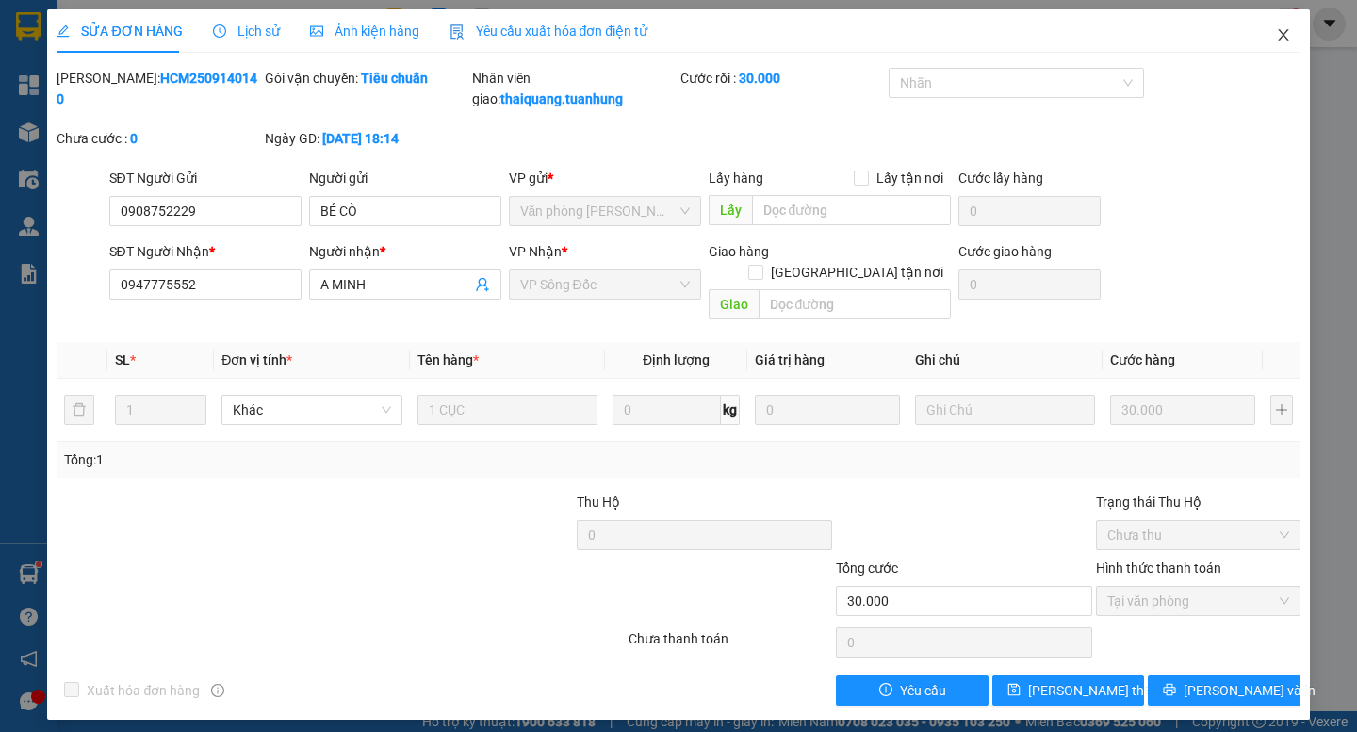
click at [1286, 38] on icon "close" at bounding box center [1283, 34] width 15 height 15
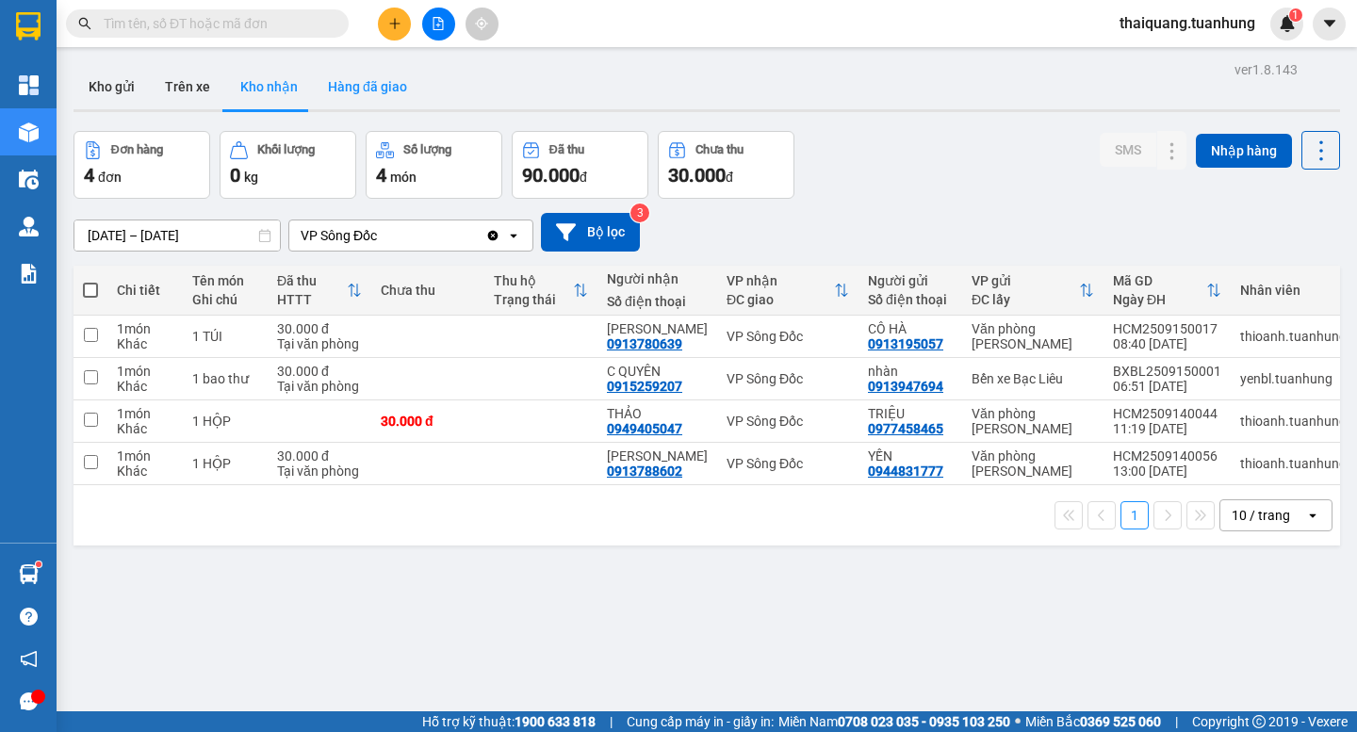
click at [368, 89] on button "Hàng đã giao" at bounding box center [367, 86] width 109 height 45
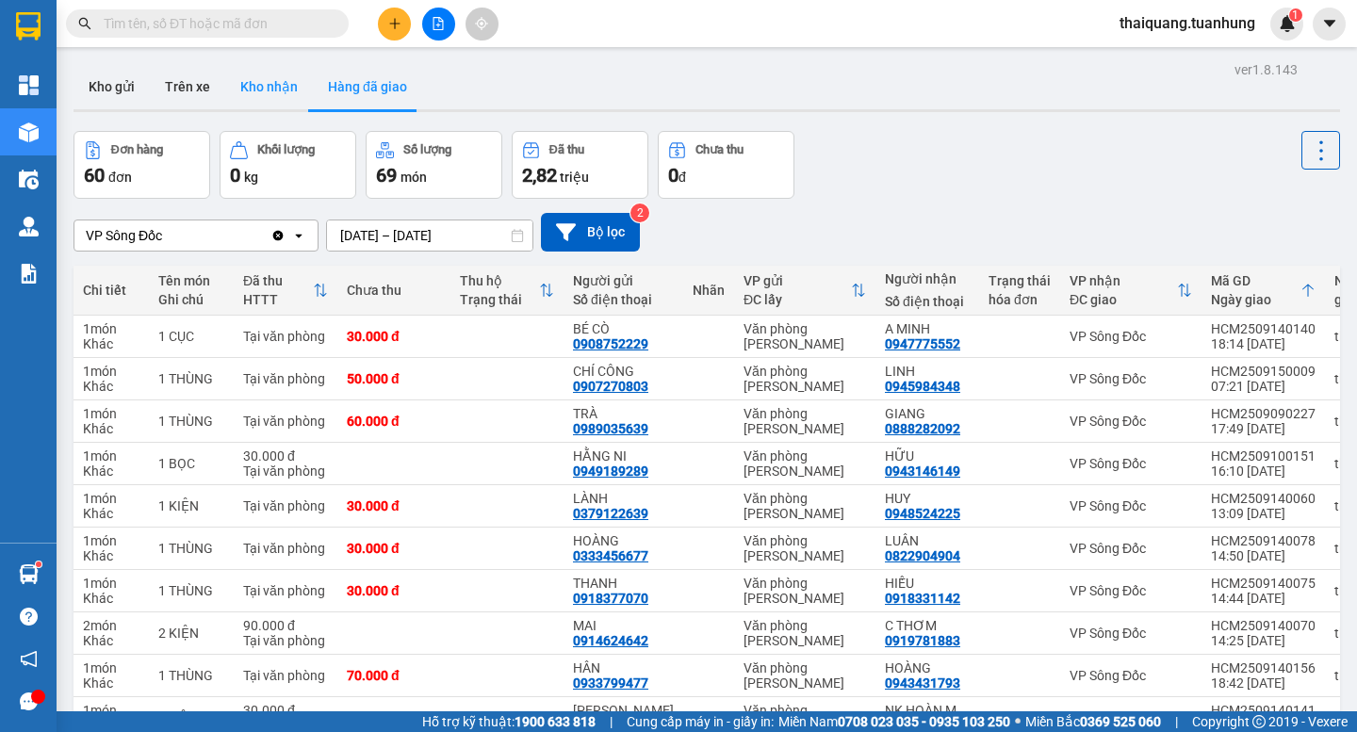
click at [234, 83] on button "Kho nhận" at bounding box center [269, 86] width 88 height 45
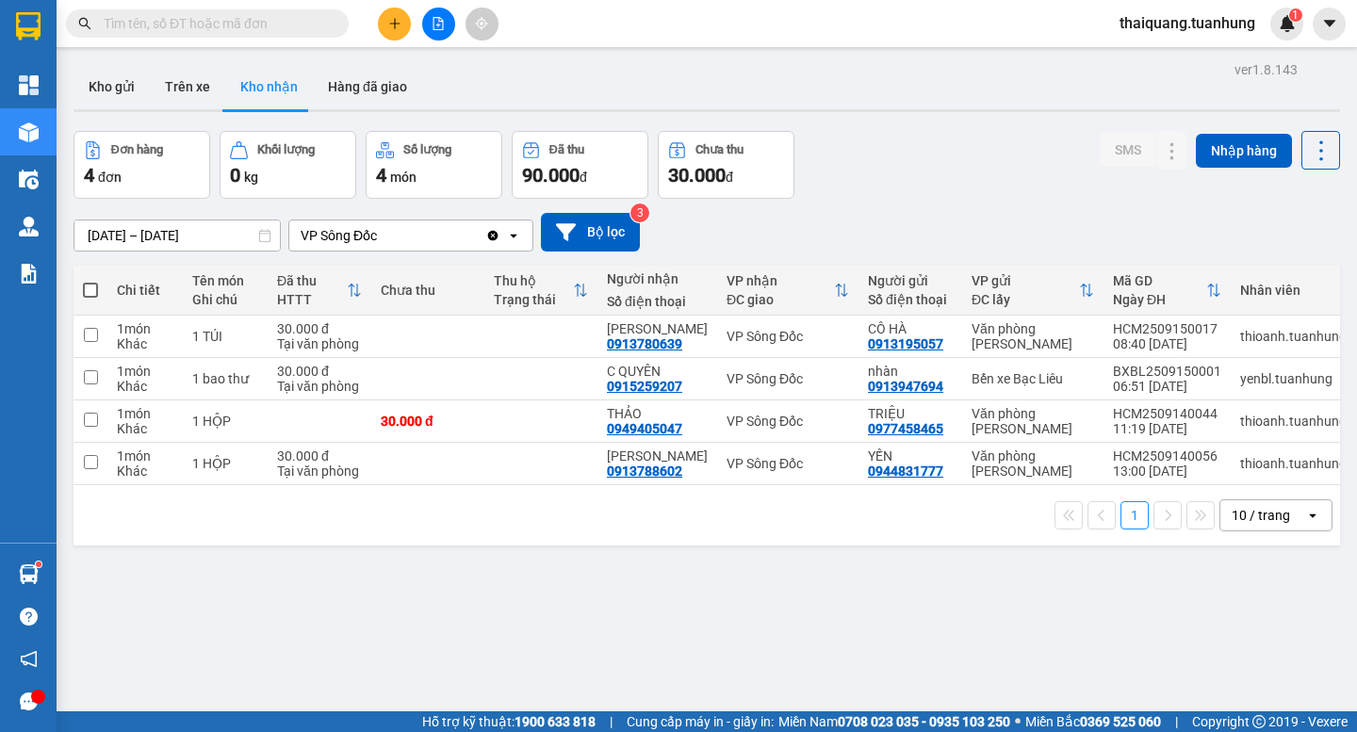
click at [399, 16] on button at bounding box center [394, 24] width 33 height 33
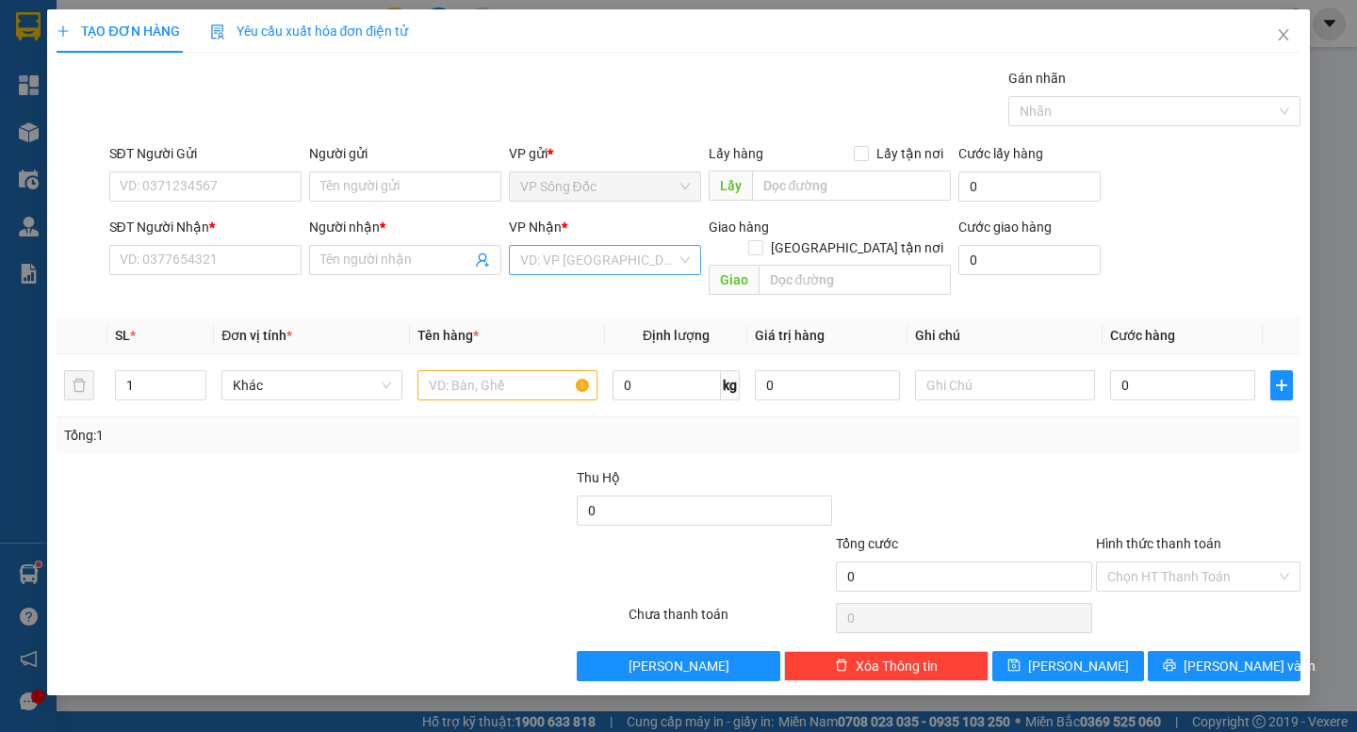
click at [592, 261] on input "search" at bounding box center [598, 260] width 156 height 28
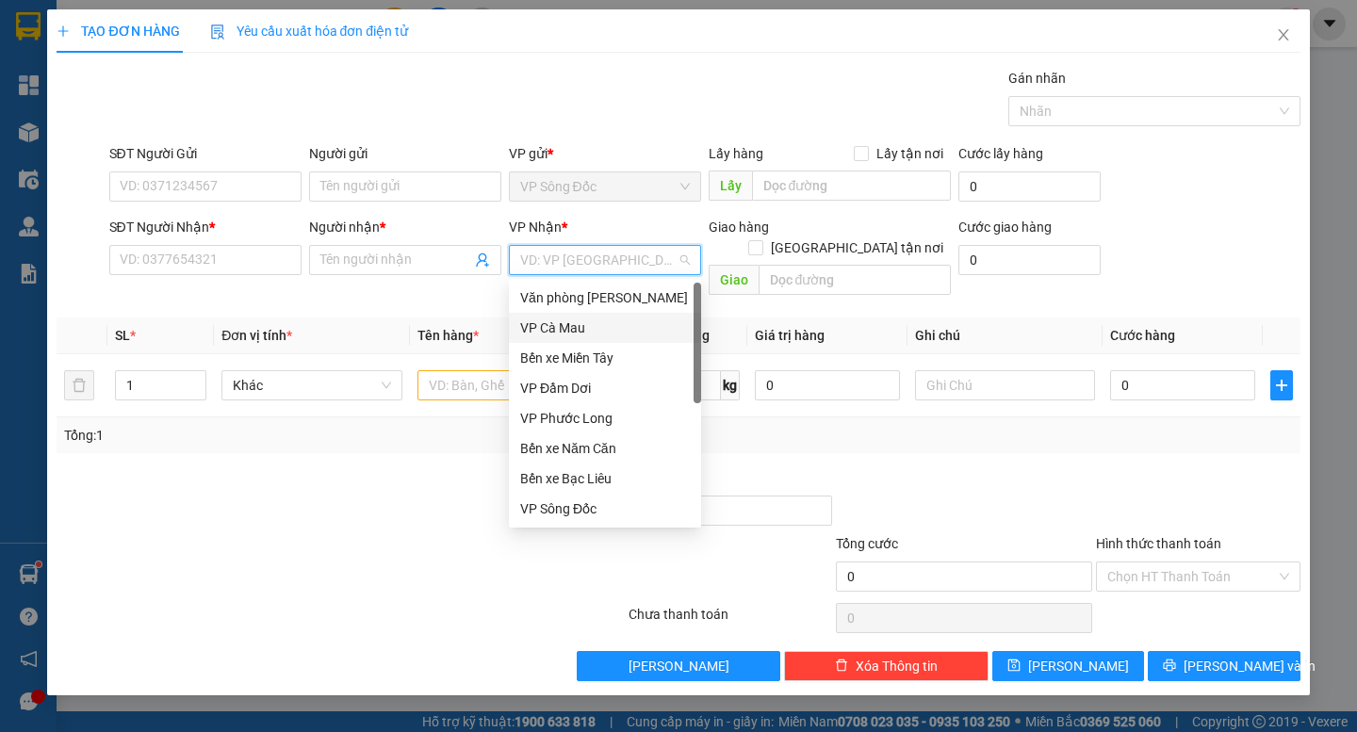
click at [604, 330] on div "VP Cà Mau" at bounding box center [605, 328] width 170 height 21
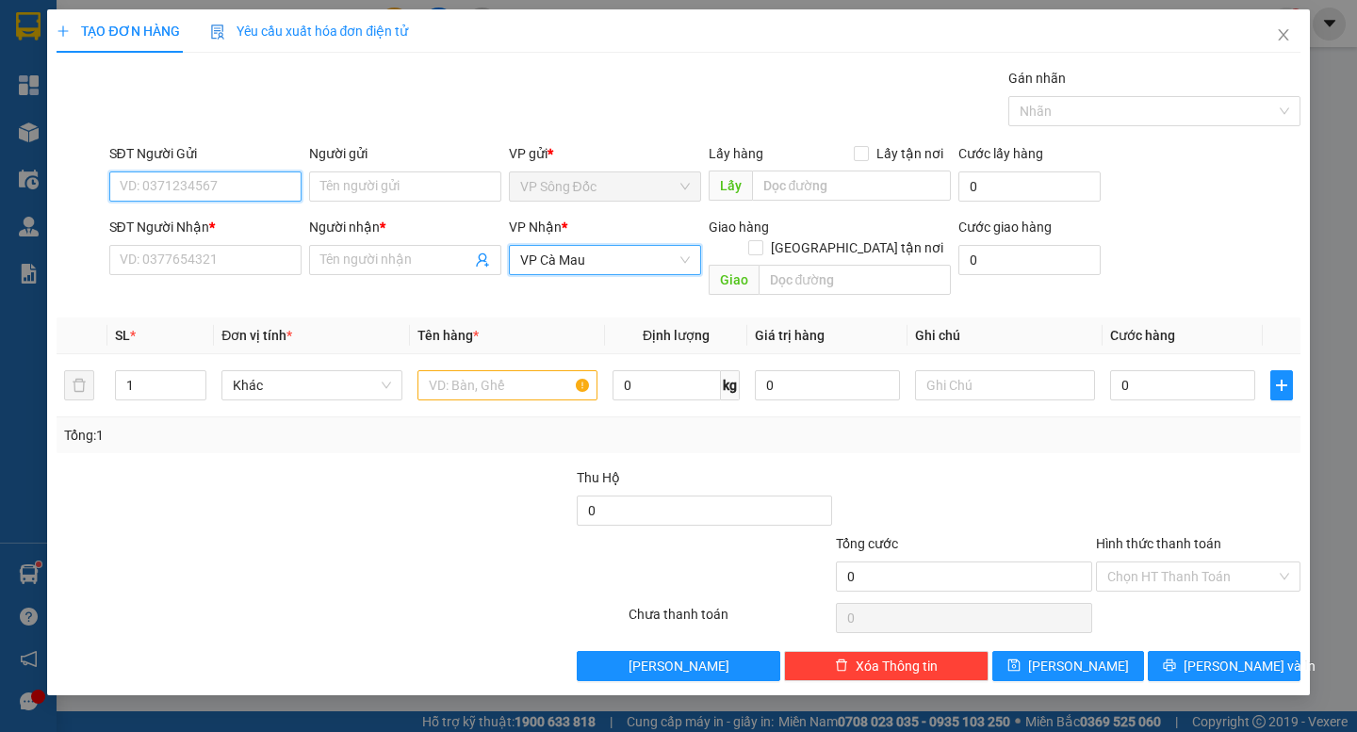
click at [240, 173] on input "SĐT Người Gửi" at bounding box center [205, 186] width 192 height 30
drag, startPoint x: 214, startPoint y: 223, endPoint x: 251, endPoint y: 263, distance: 54.0
click at [217, 222] on div "0917505922 - A TÁM" at bounding box center [206, 224] width 170 height 21
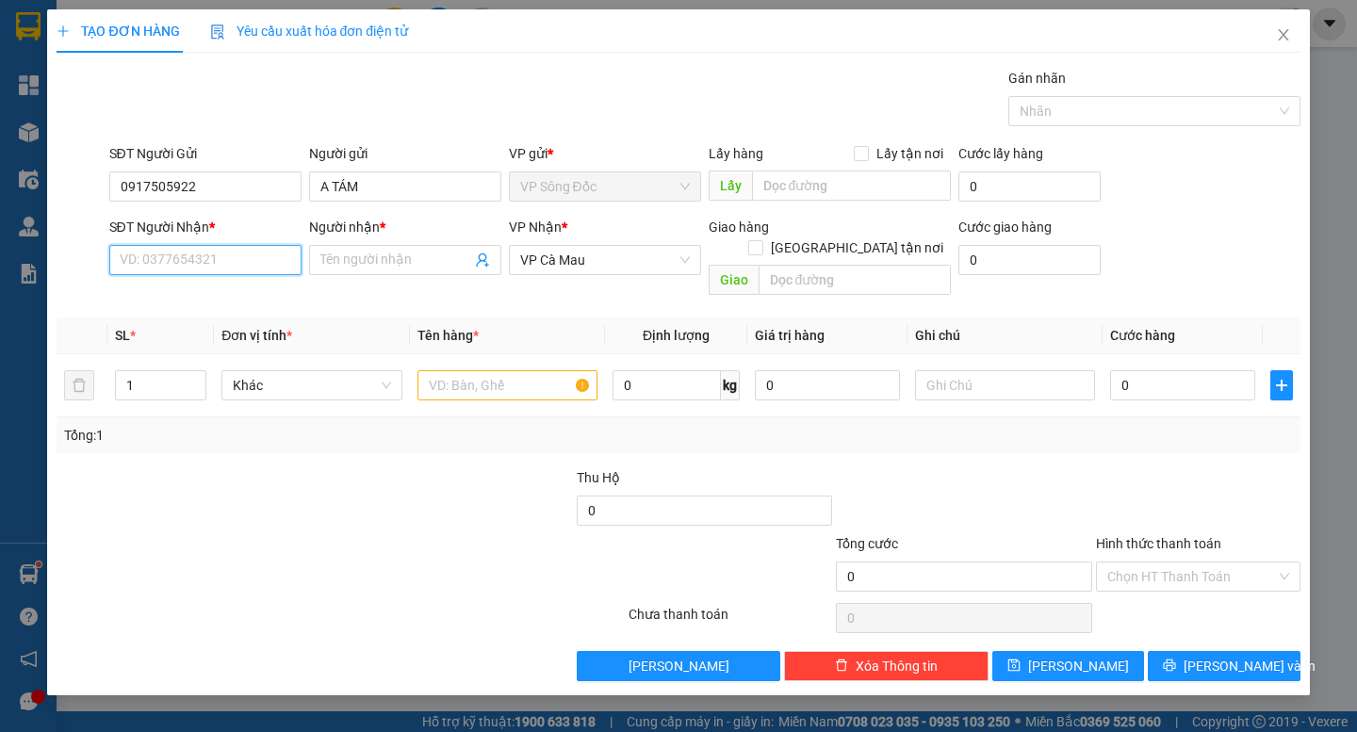
click at [259, 274] on input "SĐT Người Nhận *" at bounding box center [205, 260] width 192 height 30
click at [224, 296] on div "0919343359 - ANH ĐANG" at bounding box center [206, 297] width 170 height 21
click at [473, 370] on input "text" at bounding box center [507, 385] width 180 height 30
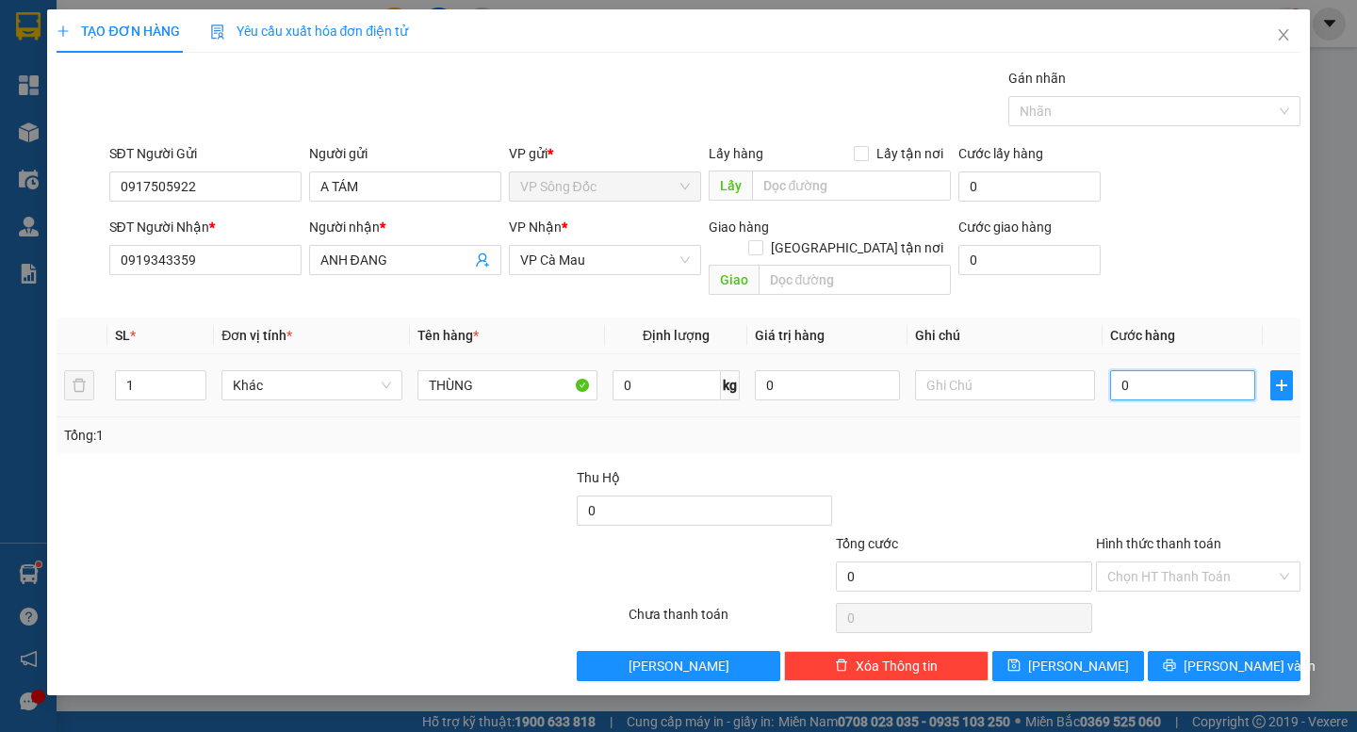
click at [1161, 370] on input "0" at bounding box center [1182, 385] width 145 height 30
click at [1159, 467] on div at bounding box center [1198, 500] width 208 height 66
click at [1231, 656] on span "[PERSON_NAME] và In" at bounding box center [1249, 666] width 132 height 21
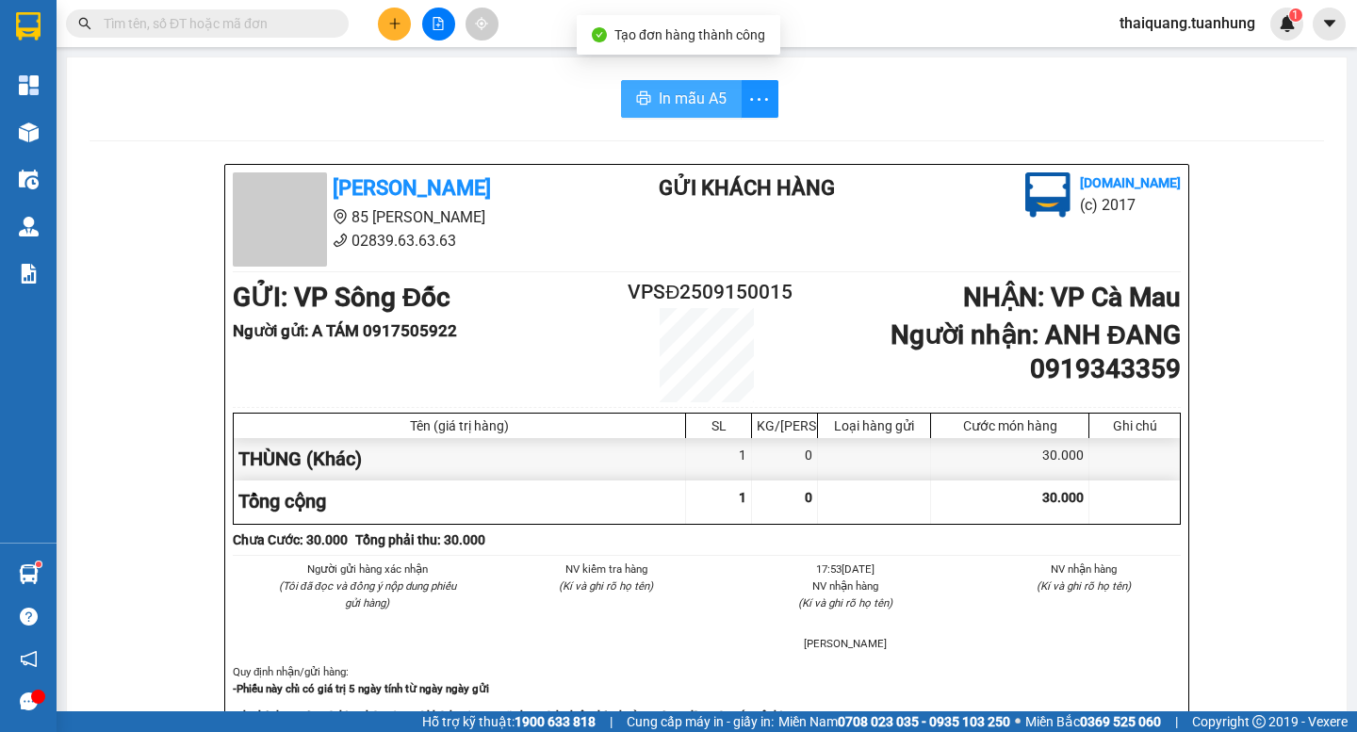
click at [695, 104] on span "In mẫu A5" at bounding box center [693, 99] width 68 height 24
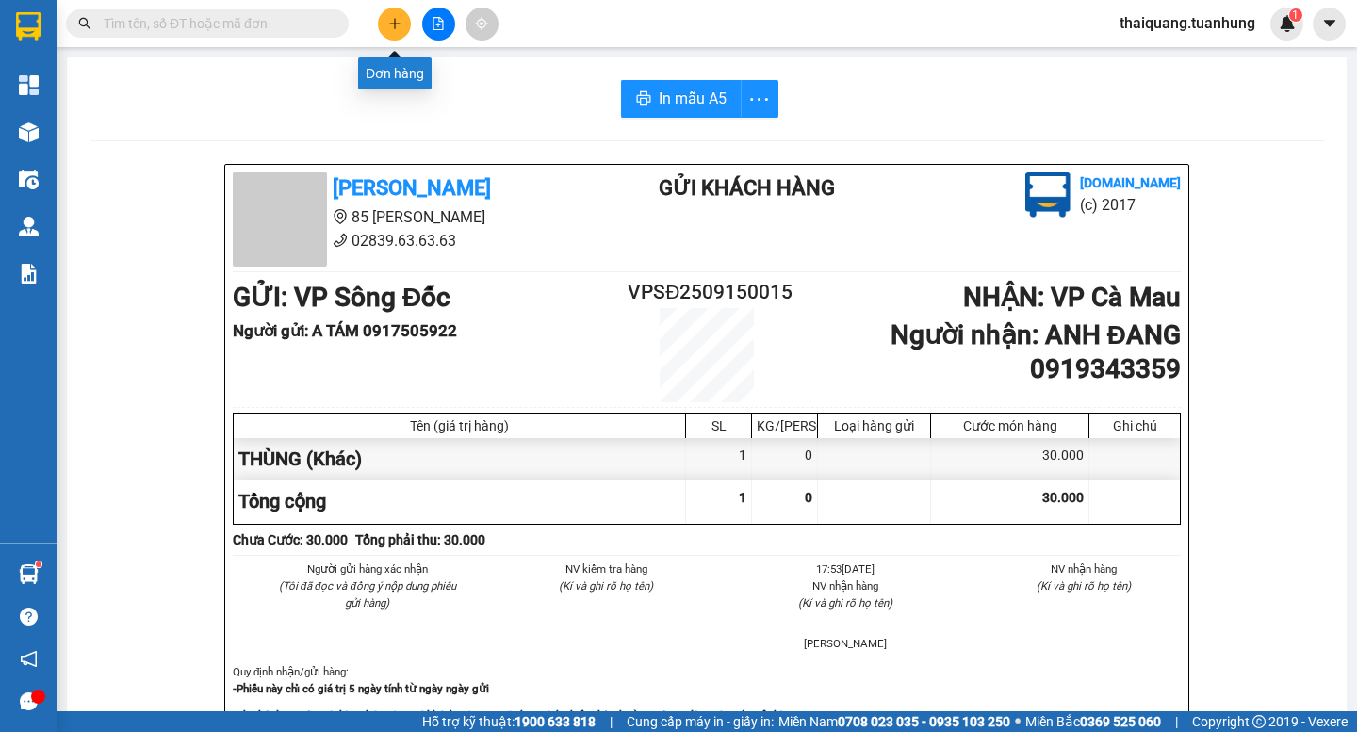
click at [403, 26] on button at bounding box center [394, 24] width 33 height 33
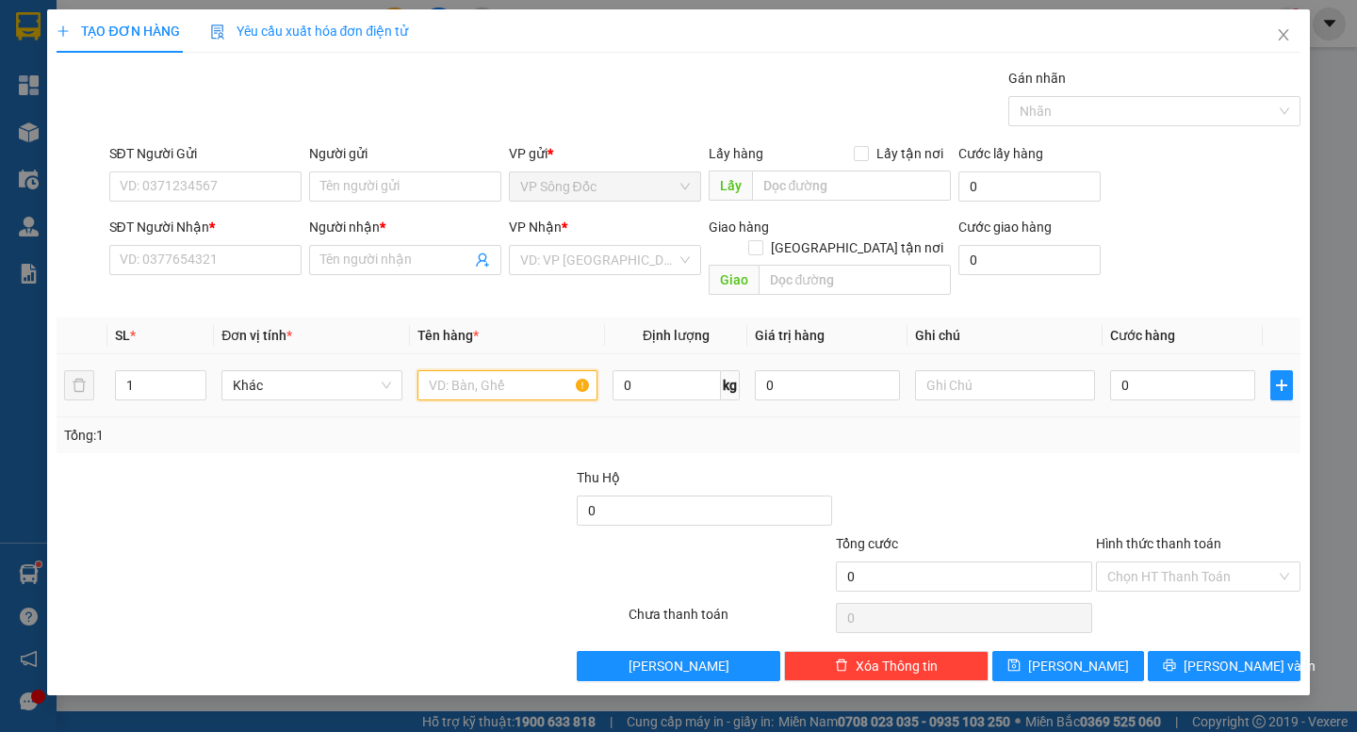
click at [456, 372] on input "text" at bounding box center [507, 385] width 180 height 30
click at [609, 252] on input "search" at bounding box center [598, 260] width 156 height 28
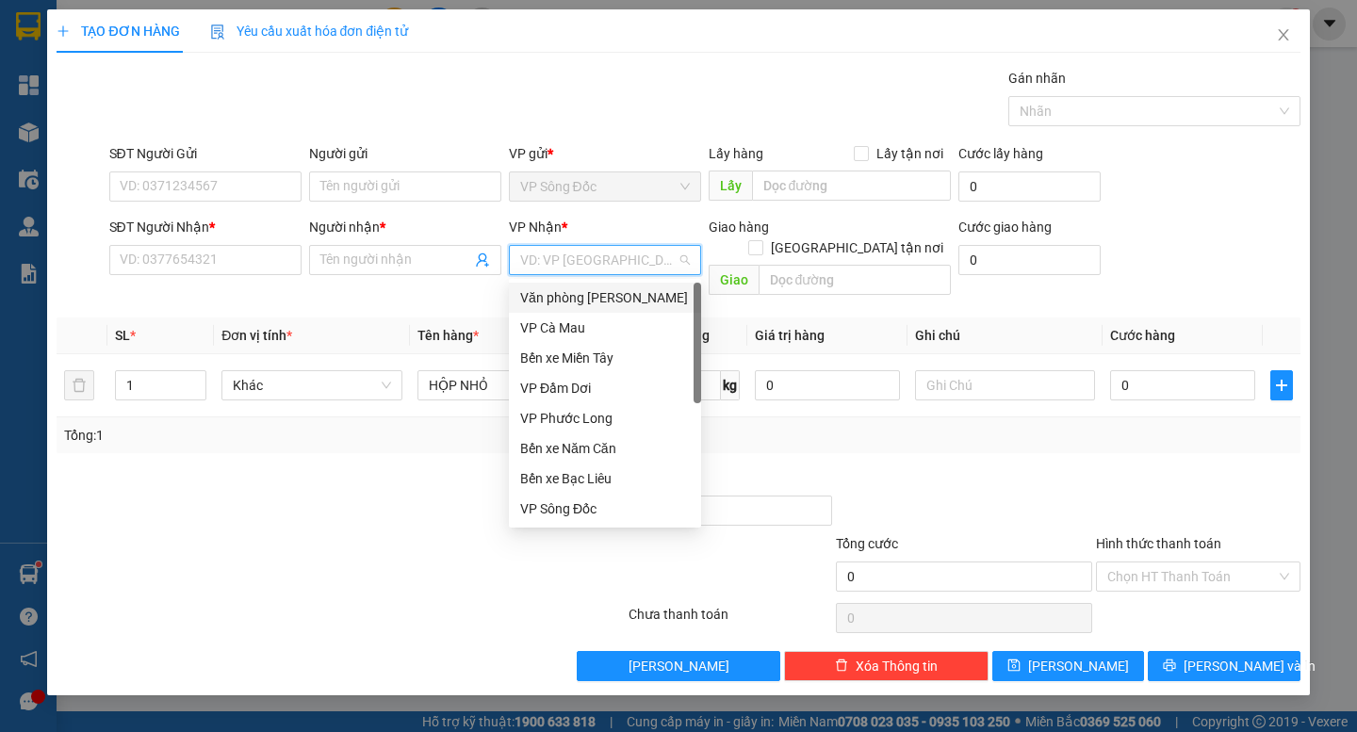
click at [612, 294] on div "Văn phòng [PERSON_NAME]" at bounding box center [605, 297] width 170 height 21
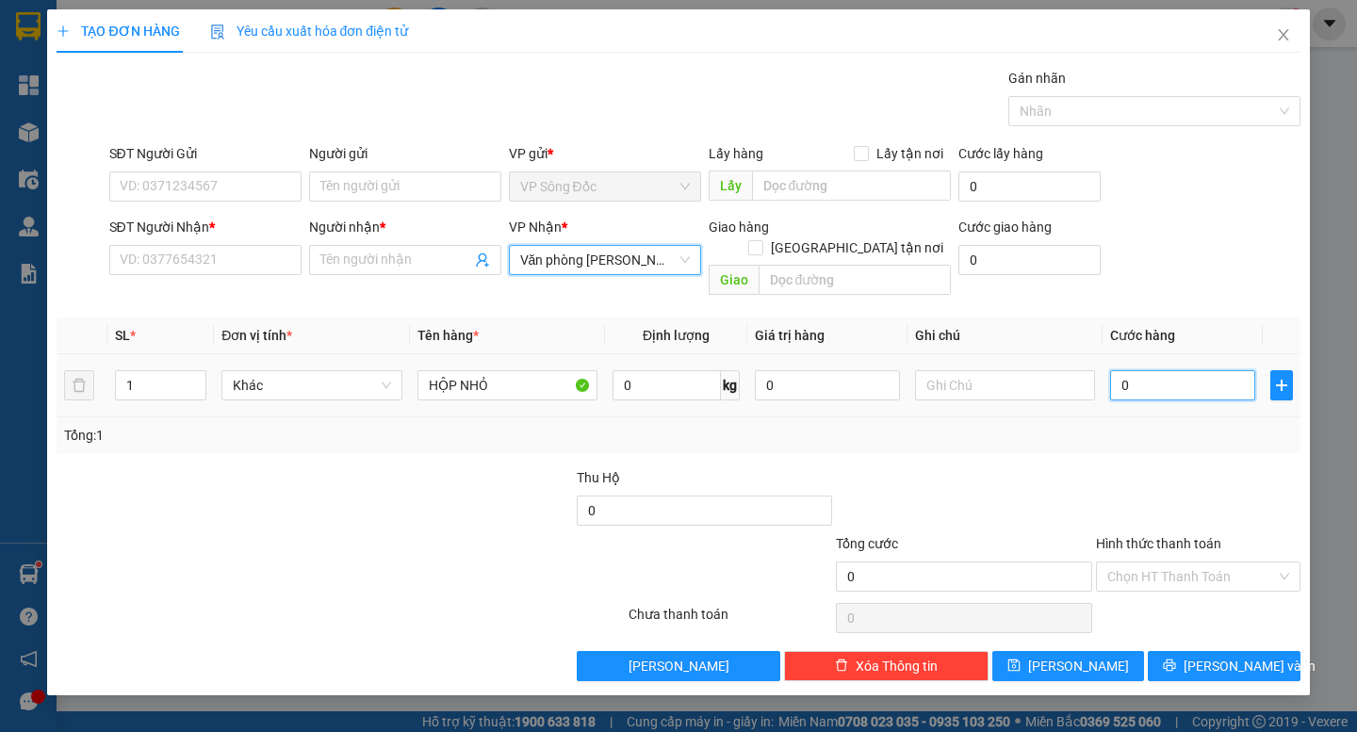
click at [1170, 375] on input "0" at bounding box center [1182, 385] width 145 height 30
drag, startPoint x: 1167, startPoint y: 441, endPoint x: 425, endPoint y: 447, distance: 742.5
click at [1163, 443] on div "Transit Pickup Surcharge Ids Transit Deliver Surcharge Ids Transit Deliver Surc…" at bounding box center [678, 374] width 1243 height 613
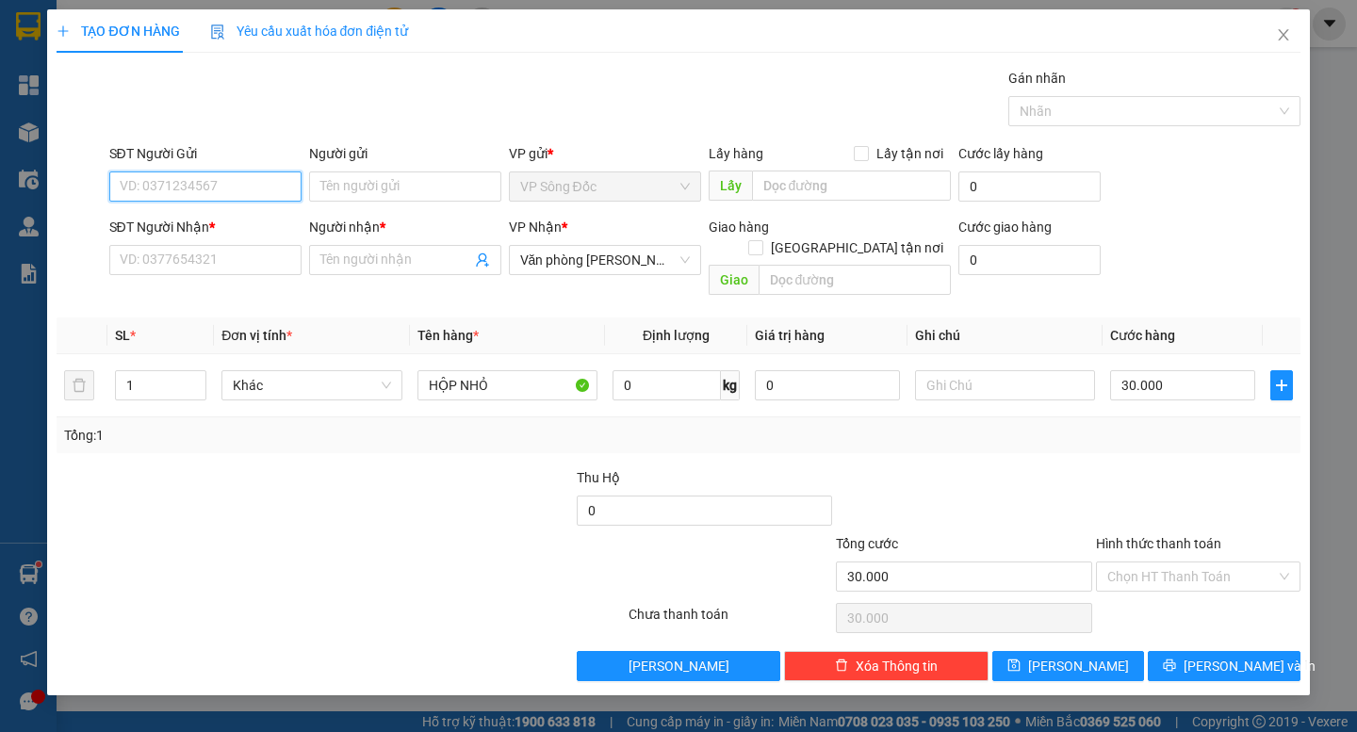
click at [235, 187] on input "SĐT Người Gửi" at bounding box center [205, 186] width 192 height 30
click at [224, 256] on input "SĐT Người Nhận *" at bounding box center [205, 260] width 192 height 30
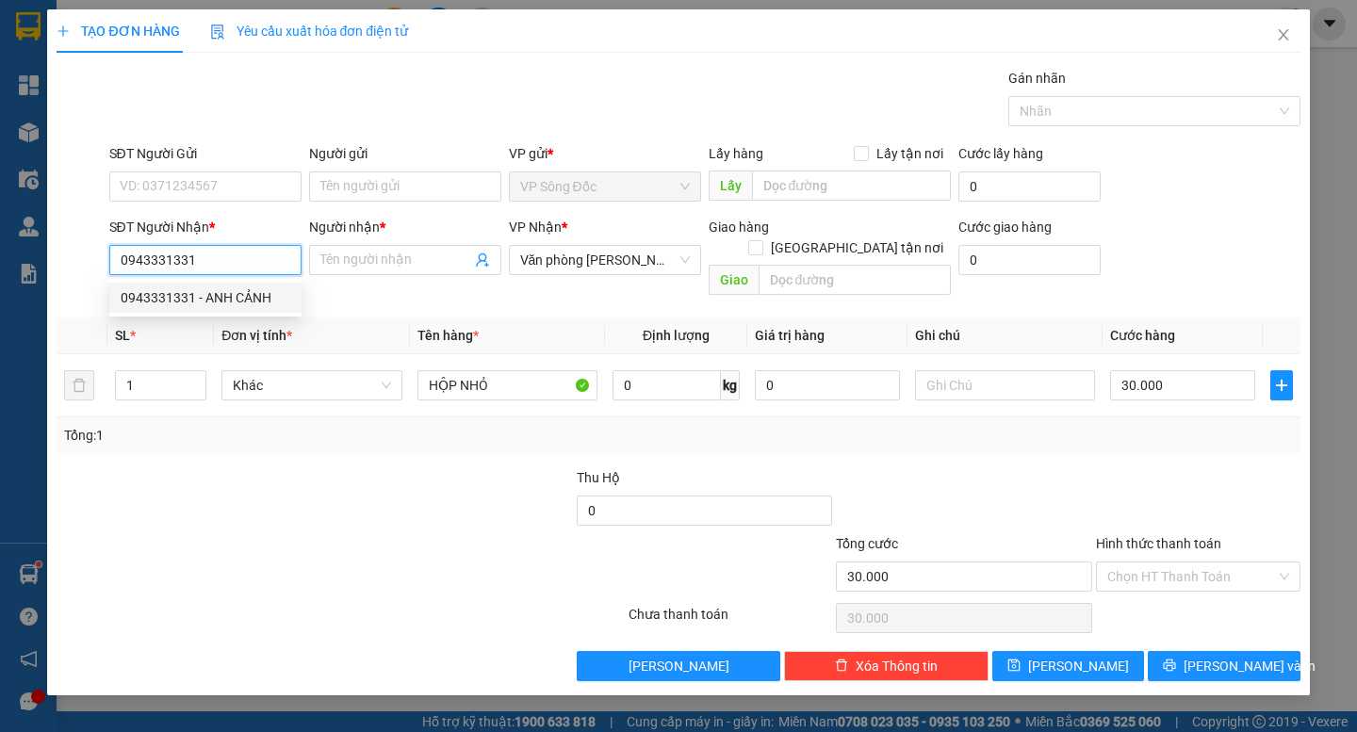
click at [228, 301] on div "0943331331 - ANH CẢNH" at bounding box center [206, 297] width 170 height 21
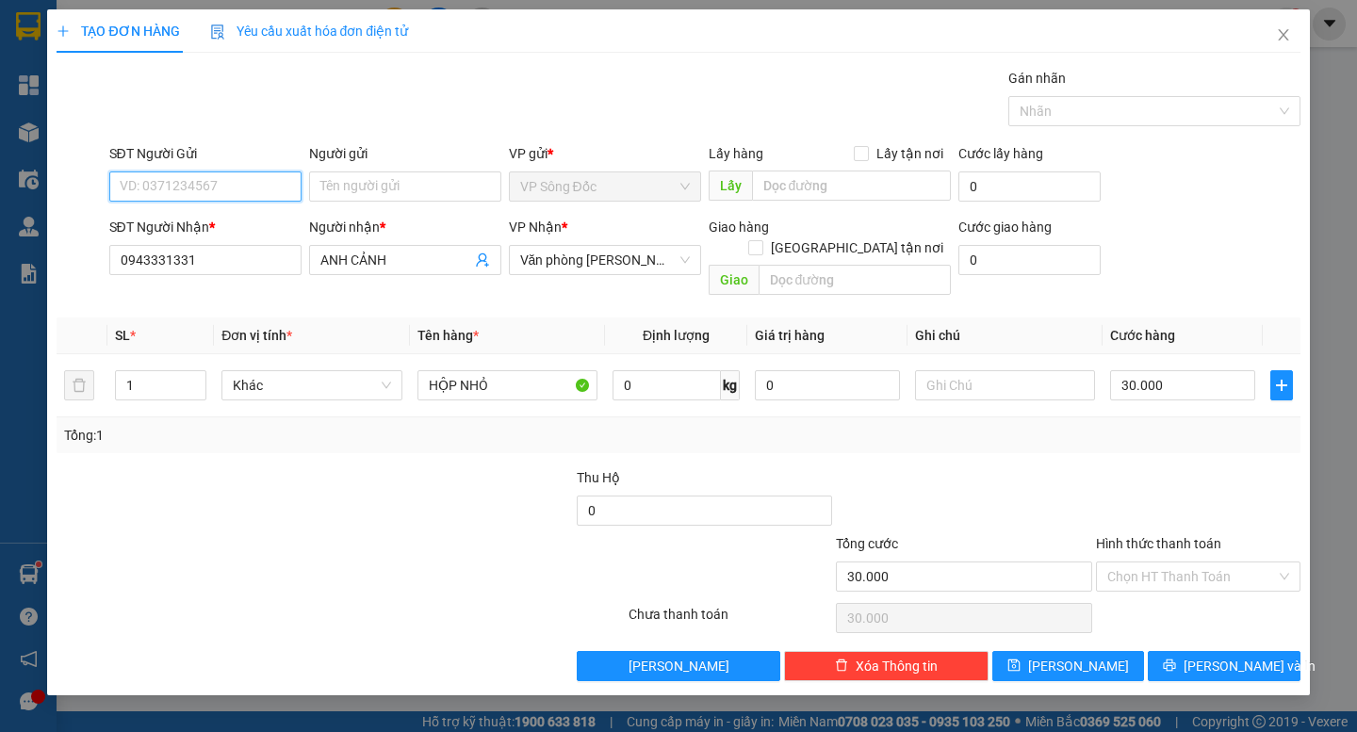
click at [234, 188] on input "SĐT Người Gửi" at bounding box center [205, 186] width 192 height 30
click at [260, 223] on div "0906974499 - NK PHƯƠNG NAM" at bounding box center [220, 224] width 198 height 21
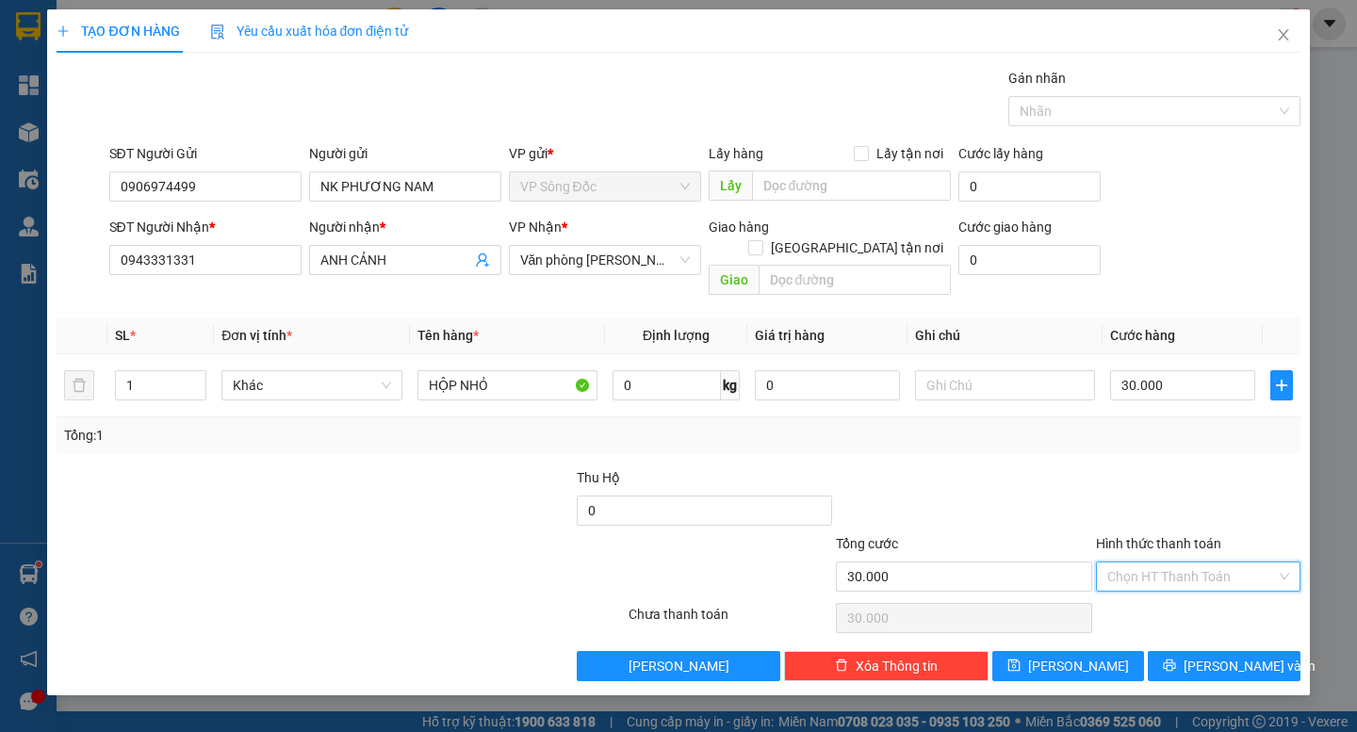
drag, startPoint x: 1187, startPoint y: 557, endPoint x: 1194, endPoint y: 584, distance: 28.1
click at [1188, 563] on input "Hình thức thanh toán" at bounding box center [1191, 577] width 169 height 28
click at [1196, 597] on div "Tại văn phòng" at bounding box center [1198, 593] width 182 height 21
click at [1223, 658] on button "[PERSON_NAME] và In" at bounding box center [1224, 666] width 152 height 30
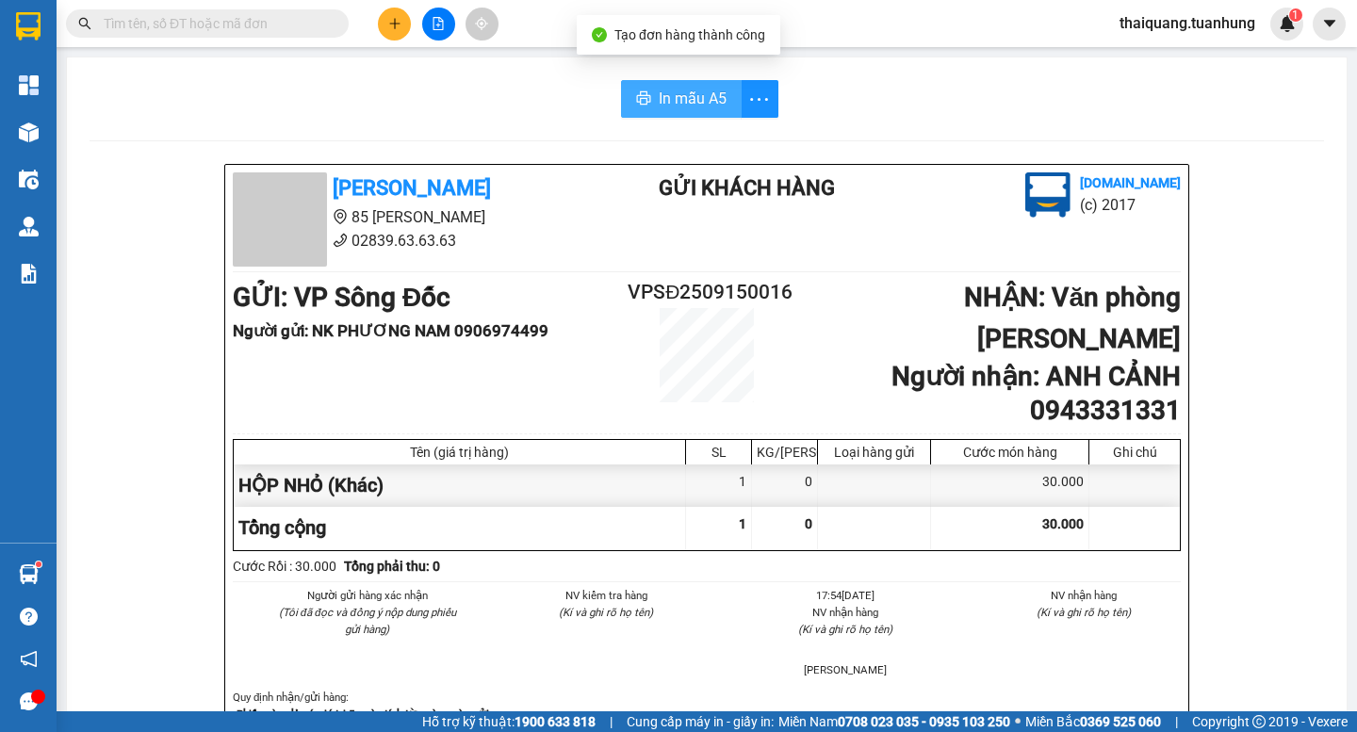
click at [688, 98] on span "In mẫu A5" at bounding box center [693, 99] width 68 height 24
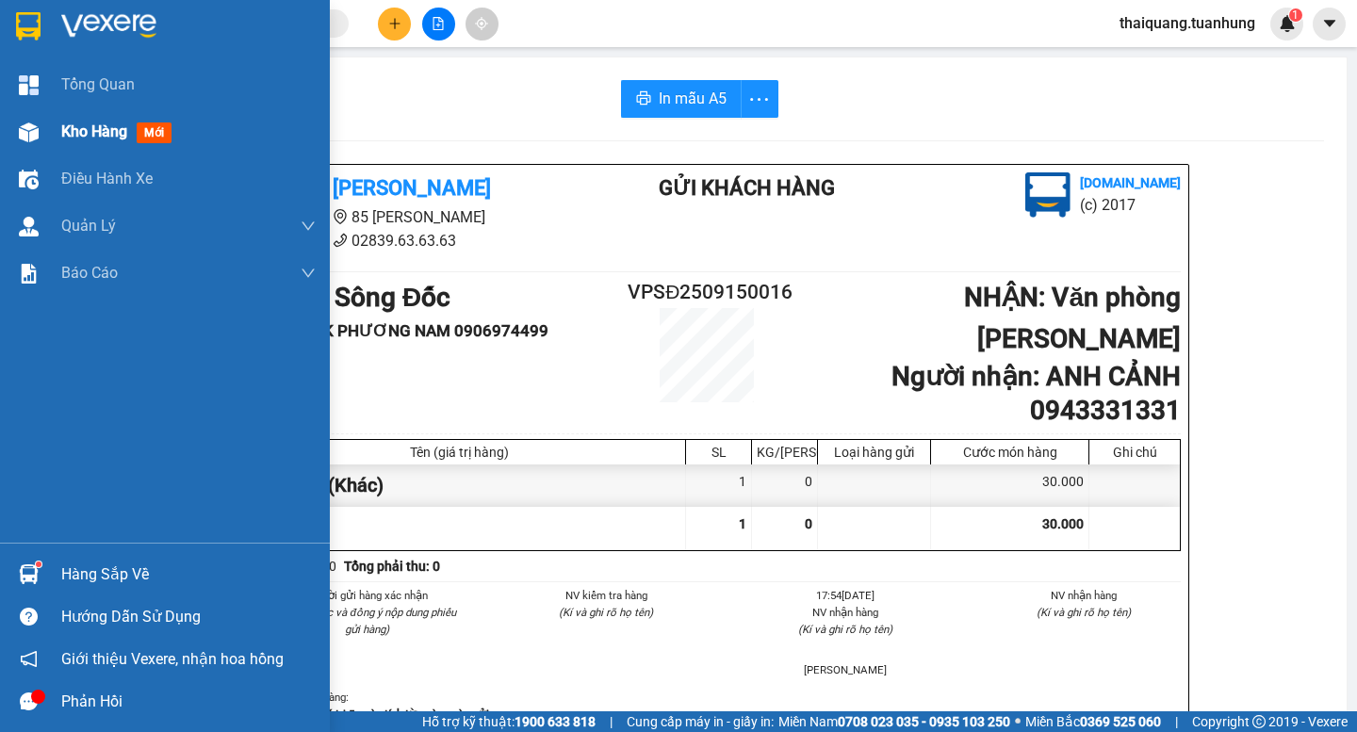
click at [80, 137] on span "Kho hàng" at bounding box center [94, 131] width 66 height 18
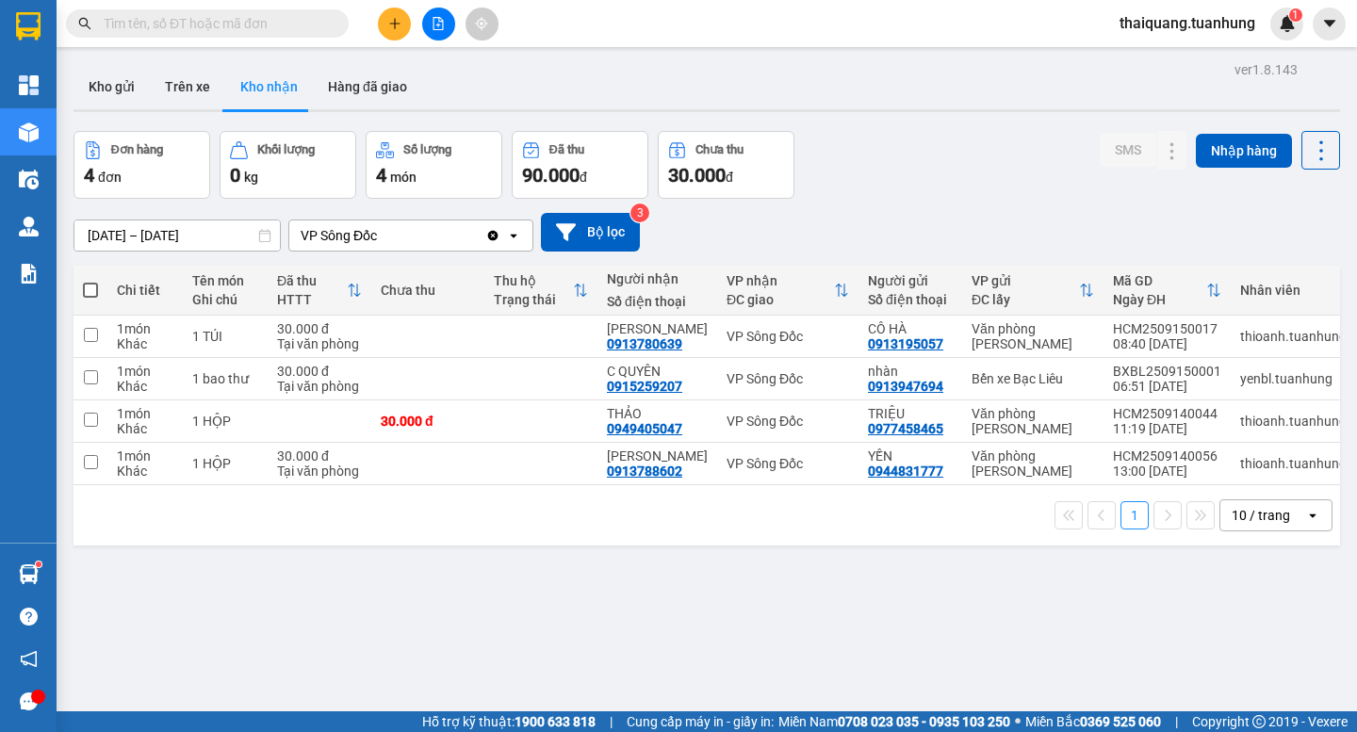
click at [264, 94] on button "Kho nhận" at bounding box center [269, 86] width 88 height 45
click at [141, 83] on button "Kho gửi" at bounding box center [111, 86] width 76 height 45
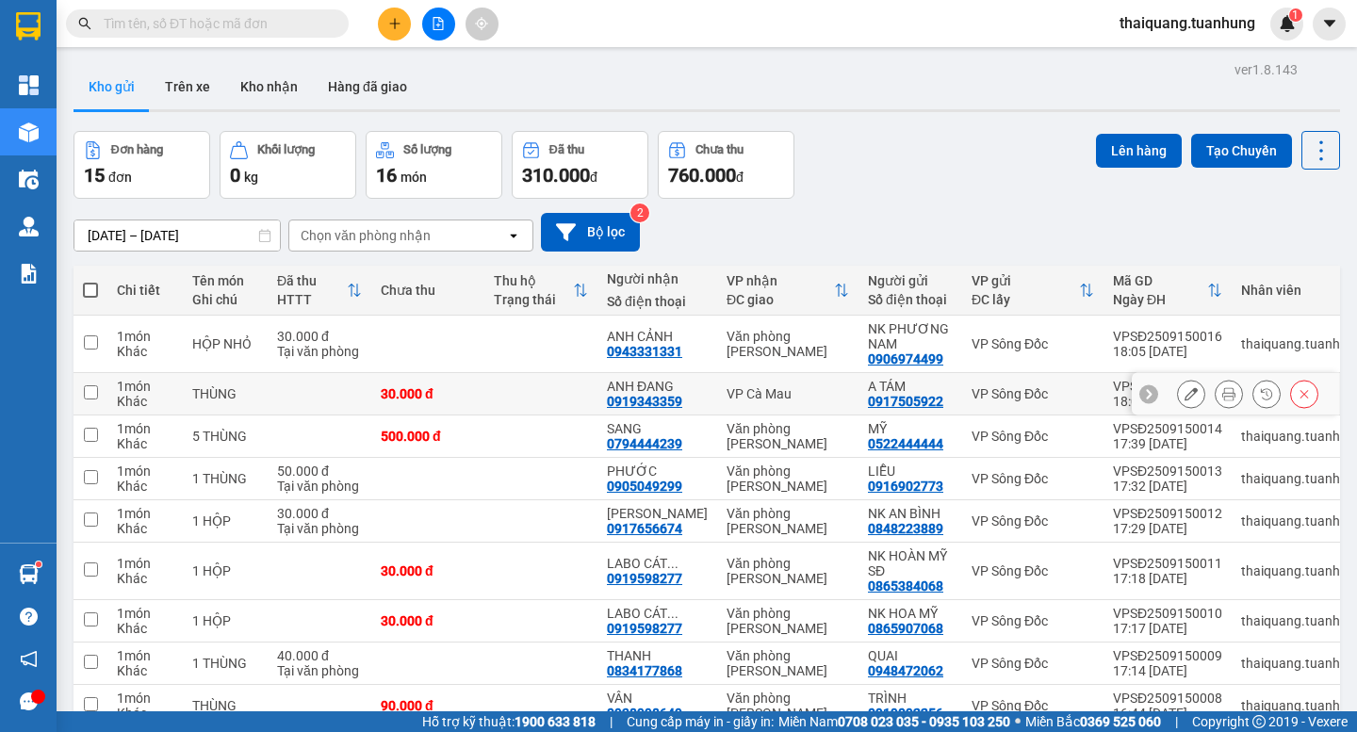
click at [1222, 393] on icon at bounding box center [1228, 393] width 13 height 13
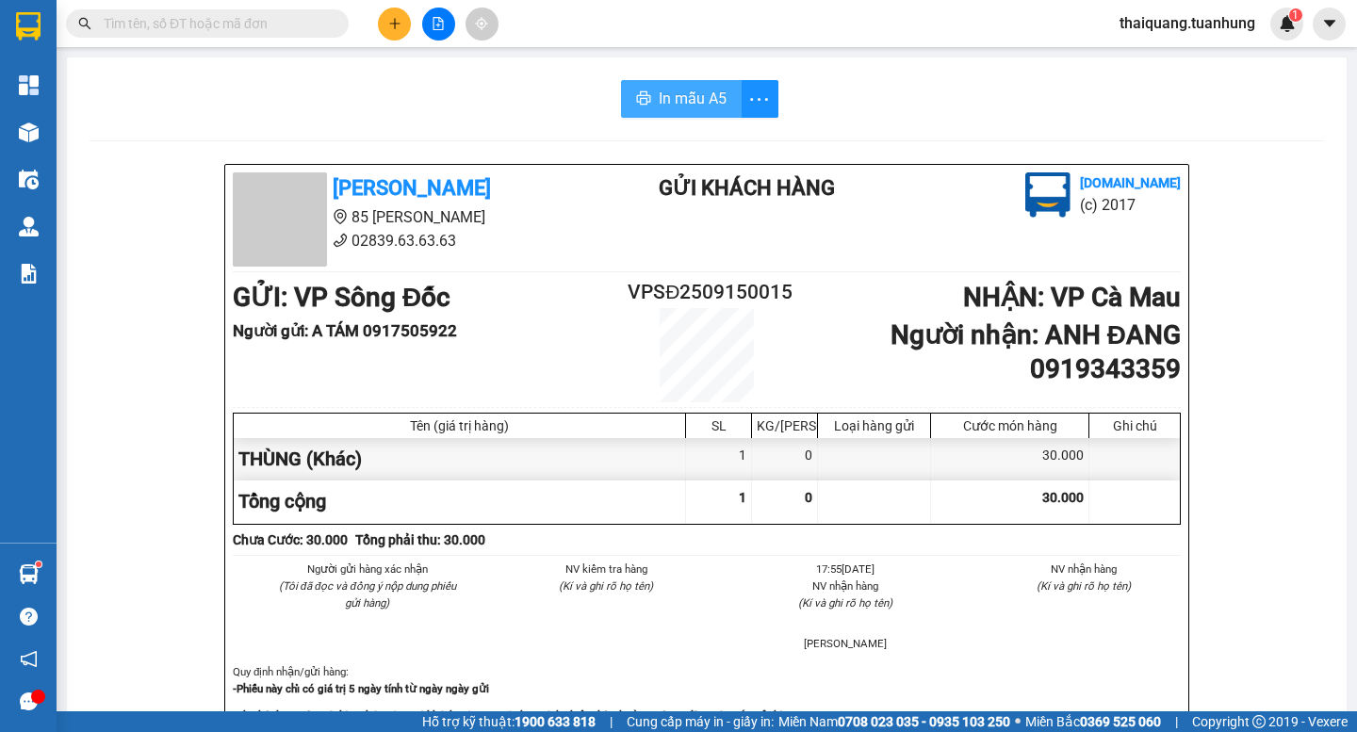
click at [711, 87] on span "In mẫu A5" at bounding box center [693, 99] width 68 height 24
